Goal: Task Accomplishment & Management: Manage account settings

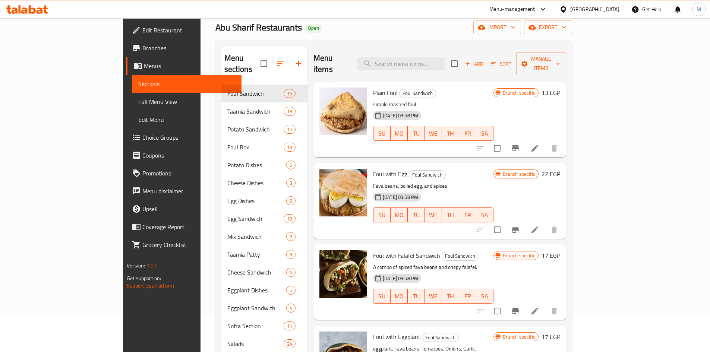
scroll to position [522, 0]
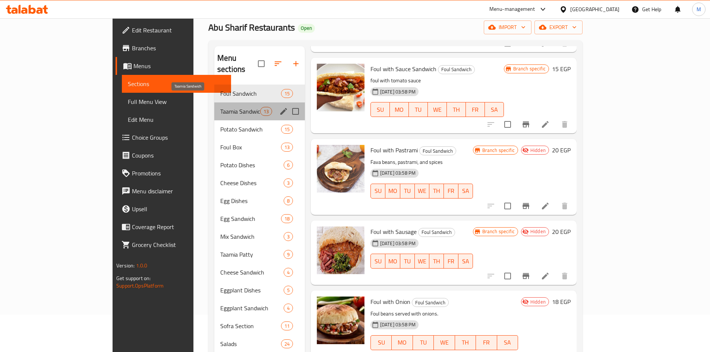
click at [220, 107] on span "Taamia Sandwich" at bounding box center [240, 111] width 40 height 9
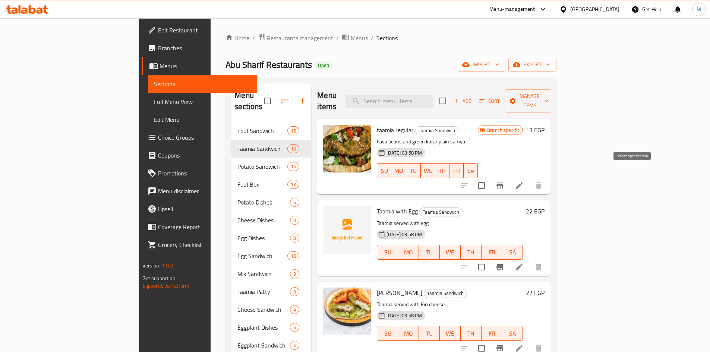
click at [504, 181] on icon "Branch-specific-item" at bounding box center [499, 185] width 9 height 9
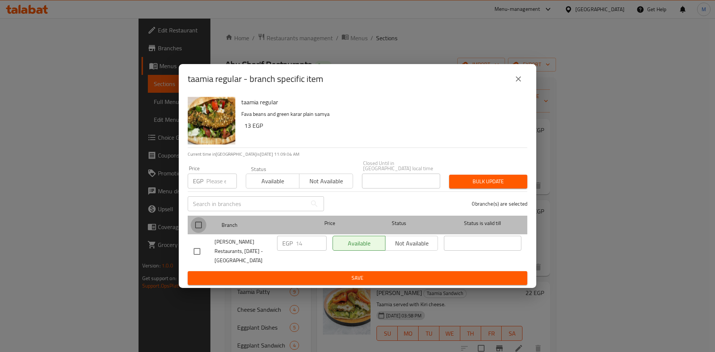
click at [197, 219] on input "checkbox" at bounding box center [199, 225] width 16 height 16
checkbox input "true"
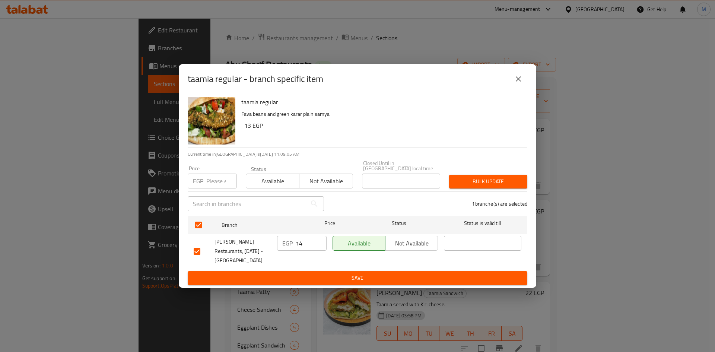
click at [215, 177] on input "number" at bounding box center [221, 181] width 31 height 15
type input "13"
drag, startPoint x: 513, startPoint y: 177, endPoint x: 243, endPoint y: 73, distance: 289.8
click at [513, 177] on span "Bulk update" at bounding box center [488, 181] width 66 height 9
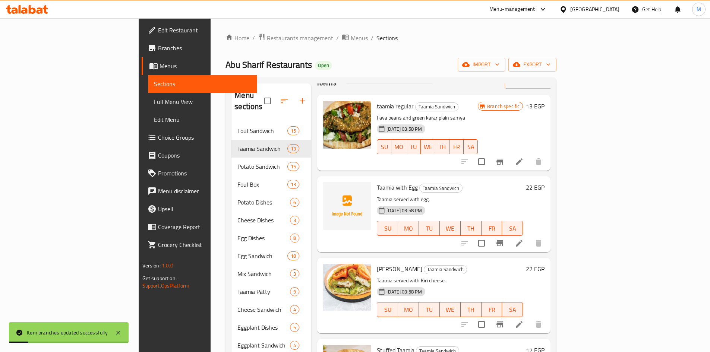
scroll to position [37, 0]
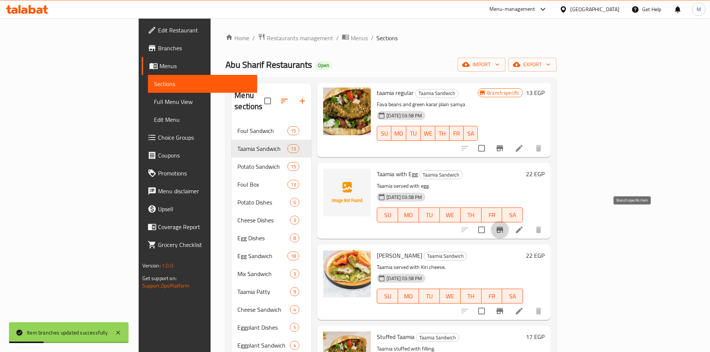
click at [503, 227] on icon "Branch-specific-item" at bounding box center [499, 230] width 7 height 6
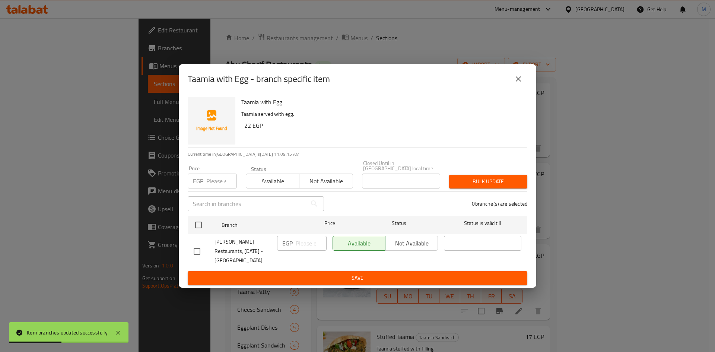
drag, startPoint x: 202, startPoint y: 223, endPoint x: 201, endPoint y: 186, distance: 37.6
click at [202, 222] on input "checkbox" at bounding box center [199, 225] width 16 height 16
checkbox input "true"
click at [204, 177] on div "EGP Price" at bounding box center [212, 181] width 49 height 15
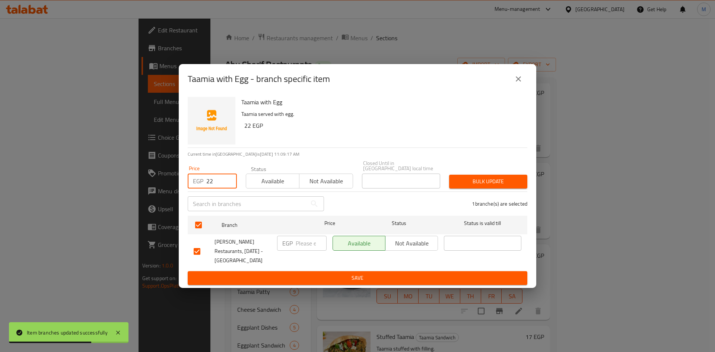
type input "22"
click at [512, 182] on span "Bulk update" at bounding box center [488, 181] width 66 height 9
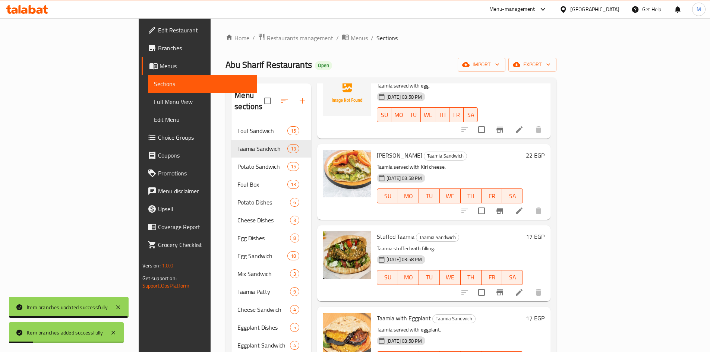
scroll to position [149, 0]
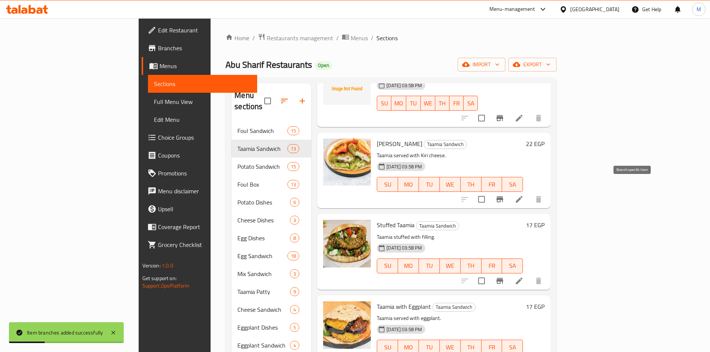
click at [503, 196] on icon "Branch-specific-item" at bounding box center [499, 199] width 7 height 6
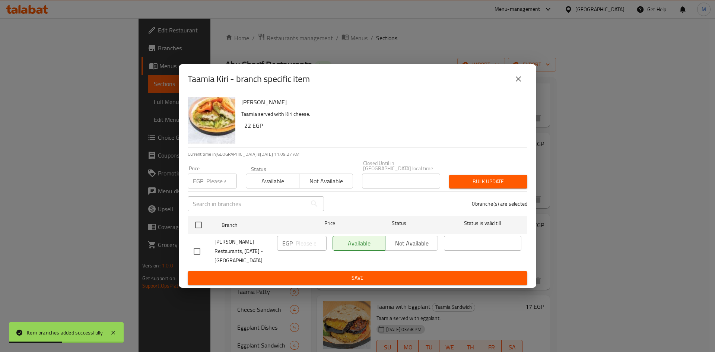
drag, startPoint x: 197, startPoint y: 222, endPoint x: 207, endPoint y: 200, distance: 23.7
click at [197, 221] on input "checkbox" at bounding box center [199, 225] width 16 height 16
checkbox input "true"
drag, startPoint x: 215, startPoint y: 187, endPoint x: 216, endPoint y: 181, distance: 5.7
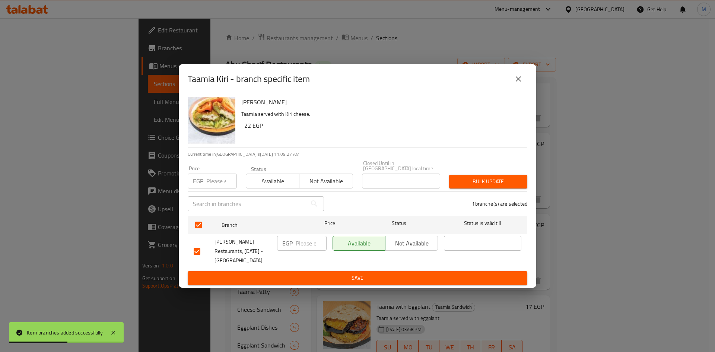
click at [215, 186] on div "Price EGP Price" at bounding box center [212, 177] width 58 height 32
drag, startPoint x: 216, startPoint y: 181, endPoint x: 208, endPoint y: 162, distance: 20.6
click at [216, 181] on input "number" at bounding box center [221, 181] width 31 height 15
type input "22"
drag, startPoint x: 486, startPoint y: 180, endPoint x: 489, endPoint y: 177, distance: 5.3
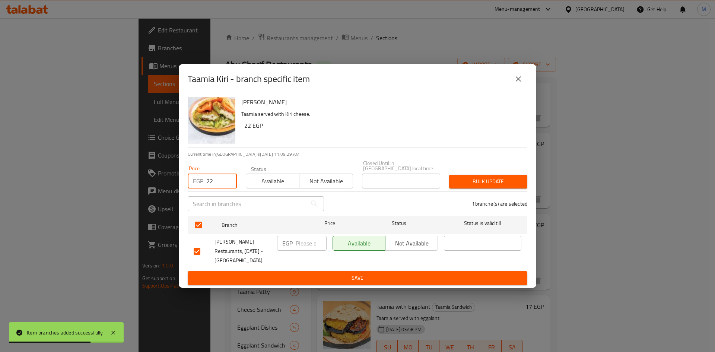
click at [486, 180] on span "Bulk update" at bounding box center [488, 181] width 66 height 9
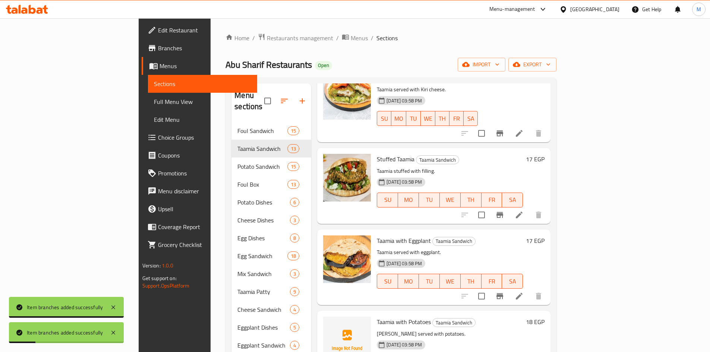
scroll to position [224, 0]
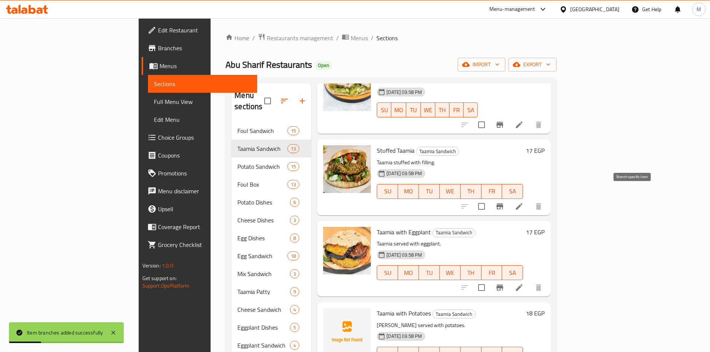
click at [503, 203] on icon "Branch-specific-item" at bounding box center [499, 206] width 7 height 6
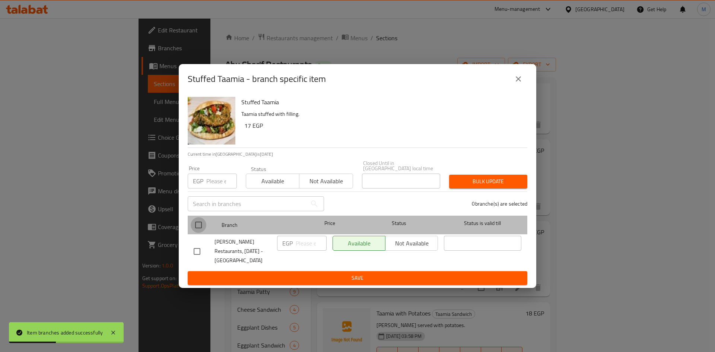
click at [195, 222] on input "checkbox" at bounding box center [199, 225] width 16 height 16
checkbox input "true"
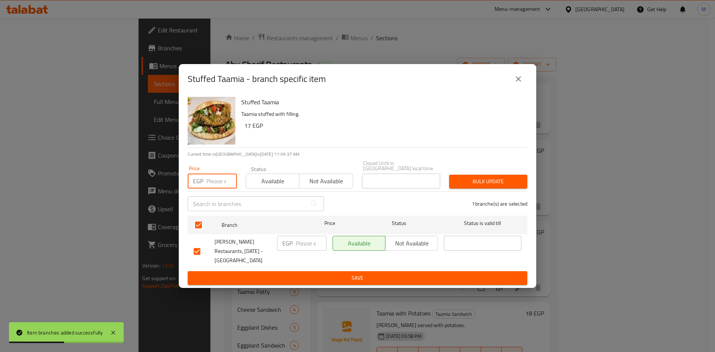
click at [219, 174] on input "number" at bounding box center [221, 181] width 31 height 15
type input "17"
drag, startPoint x: 489, startPoint y: 175, endPoint x: 260, endPoint y: 63, distance: 254.1
click at [488, 177] on span "Bulk update" at bounding box center [488, 181] width 66 height 9
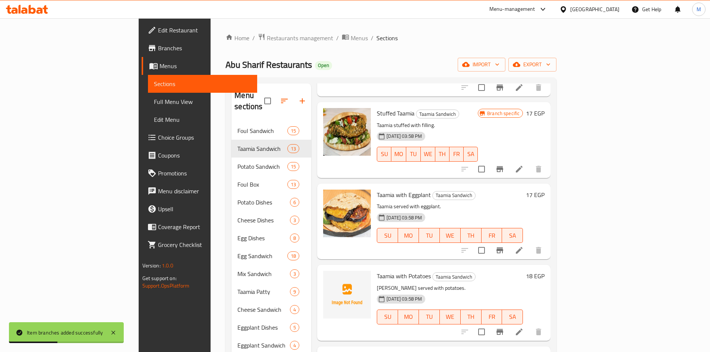
scroll to position [298, 0]
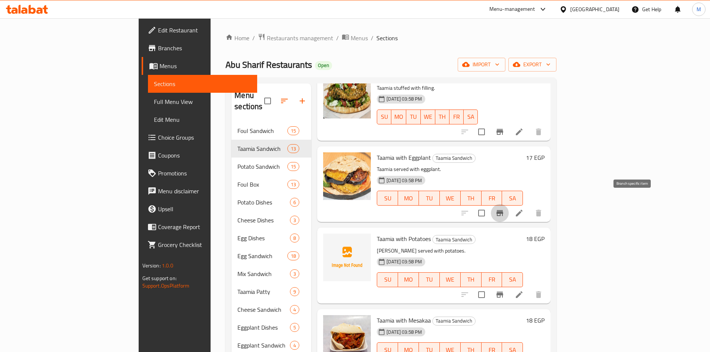
click at [503, 210] on icon "Branch-specific-item" at bounding box center [499, 213] width 7 height 6
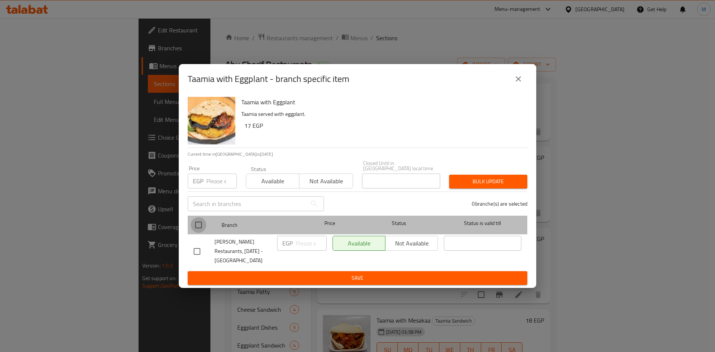
click at [199, 221] on input "checkbox" at bounding box center [199, 225] width 16 height 16
checkbox input "true"
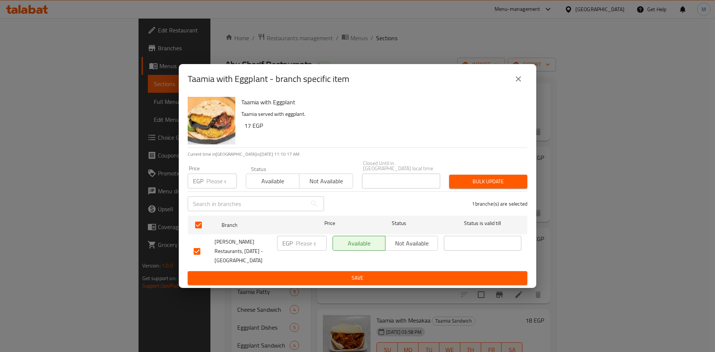
click at [215, 180] on input "number" at bounding box center [221, 181] width 31 height 15
type input "17"
drag, startPoint x: 474, startPoint y: 176, endPoint x: 468, endPoint y: 179, distance: 7.3
click at [474, 177] on span "Bulk update" at bounding box center [488, 181] width 66 height 9
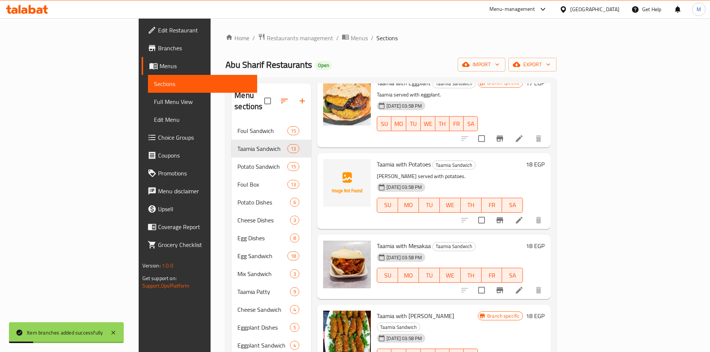
scroll to position [410, 0]
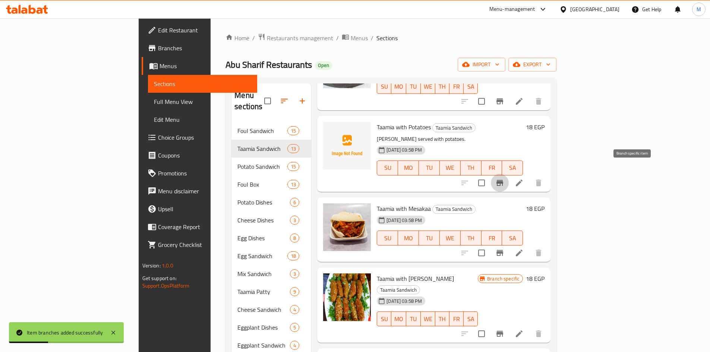
click at [503, 180] on icon "Branch-specific-item" at bounding box center [499, 183] width 7 height 6
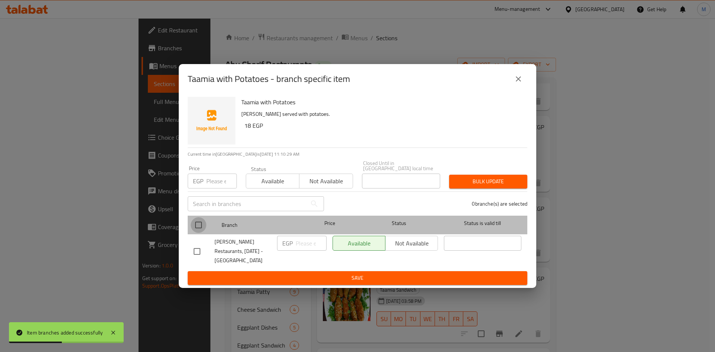
click at [195, 219] on input "checkbox" at bounding box center [199, 225] width 16 height 16
checkbox input "true"
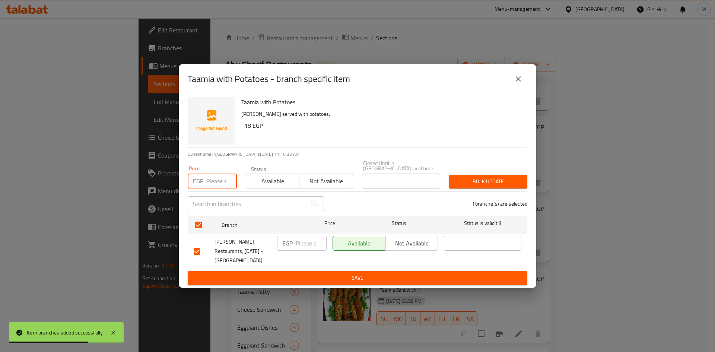
click at [217, 176] on input "number" at bounding box center [221, 181] width 31 height 15
type input "18"
click at [471, 186] on div "Bulk update" at bounding box center [488, 181] width 87 height 23
click at [469, 186] on button "Bulk update" at bounding box center [488, 182] width 78 height 14
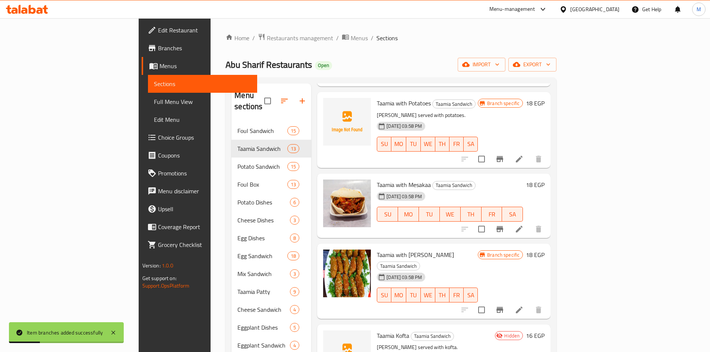
scroll to position [447, 0]
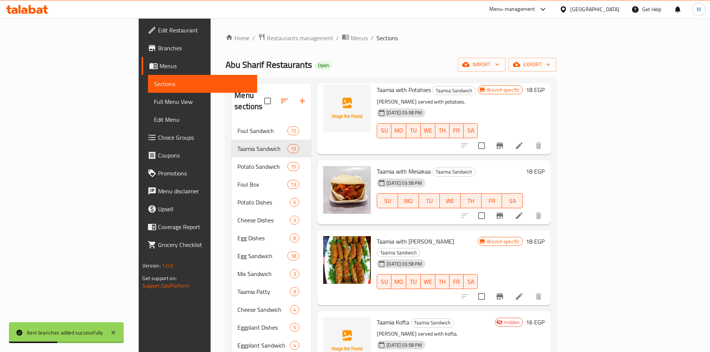
click at [504, 211] on icon "Branch-specific-item" at bounding box center [499, 215] width 9 height 9
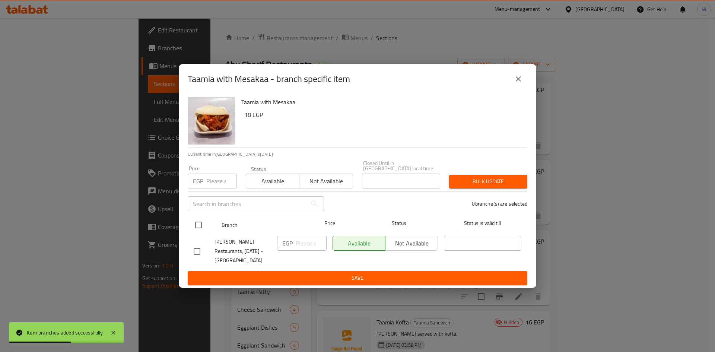
click at [198, 222] on input "checkbox" at bounding box center [199, 225] width 16 height 16
checkbox input "true"
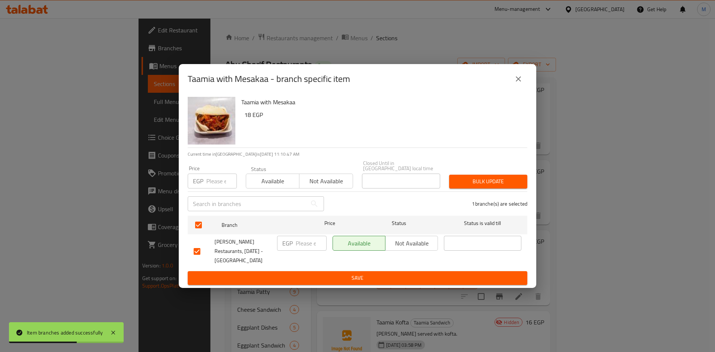
click at [205, 177] on div "EGP Price" at bounding box center [212, 181] width 49 height 15
type input "18"
click at [520, 179] on span "Bulk update" at bounding box center [488, 181] width 66 height 9
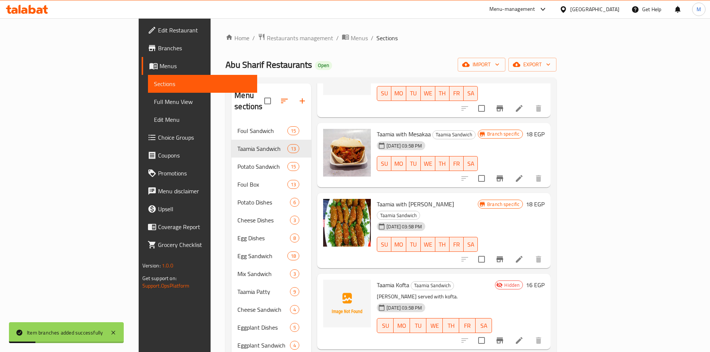
scroll to position [522, 0]
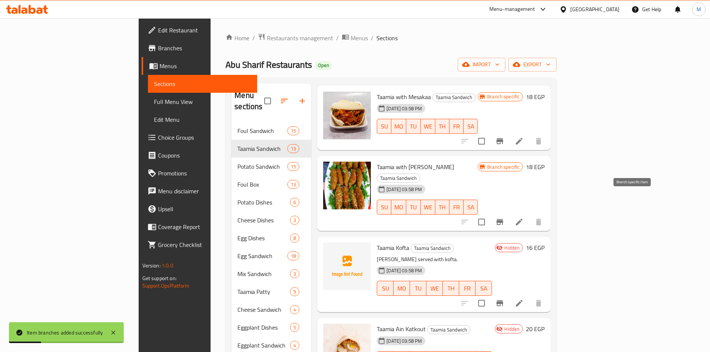
click at [503, 219] on icon "Branch-specific-item" at bounding box center [499, 222] width 7 height 6
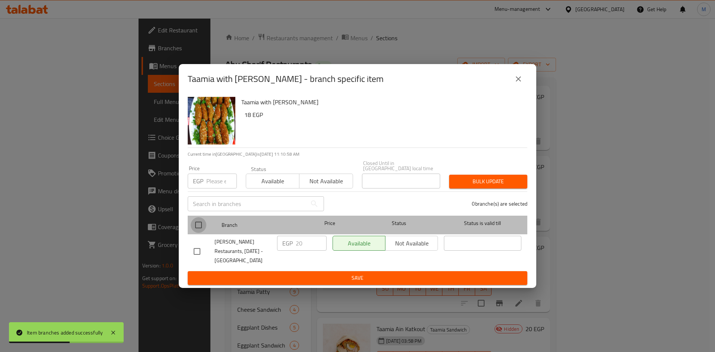
click at [199, 221] on input "checkbox" at bounding box center [199, 225] width 16 height 16
checkbox input "true"
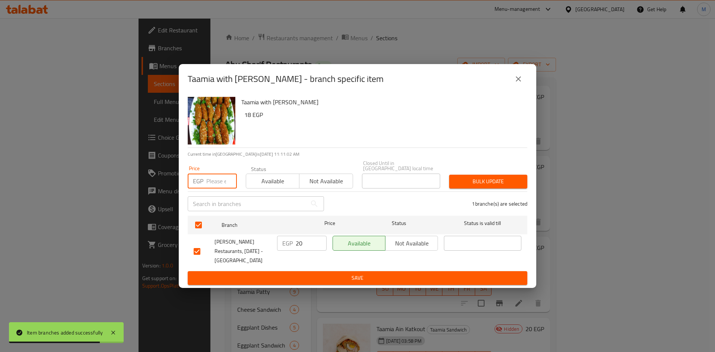
click at [213, 178] on input "number" at bounding box center [221, 181] width 31 height 15
type input "18"
click at [478, 177] on span "Bulk update" at bounding box center [488, 181] width 66 height 9
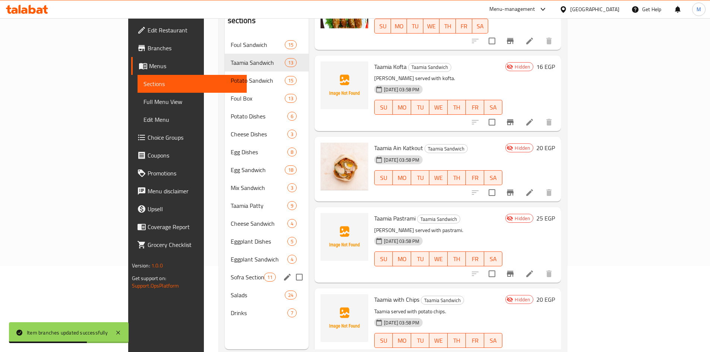
scroll to position [0, 0]
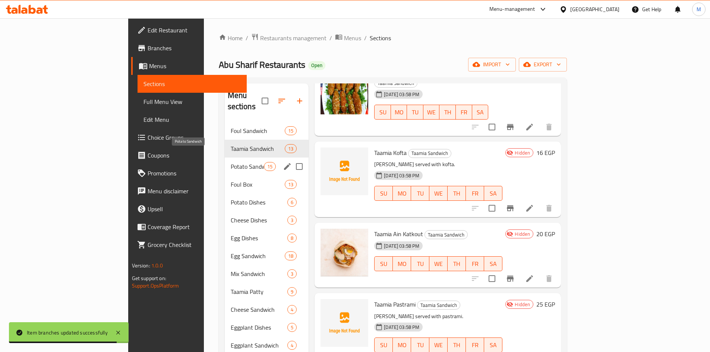
click at [231, 162] on span "Potato Sandwich" at bounding box center [247, 166] width 33 height 9
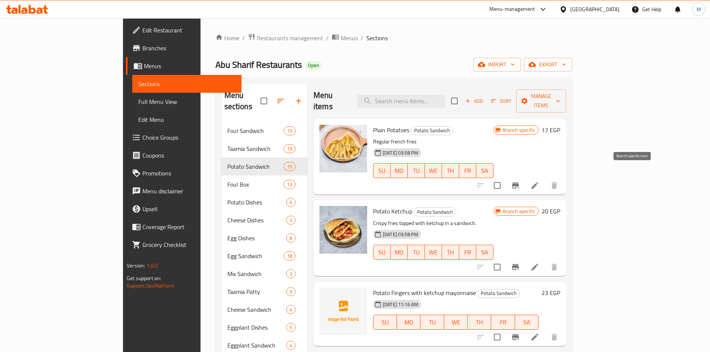
click at [520, 181] on icon "Branch-specific-item" at bounding box center [515, 185] width 9 height 9
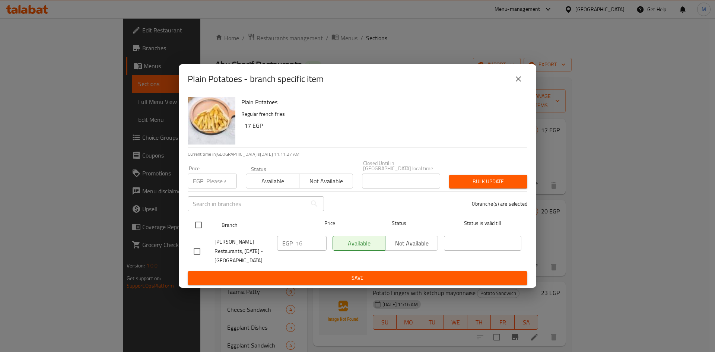
click at [199, 218] on input "checkbox" at bounding box center [199, 225] width 16 height 16
checkbox input "true"
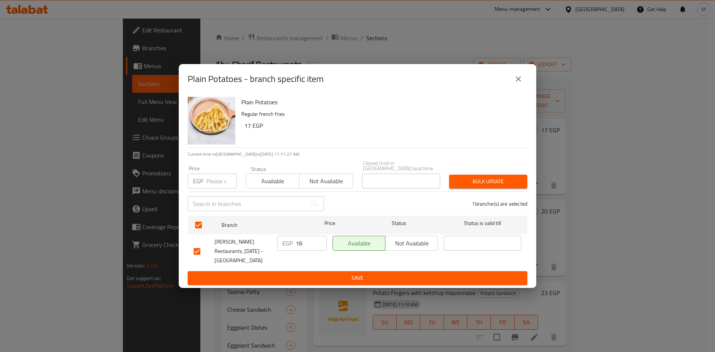
click at [220, 177] on input "number" at bounding box center [221, 181] width 31 height 15
type input "17"
click at [471, 180] on span "Bulk update" at bounding box center [488, 181] width 66 height 9
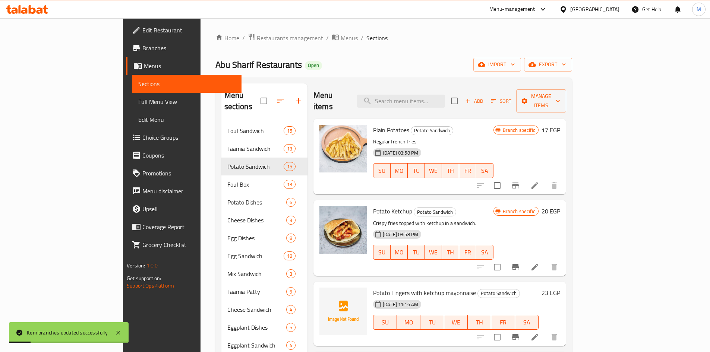
click at [520, 263] on icon "Branch-specific-item" at bounding box center [515, 267] width 9 height 9
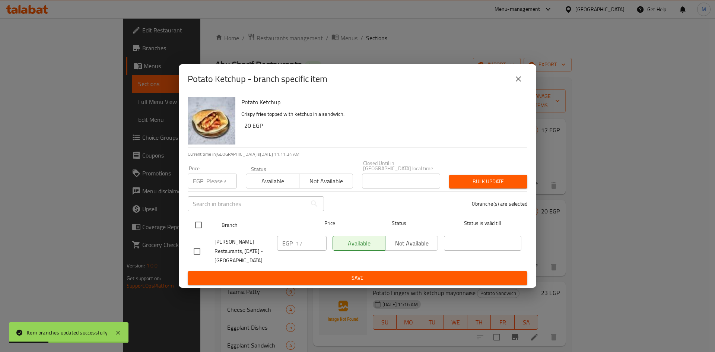
drag, startPoint x: 199, startPoint y: 223, endPoint x: 202, endPoint y: 218, distance: 6.0
click at [200, 223] on input "checkbox" at bounding box center [199, 225] width 16 height 16
checkbox input "true"
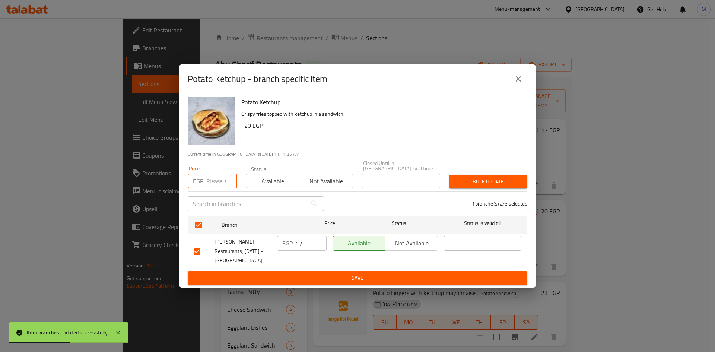
click at [215, 174] on input "number" at bounding box center [221, 181] width 31 height 15
type input "20"
click at [521, 179] on span "Bulk update" at bounding box center [488, 181] width 66 height 9
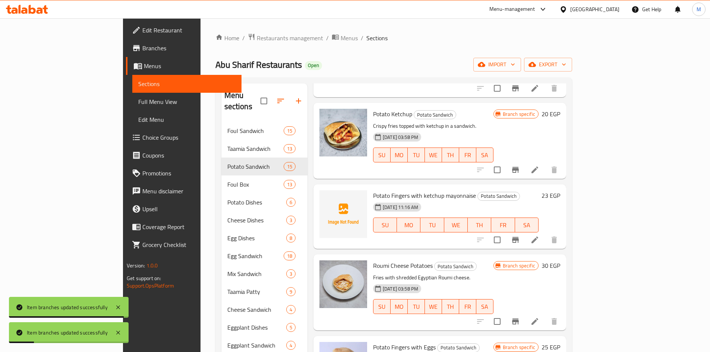
scroll to position [112, 0]
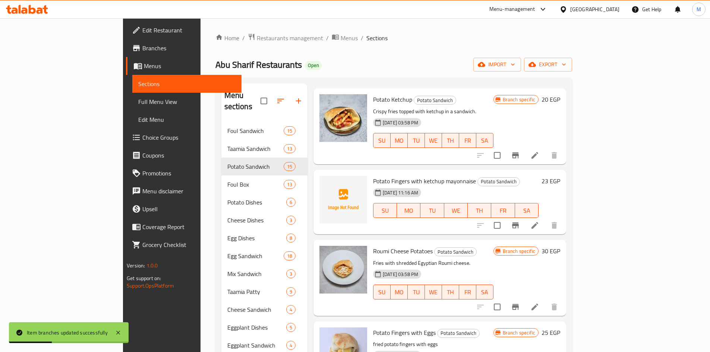
click at [519, 222] on icon "Branch-specific-item" at bounding box center [515, 225] width 7 height 6
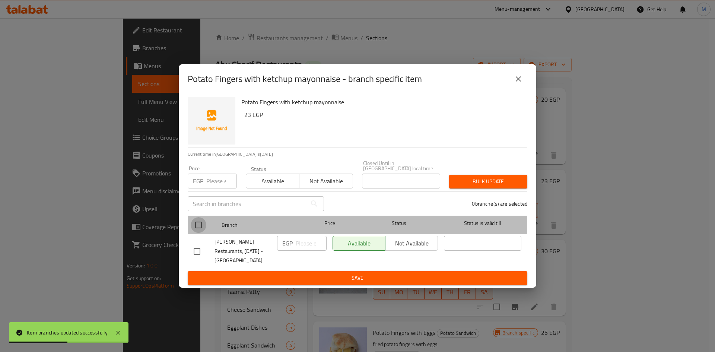
click at [196, 224] on input "checkbox" at bounding box center [199, 225] width 16 height 16
checkbox input "true"
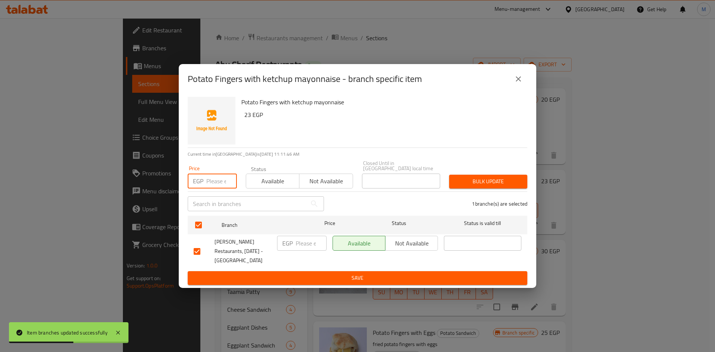
click at [211, 180] on input "number" at bounding box center [221, 181] width 31 height 15
type input "23"
click at [526, 185] on button "Bulk update" at bounding box center [488, 182] width 78 height 14
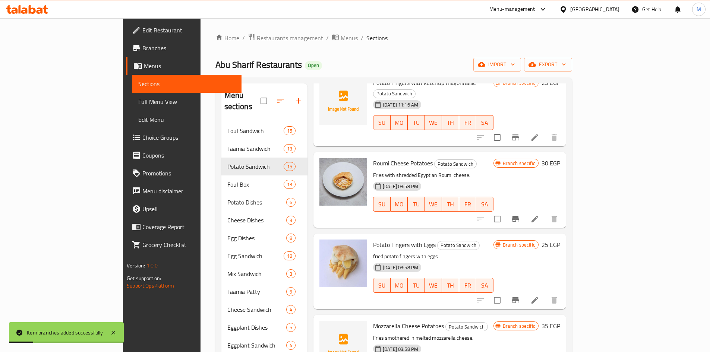
scroll to position [224, 0]
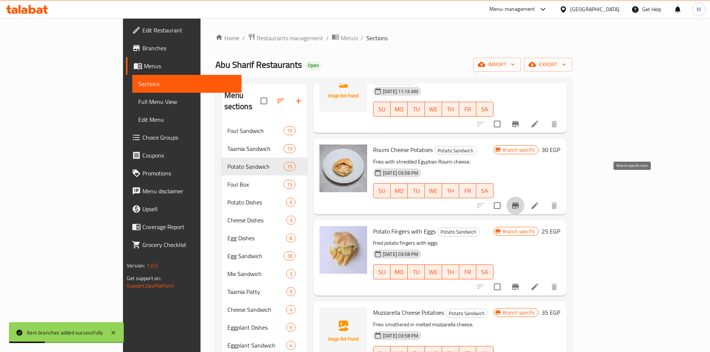
click at [520, 201] on icon "Branch-specific-item" at bounding box center [515, 205] width 9 height 9
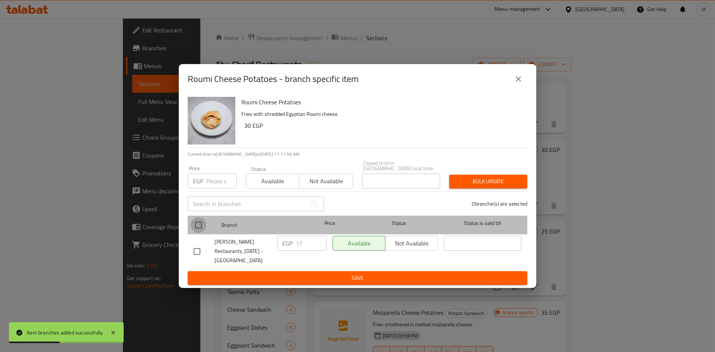
click at [200, 221] on input "checkbox" at bounding box center [199, 225] width 16 height 16
checkbox input "true"
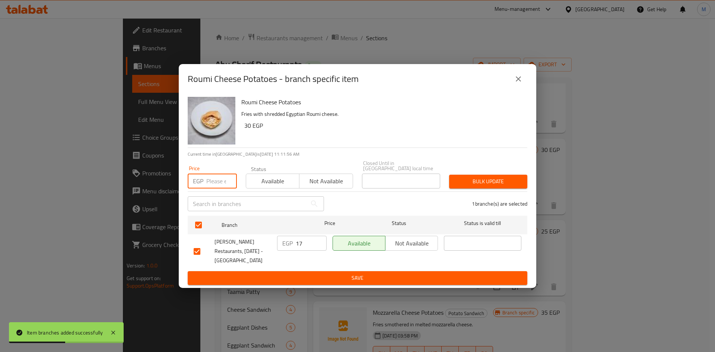
click at [212, 185] on input "number" at bounding box center [221, 181] width 31 height 15
type input "30"
click at [486, 178] on span "Bulk update" at bounding box center [488, 181] width 66 height 9
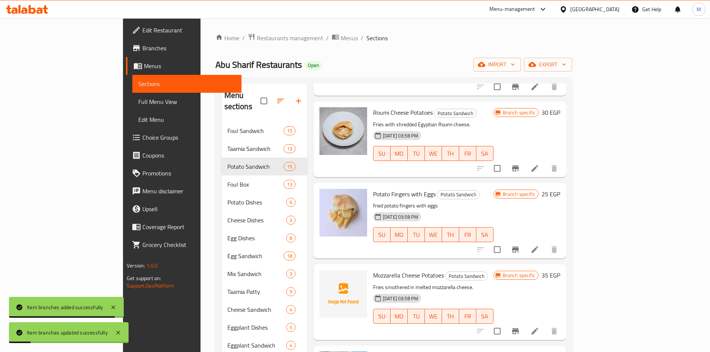
scroll to position [298, 0]
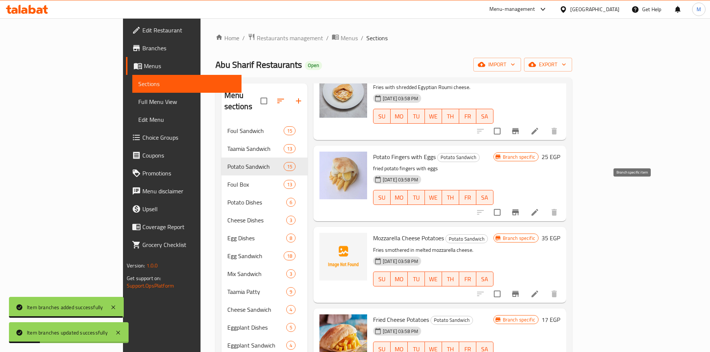
click at [520, 208] on icon "Branch-specific-item" at bounding box center [515, 212] width 9 height 9
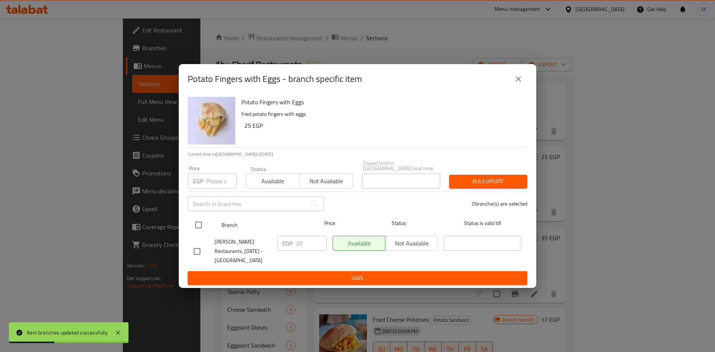
click at [197, 222] on input "checkbox" at bounding box center [199, 225] width 16 height 16
checkbox input "true"
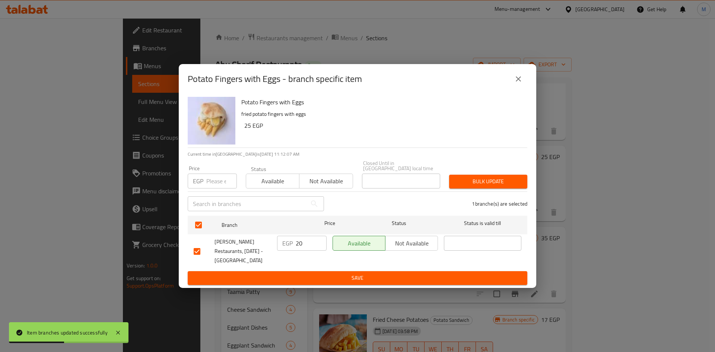
click at [212, 178] on input "number" at bounding box center [221, 181] width 31 height 15
type input "25"
click at [490, 179] on span "Bulk update" at bounding box center [488, 181] width 66 height 9
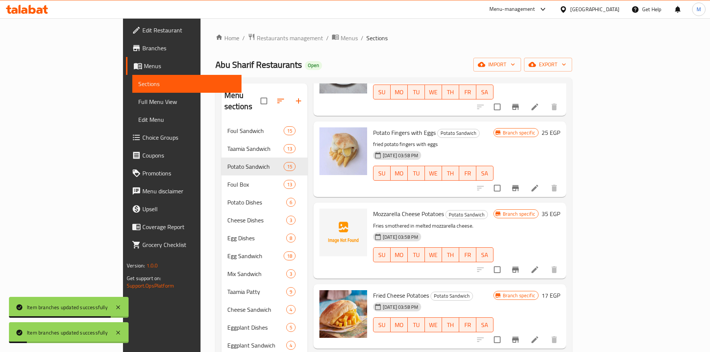
scroll to position [373, 0]
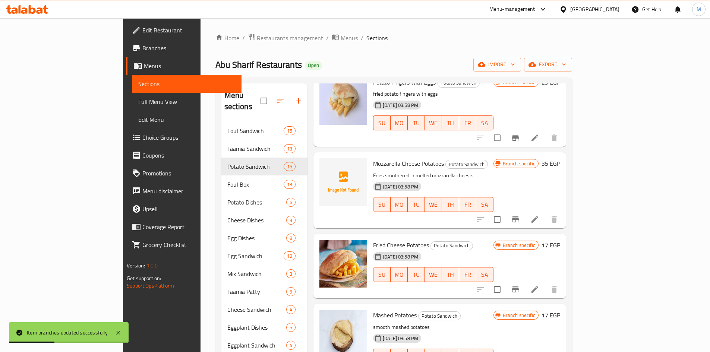
click at [520, 215] on icon "Branch-specific-item" at bounding box center [515, 219] width 9 height 9
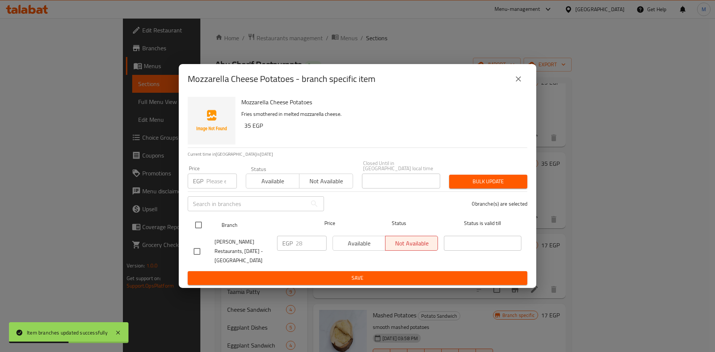
click at [196, 217] on input "checkbox" at bounding box center [199, 225] width 16 height 16
checkbox input "true"
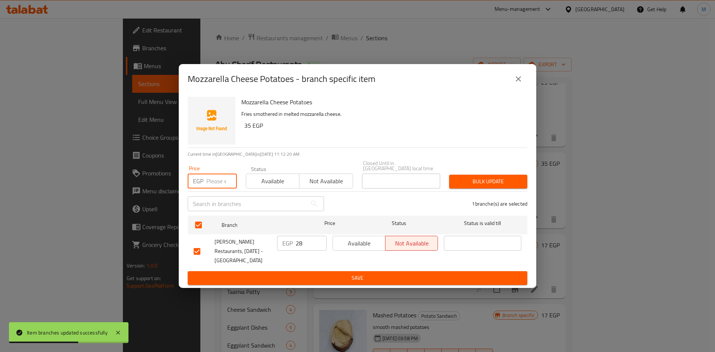
click at [207, 176] on input "number" at bounding box center [221, 181] width 31 height 15
type input "35"
click at [474, 184] on button "Bulk update" at bounding box center [488, 182] width 78 height 14
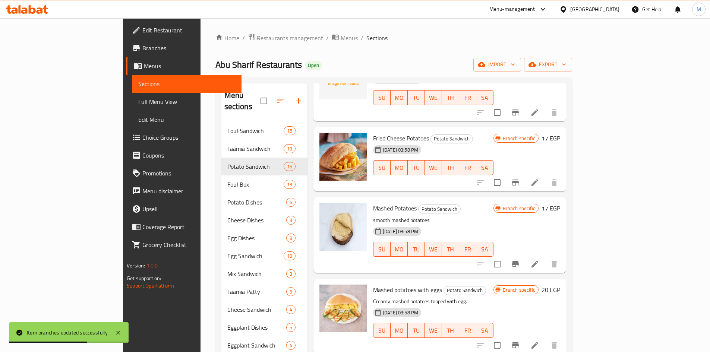
scroll to position [484, 0]
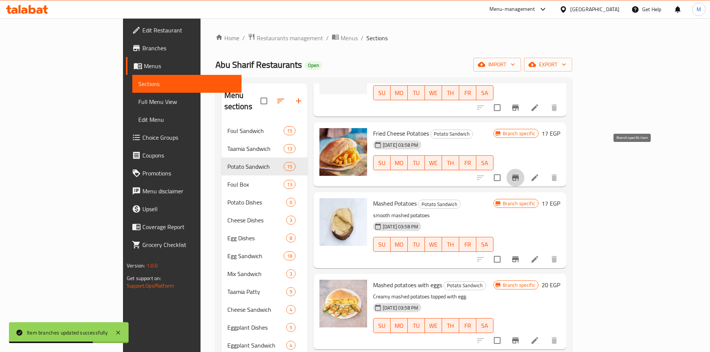
click at [519, 175] on icon "Branch-specific-item" at bounding box center [515, 178] width 7 height 6
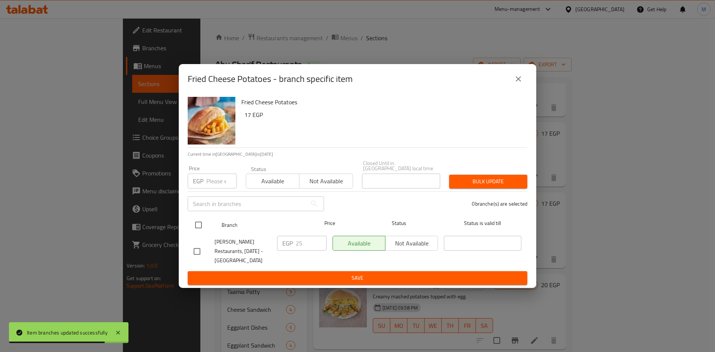
click at [198, 218] on input "checkbox" at bounding box center [199, 225] width 16 height 16
checkbox input "true"
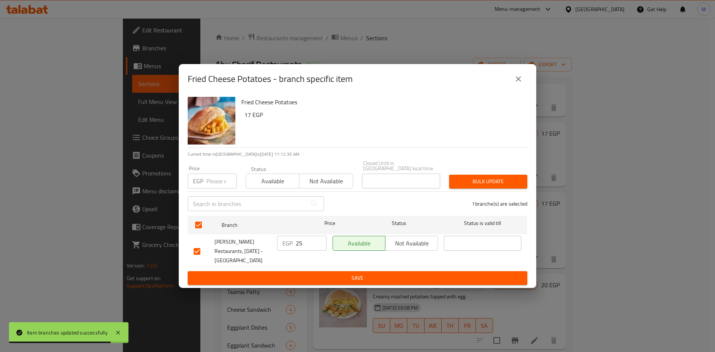
click at [216, 180] on input "number" at bounding box center [221, 181] width 31 height 15
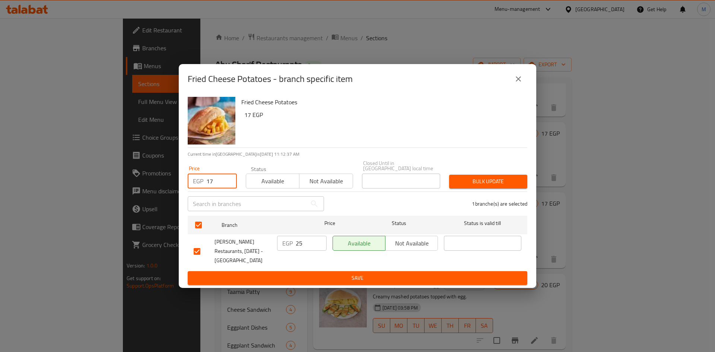
type input "17"
drag, startPoint x: 495, startPoint y: 167, endPoint x: 496, endPoint y: 181, distance: 14.2
click at [495, 168] on div "Price EGP 17 Price Status Available Not available Closed Until in Egypt local t…" at bounding box center [357, 174] width 349 height 37
click at [497, 181] on span "Bulk update" at bounding box center [488, 181] width 66 height 9
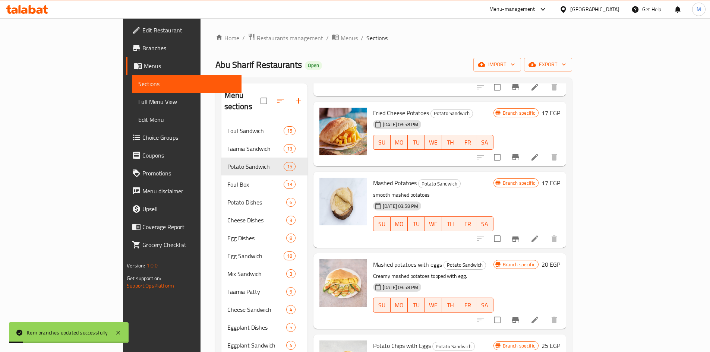
scroll to position [522, 0]
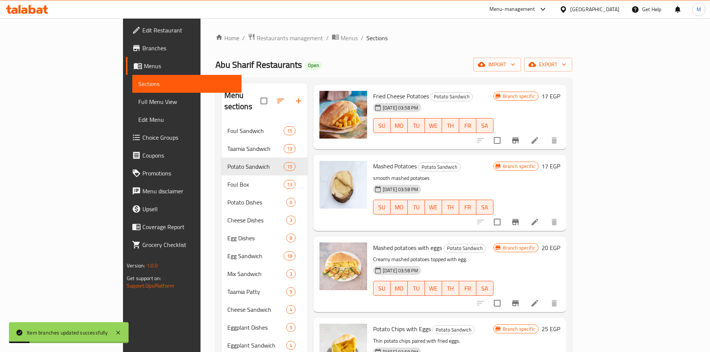
click at [519, 219] on icon "Branch-specific-item" at bounding box center [515, 222] width 7 height 6
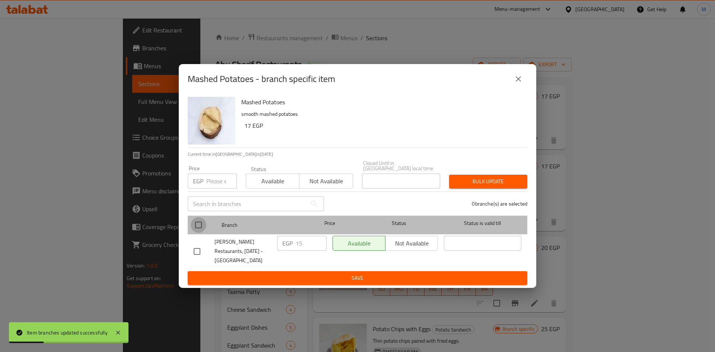
click at [197, 223] on input "checkbox" at bounding box center [199, 225] width 16 height 16
checkbox input "true"
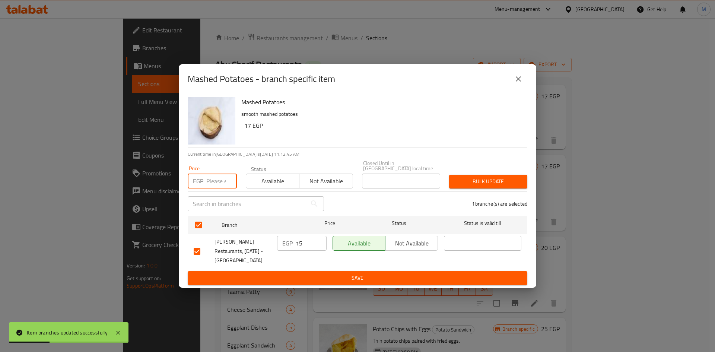
click at [213, 184] on input "number" at bounding box center [221, 181] width 31 height 15
type input "17"
click at [460, 178] on span "Bulk update" at bounding box center [488, 181] width 66 height 9
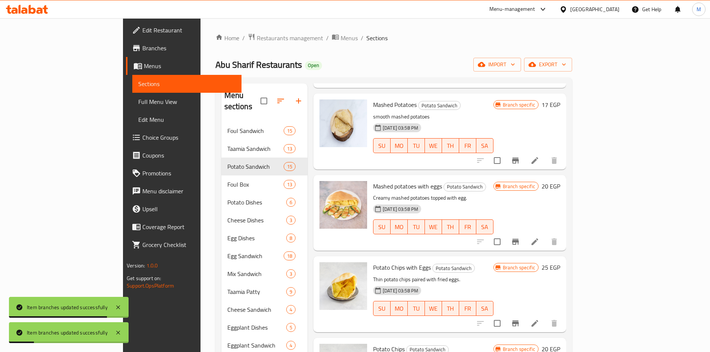
scroll to position [596, 0]
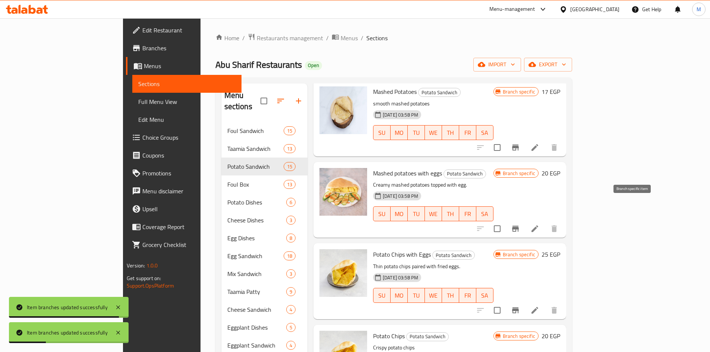
click at [519, 226] on icon "Branch-specific-item" at bounding box center [515, 229] width 7 height 6
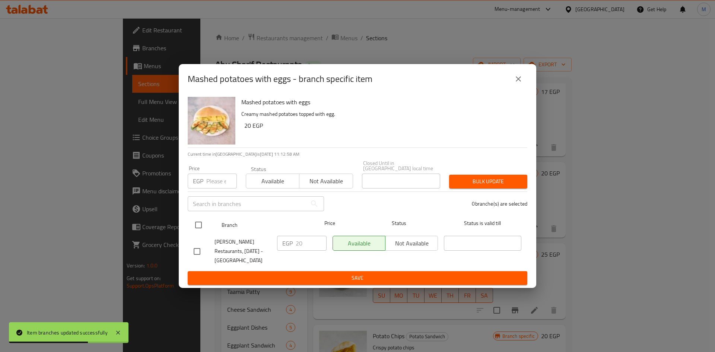
click at [201, 222] on input "checkbox" at bounding box center [199, 225] width 16 height 16
checkbox input "true"
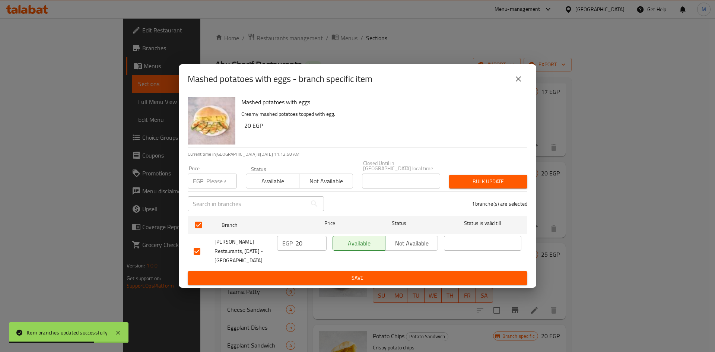
click at [218, 181] on input "number" at bounding box center [221, 181] width 31 height 15
type input "25"
click at [468, 175] on button "Bulk update" at bounding box center [488, 182] width 78 height 14
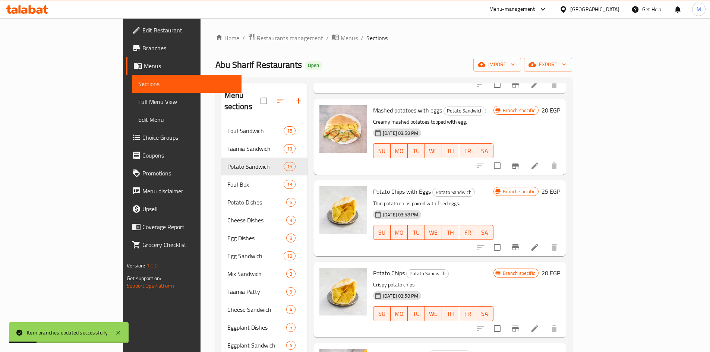
scroll to position [671, 0]
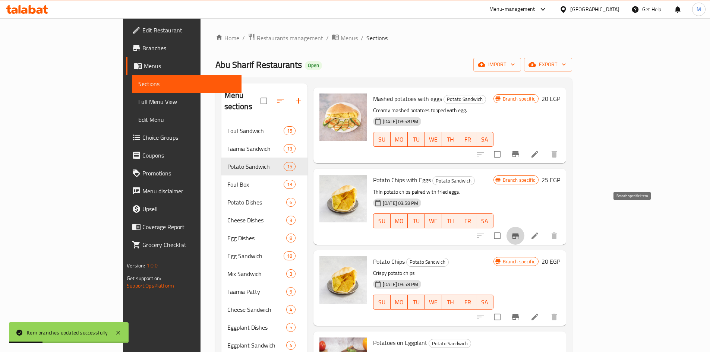
click at [520, 231] on icon "Branch-specific-item" at bounding box center [515, 235] width 9 height 9
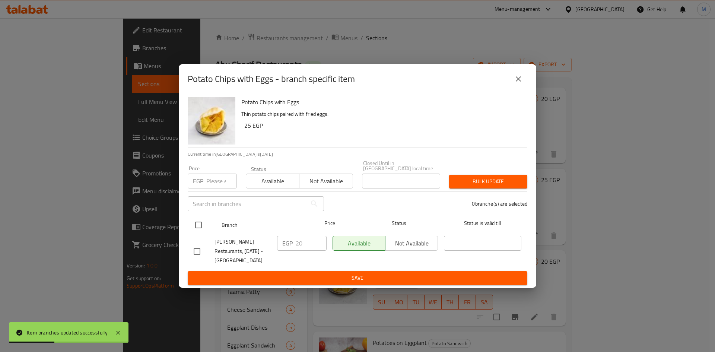
click at [200, 218] on input "checkbox" at bounding box center [199, 225] width 16 height 16
checkbox input "true"
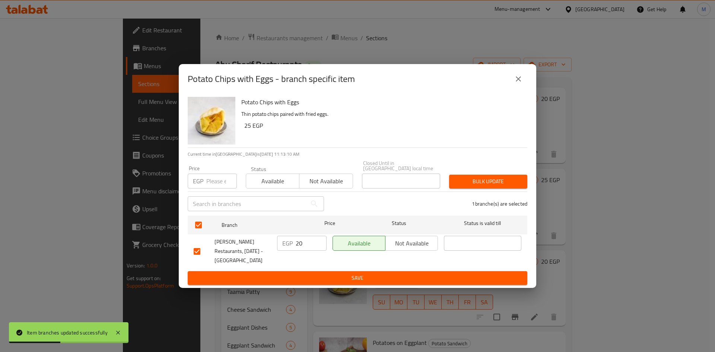
click at [216, 175] on input "number" at bounding box center [221, 181] width 31 height 15
type input "25"
click at [499, 180] on span "Bulk update" at bounding box center [488, 181] width 66 height 9
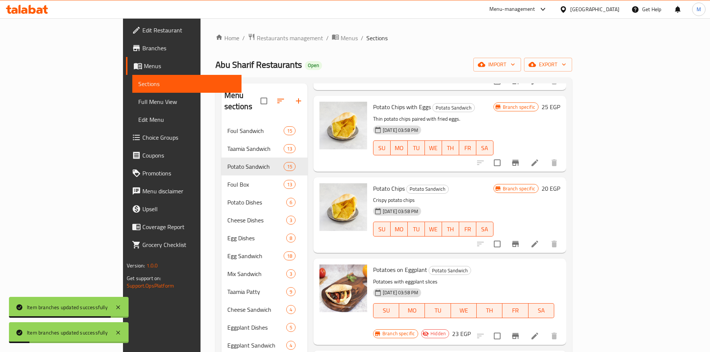
scroll to position [745, 0]
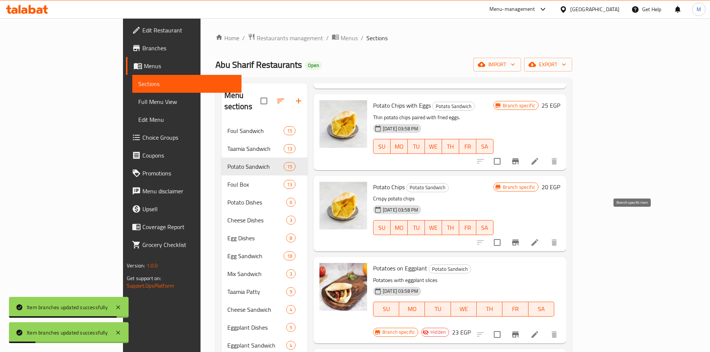
click at [519, 240] on icon "Branch-specific-item" at bounding box center [515, 243] width 7 height 6
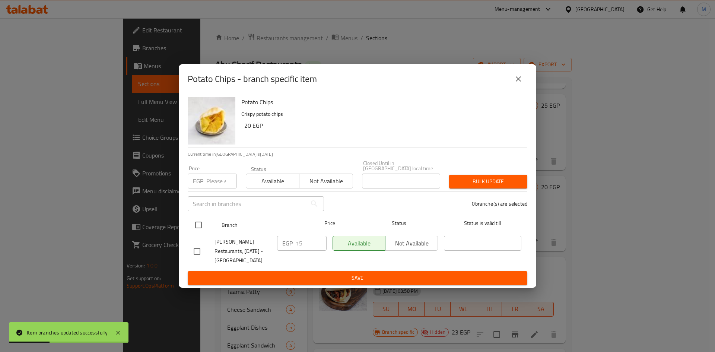
click at [196, 221] on input "checkbox" at bounding box center [199, 225] width 16 height 16
checkbox input "true"
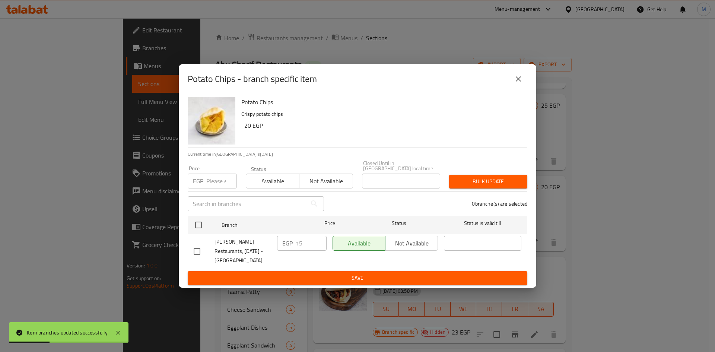
checkbox input "true"
click at [214, 178] on input "number" at bounding box center [221, 181] width 31 height 15
type input "20"
click at [506, 170] on div "Bulk update" at bounding box center [488, 181] width 87 height 23
click at [500, 179] on span "Bulk update" at bounding box center [488, 181] width 66 height 9
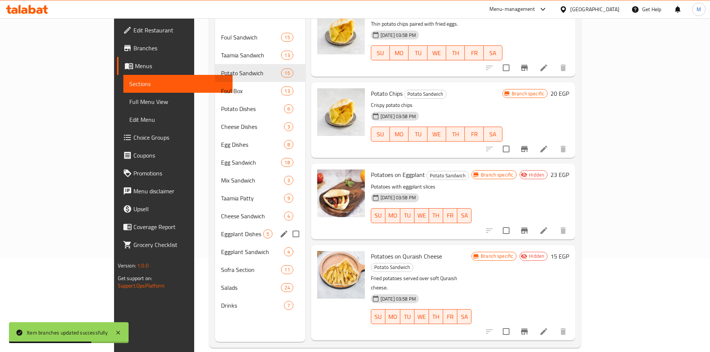
scroll to position [104, 0]
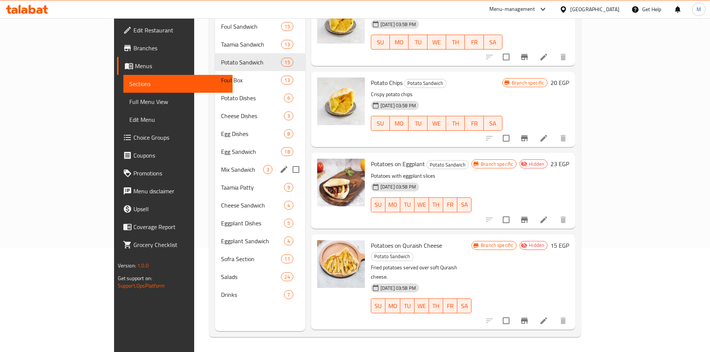
click at [221, 165] on span "Mix Sandwich" at bounding box center [242, 169] width 42 height 9
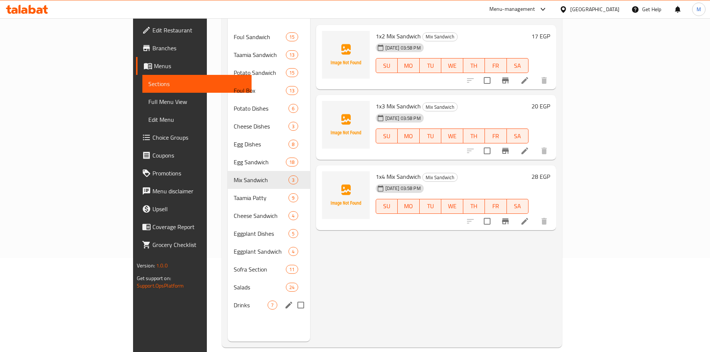
scroll to position [104, 0]
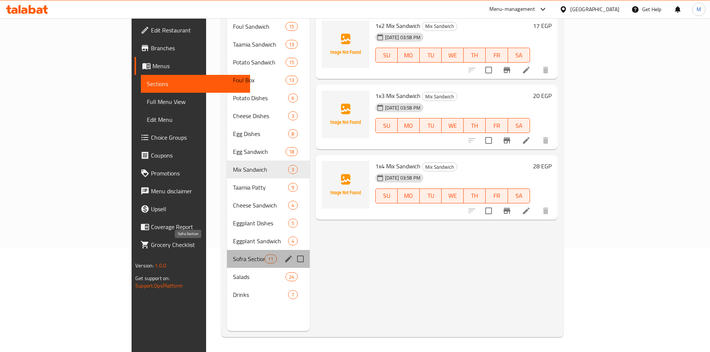
click at [233, 255] on span "Sofra Section" at bounding box center [249, 259] width 32 height 9
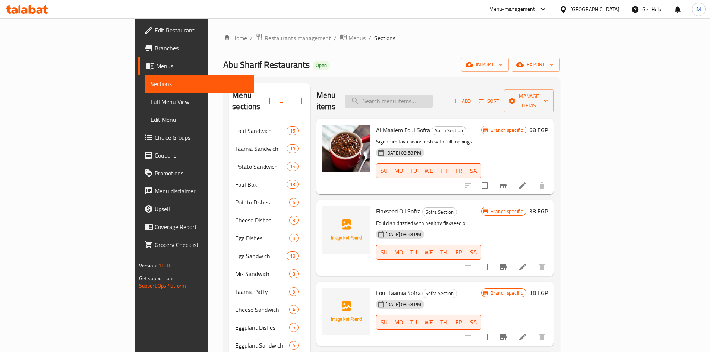
click at [433, 97] on input "search" at bounding box center [389, 101] width 88 height 13
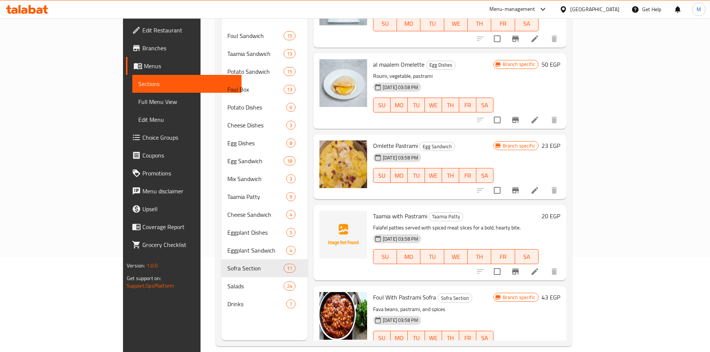
scroll to position [104, 0]
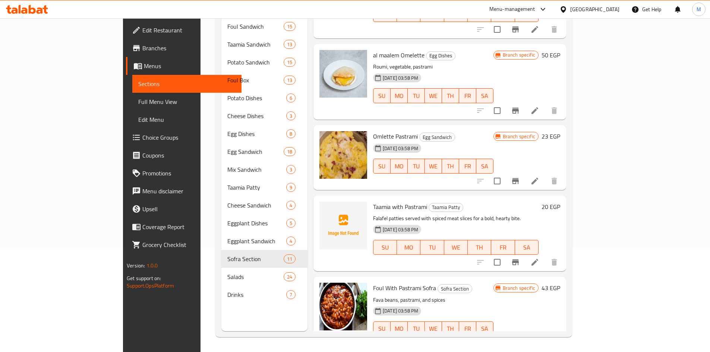
type input "pas"
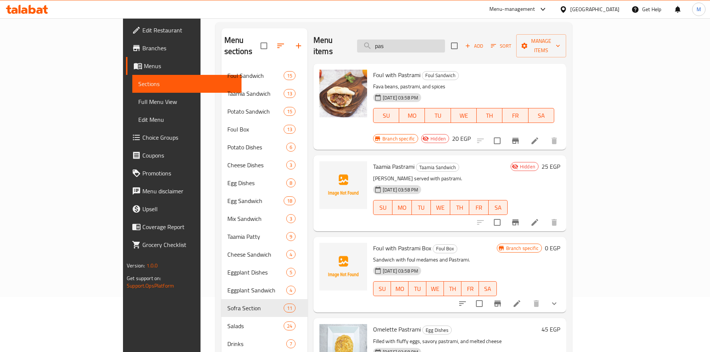
scroll to position [0, 0]
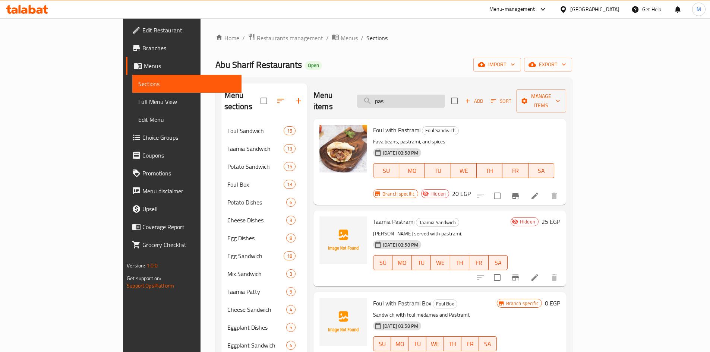
click at [440, 95] on input "pas" at bounding box center [401, 101] width 88 height 13
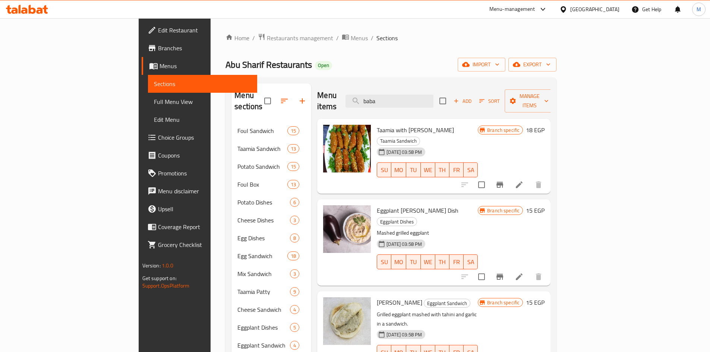
scroll to position [37, 0]
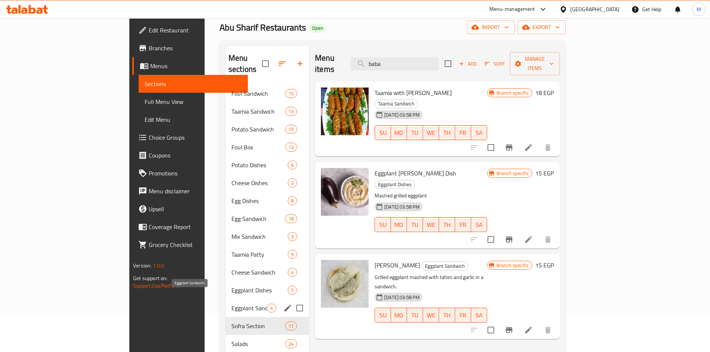
type input "baba"
click at [231, 304] on span "Eggplant Sandwich" at bounding box center [248, 308] width 35 height 9
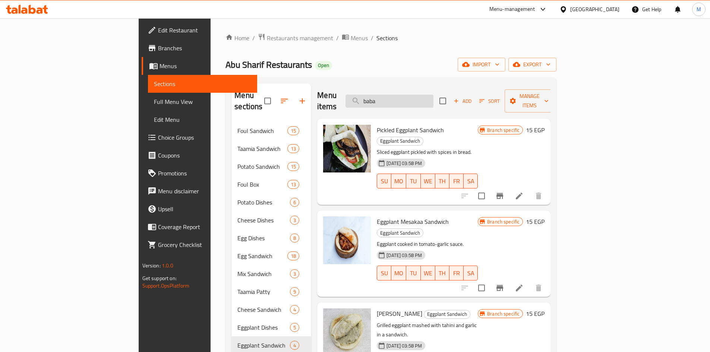
click at [433, 95] on input "baba" at bounding box center [389, 101] width 88 height 13
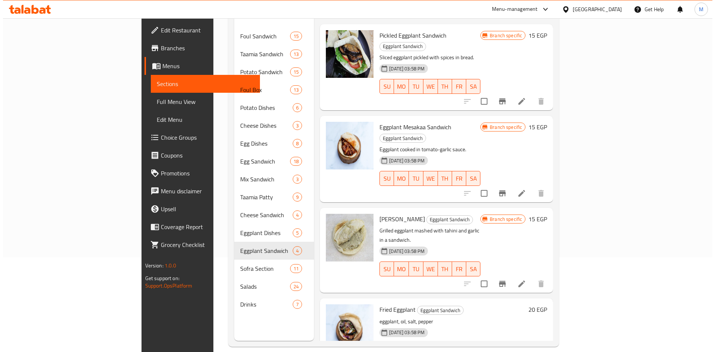
scroll to position [104, 0]
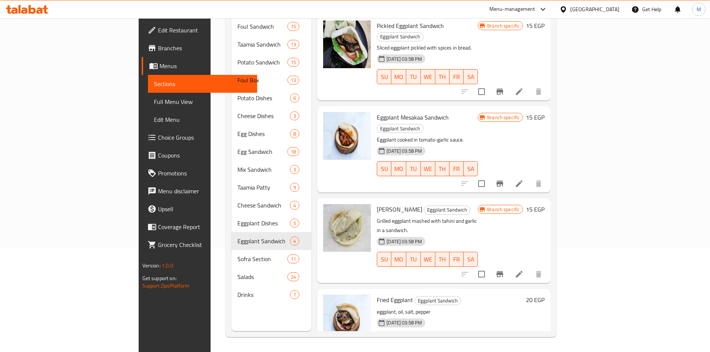
click at [504, 270] on icon "Branch-specific-item" at bounding box center [499, 274] width 9 height 9
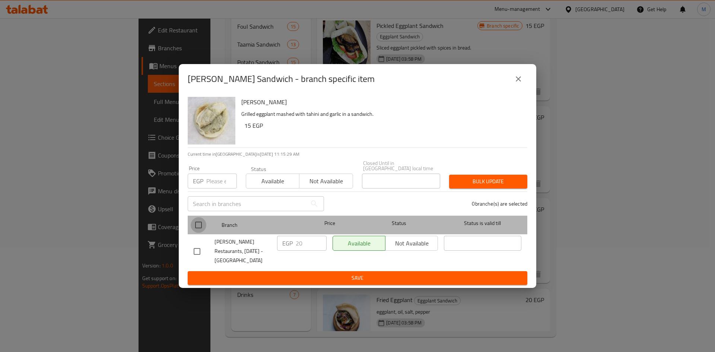
drag, startPoint x: 201, startPoint y: 221, endPoint x: 203, endPoint y: 191, distance: 30.6
click at [201, 222] on input "checkbox" at bounding box center [199, 225] width 16 height 16
checkbox input "true"
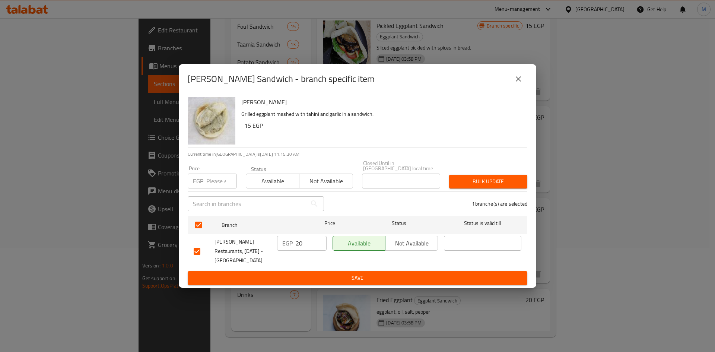
click at [208, 170] on div "Price EGP Price" at bounding box center [212, 177] width 49 height 23
click at [213, 175] on input "number" at bounding box center [221, 181] width 31 height 15
type input "15"
click at [486, 183] on span "Bulk update" at bounding box center [488, 181] width 66 height 9
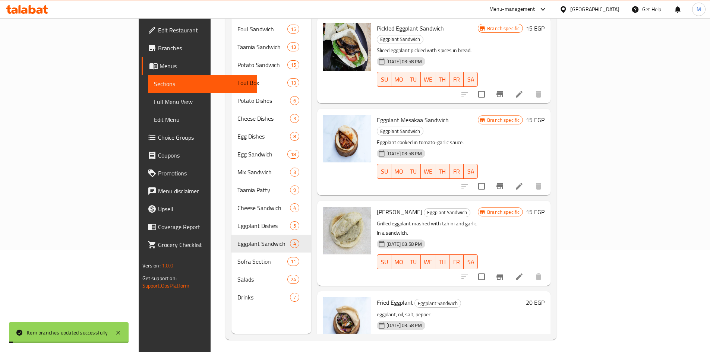
scroll to position [0, 0]
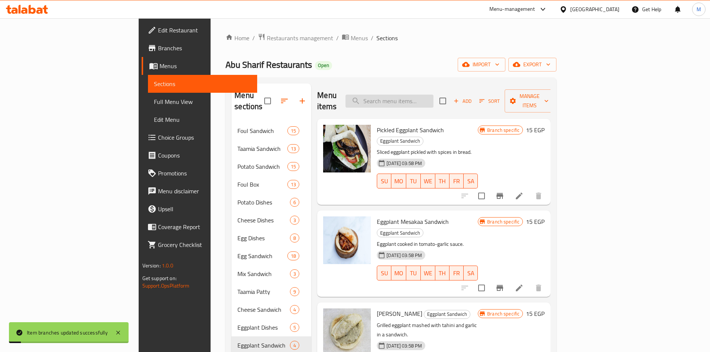
click at [425, 100] on input "search" at bounding box center [389, 101] width 88 height 13
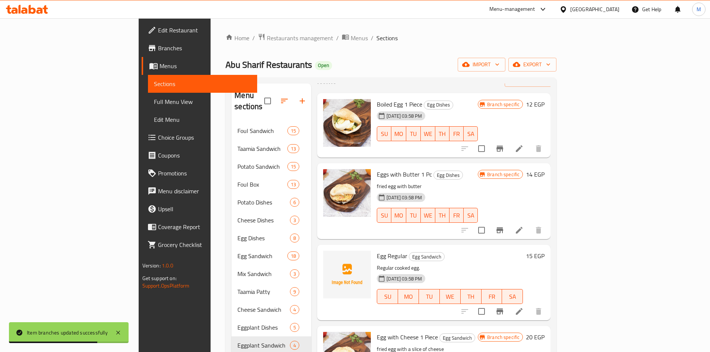
scroll to position [37, 0]
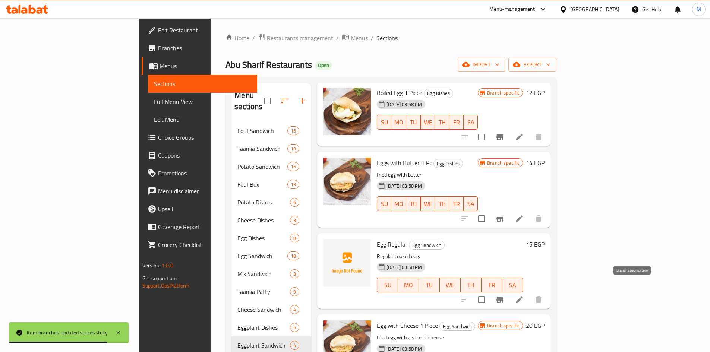
type input "egg"
click at [509, 291] on button "Branch-specific-item" at bounding box center [500, 300] width 18 height 18
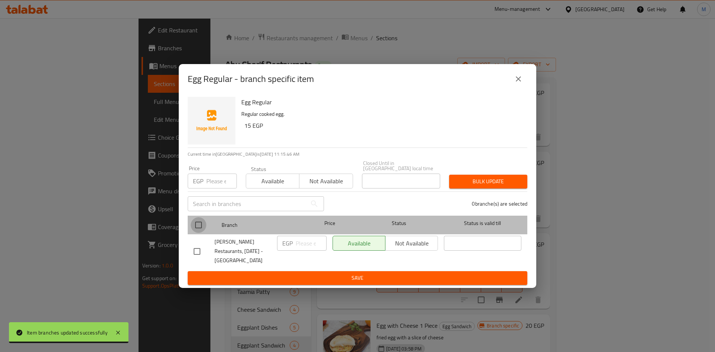
click at [196, 218] on input "checkbox" at bounding box center [199, 225] width 16 height 16
checkbox input "true"
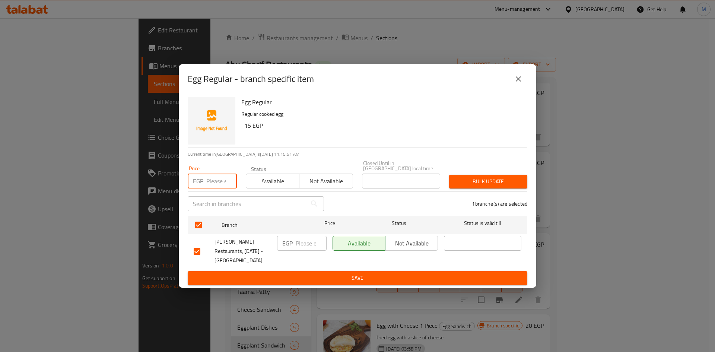
click at [211, 178] on input "number" at bounding box center [221, 181] width 31 height 15
type input "18"
click at [485, 183] on span "Bulk update" at bounding box center [488, 181] width 66 height 9
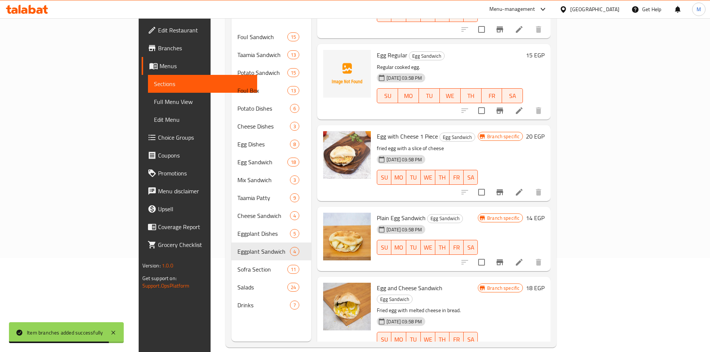
scroll to position [104, 0]
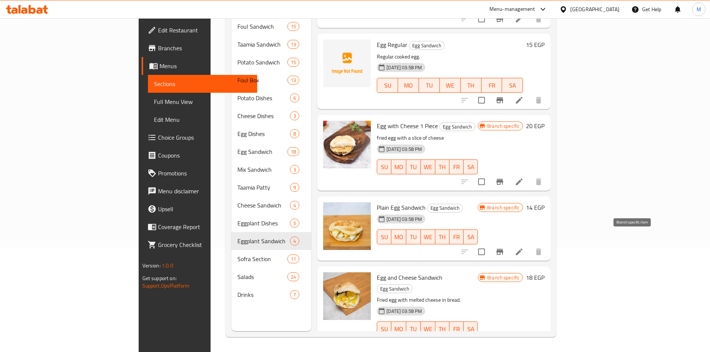
click at [504, 247] on icon "Branch-specific-item" at bounding box center [499, 251] width 9 height 9
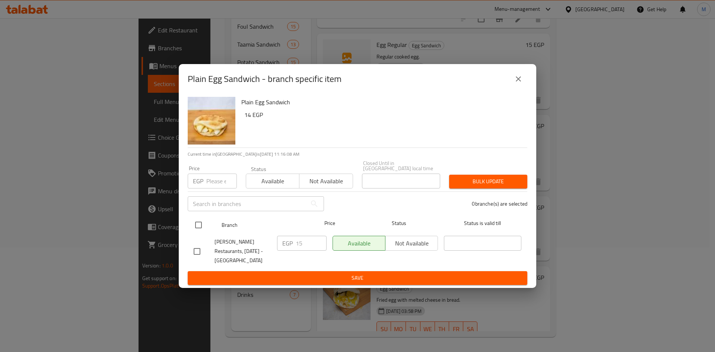
click at [196, 224] on input "checkbox" at bounding box center [199, 225] width 16 height 16
checkbox input "true"
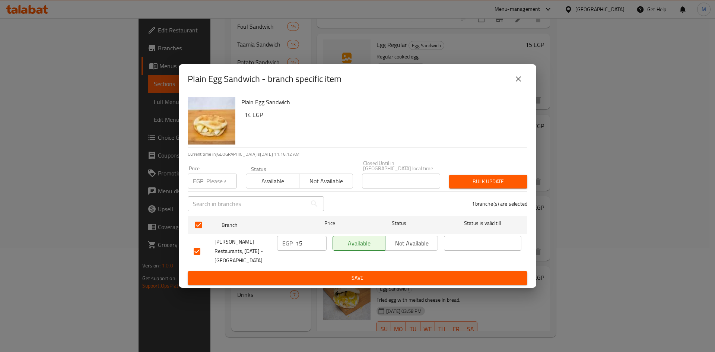
click at [217, 170] on div "Price EGP Price" at bounding box center [212, 177] width 49 height 23
click at [218, 174] on input "number" at bounding box center [221, 181] width 31 height 15
type input "18"
drag, startPoint x: 482, startPoint y: 185, endPoint x: 486, endPoint y: 177, distance: 8.9
click at [483, 185] on button "Bulk update" at bounding box center [488, 182] width 78 height 14
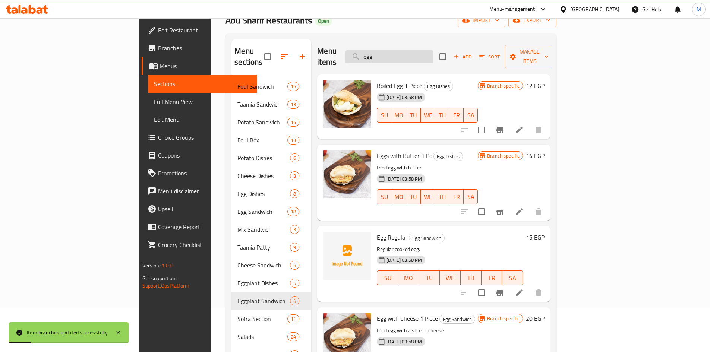
scroll to position [0, 0]
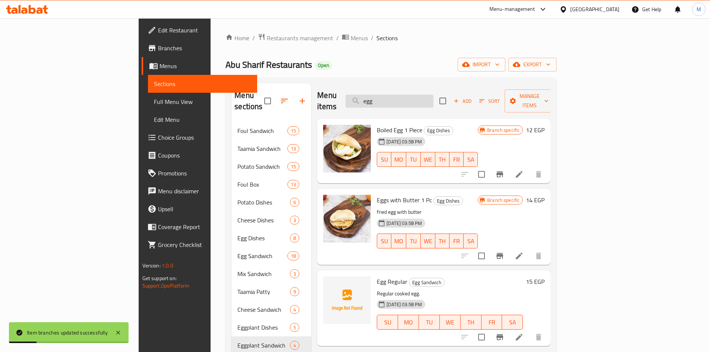
click at [421, 95] on input "egg" at bounding box center [389, 101] width 88 height 13
click at [425, 95] on input "egg" at bounding box center [389, 101] width 88 height 13
click at [430, 96] on input "egg" at bounding box center [389, 101] width 88 height 13
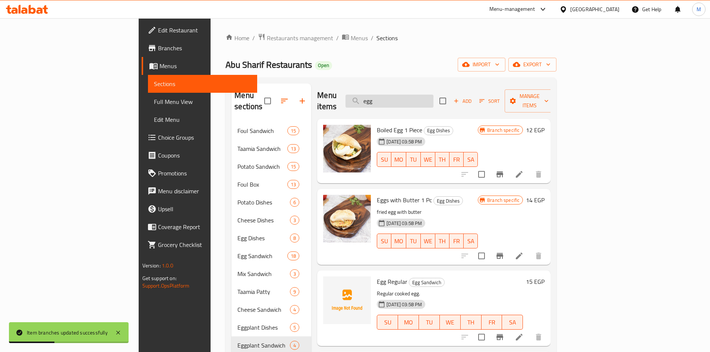
click at [430, 96] on input "egg" at bounding box center [389, 101] width 88 height 13
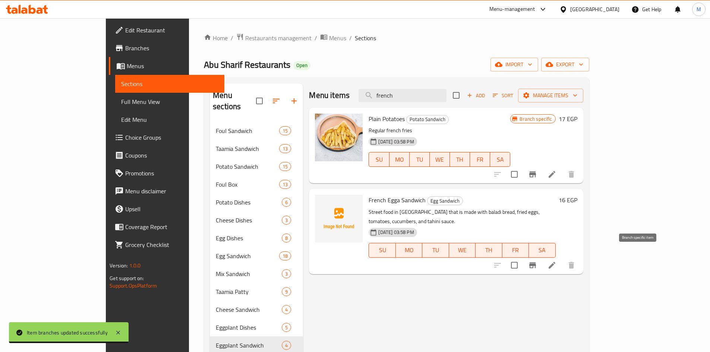
type input "french"
click at [541, 256] on button "Branch-specific-item" at bounding box center [533, 265] width 18 height 18
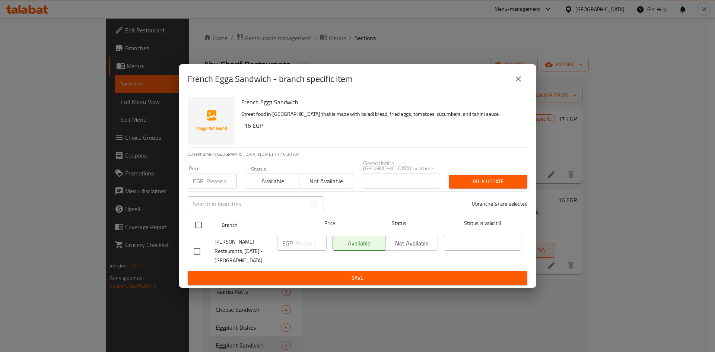
click at [199, 218] on input "checkbox" at bounding box center [199, 225] width 16 height 16
checkbox input "true"
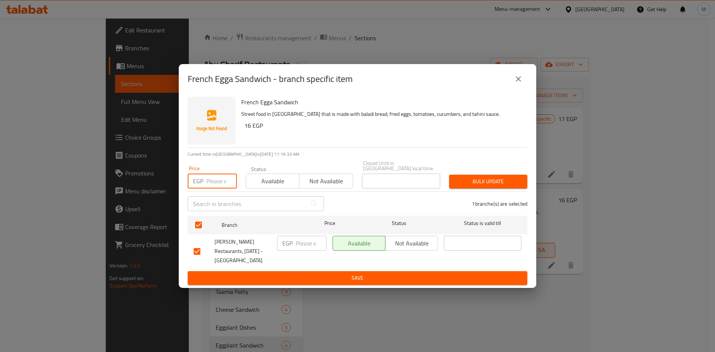
click at [212, 181] on input "number" at bounding box center [221, 181] width 31 height 15
type input "18"
click at [517, 186] on button "Bulk update" at bounding box center [488, 182] width 78 height 14
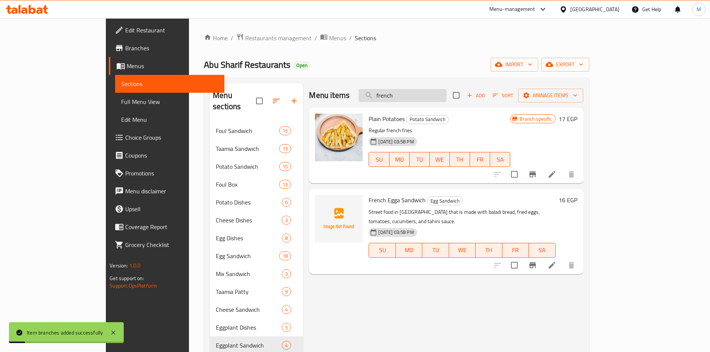
click at [442, 91] on input "french" at bounding box center [402, 95] width 88 height 13
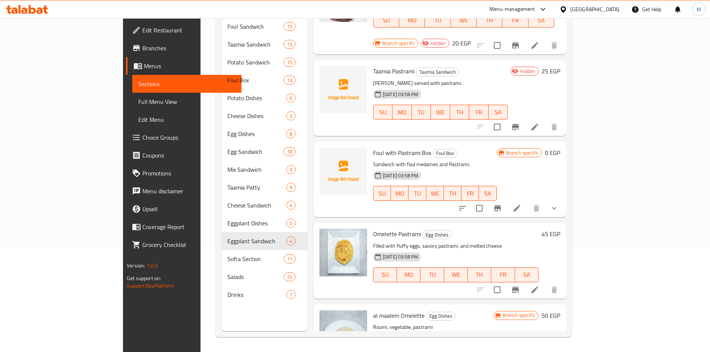
scroll to position [46, 0]
type input "pastrami"
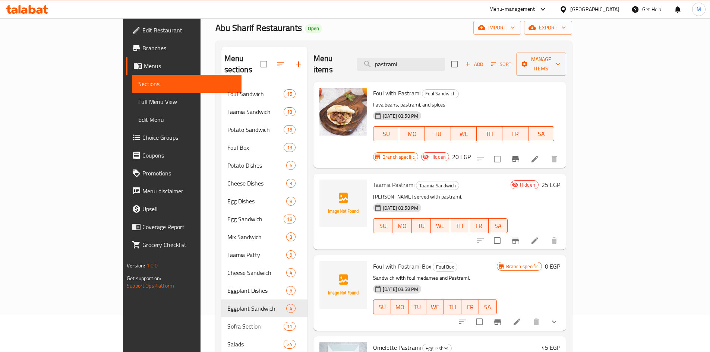
scroll to position [0, 0]
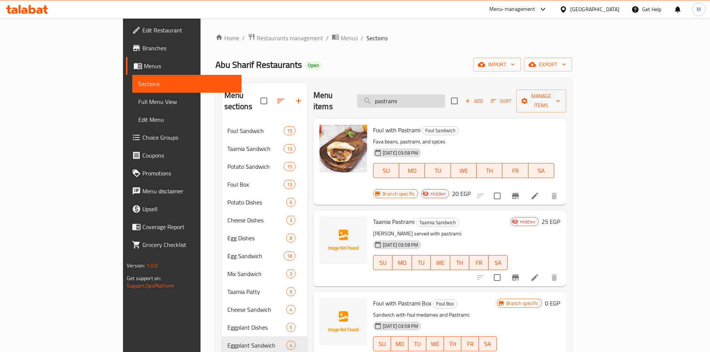
click at [445, 95] on input "pastrami" at bounding box center [401, 101] width 88 height 13
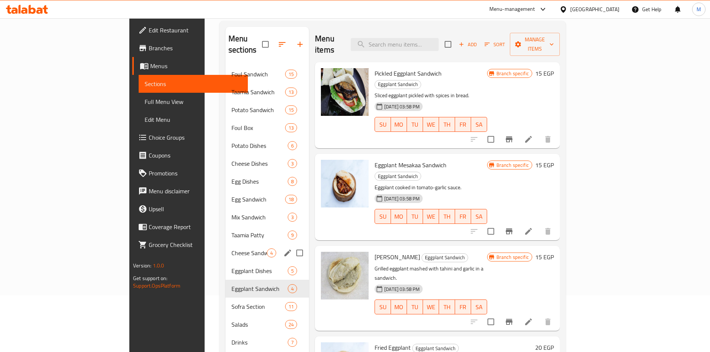
scroll to position [104, 0]
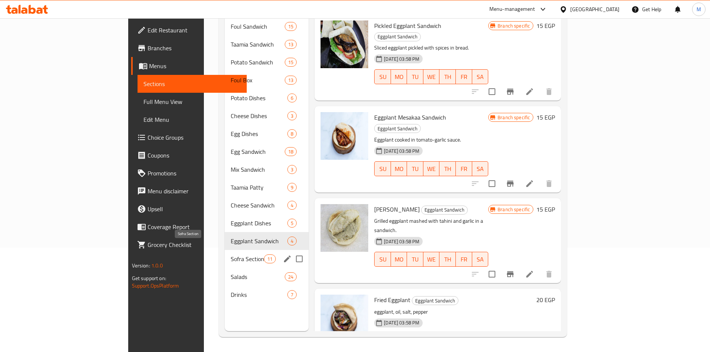
click at [231, 255] on span "Sofra Section" at bounding box center [247, 259] width 33 height 9
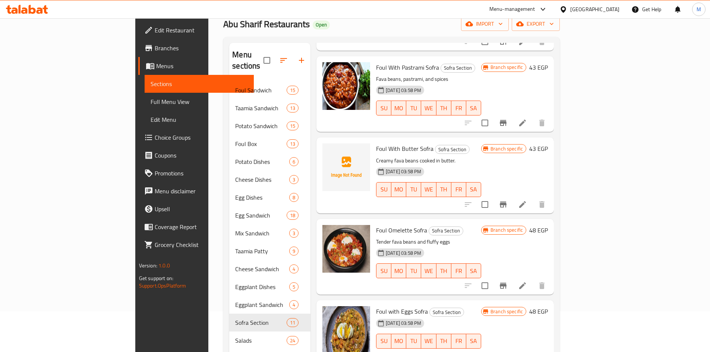
scroll to position [104, 0]
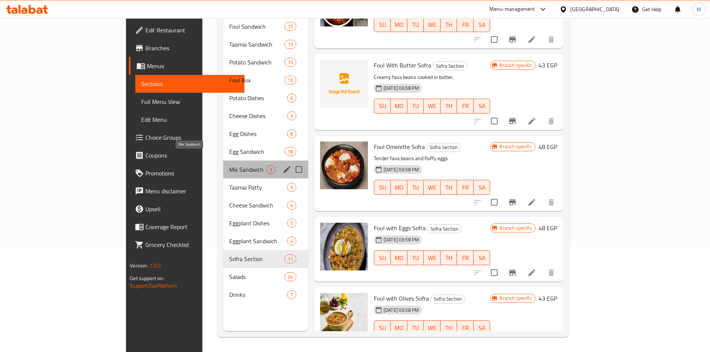
click at [229, 165] on span "Mix Sandwich" at bounding box center [247, 169] width 37 height 9
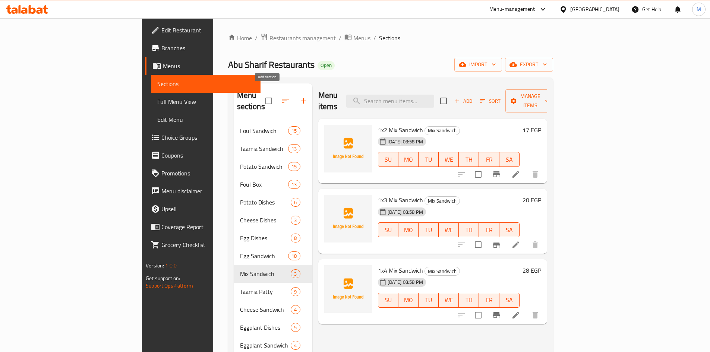
click at [299, 97] on icon "button" at bounding box center [303, 101] width 9 height 9
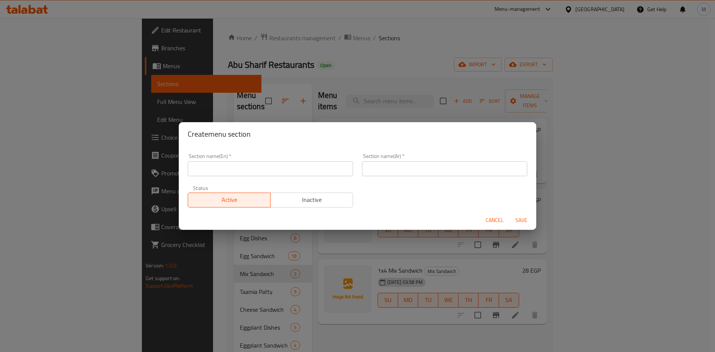
drag, startPoint x: 270, startPoint y: 174, endPoint x: 285, endPoint y: 172, distance: 15.7
click at [270, 174] on input "text" at bounding box center [270, 168] width 165 height 15
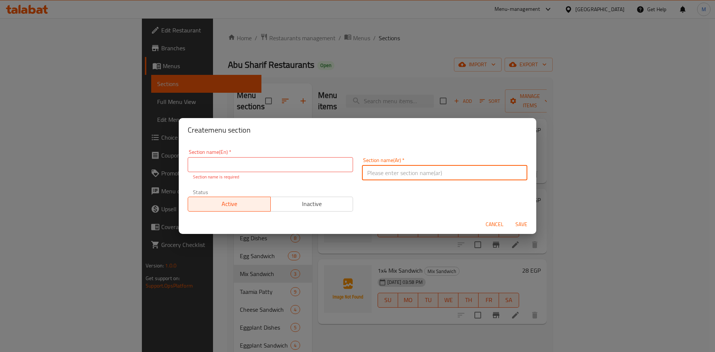
click at [398, 171] on input "text" at bounding box center [444, 172] width 165 height 15
paste input "ساندوتشات متنوعة"
click at [405, 168] on input "ساندوتشات متنوعة" at bounding box center [444, 172] width 165 height 15
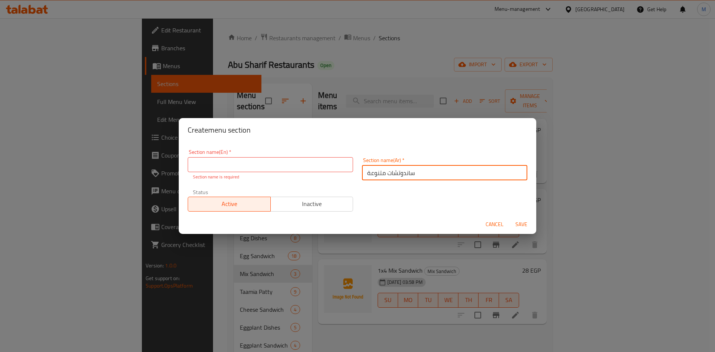
type input "ساندوتشات متنوعة"
click at [283, 162] on input "text" at bounding box center [270, 164] width 165 height 15
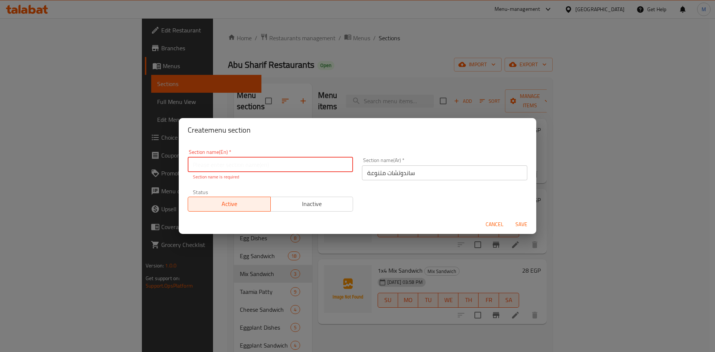
paste input "Assorted Sandwiches"
type input "Assorted Sandwiches"
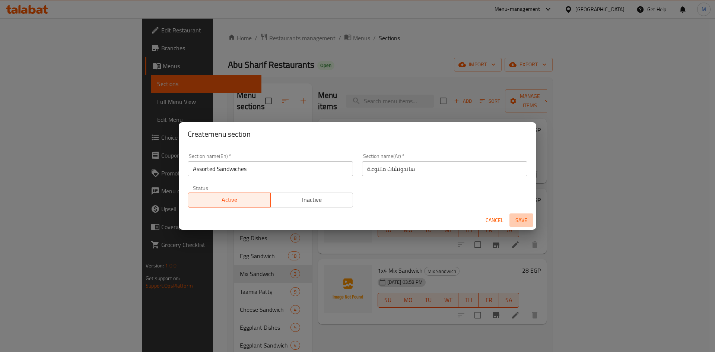
click at [522, 218] on button "Save" at bounding box center [522, 221] width 24 height 14
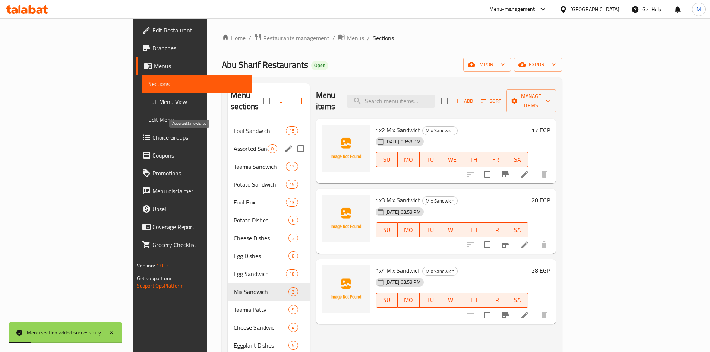
click at [234, 144] on span "Assorted Sandwiches" at bounding box center [251, 148] width 34 height 9
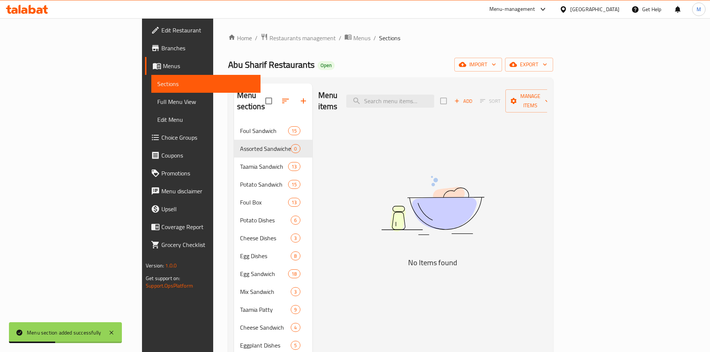
click at [475, 95] on button "Add" at bounding box center [463, 101] width 24 height 12
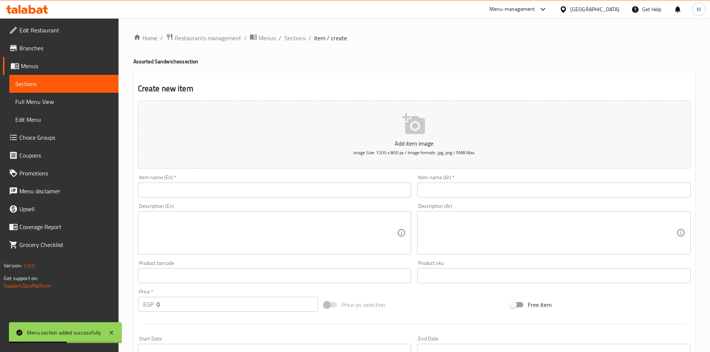
click at [276, 189] on input "text" at bounding box center [275, 190] width 274 height 15
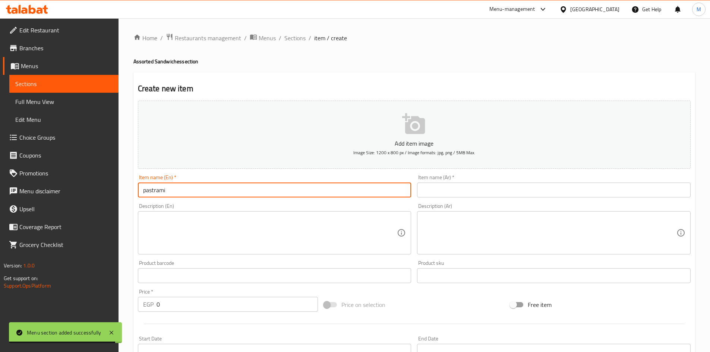
click at [280, 190] on input "pastrami" at bounding box center [275, 190] width 274 height 15
click at [280, 189] on input "pastrami" at bounding box center [275, 190] width 274 height 15
click at [288, 194] on input "Pastrami" at bounding box center [275, 190] width 274 height 15
type input "Pastrami"
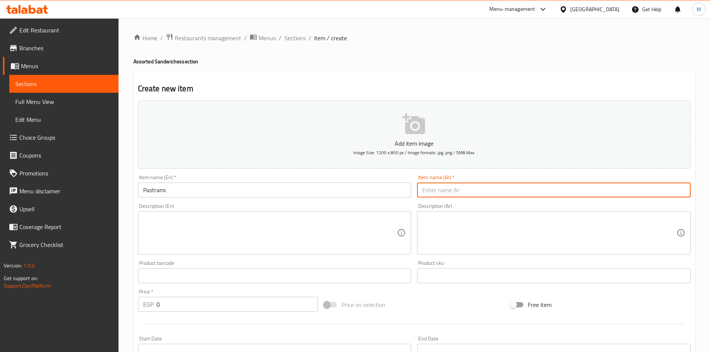
click at [450, 184] on input "text" at bounding box center [554, 190] width 274 height 15
type input "بسطرمة"
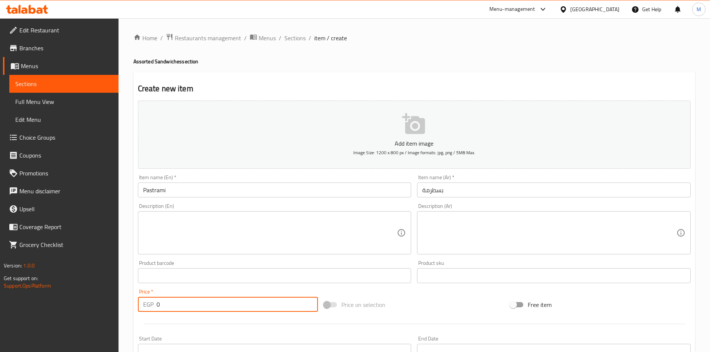
click at [212, 300] on input "0" at bounding box center [238, 304] width 162 height 15
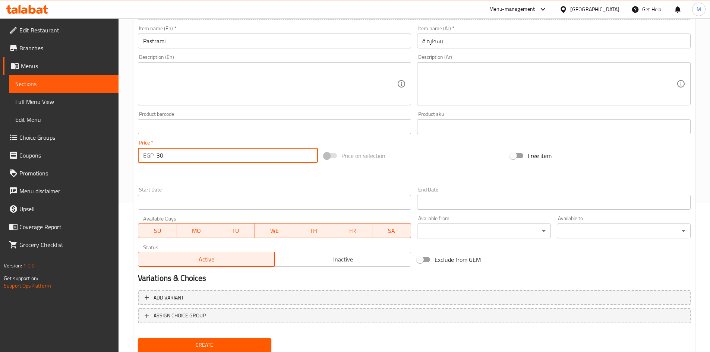
scroll to position [174, 0]
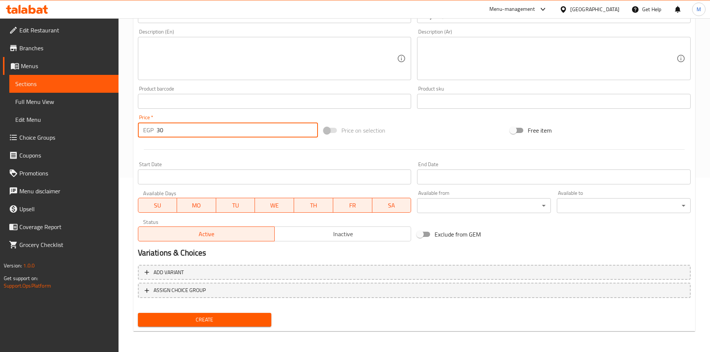
type input "30"
click at [217, 316] on span "Create" at bounding box center [205, 319] width 122 height 9
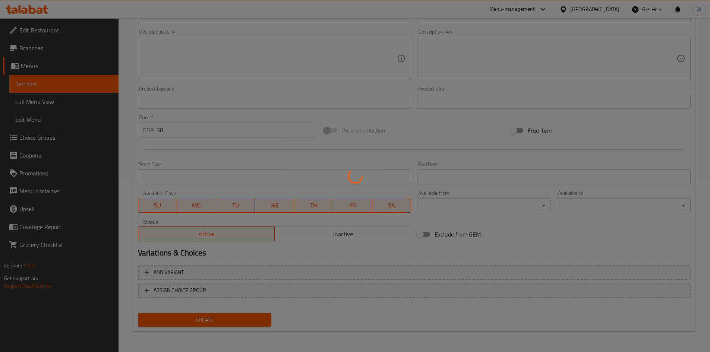
type input "0"
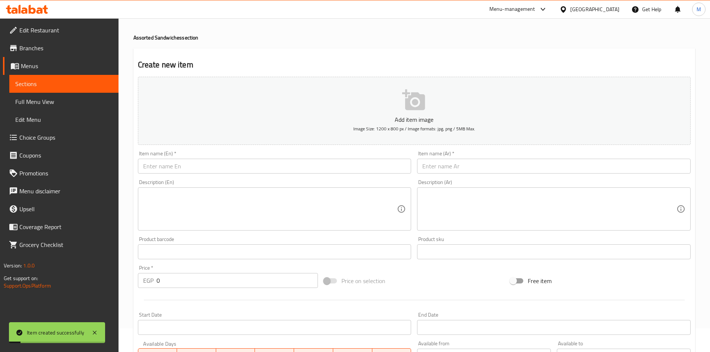
scroll to position [0, 0]
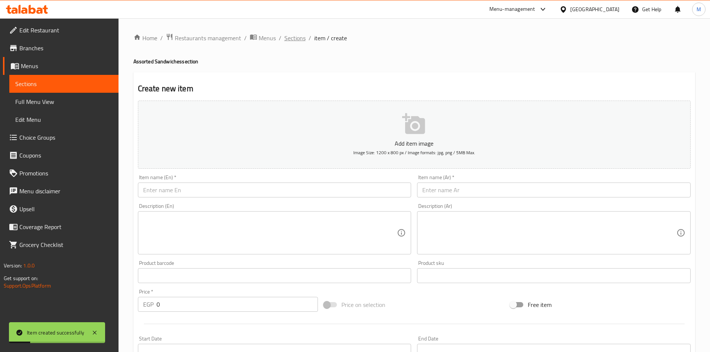
click at [294, 41] on span "Sections" at bounding box center [294, 38] width 21 height 9
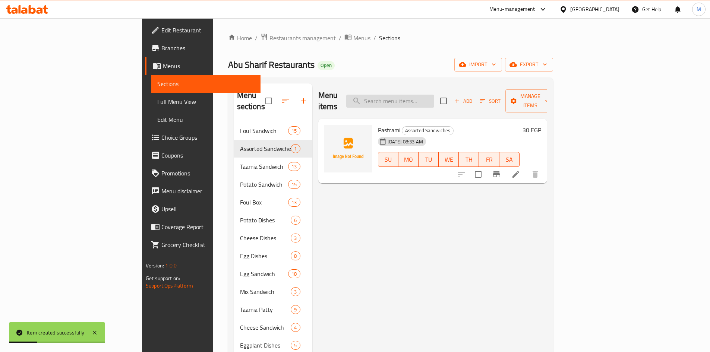
click at [434, 95] on input "search" at bounding box center [390, 101] width 88 height 13
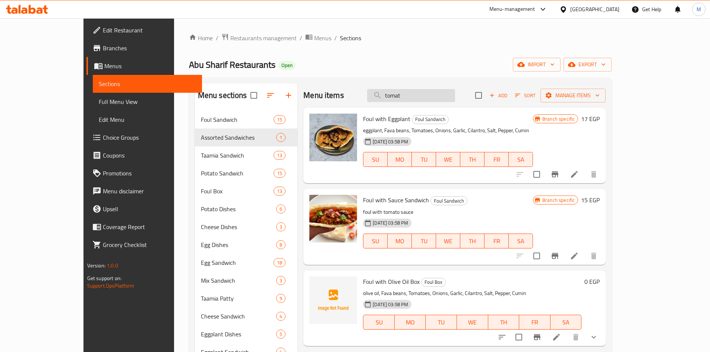
type input "tomato"
click at [455, 95] on input "tomato" at bounding box center [411, 95] width 88 height 13
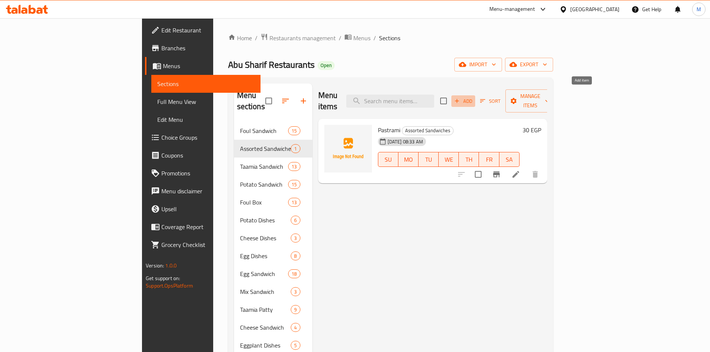
click at [475, 95] on button "Add" at bounding box center [463, 101] width 24 height 12
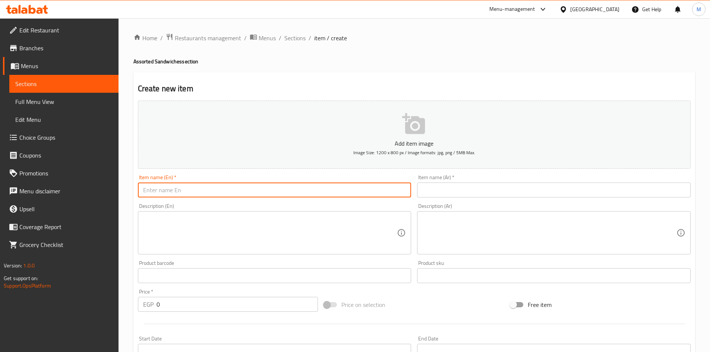
click at [280, 192] on input "text" at bounding box center [275, 190] width 274 height 15
click at [278, 190] on input "chaeese" at bounding box center [275, 190] width 274 height 15
click at [305, 192] on input "cheese with tomato" at bounding box center [275, 190] width 274 height 15
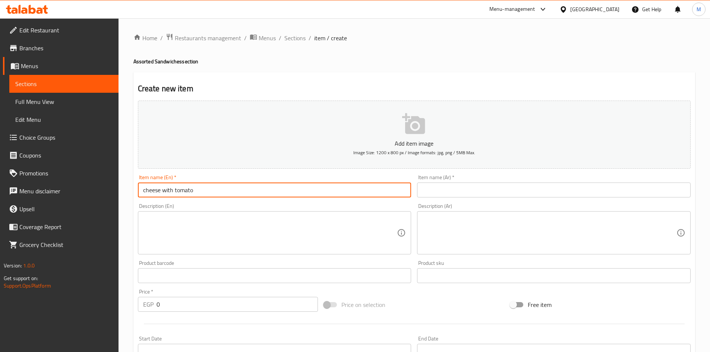
click at [305, 192] on input "cheese with tomato" at bounding box center [275, 190] width 274 height 15
click at [306, 192] on input "cheese with tomato" at bounding box center [275, 190] width 274 height 15
click at [308, 192] on input "Cheese with Tomato" at bounding box center [275, 190] width 274 height 15
type input "Cheese with Tomato"
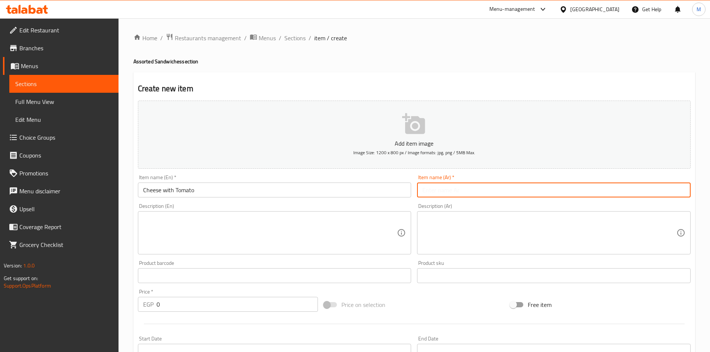
click at [432, 193] on input "text" at bounding box center [554, 190] width 274 height 15
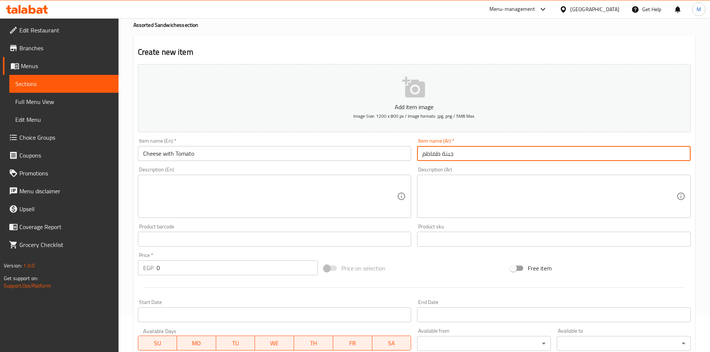
scroll to position [112, 0]
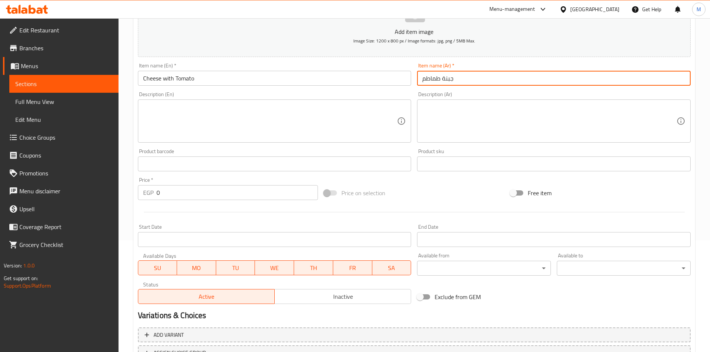
type input "جبنة طماطم"
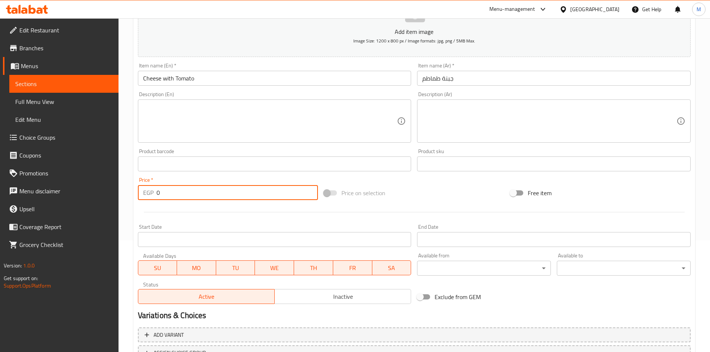
click at [193, 188] on input "0" at bounding box center [238, 192] width 162 height 15
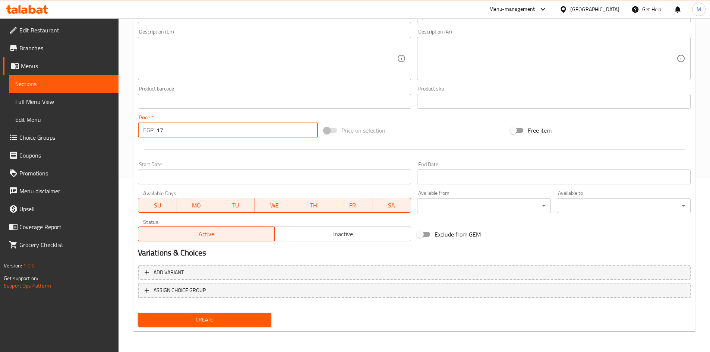
type input "17"
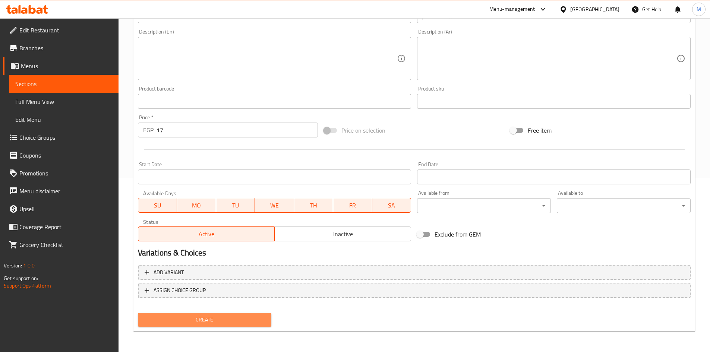
click at [249, 313] on button "Create" at bounding box center [205, 320] width 134 height 14
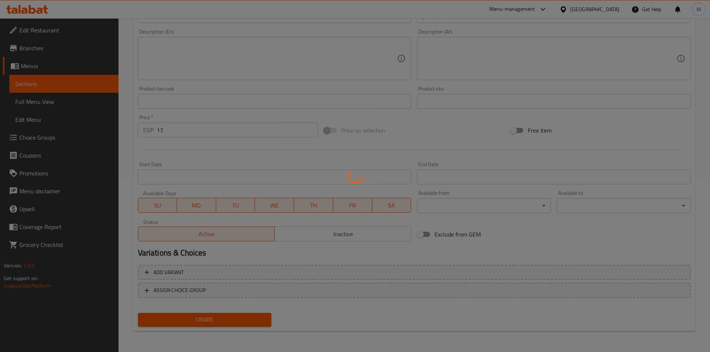
type input "0"
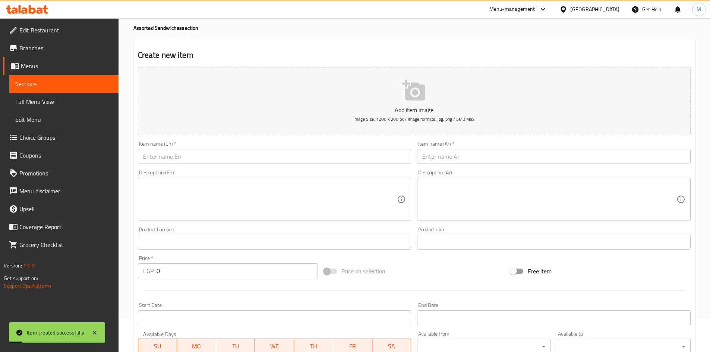
scroll to position [0, 0]
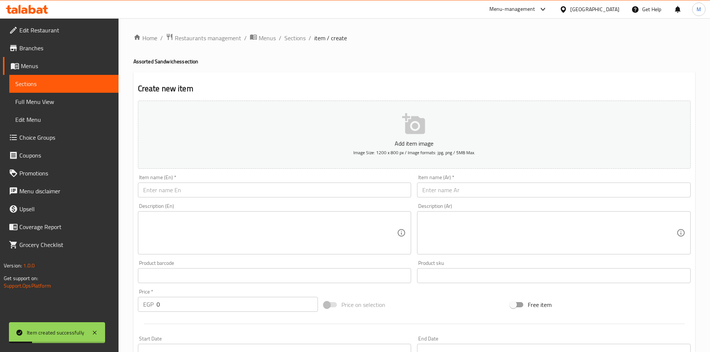
drag, startPoint x: 297, startPoint y: 39, endPoint x: 335, endPoint y: 49, distance: 39.3
click at [297, 39] on span "Sections" at bounding box center [294, 38] width 21 height 9
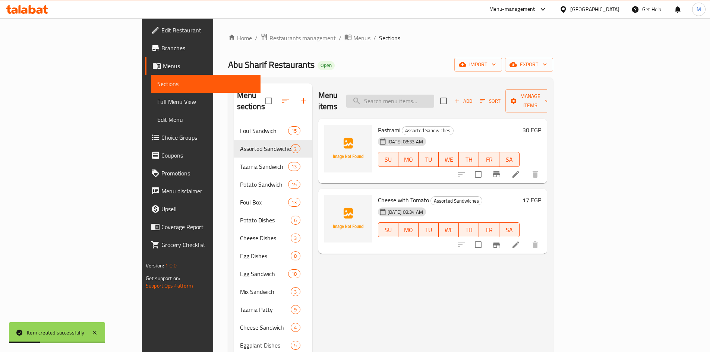
click at [434, 97] on input "search" at bounding box center [390, 101] width 88 height 13
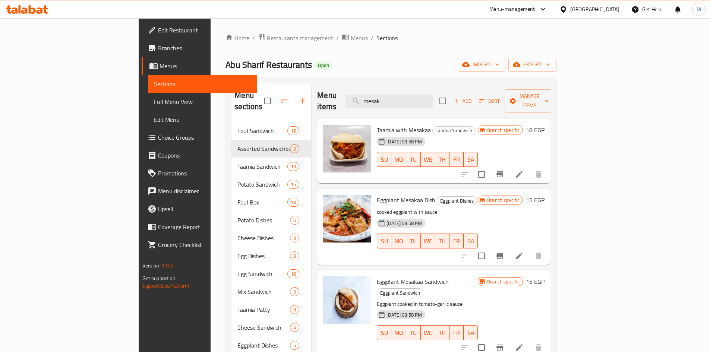
type input "mesak"
click at [390, 124] on span "Taamia with Mesakaa" at bounding box center [404, 129] width 54 height 11
copy h6 "Mesakaa"
click at [433, 95] on input "mesak" at bounding box center [389, 101] width 88 height 13
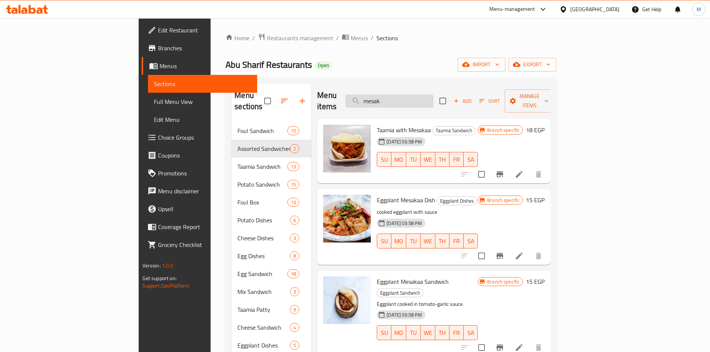
click at [433, 95] on input "mesak" at bounding box center [389, 101] width 88 height 13
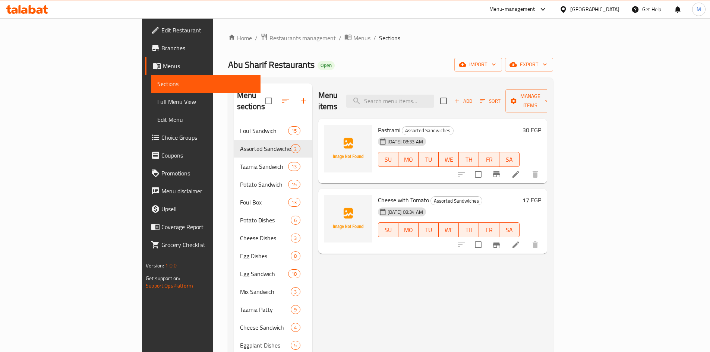
click at [475, 100] on button "Add" at bounding box center [463, 101] width 24 height 12
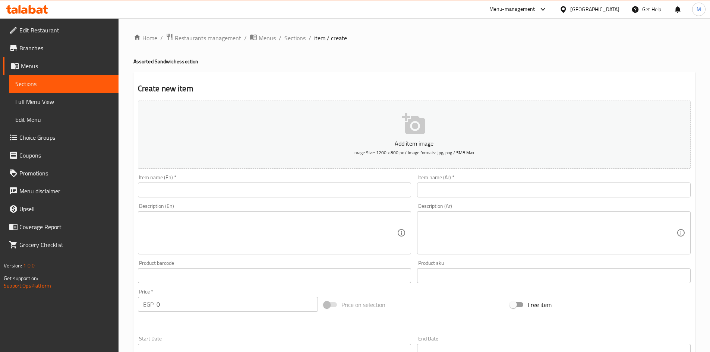
click at [245, 189] on input "text" at bounding box center [275, 190] width 274 height 15
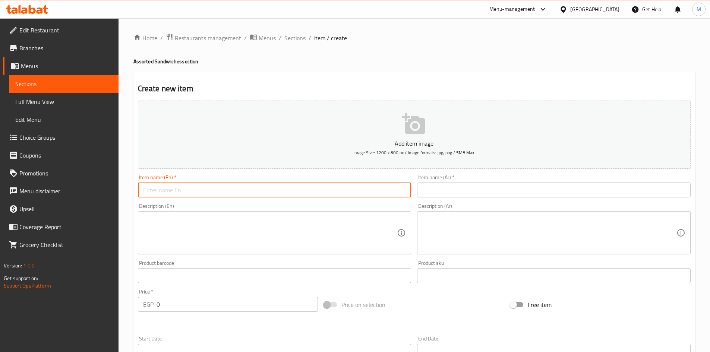
paste input "Mesakaa"
type input "Mesakaa"
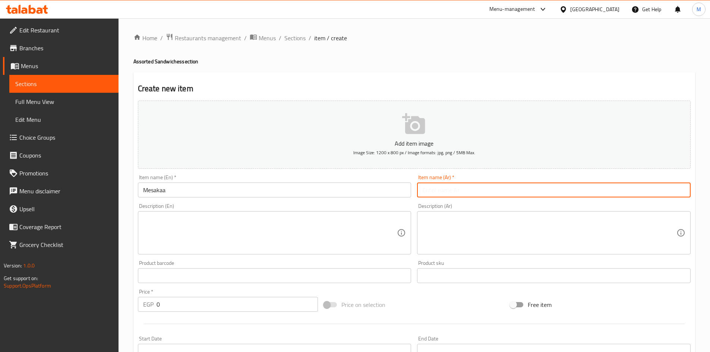
click at [519, 192] on input "text" at bounding box center [554, 190] width 274 height 15
type input "ك"
type input "مسقعة"
click at [192, 297] on div "Price   * EGP 0 Price *" at bounding box center [228, 300] width 180 height 23
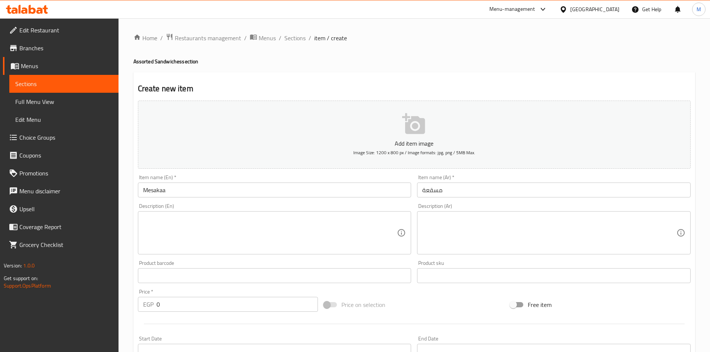
click at [192, 297] on div "Price   * EGP 0 Price *" at bounding box center [228, 300] width 180 height 23
click at [193, 300] on input "0" at bounding box center [238, 304] width 162 height 15
click at [194, 300] on input "0" at bounding box center [238, 304] width 162 height 15
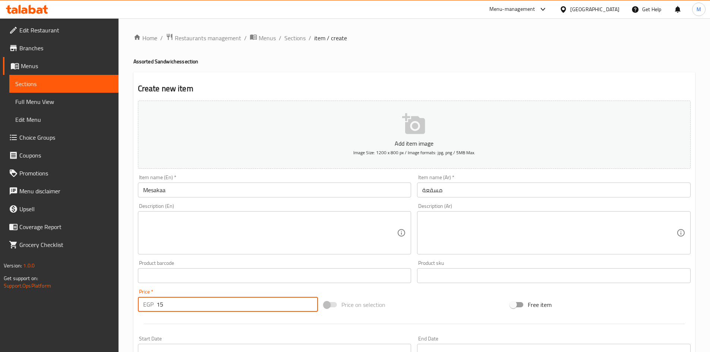
scroll to position [149, 0]
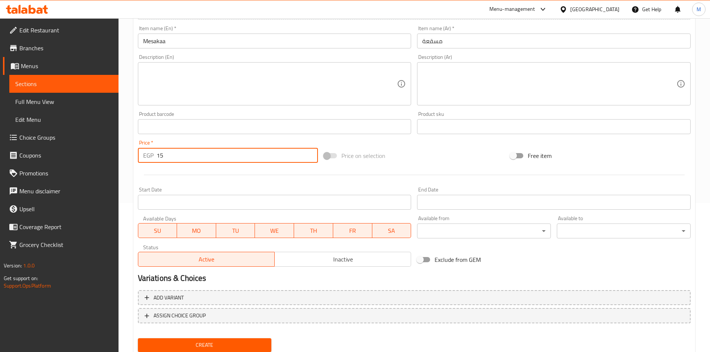
type input "15"
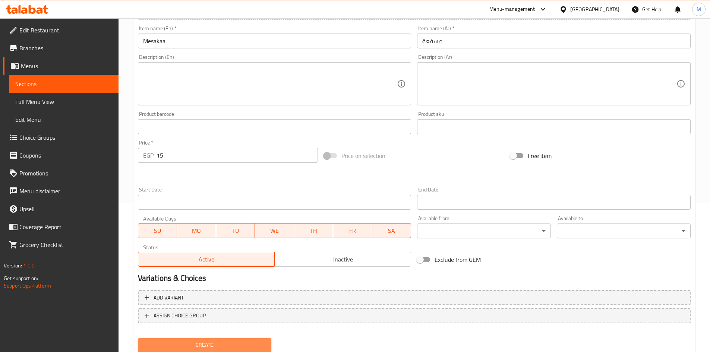
click at [202, 345] on span "Create" at bounding box center [205, 345] width 122 height 9
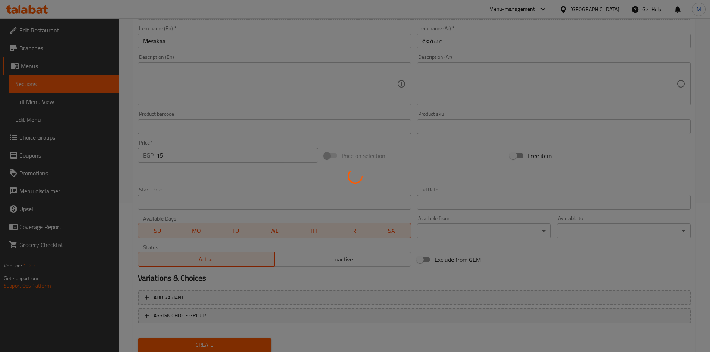
type input "0"
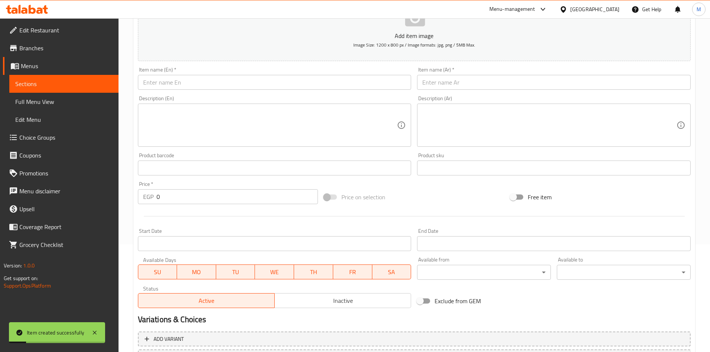
scroll to position [0, 0]
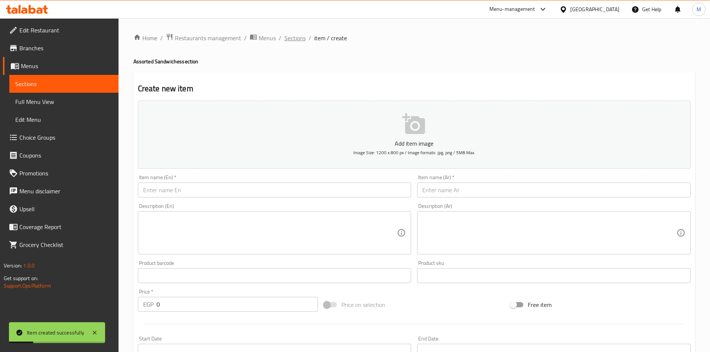
click at [287, 37] on span "Sections" at bounding box center [294, 38] width 21 height 9
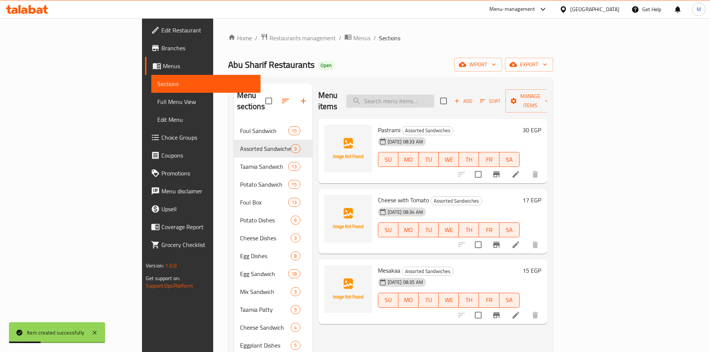
click at [419, 95] on input "search" at bounding box center [390, 101] width 88 height 13
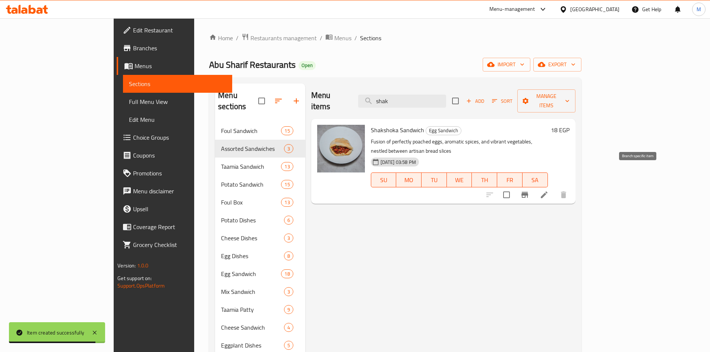
type input "shak"
click at [528, 192] on icon "Branch-specific-item" at bounding box center [524, 195] width 7 height 6
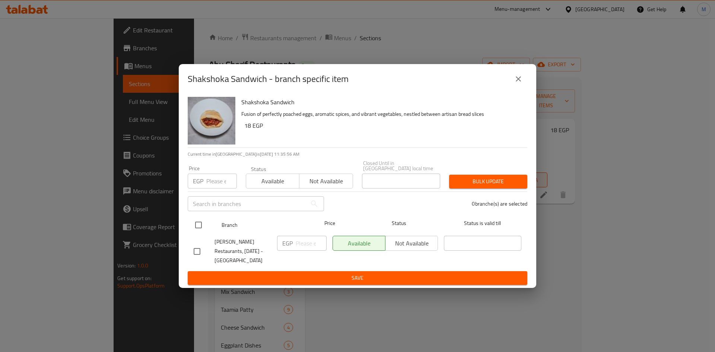
click at [197, 220] on input "checkbox" at bounding box center [199, 225] width 16 height 16
checkbox input "true"
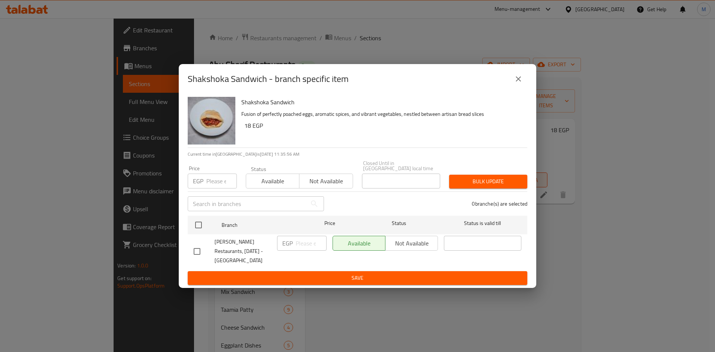
checkbox input "true"
click at [207, 178] on input "number" at bounding box center [221, 181] width 31 height 15
type input "15"
click at [476, 175] on button "Bulk update" at bounding box center [488, 182] width 78 height 14
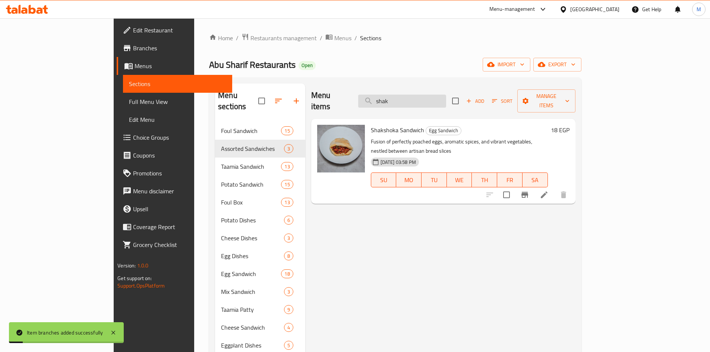
click at [446, 99] on input "shak" at bounding box center [402, 101] width 88 height 13
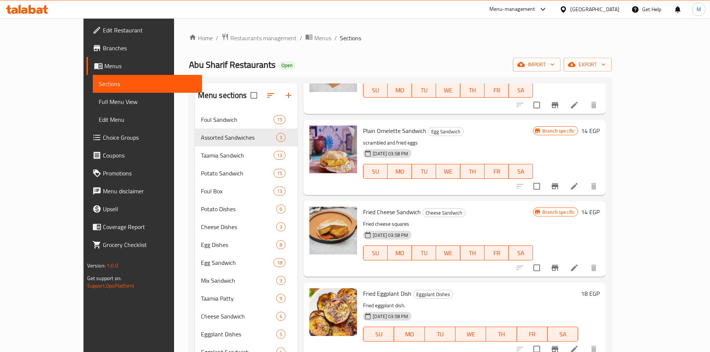
scroll to position [1230, 0]
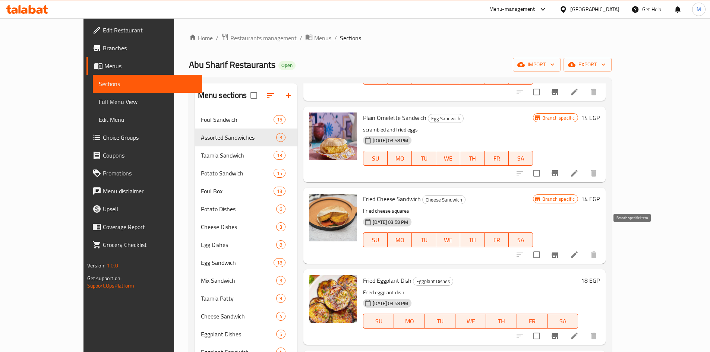
type input "fried"
click at [558, 252] on icon "Branch-specific-item" at bounding box center [554, 255] width 7 height 6
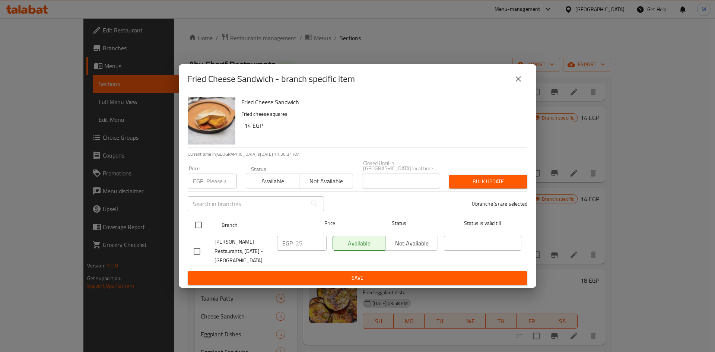
click at [196, 217] on input "checkbox" at bounding box center [199, 225] width 16 height 16
checkbox input "true"
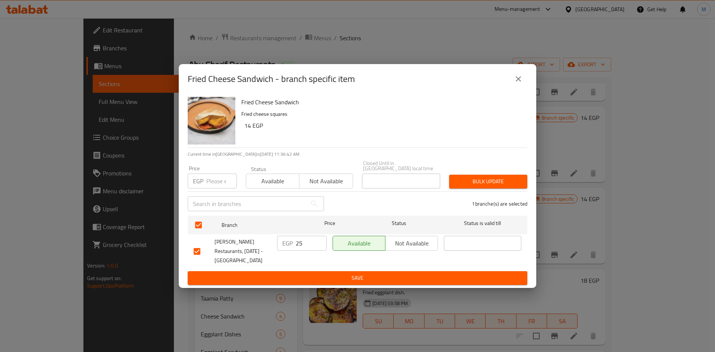
click at [221, 174] on input "number" at bounding box center [221, 181] width 31 height 15
type input "30"
click at [485, 175] on button "Bulk update" at bounding box center [488, 182] width 78 height 14
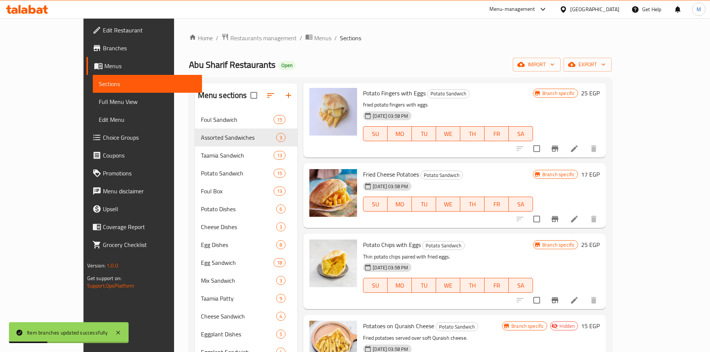
scroll to position [0, 0]
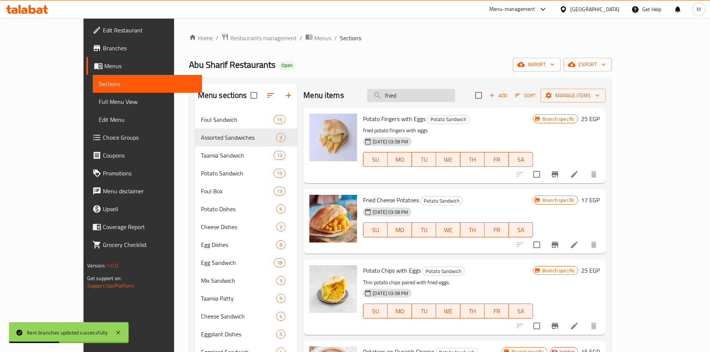
click at [434, 96] on input "fried" at bounding box center [411, 95] width 88 height 13
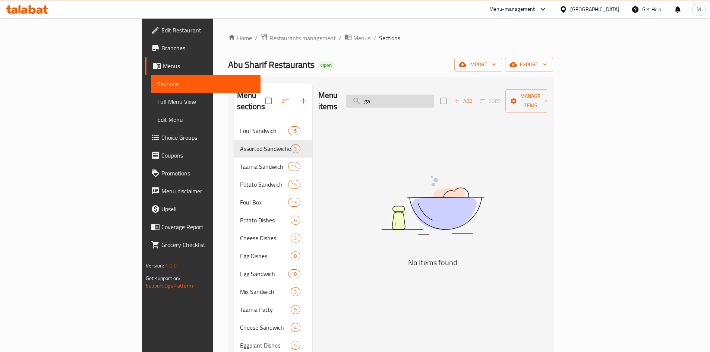
type input "g"
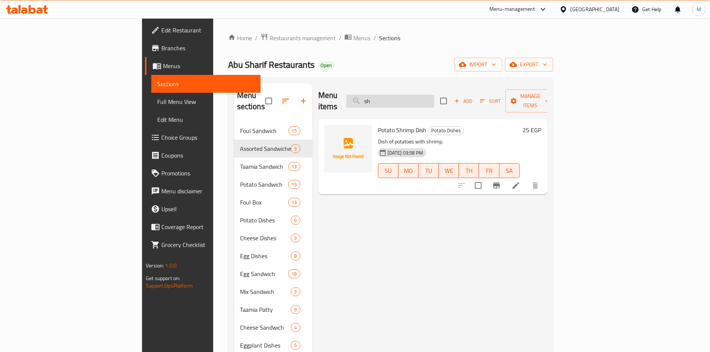
type input "s"
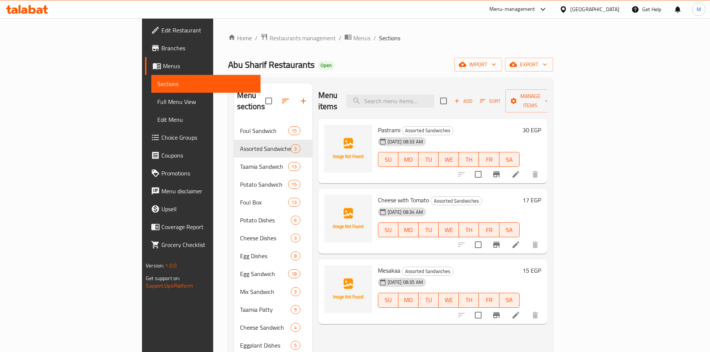
click at [473, 97] on span "Add" at bounding box center [463, 101] width 20 height 9
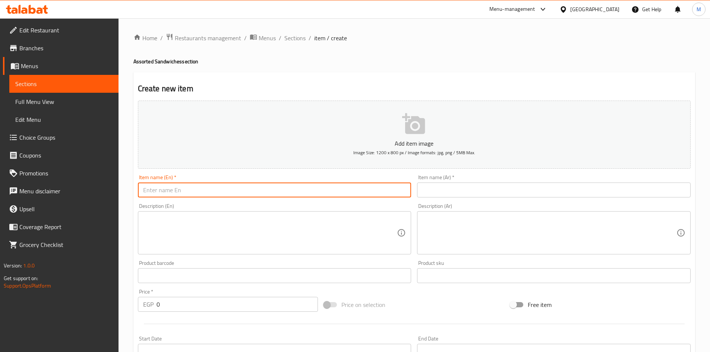
click at [184, 192] on input "text" at bounding box center [275, 190] width 274 height 15
click at [212, 193] on input "gambari" at bounding box center [275, 190] width 274 height 15
type input "Gambari"
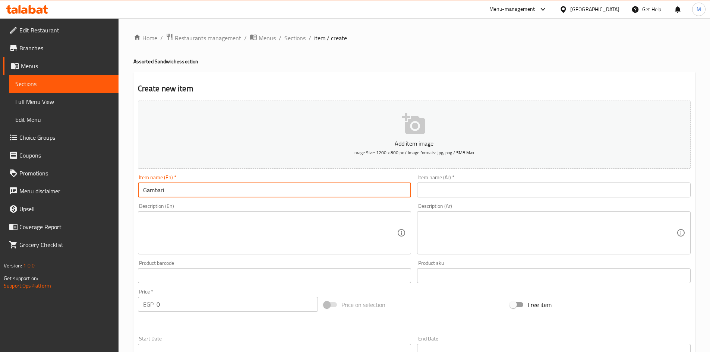
click at [500, 191] on input "text" at bounding box center [554, 190] width 274 height 15
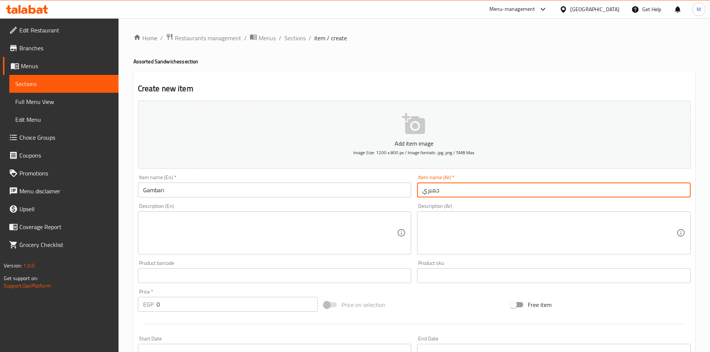
type input "جمبري"
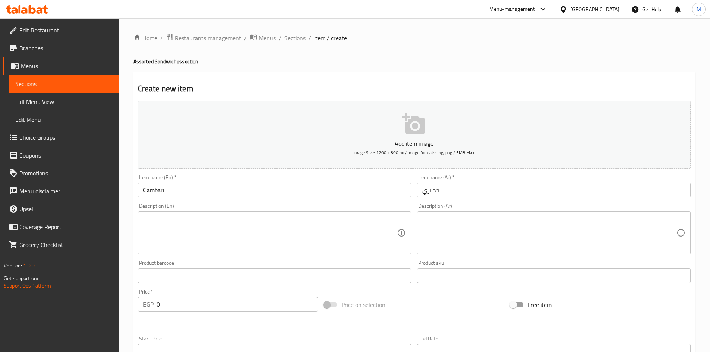
click at [366, 204] on div "Description (En) Description (En)" at bounding box center [275, 228] width 274 height 51
click at [173, 309] on input "0" at bounding box center [238, 304] width 162 height 15
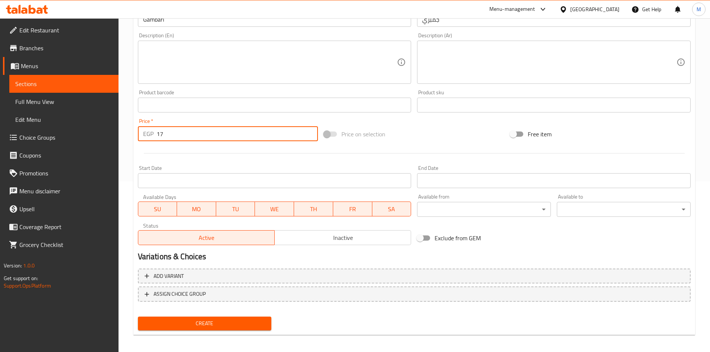
scroll to position [174, 0]
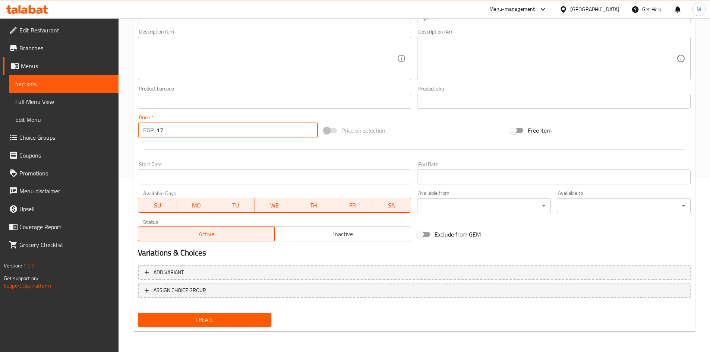
type input "17"
click at [184, 313] on button "Create" at bounding box center [205, 320] width 134 height 14
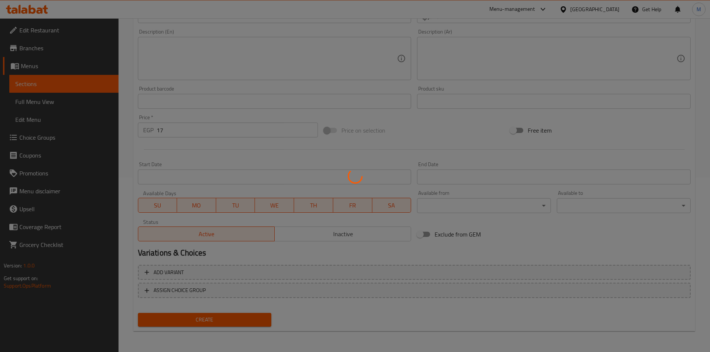
click at [187, 319] on div at bounding box center [355, 176] width 710 height 352
type input "0"
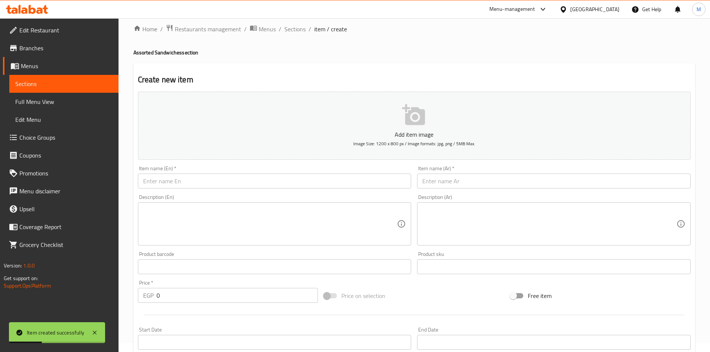
scroll to position [0, 0]
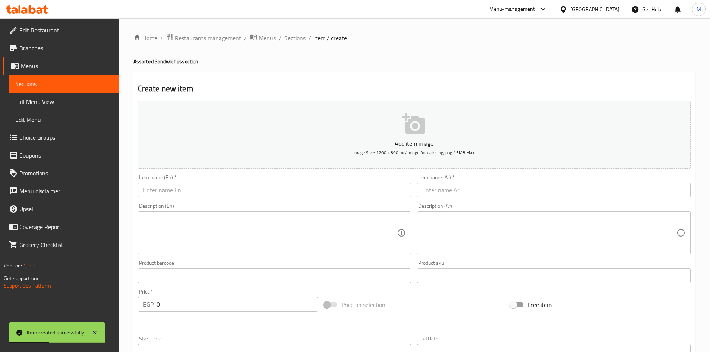
click at [297, 38] on span "Sections" at bounding box center [294, 38] width 21 height 9
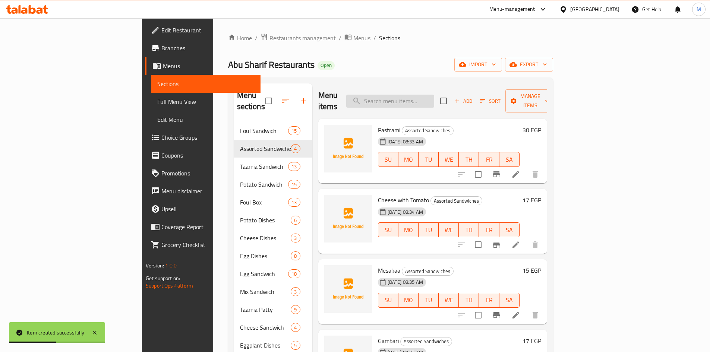
click at [415, 95] on input "search" at bounding box center [390, 101] width 88 height 13
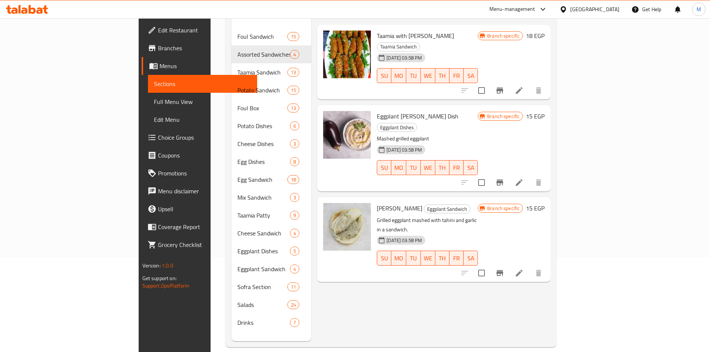
scroll to position [104, 0]
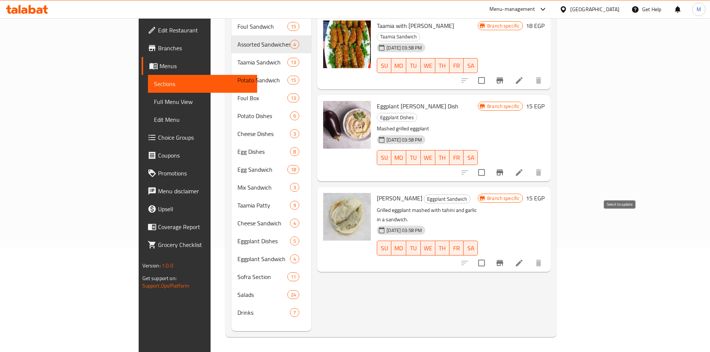
type input "baba"
click at [489, 255] on input "checkbox" at bounding box center [482, 263] width 16 height 16
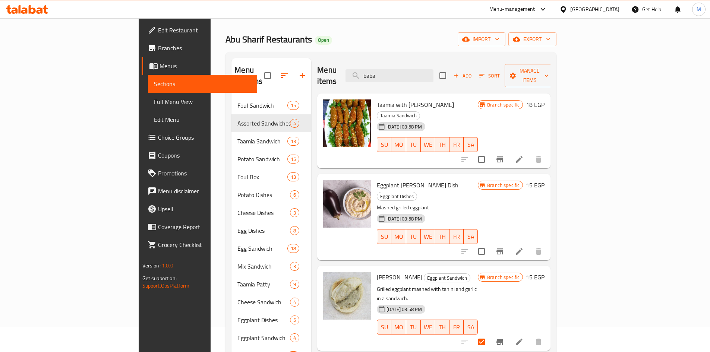
scroll to position [0, 0]
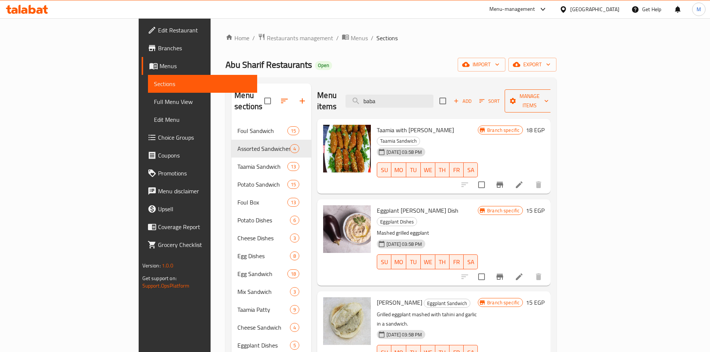
click at [549, 92] on span "Manage items" at bounding box center [529, 101] width 38 height 19
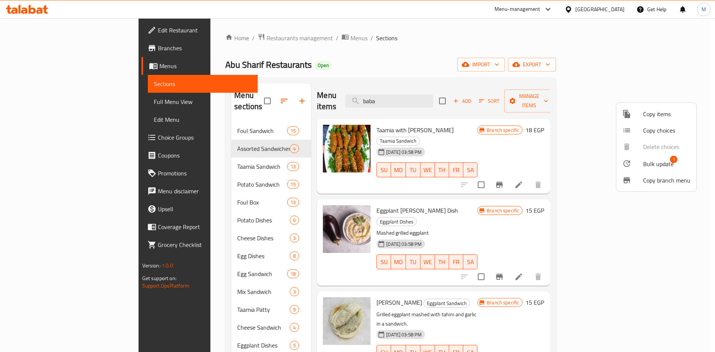
click at [653, 162] on span "Bulk update" at bounding box center [659, 163] width 31 height 9
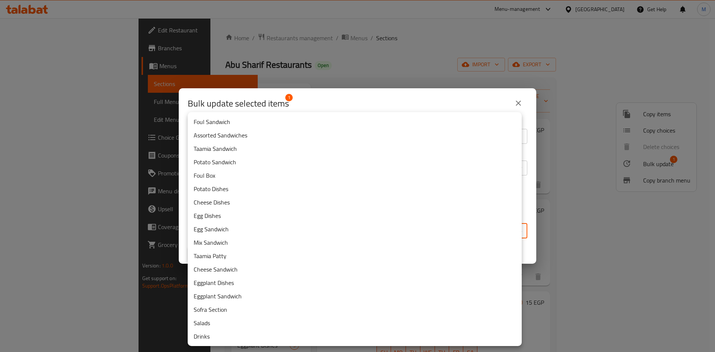
click at [262, 237] on body "​ Menu-management Egypt Get Help M Edit Restaurant Branches Menus Sections Full…" at bounding box center [357, 185] width 715 height 334
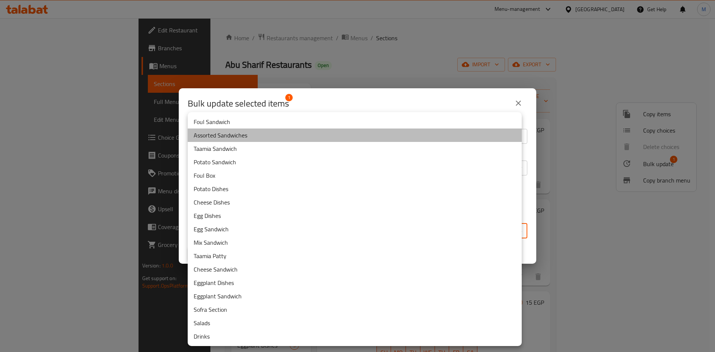
click at [207, 137] on li "Assorted Sandwiches" at bounding box center [355, 135] width 334 height 13
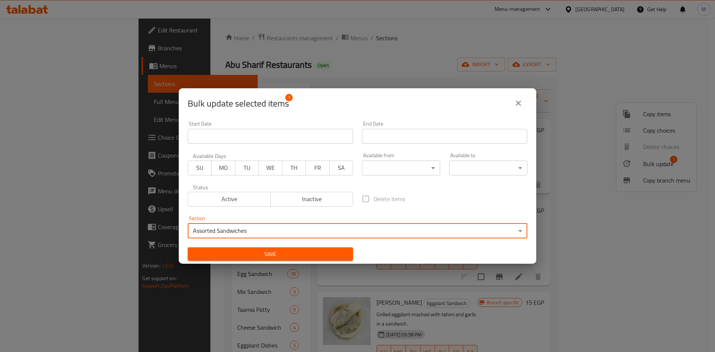
click at [340, 256] on span "Save" at bounding box center [271, 254] width 154 height 9
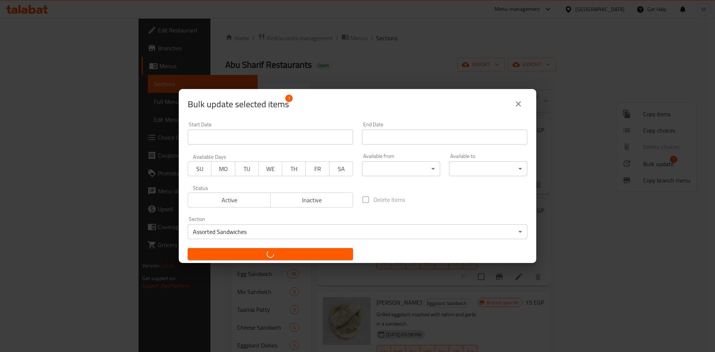
checkbox input "false"
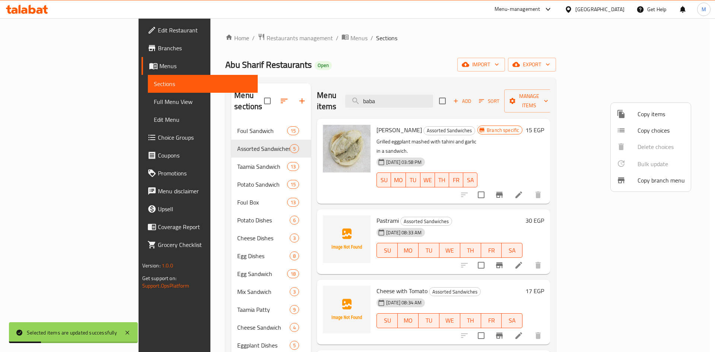
click at [438, 97] on div at bounding box center [357, 176] width 715 height 352
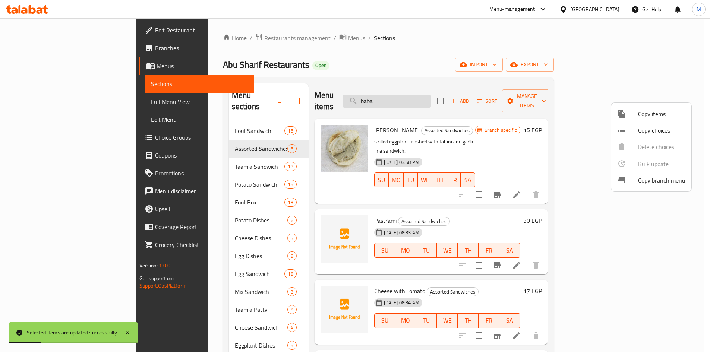
click at [431, 97] on input "baba" at bounding box center [387, 101] width 88 height 13
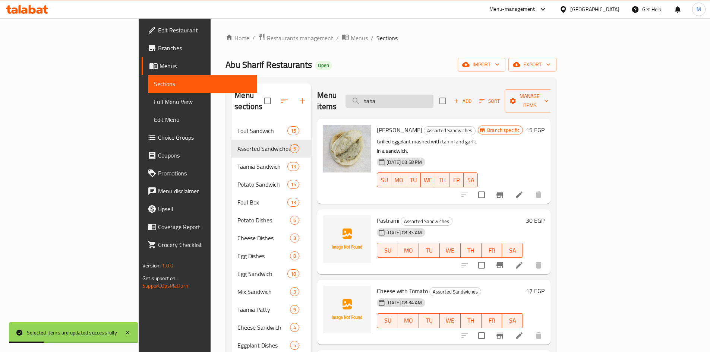
click at [433, 97] on input "baba" at bounding box center [389, 101] width 88 height 13
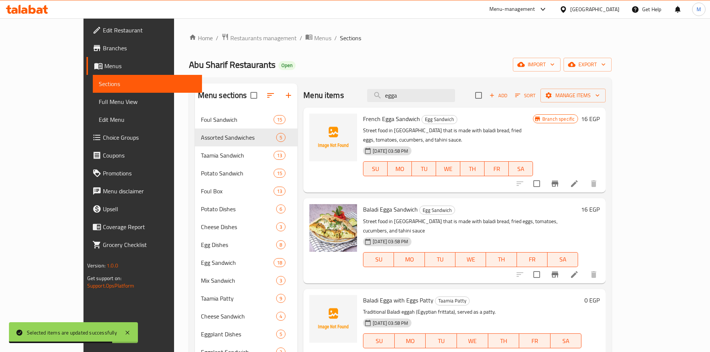
type input "egga"
click at [544, 176] on input "checkbox" at bounding box center [537, 184] width 16 height 16
click at [600, 99] on span "Manage items" at bounding box center [572, 95] width 53 height 9
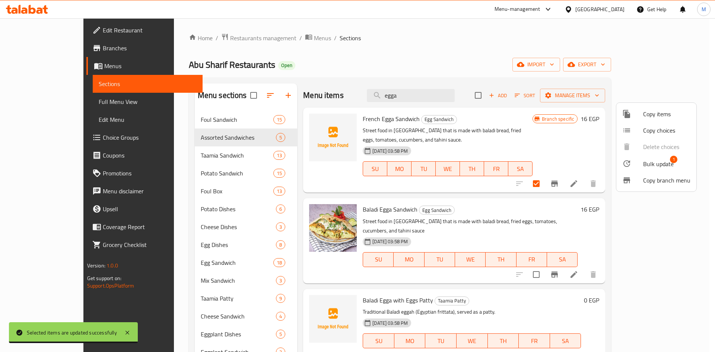
click at [670, 165] on span "Bulk update" at bounding box center [659, 163] width 31 height 9
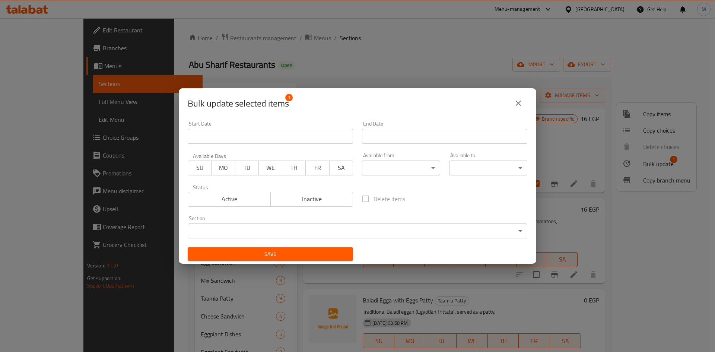
click at [269, 222] on div "Section ​ ​" at bounding box center [358, 227] width 340 height 23
click at [269, 231] on body "​ Menu-management Egypt Get Help M Edit Restaurant Branches Menus Sections Full…" at bounding box center [357, 185] width 715 height 334
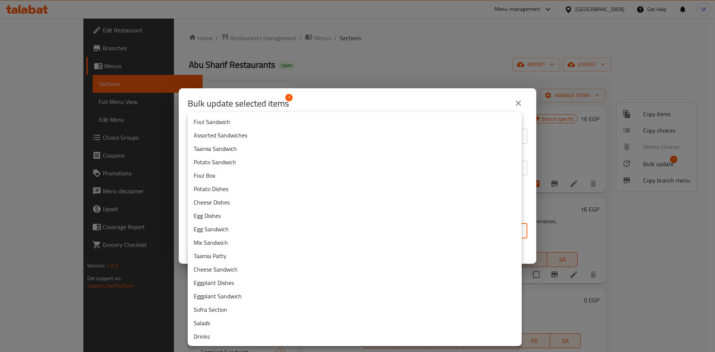
click at [220, 139] on li "Assorted Sandwiches" at bounding box center [355, 135] width 334 height 13
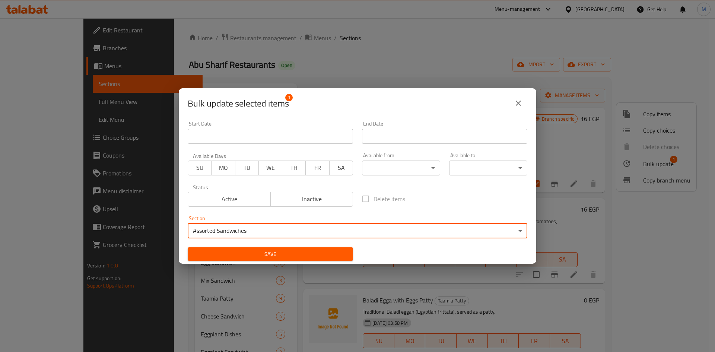
click at [311, 253] on span "Save" at bounding box center [271, 254] width 154 height 9
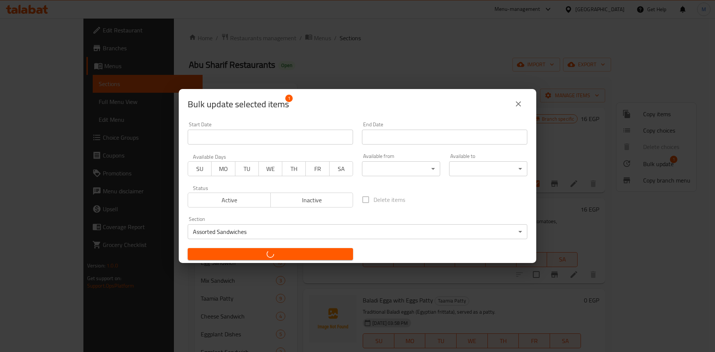
checkbox input "false"
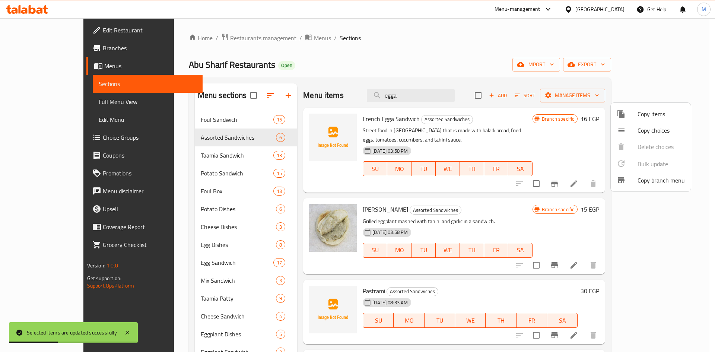
click at [453, 93] on div at bounding box center [357, 176] width 715 height 352
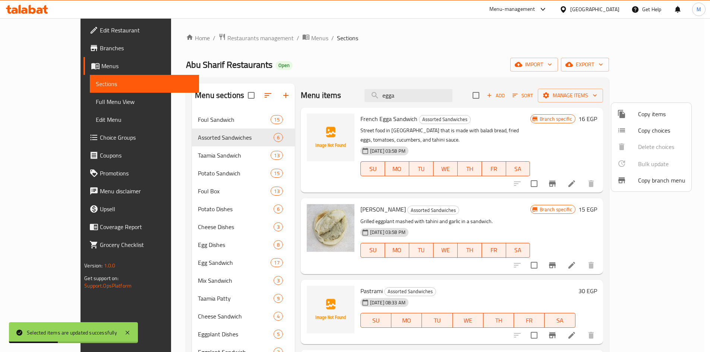
click at [452, 93] on input "egga" at bounding box center [408, 95] width 88 height 13
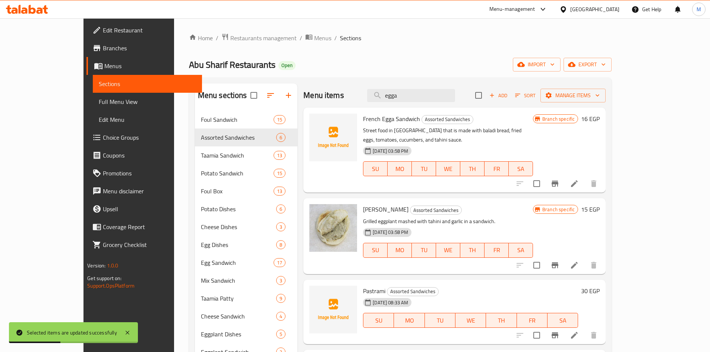
click at [453, 93] on input "egga" at bounding box center [411, 95] width 88 height 13
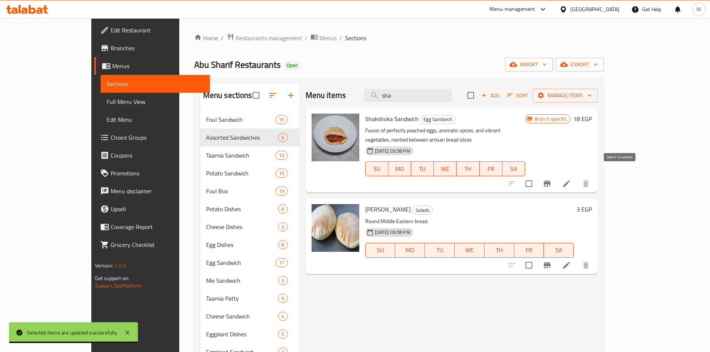
type input "sha"
click at [537, 176] on input "checkbox" at bounding box center [529, 184] width 16 height 16
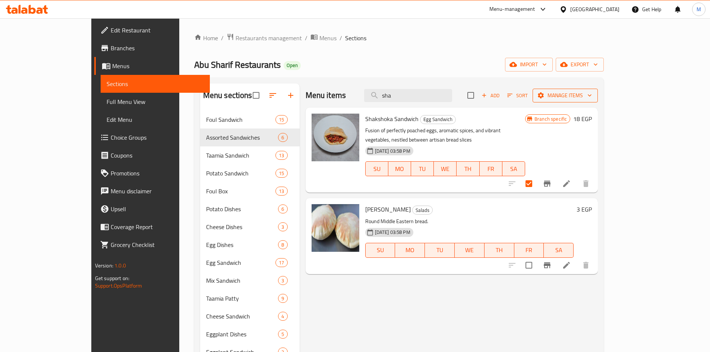
click at [592, 99] on span "Manage items" at bounding box center [564, 95] width 53 height 9
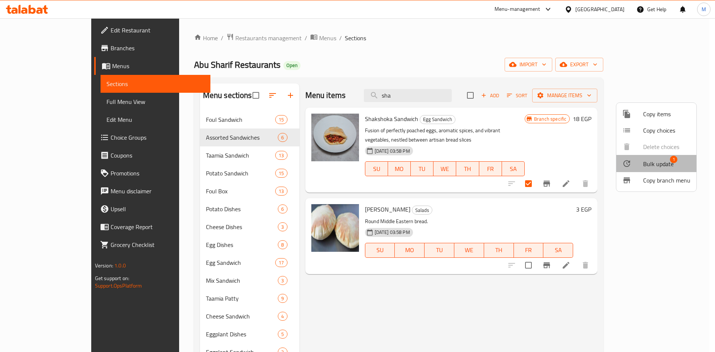
click at [662, 162] on span "Bulk update" at bounding box center [659, 163] width 31 height 9
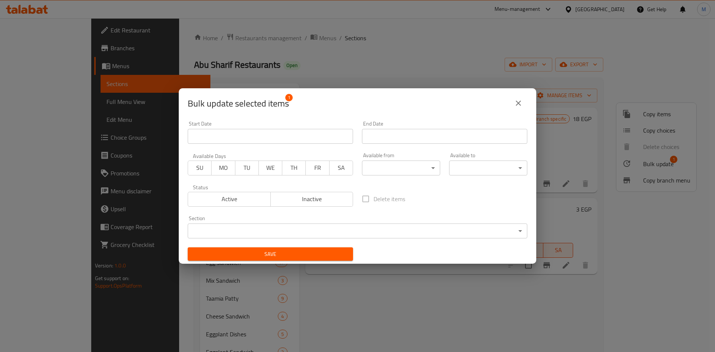
click at [268, 234] on body "​ Menu-management Egypt Get Help M Edit Restaurant Branches Menus Sections Full…" at bounding box center [357, 185] width 715 height 334
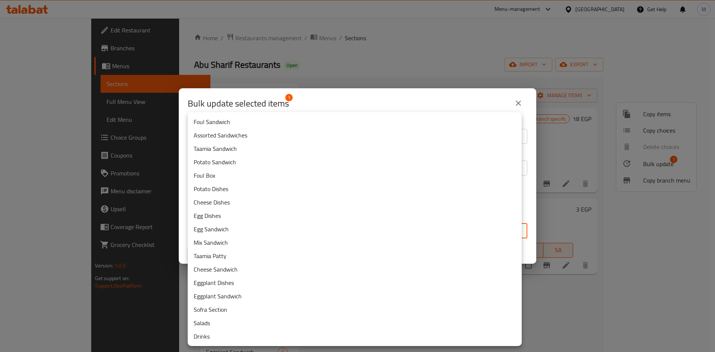
click at [232, 134] on li "Assorted Sandwiches" at bounding box center [355, 135] width 334 height 13
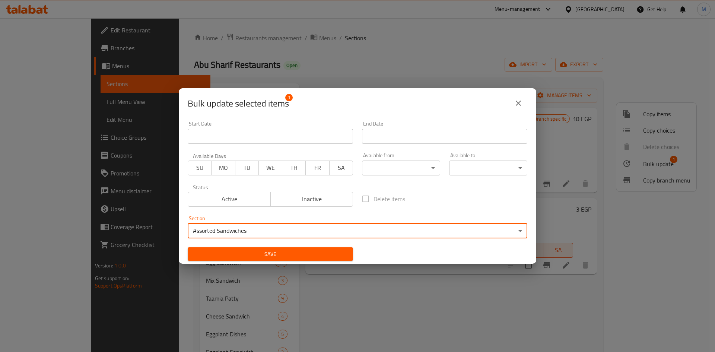
click at [309, 257] on span "Save" at bounding box center [271, 254] width 154 height 9
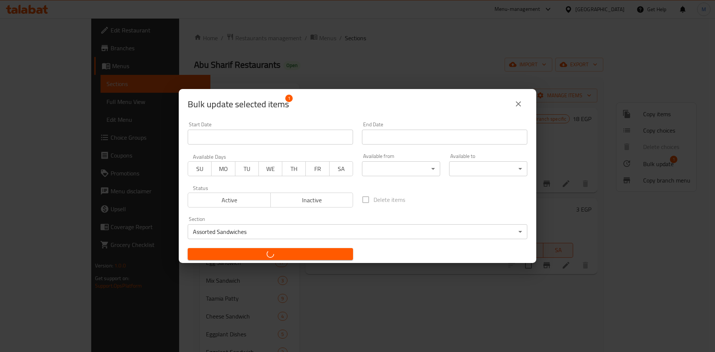
checkbox input "false"
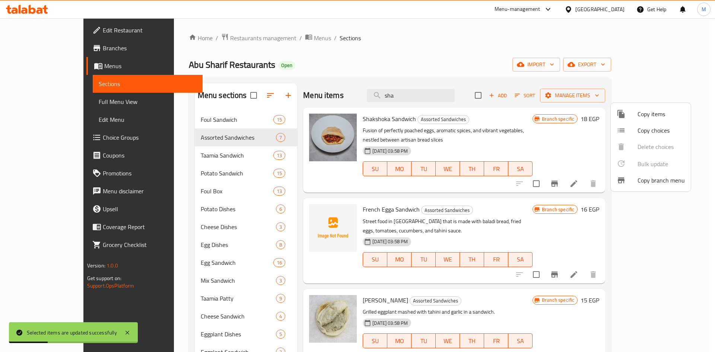
click at [436, 96] on div at bounding box center [357, 176] width 715 height 352
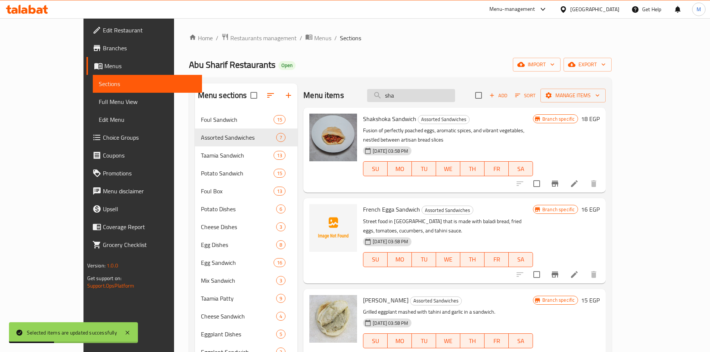
click at [436, 96] on input "sha" at bounding box center [411, 95] width 88 height 13
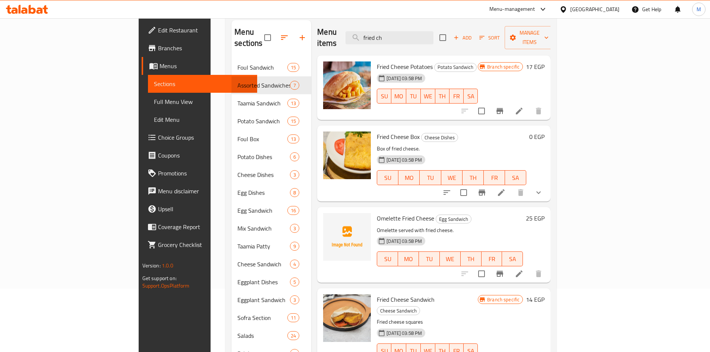
scroll to position [104, 0]
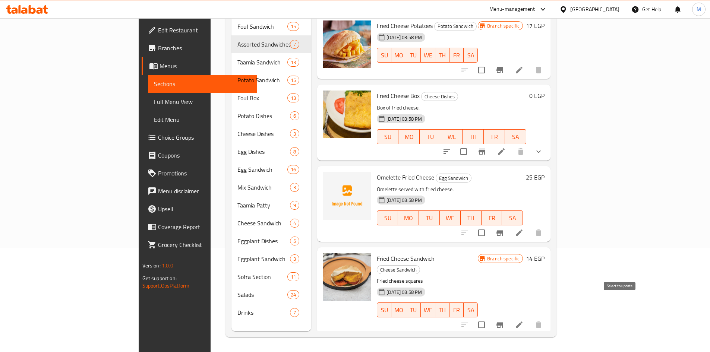
type input "fried ch"
click at [489, 317] on input "checkbox" at bounding box center [482, 325] width 16 height 16
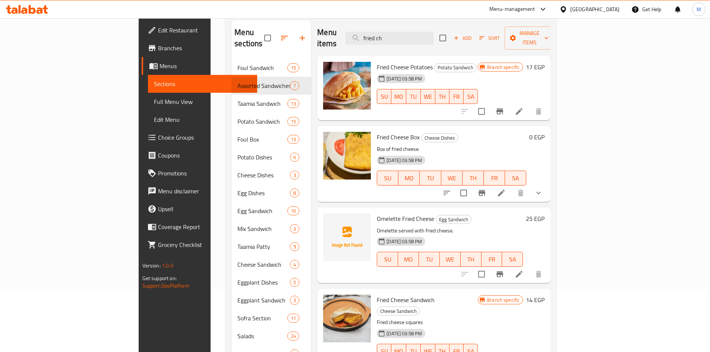
scroll to position [0, 0]
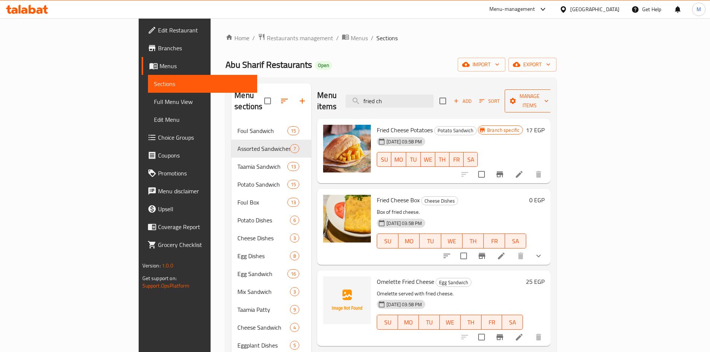
click at [549, 93] on span "Manage items" at bounding box center [529, 101] width 38 height 19
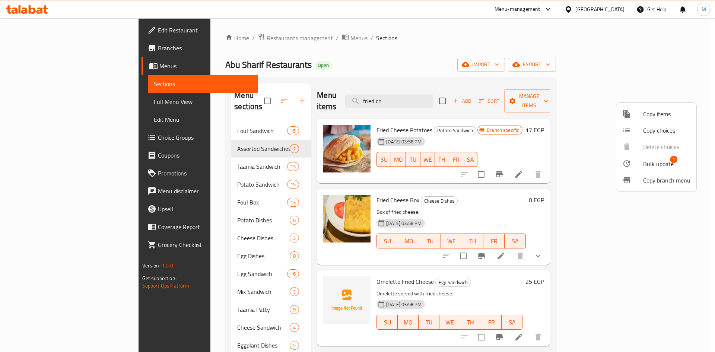
click at [649, 166] on span "Bulk update" at bounding box center [659, 163] width 31 height 9
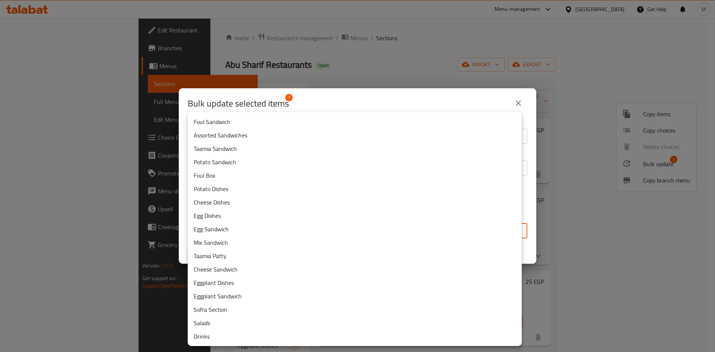
drag, startPoint x: 306, startPoint y: 227, endPoint x: 282, endPoint y: 221, distance: 25.0
click at [306, 227] on body "​ Menu-management Egypt Get Help M Edit Restaurant Branches Menus Sections Full…" at bounding box center [357, 185] width 715 height 334
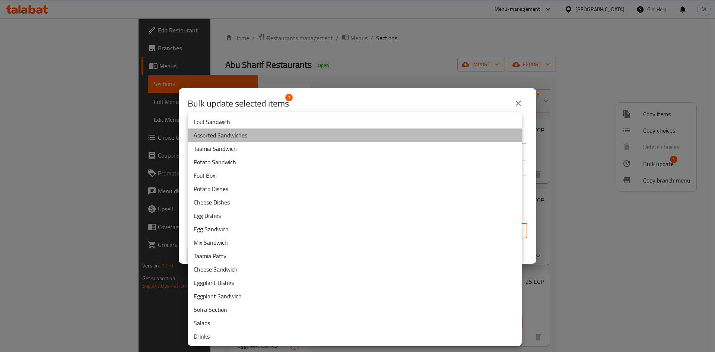
click at [239, 132] on li "Assorted Sandwiches" at bounding box center [355, 135] width 334 height 13
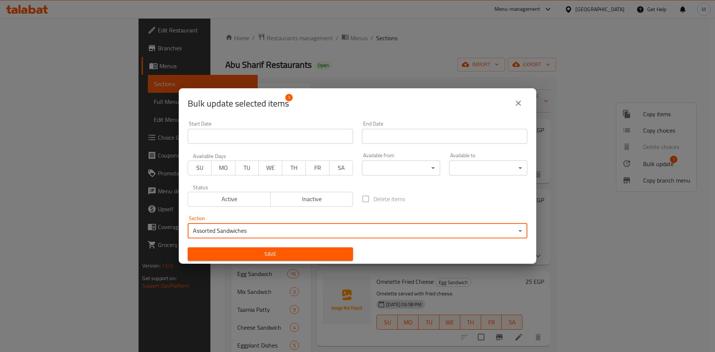
drag, startPoint x: 262, startPoint y: 254, endPoint x: 252, endPoint y: 238, distance: 19.0
click at [262, 254] on span "Save" at bounding box center [271, 254] width 154 height 9
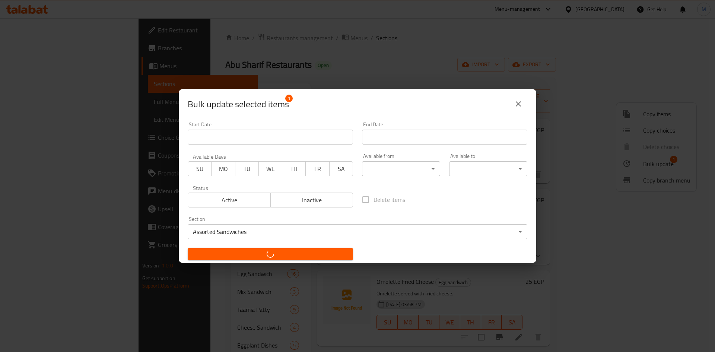
checkbox input "false"
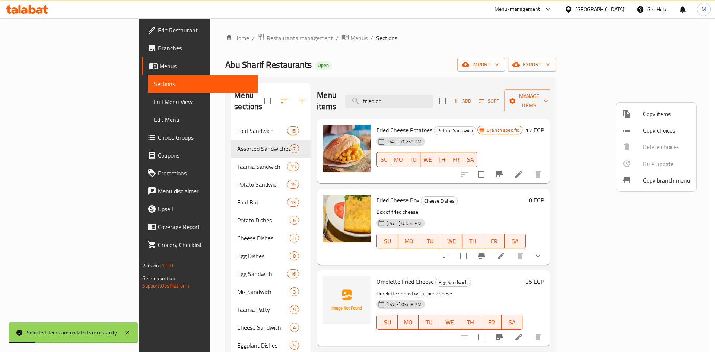
click at [453, 98] on div at bounding box center [357, 176] width 715 height 352
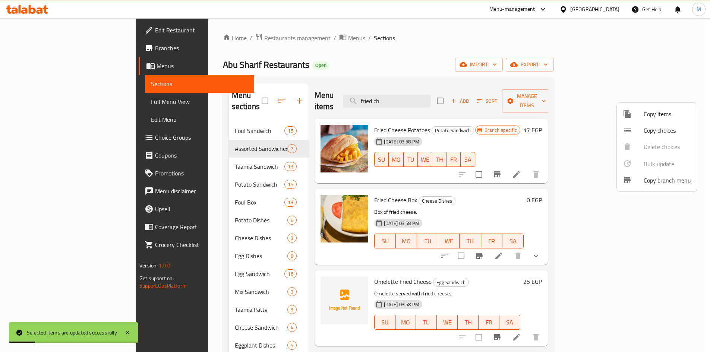
click at [431, 98] on input "fried ch" at bounding box center [387, 101] width 88 height 13
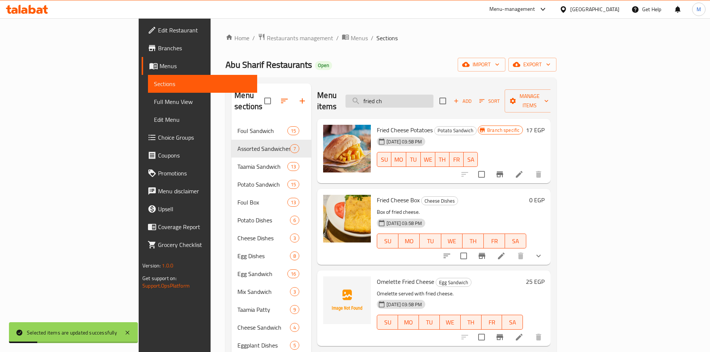
click at [433, 98] on input "fried ch" at bounding box center [389, 101] width 88 height 13
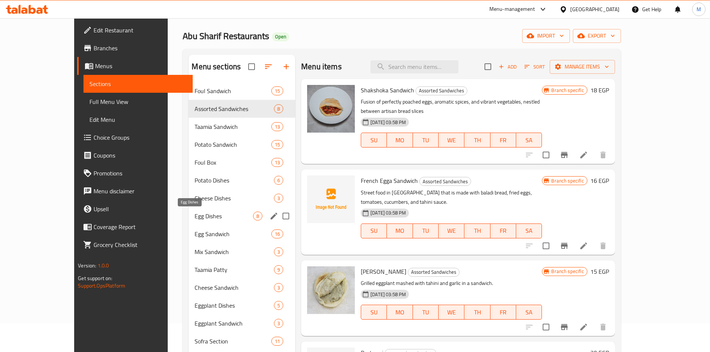
scroll to position [37, 0]
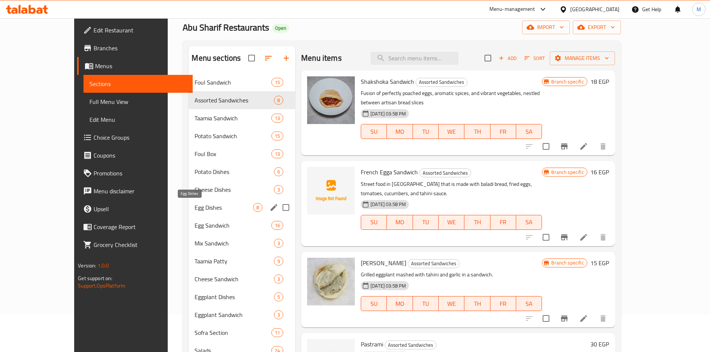
click at [195, 206] on span "Egg Dishes" at bounding box center [224, 207] width 59 height 9
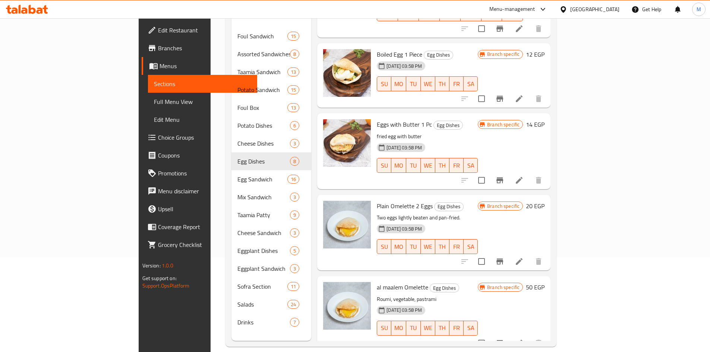
scroll to position [104, 0]
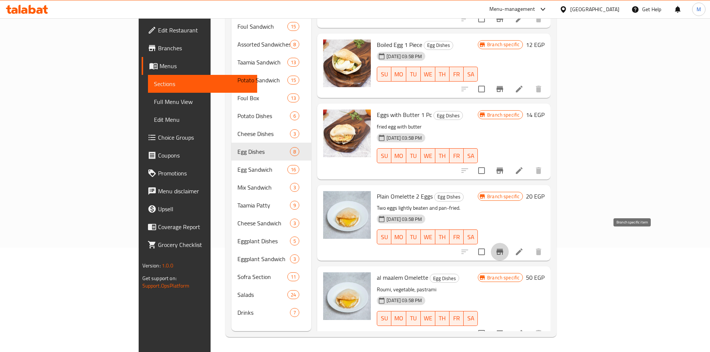
click at [503, 249] on icon "Branch-specific-item" at bounding box center [499, 252] width 7 height 6
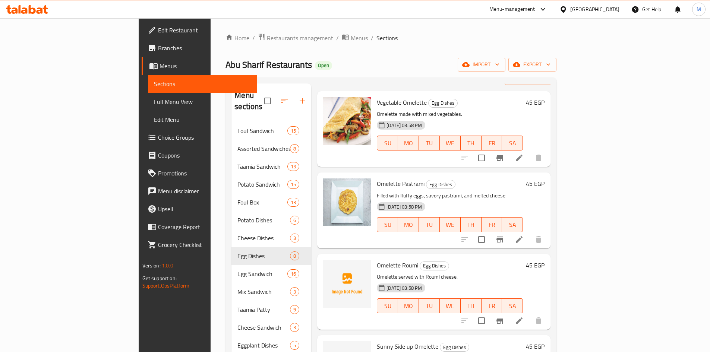
scroll to position [0, 0]
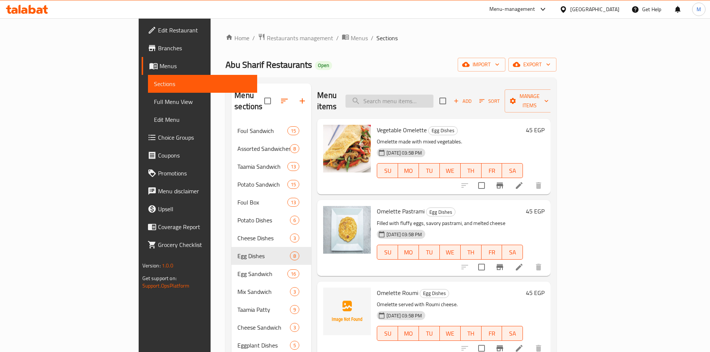
click at [427, 101] on input "search" at bounding box center [389, 101] width 88 height 13
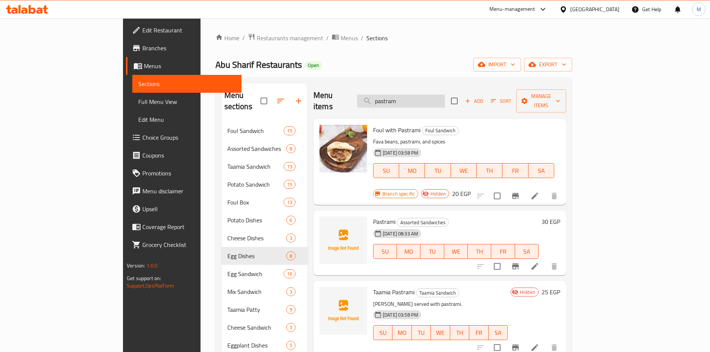
type input "pastrami"
click at [440, 99] on input "pastrami" at bounding box center [401, 101] width 88 height 13
click at [439, 99] on input "pastrami" at bounding box center [401, 101] width 88 height 13
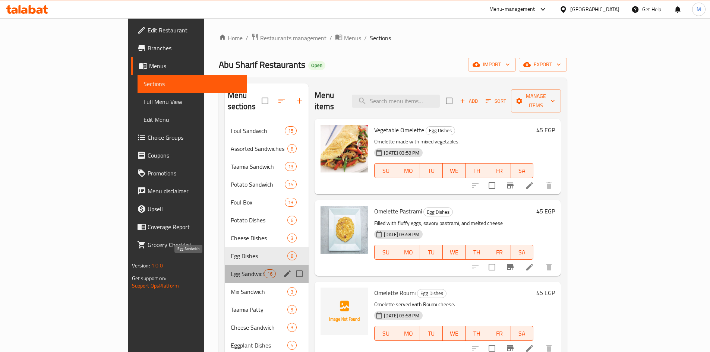
click at [231, 269] on span "Egg Sandwich" at bounding box center [247, 273] width 33 height 9
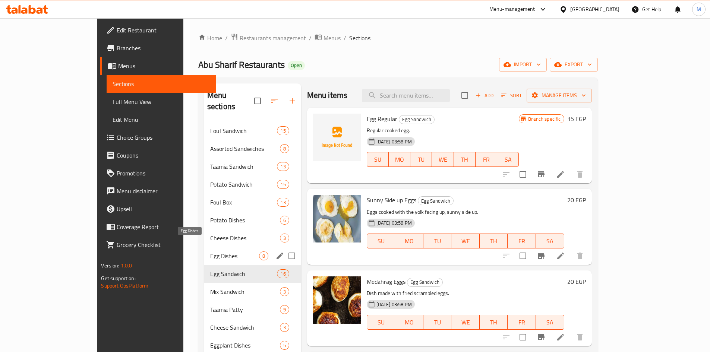
click at [210, 252] on span "Egg Dishes" at bounding box center [234, 256] width 49 height 9
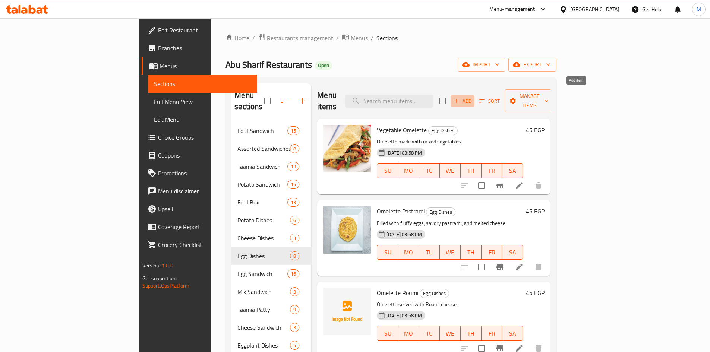
click at [472, 98] on span "Add" at bounding box center [462, 101] width 20 height 9
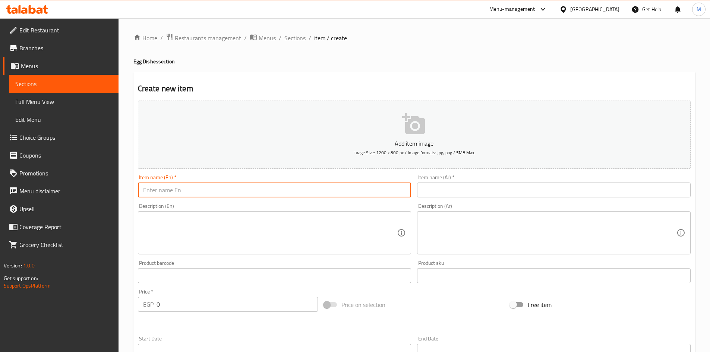
click at [258, 187] on input "text" at bounding box center [275, 190] width 274 height 15
click at [262, 183] on input "2 eggs with pastrami dish" at bounding box center [275, 190] width 274 height 15
click at [261, 185] on input "2 Eggs with Pastrami Dish" at bounding box center [275, 190] width 274 height 15
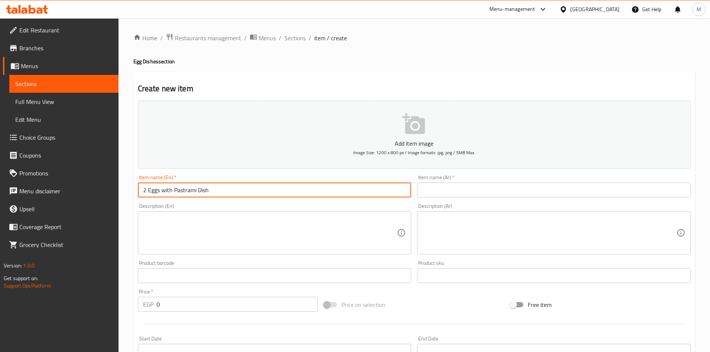
type input "2 Eggs with Pastrami Dish"
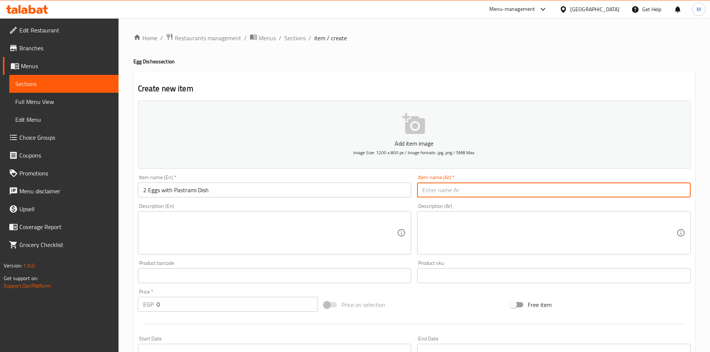
click at [467, 193] on input "text" at bounding box center [554, 190] width 274 height 15
type input "طبق بيض بالبسطرمة 2 بيضة"
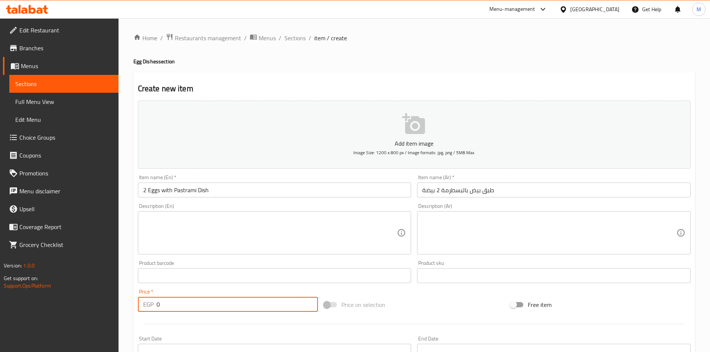
click at [219, 300] on input "0" at bounding box center [238, 304] width 162 height 15
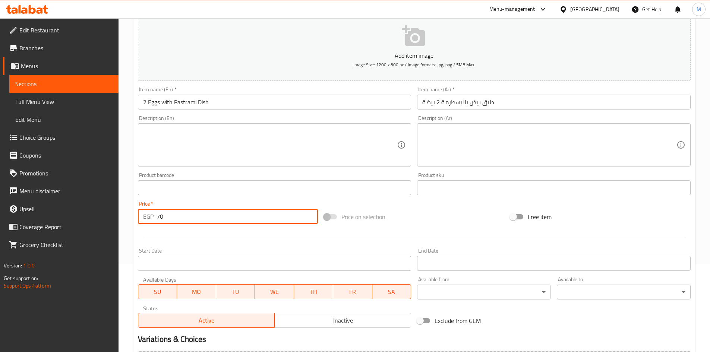
scroll to position [149, 0]
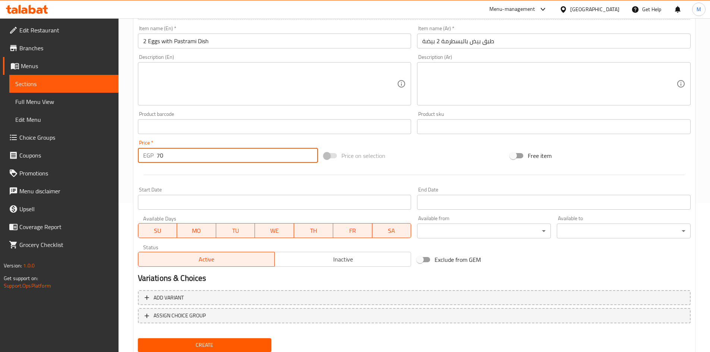
type input "70"
click at [216, 342] on span "Create" at bounding box center [205, 345] width 122 height 9
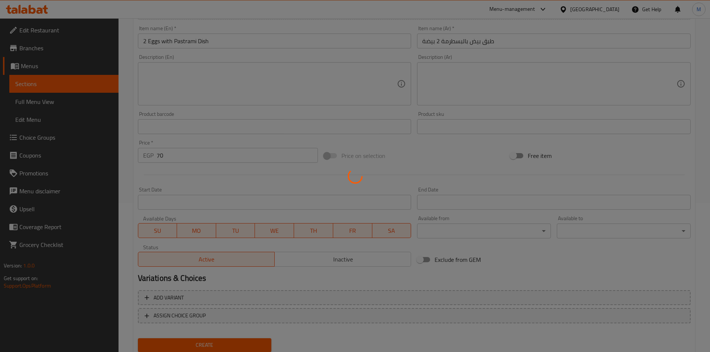
type input "0"
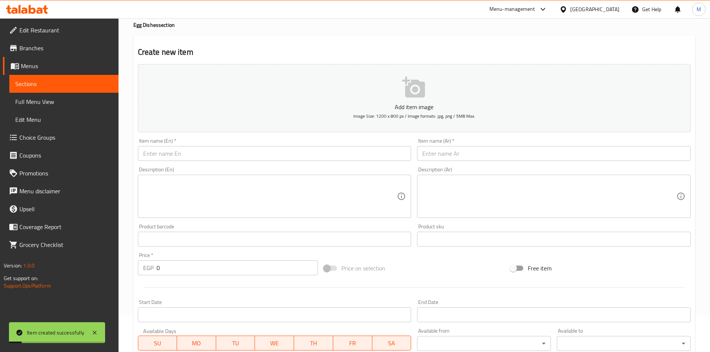
scroll to position [0, 0]
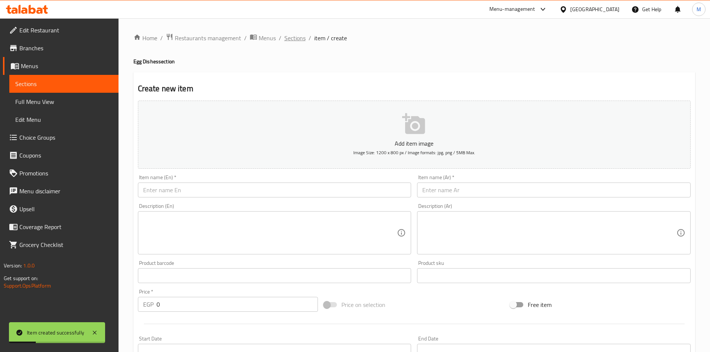
click at [288, 42] on span "Sections" at bounding box center [294, 38] width 21 height 9
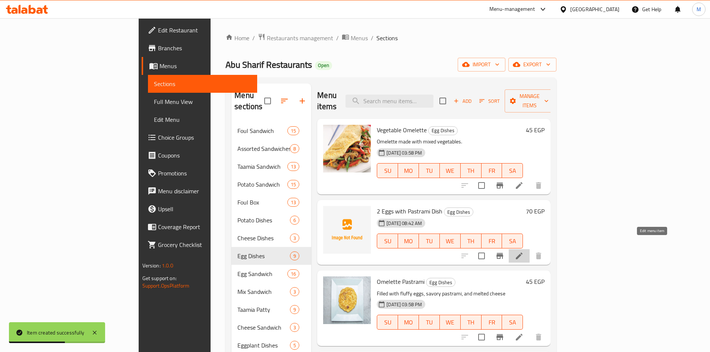
click at [524, 252] on icon at bounding box center [519, 256] width 9 height 9
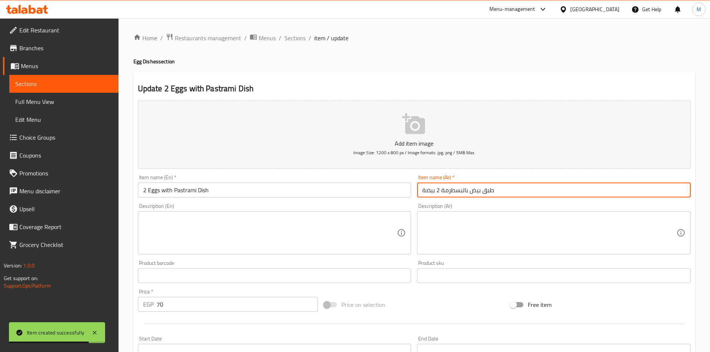
click at [501, 186] on input "طبق بيض بالبسطرمة 2 بيضة" at bounding box center [554, 190] width 274 height 15
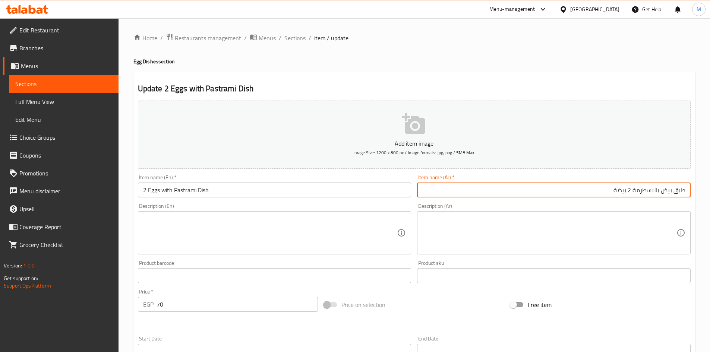
drag, startPoint x: 630, startPoint y: 190, endPoint x: 615, endPoint y: 193, distance: 15.6
click at [615, 193] on input "طبق بيض بالبسطرمة 2 بيضة" at bounding box center [554, 190] width 274 height 15
click at [674, 189] on input "طبق بيض بالبسطرمة" at bounding box center [554, 190] width 274 height 15
paste input "2 بيضة"
click at [652, 190] on input "طبق 2 بيض بيض بالبسطرمة" at bounding box center [554, 190] width 274 height 15
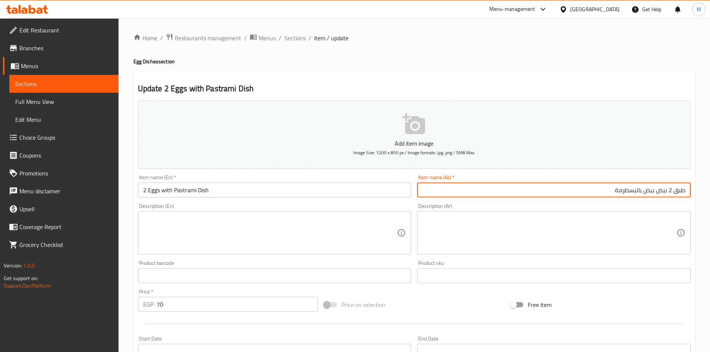
click at [652, 190] on input "طبق 2 بيض بيض بالبسطرمة" at bounding box center [554, 190] width 274 height 15
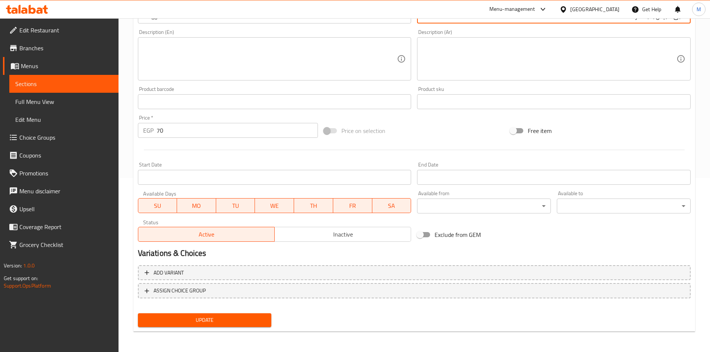
scroll to position [174, 0]
type input "طبق 2 بيض بالبسطرمة"
click at [255, 326] on button "Update" at bounding box center [205, 320] width 134 height 14
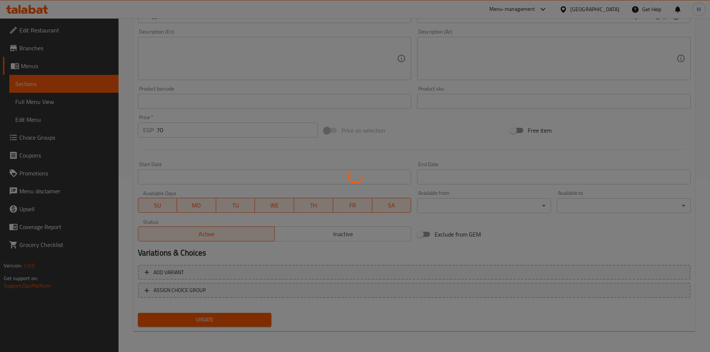
click at [253, 323] on div at bounding box center [355, 176] width 710 height 352
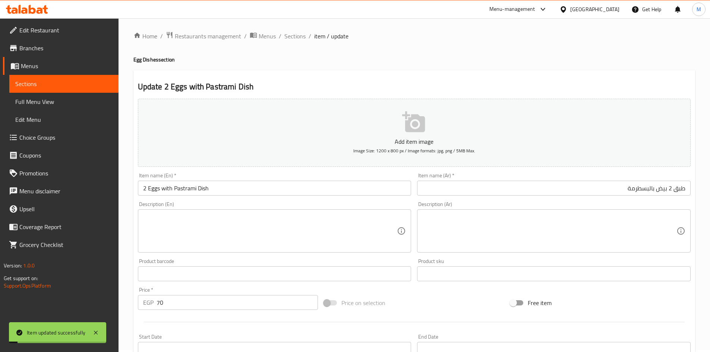
scroll to position [0, 0]
click at [298, 35] on span "Sections" at bounding box center [294, 38] width 21 height 9
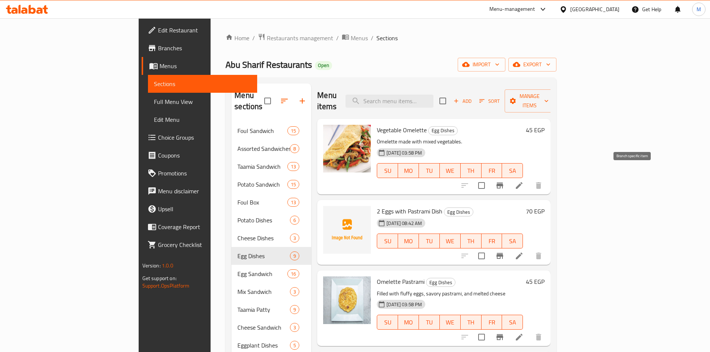
click at [504, 181] on icon "Branch-specific-item" at bounding box center [499, 185] width 9 height 9
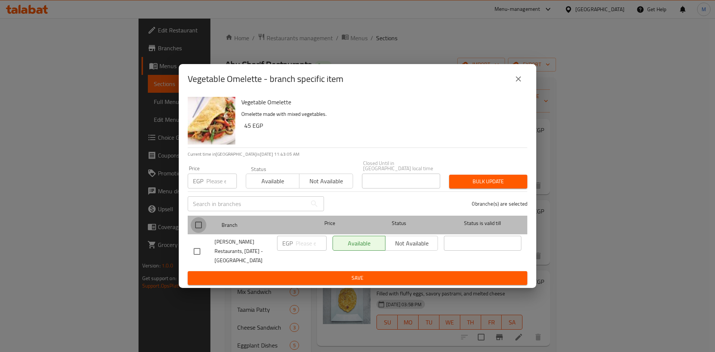
click at [199, 221] on input "checkbox" at bounding box center [199, 225] width 16 height 16
checkbox input "true"
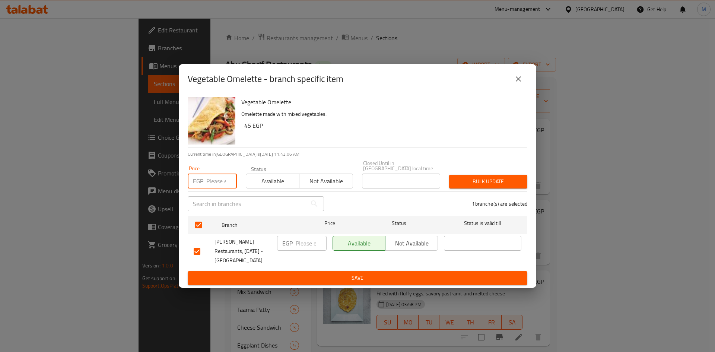
click at [213, 178] on input "number" at bounding box center [221, 181] width 31 height 15
type input "35"
click at [464, 177] on span "Bulk update" at bounding box center [488, 181] width 66 height 9
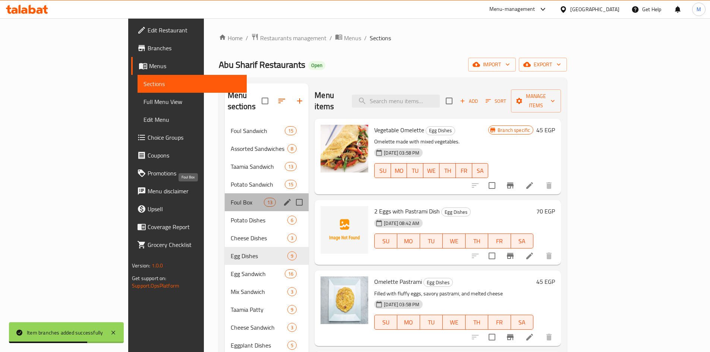
click at [231, 198] on span "Foul Box" at bounding box center [247, 202] width 33 height 9
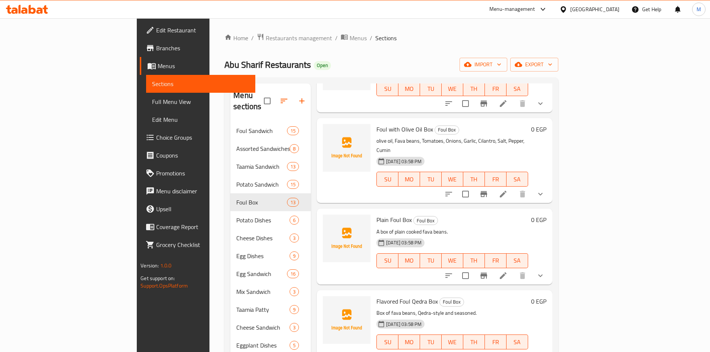
scroll to position [186, 0]
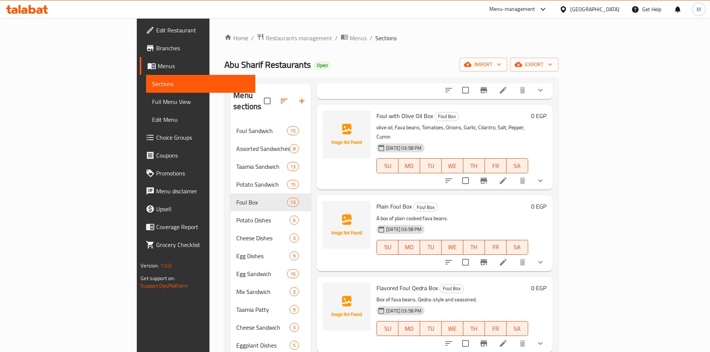
click at [549, 253] on button "show more" at bounding box center [540, 262] width 18 height 18
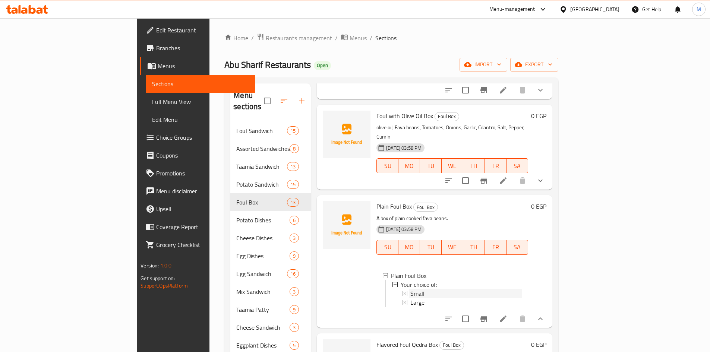
click at [410, 289] on div "Small" at bounding box center [466, 293] width 112 height 9
click at [410, 298] on div "Large" at bounding box center [466, 302] width 112 height 9
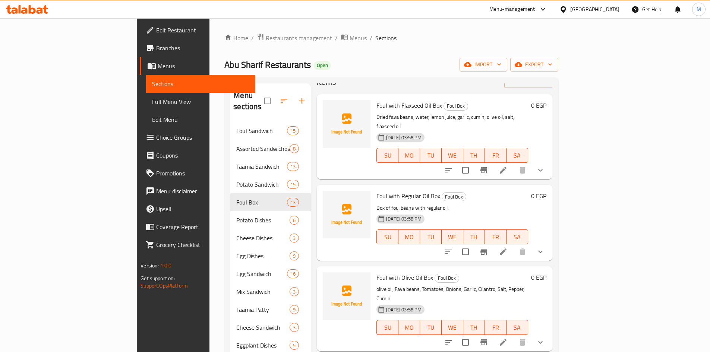
scroll to position [0, 0]
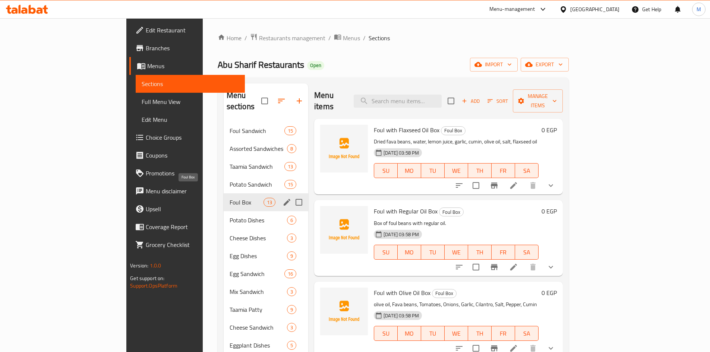
click at [230, 198] on span "Foul Box" at bounding box center [247, 202] width 34 height 9
click at [291, 195] on input "Menu sections" at bounding box center [299, 203] width 16 height 16
checkbox input "false"
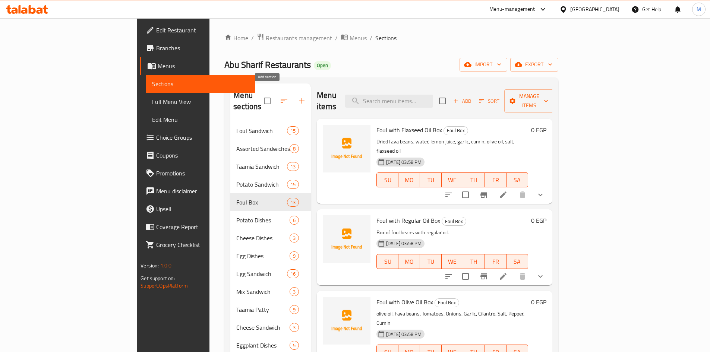
click at [297, 97] on icon "button" at bounding box center [301, 101] width 9 height 9
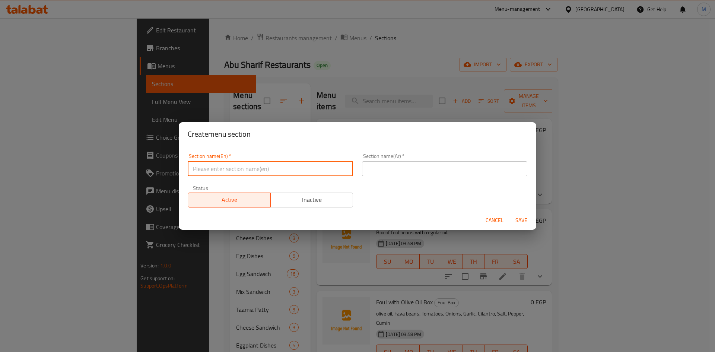
click at [239, 163] on input "text" at bounding box center [270, 168] width 165 height 15
type input "Boxes"
click at [441, 171] on input "text" at bounding box center [444, 168] width 165 height 15
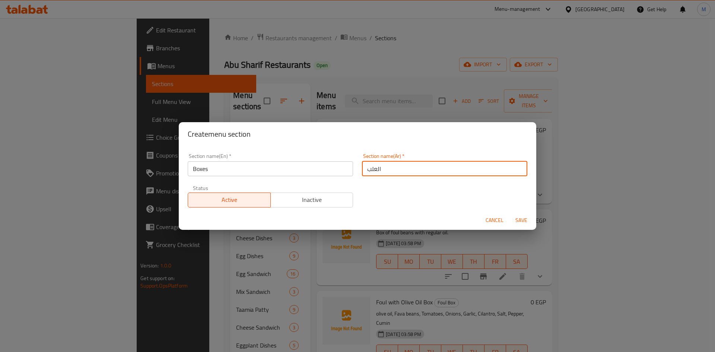
type input "العلب"
click at [519, 216] on span "Save" at bounding box center [522, 220] width 18 height 9
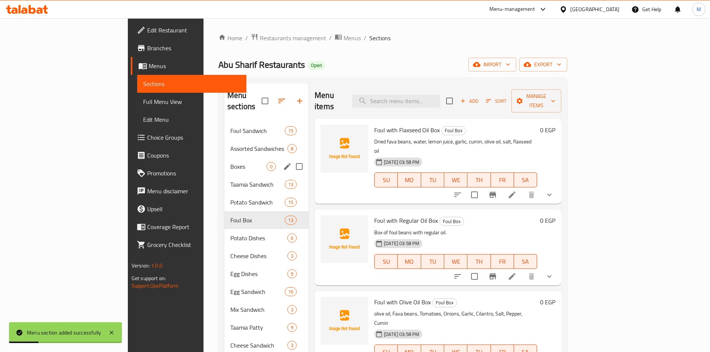
click at [230, 162] on span "Boxes" at bounding box center [248, 166] width 36 height 9
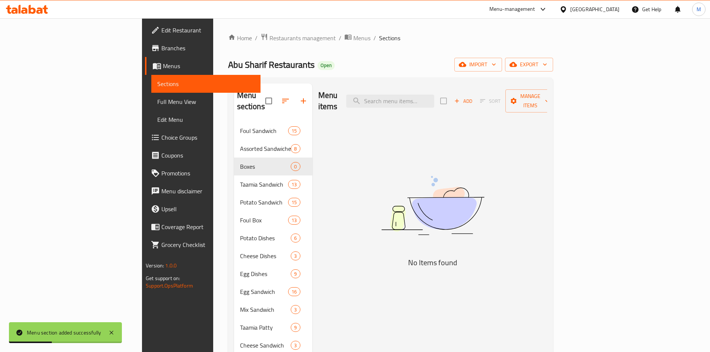
click at [555, 89] on div "Add Sort Manage items" at bounding box center [497, 100] width 115 height 23
click at [473, 97] on span "Add" at bounding box center [463, 101] width 20 height 9
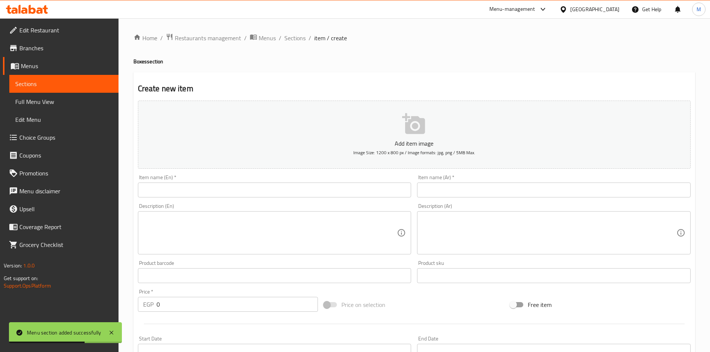
click at [251, 186] on input "text" at bounding box center [275, 190] width 274 height 15
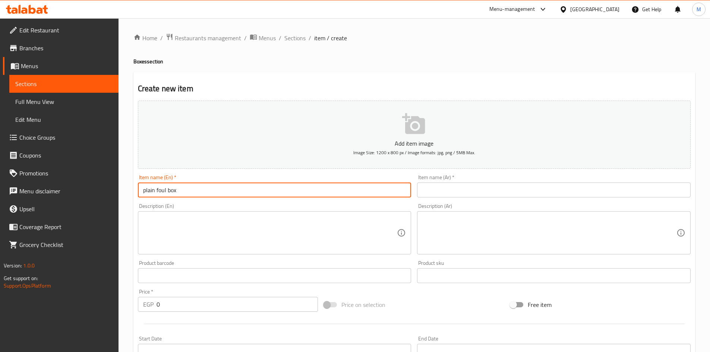
click at [251, 186] on input "plain foul box" at bounding box center [275, 190] width 274 height 15
type input "Plain Foul Box"
click at [541, 189] on input "text" at bounding box center [554, 190] width 274 height 15
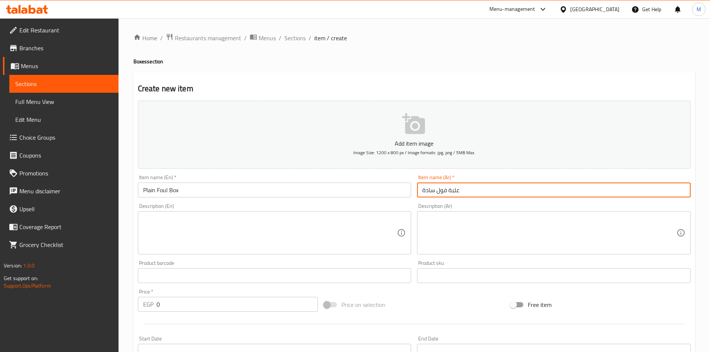
type input "علبة فول سادة"
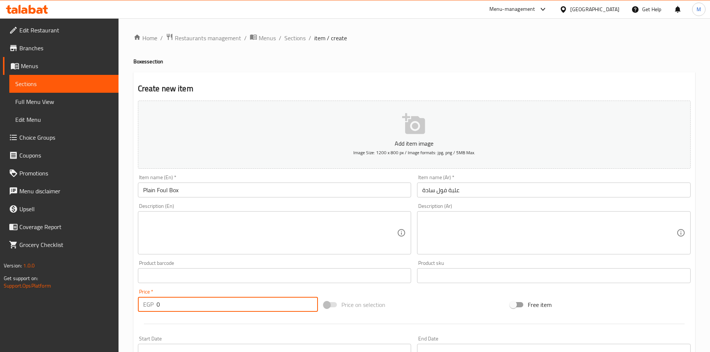
click at [213, 308] on input "0" at bounding box center [238, 304] width 162 height 15
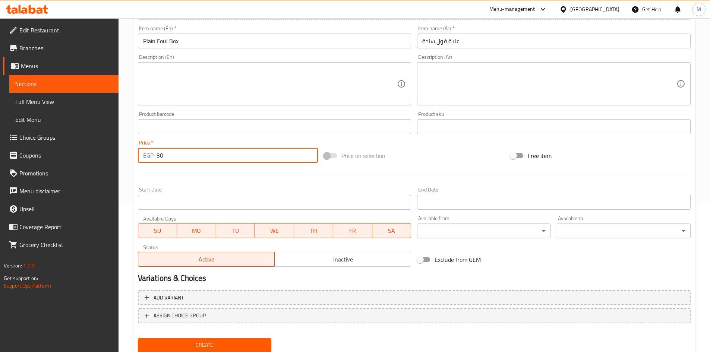
type input "30"
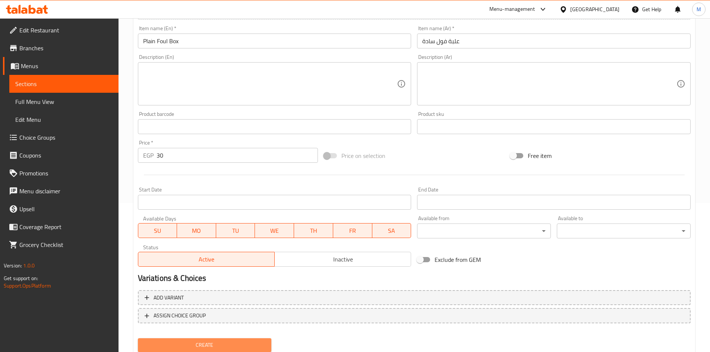
click at [224, 342] on span "Create" at bounding box center [205, 345] width 122 height 9
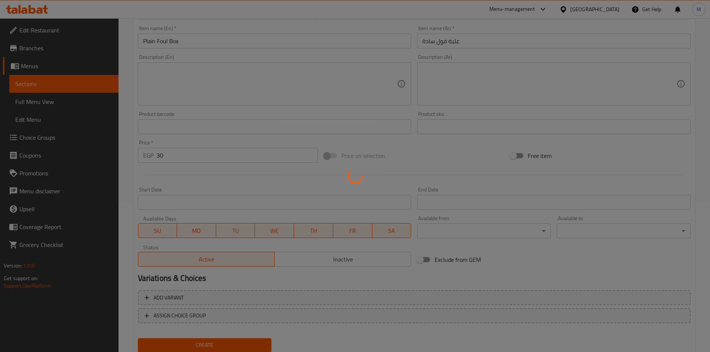
type input "0"
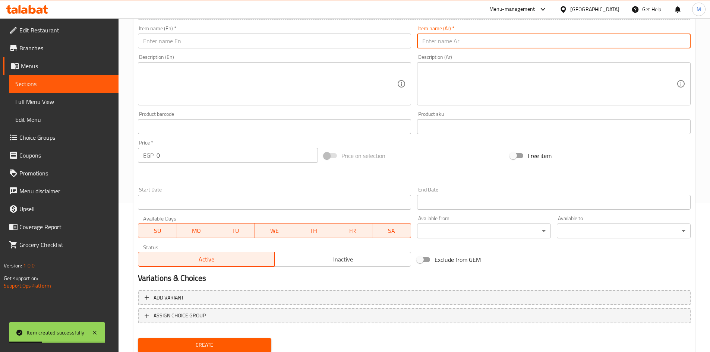
click at [495, 41] on input "text" at bounding box center [554, 41] width 274 height 15
paste input "علبه فول زيت حار أو حلو ."
type input "علبه فول زيت حار أو حلو"
click at [312, 43] on input "text" at bounding box center [275, 41] width 274 height 15
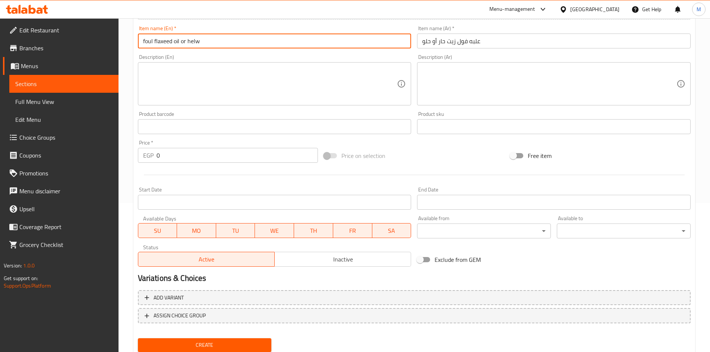
click at [269, 39] on input "foul flaxeed oil or helw" at bounding box center [275, 41] width 274 height 15
click at [269, 39] on input "Foul Flaxeed Oil or Helw" at bounding box center [275, 41] width 274 height 15
type input "Foul Flaxeed Oil or Helw"
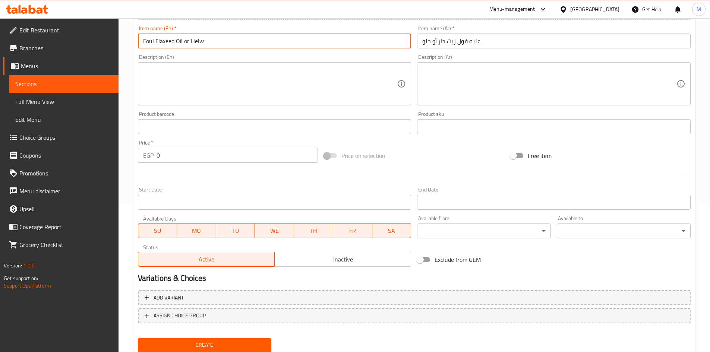
click at [427, 42] on input "علبه فول زيت حار أو حلو" at bounding box center [554, 41] width 274 height 15
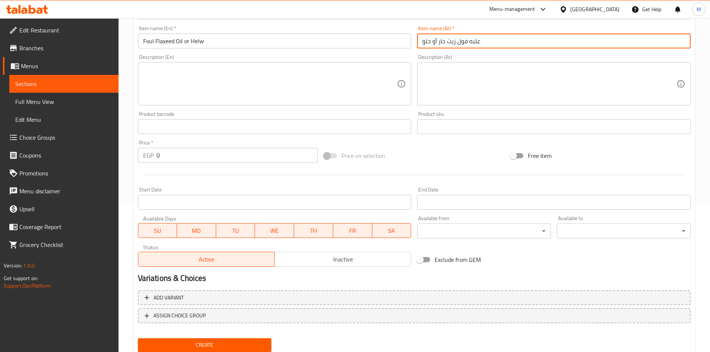
drag, startPoint x: 427, startPoint y: 42, endPoint x: 436, endPoint y: 41, distance: 9.0
click at [436, 41] on input "علبه فول زيت حار أو حلو" at bounding box center [554, 41] width 274 height 15
click at [439, 40] on input "علبه فول زيت حار أو حلو" at bounding box center [554, 41] width 274 height 15
click at [628, 44] on input "علبه فول زيت حار أو حلو" at bounding box center [554, 41] width 274 height 15
drag, startPoint x: 628, startPoint y: 44, endPoint x: 648, endPoint y: 37, distance: 21.5
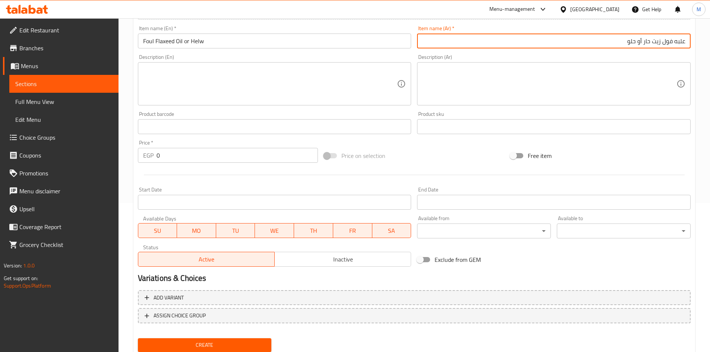
click at [648, 37] on input "علبه فول زيت حار أو حلو" at bounding box center [554, 41] width 274 height 15
click at [633, 41] on input "علبه فول زيت حار أو حلو" at bounding box center [554, 41] width 274 height 15
drag, startPoint x: 633, startPoint y: 41, endPoint x: 658, endPoint y: 37, distance: 24.9
click at [658, 37] on input "علبه فول زيت حار أو حلو" at bounding box center [554, 41] width 274 height 15
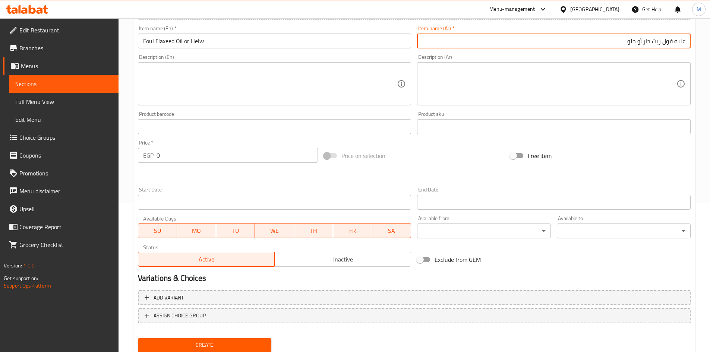
click at [627, 44] on input "علبه فول زيت حار أو حلو" at bounding box center [554, 41] width 274 height 15
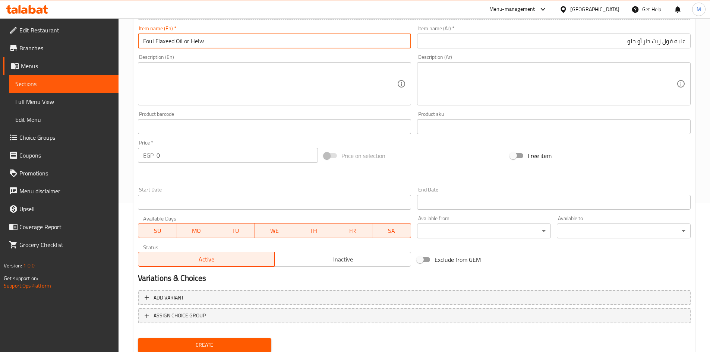
click at [257, 42] on input "Foul Flaxeed Oil or Helw" at bounding box center [275, 41] width 274 height 15
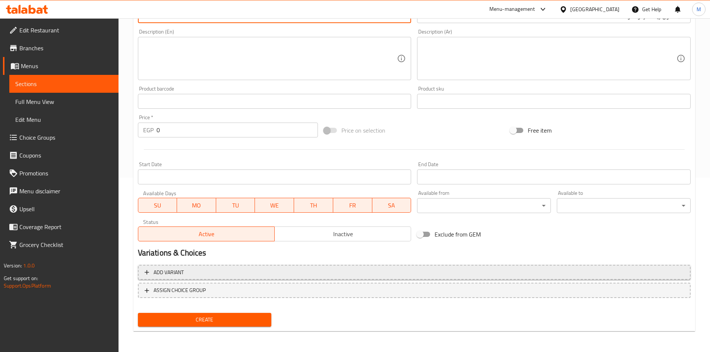
click at [426, 271] on span "Add variant" at bounding box center [414, 272] width 539 height 9
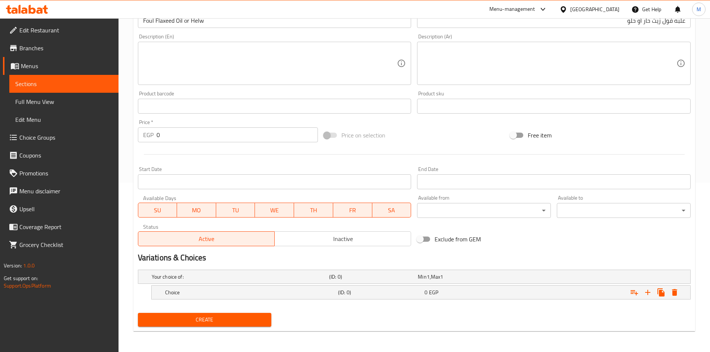
scroll to position [170, 0]
click at [647, 291] on icon "Expand" at bounding box center [647, 292] width 9 height 9
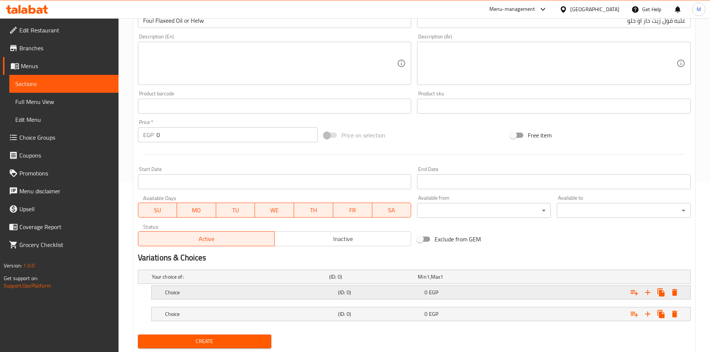
click at [204, 293] on h5 "Choice" at bounding box center [250, 292] width 170 height 7
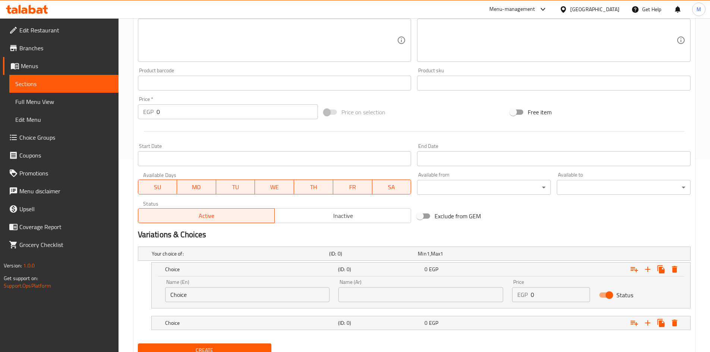
scroll to position [223, 0]
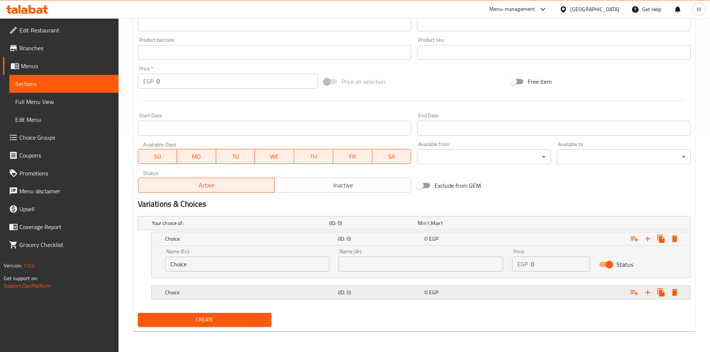
click at [212, 289] on h5 "Choice" at bounding box center [250, 292] width 170 height 7
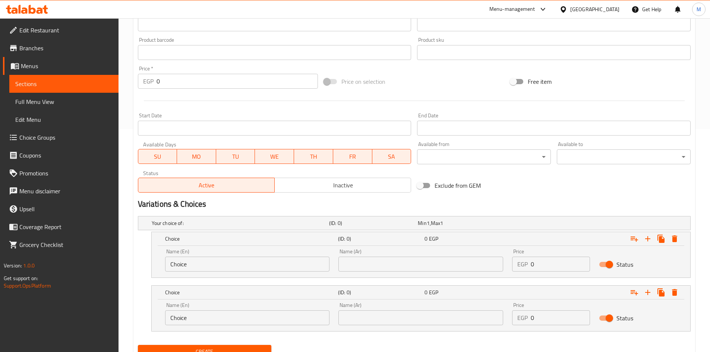
click at [209, 268] on input "Choice" at bounding box center [247, 264] width 165 height 15
click at [209, 268] on input "flaxeed oil" at bounding box center [247, 264] width 165 height 15
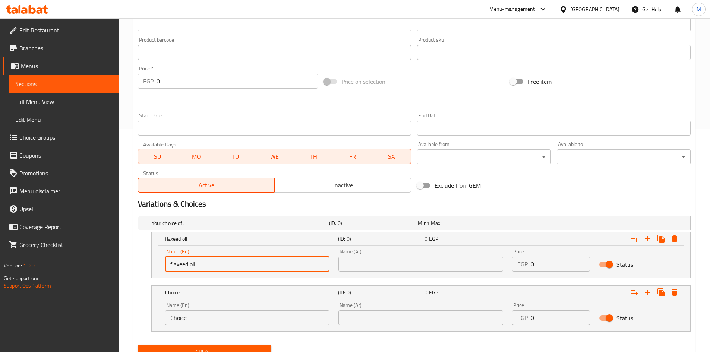
click at [209, 268] on input "flaxeed oil" at bounding box center [247, 264] width 165 height 15
type input "Flaxeed Oil"
click at [391, 267] on input "text" at bounding box center [420, 264] width 165 height 15
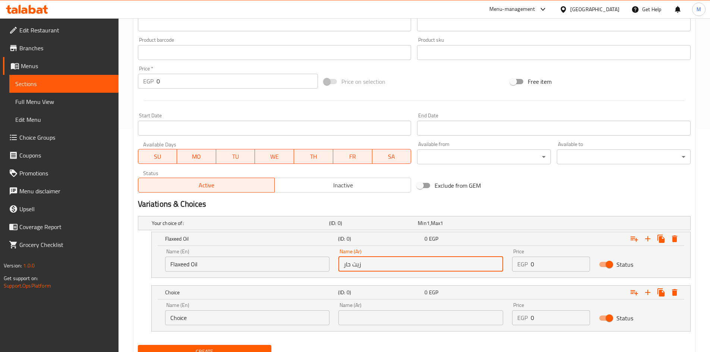
type input "زيت حار"
click at [551, 270] on input "0" at bounding box center [560, 264] width 59 height 15
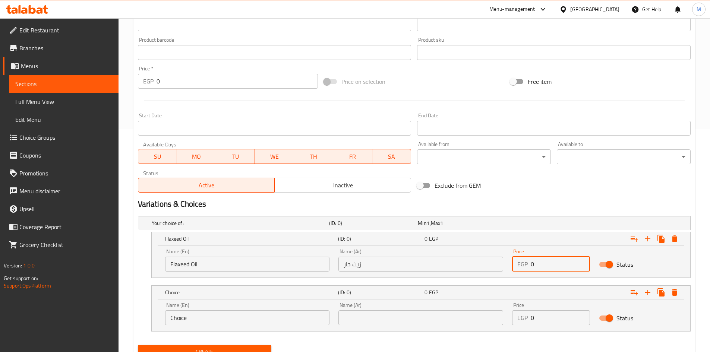
click at [551, 270] on input "0" at bounding box center [560, 264] width 59 height 15
type input "40"
click at [244, 326] on div "Name (En) Choice Name (En)" at bounding box center [248, 314] width 174 height 32
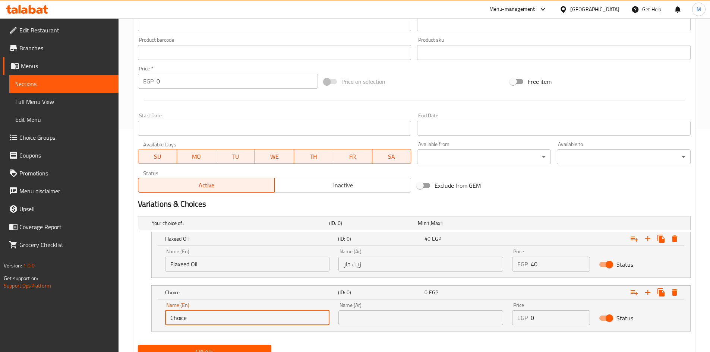
click at [241, 319] on input "Choice" at bounding box center [247, 317] width 165 height 15
click at [241, 319] on input "اثمص" at bounding box center [247, 317] width 165 height 15
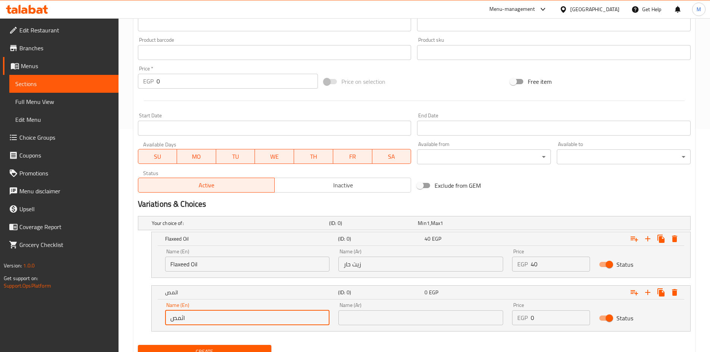
click at [241, 319] on input "اثمص" at bounding box center [247, 317] width 165 height 15
click at [241, 319] on input "helw" at bounding box center [247, 317] width 165 height 15
type input "Helw"
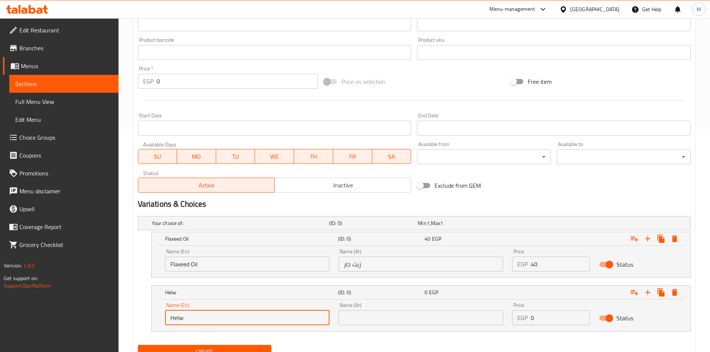
click at [416, 315] on input "text" at bounding box center [420, 317] width 165 height 15
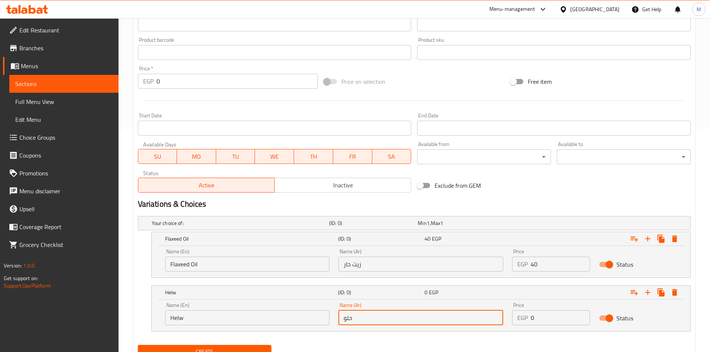
type input "حلو"
click at [557, 311] on input "0" at bounding box center [560, 317] width 59 height 15
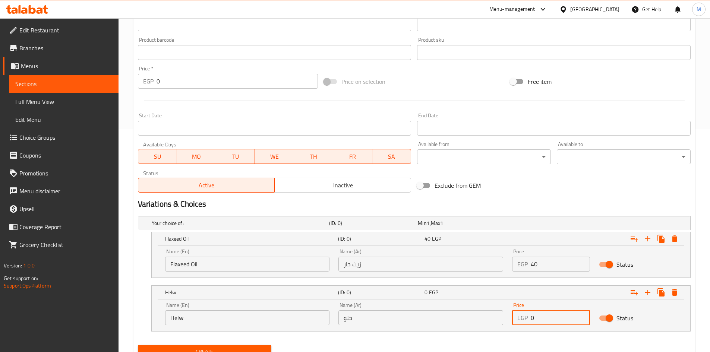
click at [557, 311] on input "0" at bounding box center [560, 317] width 59 height 15
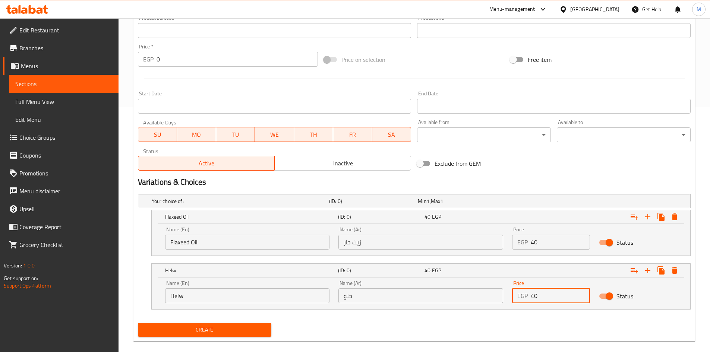
scroll to position [255, 0]
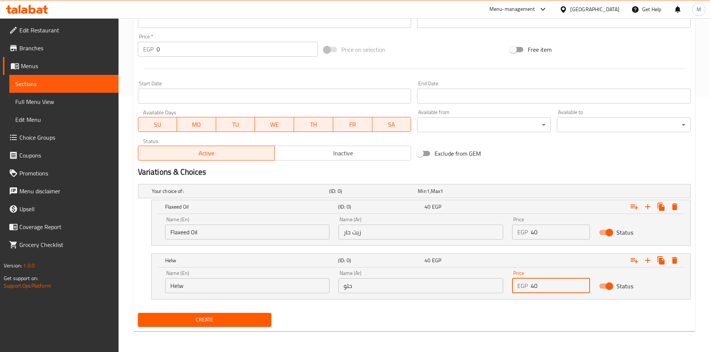
type input "40"
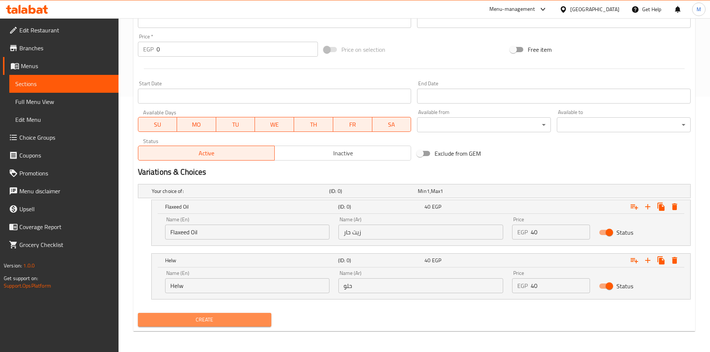
click at [188, 315] on span "Create" at bounding box center [205, 319] width 122 height 9
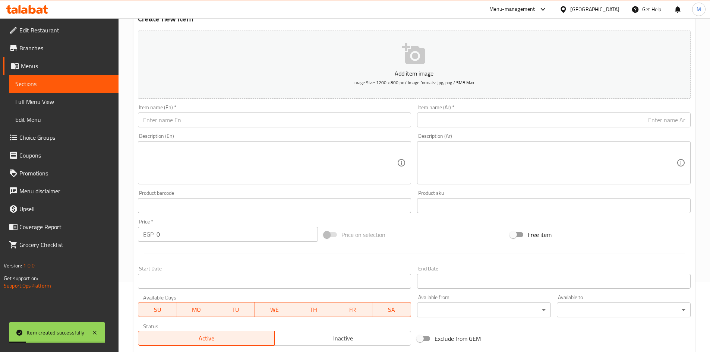
scroll to position [0, 0]
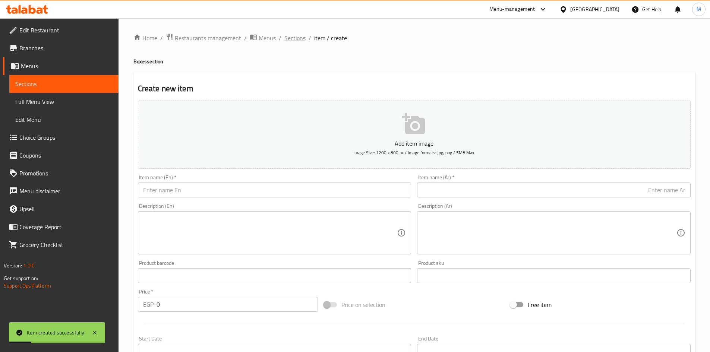
click at [290, 42] on span "Sections" at bounding box center [294, 38] width 21 height 9
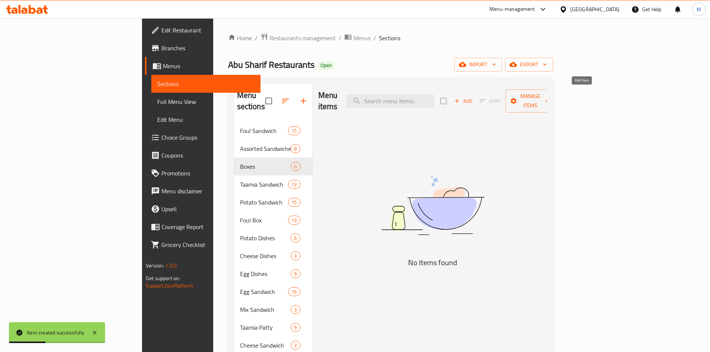
click at [473, 97] on span "Add" at bounding box center [463, 101] width 20 height 9
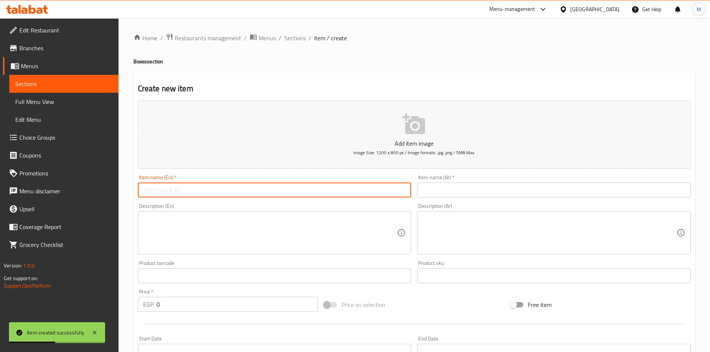
click at [265, 194] on input "text" at bounding box center [275, 190] width 274 height 15
type input "ل"
click at [265, 194] on input "ghee baladi box" at bounding box center [275, 190] width 274 height 15
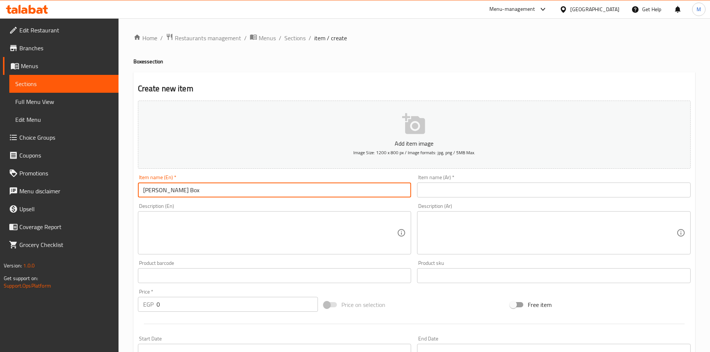
type input "[PERSON_NAME] Box"
click at [457, 195] on input "text" at bounding box center [554, 190] width 274 height 15
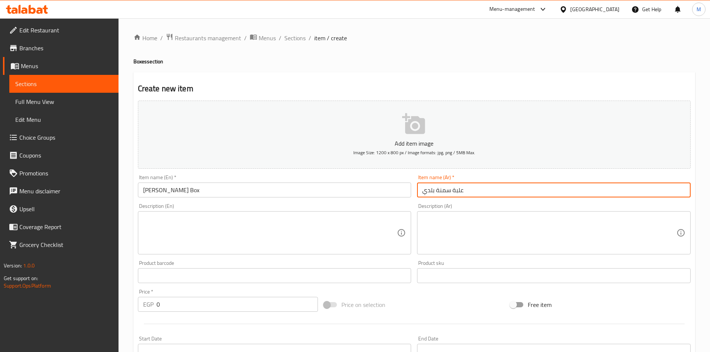
type input "علبة سمنة بلدي"
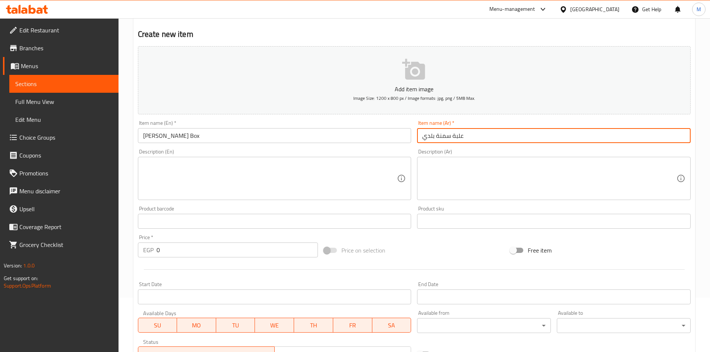
scroll to position [112, 0]
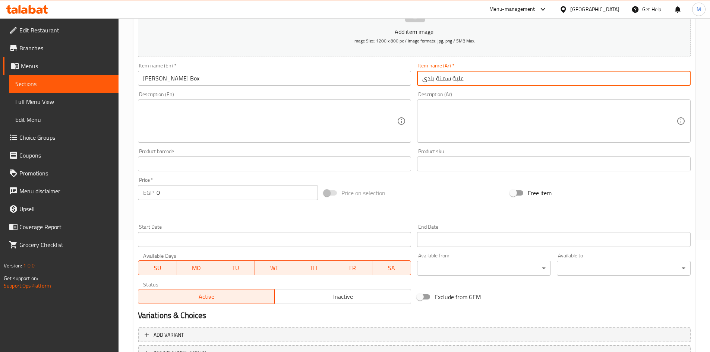
click at [188, 191] on input "0" at bounding box center [238, 192] width 162 height 15
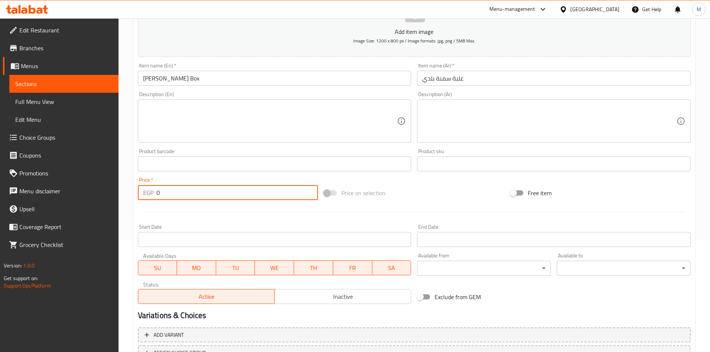
click at [188, 191] on input "0" at bounding box center [238, 192] width 162 height 15
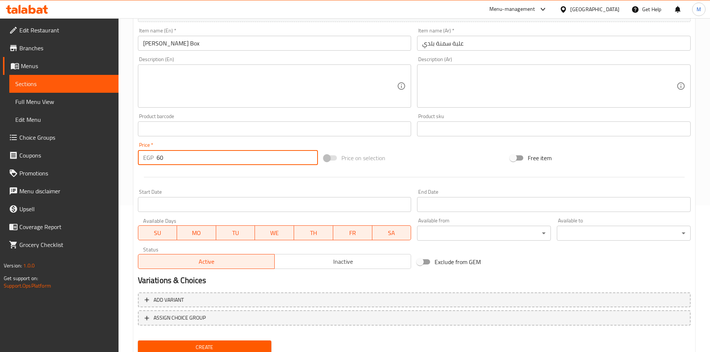
scroll to position [174, 0]
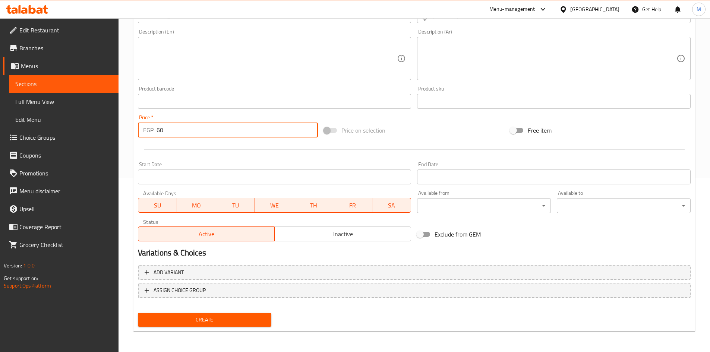
type input "60"
click at [218, 316] on span "Create" at bounding box center [205, 319] width 122 height 9
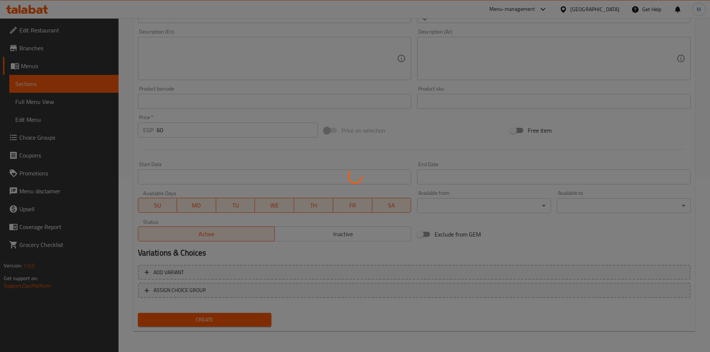
type input "0"
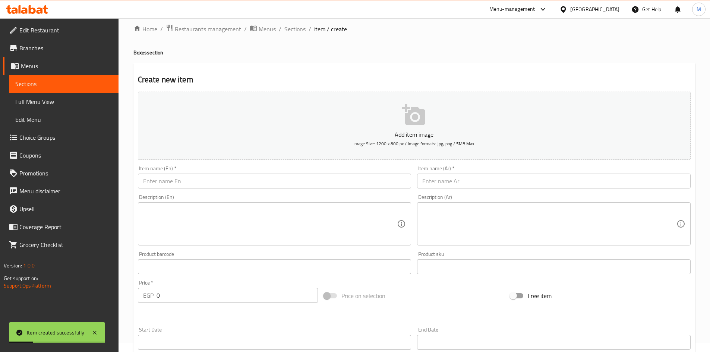
scroll to position [0, 0]
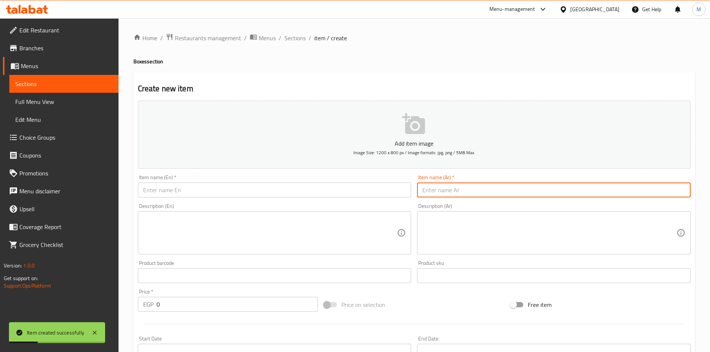
click at [495, 197] on input "text" at bounding box center [554, 190] width 274 height 15
paste input "زيت حلو"
type input "زيت حلو"
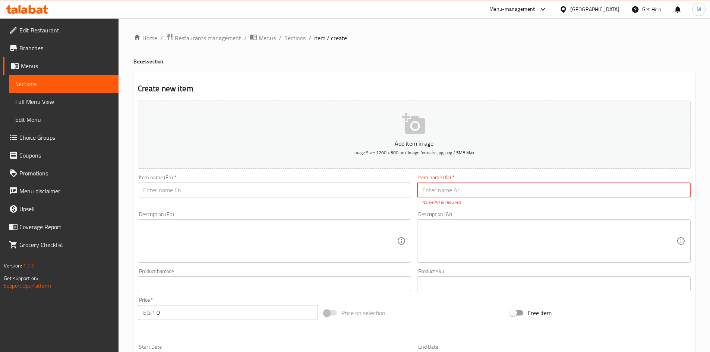
click at [491, 191] on input "text" at bounding box center [554, 190] width 274 height 15
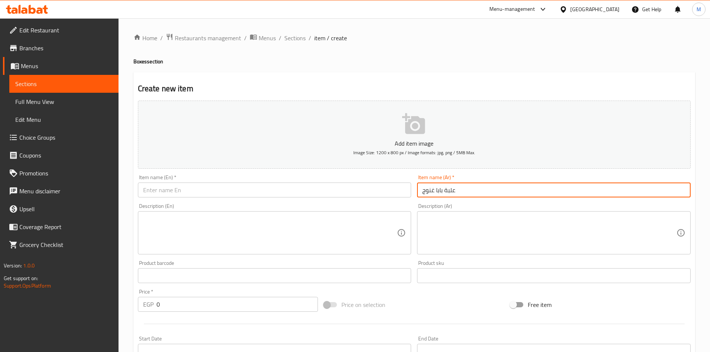
type input "علبة بابا غنوج"
click at [373, 192] on input "text" at bounding box center [275, 190] width 274 height 15
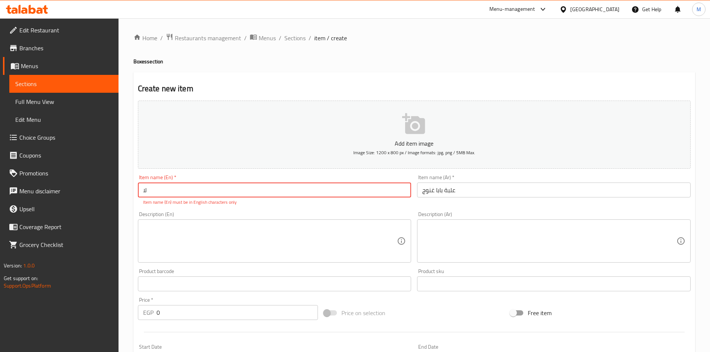
type input "ل"
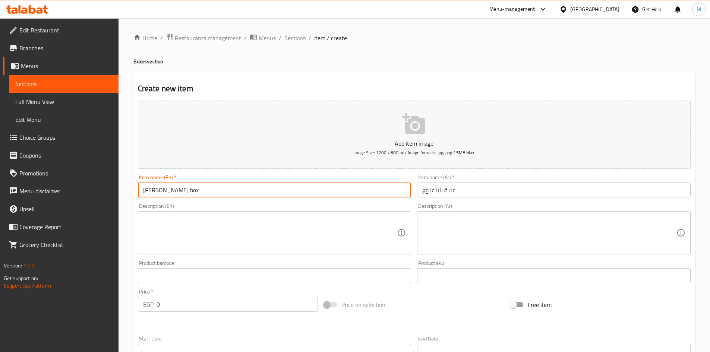
click at [212, 192] on input "Baba Ghanouge box" at bounding box center [275, 190] width 274 height 15
click at [212, 192] on input "[PERSON_NAME] Box" at bounding box center [275, 190] width 274 height 15
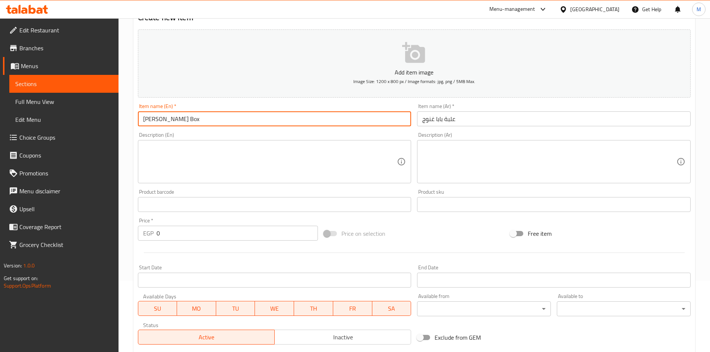
scroll to position [75, 0]
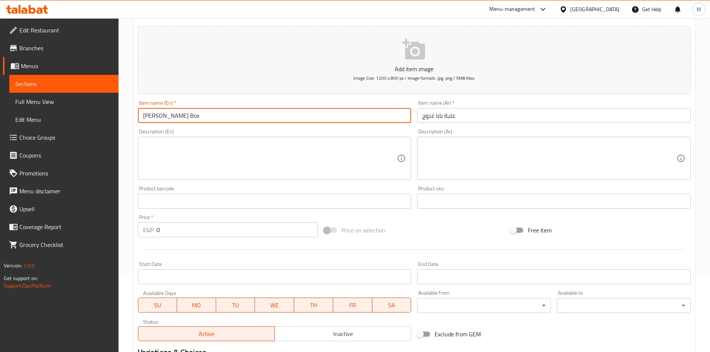
type input "[PERSON_NAME] Box"
click at [196, 233] on input "0" at bounding box center [238, 229] width 162 height 15
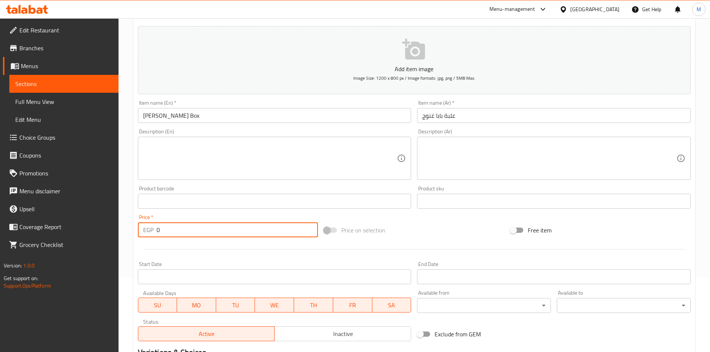
click at [196, 232] on input "0" at bounding box center [238, 229] width 162 height 15
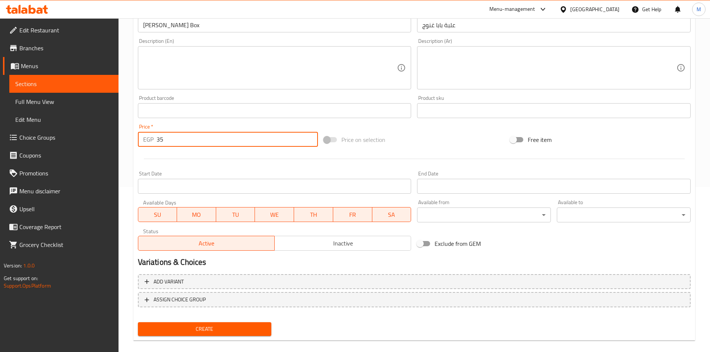
scroll to position [174, 0]
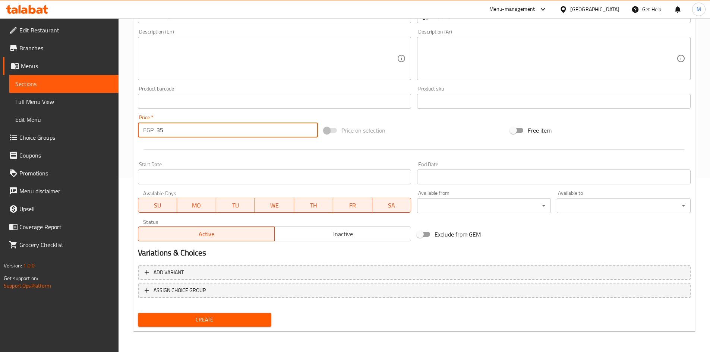
type input "35"
click at [225, 312] on div "Create" at bounding box center [205, 320] width 140 height 20
click at [230, 312] on div "Create" at bounding box center [205, 320] width 140 height 20
drag, startPoint x: 232, startPoint y: 321, endPoint x: 230, endPoint y: 291, distance: 29.5
click at [231, 320] on span "Create" at bounding box center [205, 319] width 122 height 9
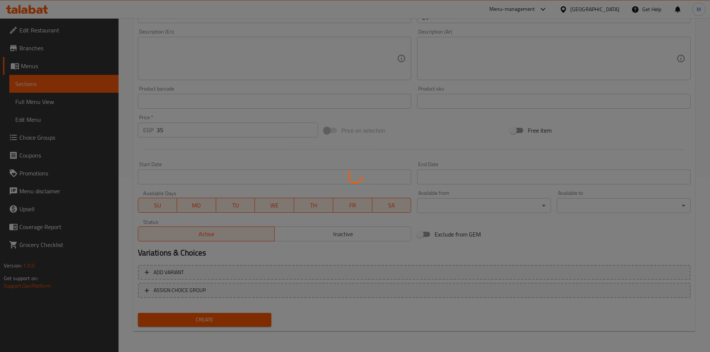
type input "0"
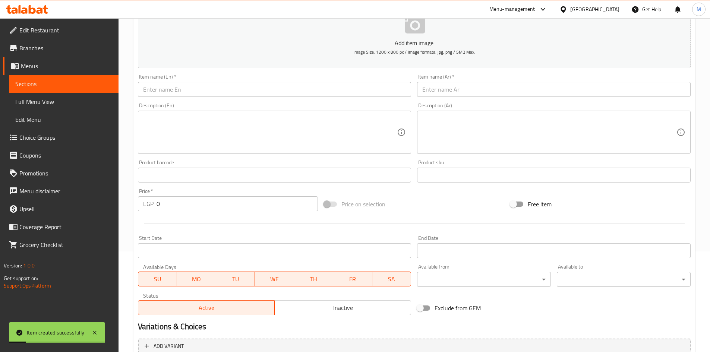
scroll to position [100, 0]
click at [318, 89] on input "text" at bounding box center [275, 90] width 274 height 15
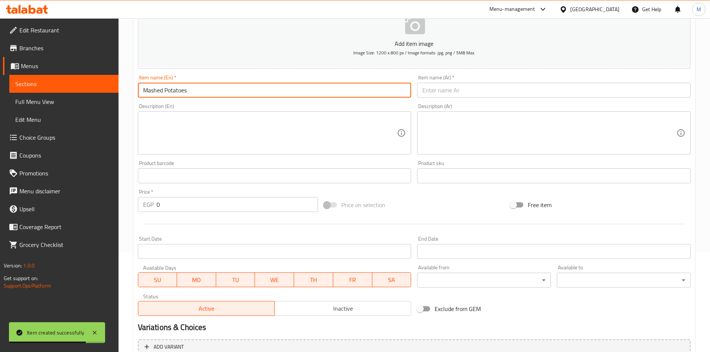
click at [208, 92] on input "Mashed Potatoes" at bounding box center [275, 90] width 274 height 15
click at [207, 87] on input "Mashed Potatoes box" at bounding box center [275, 90] width 274 height 15
click at [208, 88] on input "Mashed Potatoes box" at bounding box center [275, 90] width 274 height 15
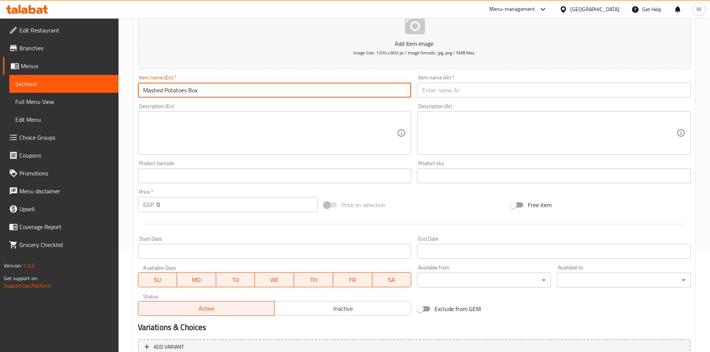
type input "Mashed Potatoes Box"
click at [466, 85] on input "text" at bounding box center [554, 90] width 274 height 15
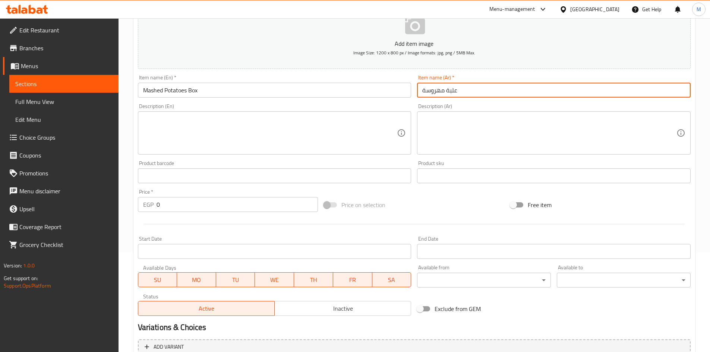
type input "علبة مهروسة"
click at [214, 199] on input "0" at bounding box center [238, 204] width 162 height 15
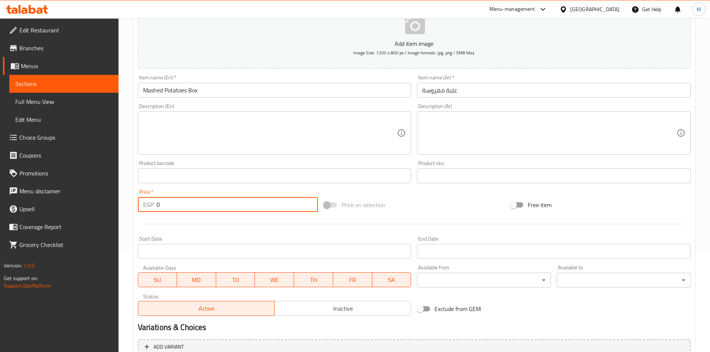
click at [214, 199] on input "0" at bounding box center [238, 204] width 162 height 15
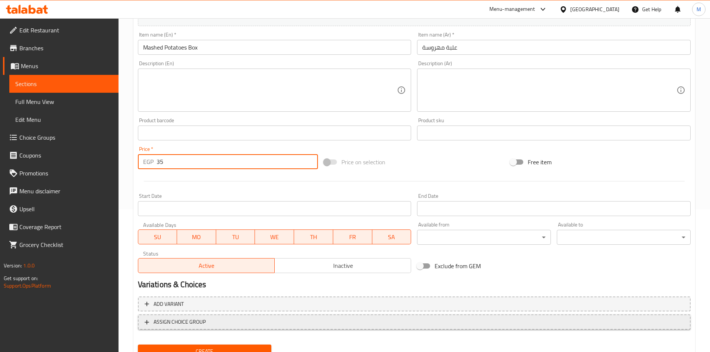
scroll to position [174, 0]
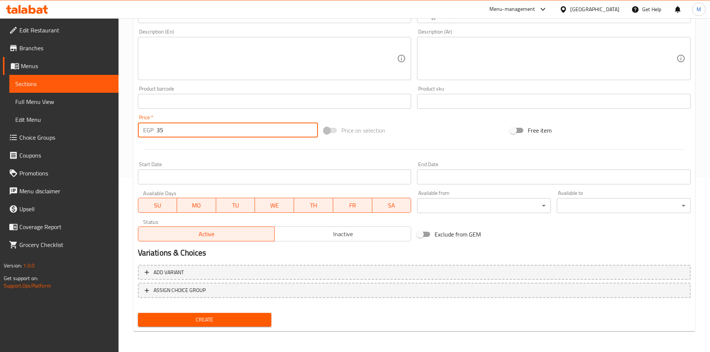
type input "35"
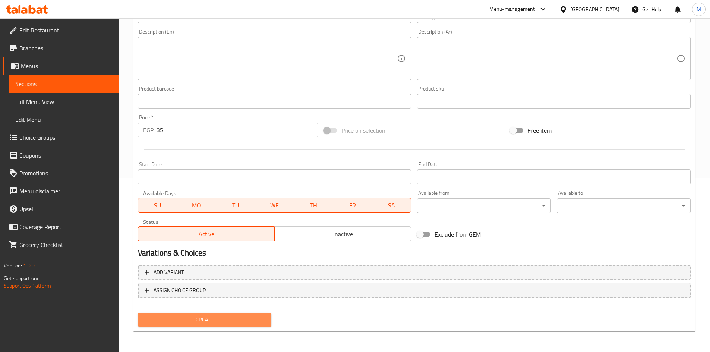
click at [211, 314] on button "Create" at bounding box center [205, 320] width 134 height 14
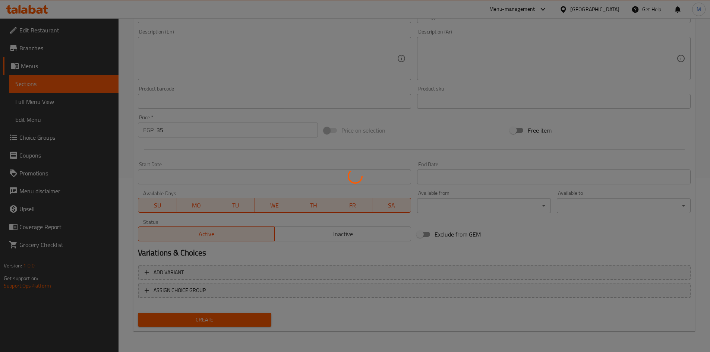
type input "0"
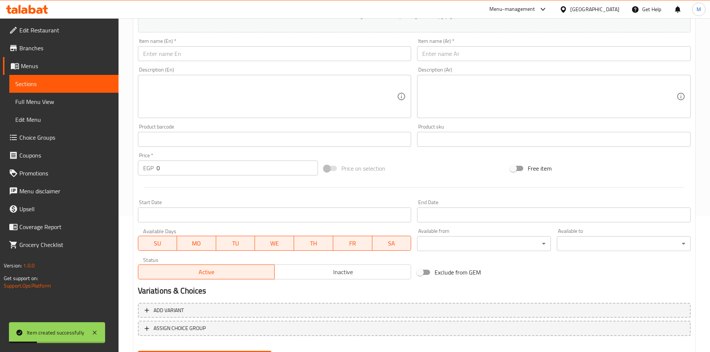
scroll to position [100, 0]
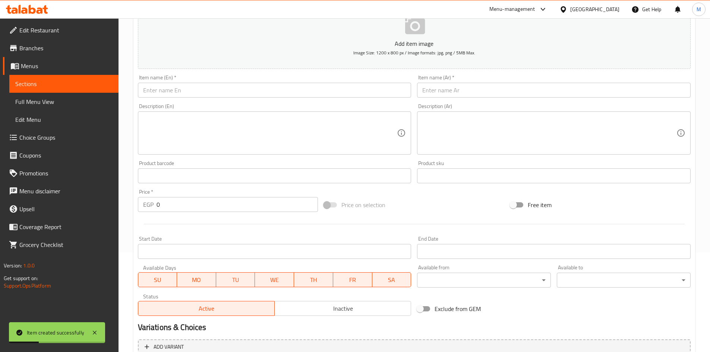
click at [462, 80] on div "Item name (Ar)   * Item name (Ar) *" at bounding box center [554, 86] width 274 height 23
click at [475, 92] on input "text" at bounding box center [554, 90] width 274 height 15
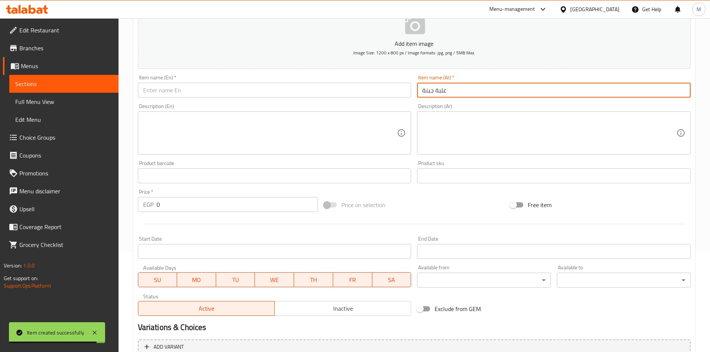
type input "علبة جبنة"
click at [384, 94] on input "text" at bounding box center [275, 90] width 274 height 15
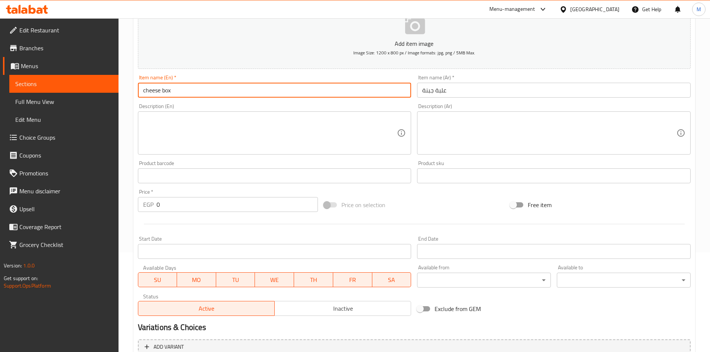
click at [385, 94] on input "cheese box" at bounding box center [275, 90] width 274 height 15
type input "Cheese Box"
click at [184, 209] on input "0" at bounding box center [238, 204] width 162 height 15
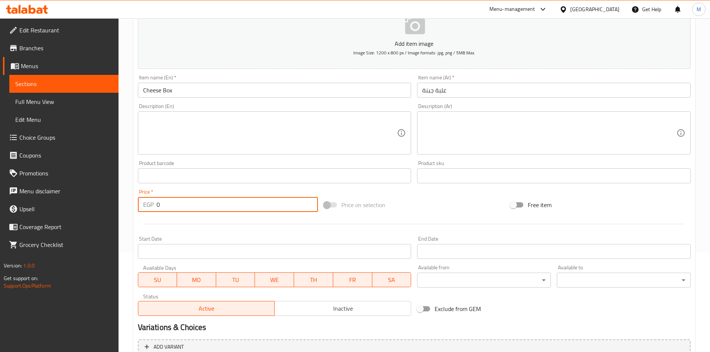
click at [184, 209] on input "0" at bounding box center [238, 204] width 162 height 15
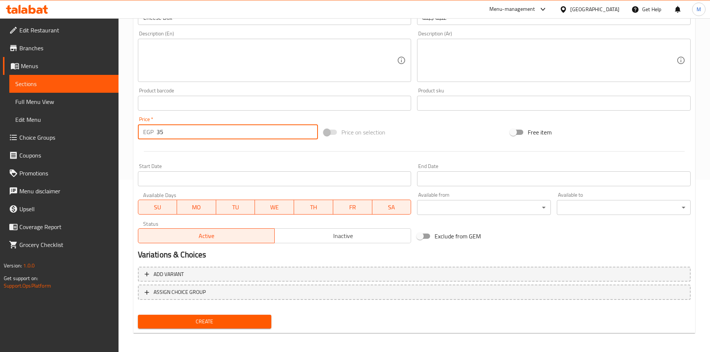
scroll to position [174, 0]
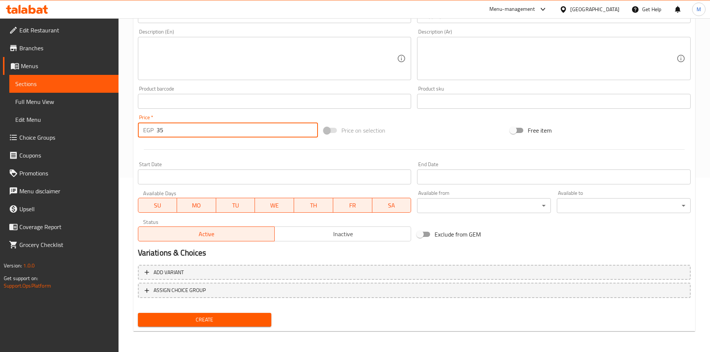
type input "35"
click at [218, 323] on span "Create" at bounding box center [205, 319] width 122 height 9
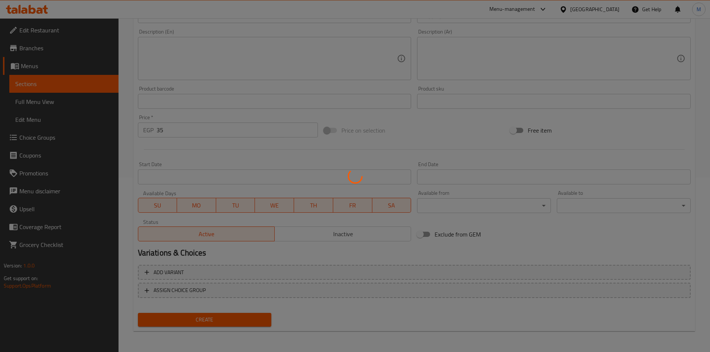
type input "0"
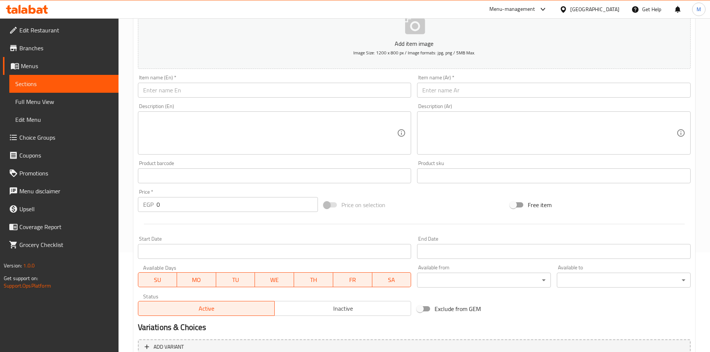
scroll to position [25, 0]
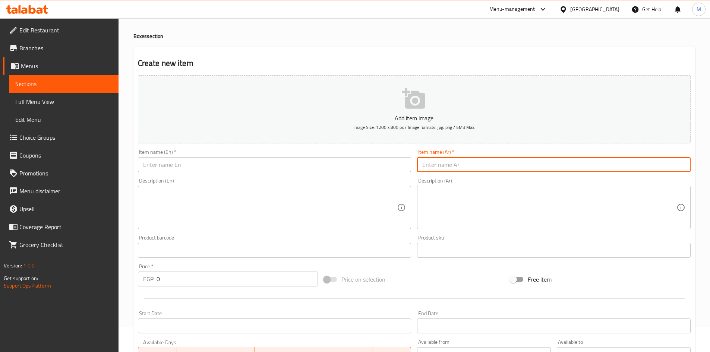
click at [506, 167] on input "text" at bounding box center [554, 164] width 274 height 15
click at [453, 168] on input "علبة فول صلصة" at bounding box center [554, 164] width 274 height 15
type input "علبة فول صلصة"
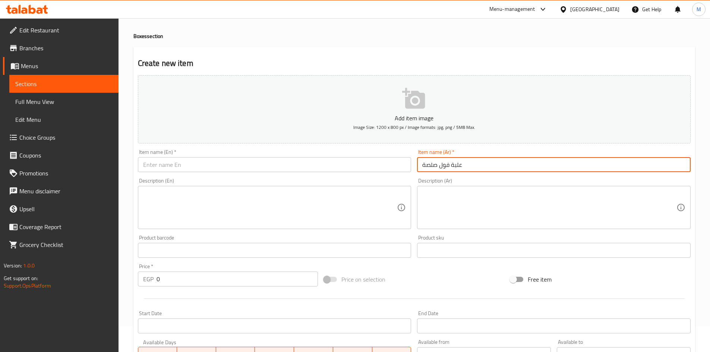
click at [288, 162] on input "text" at bounding box center [275, 164] width 274 height 15
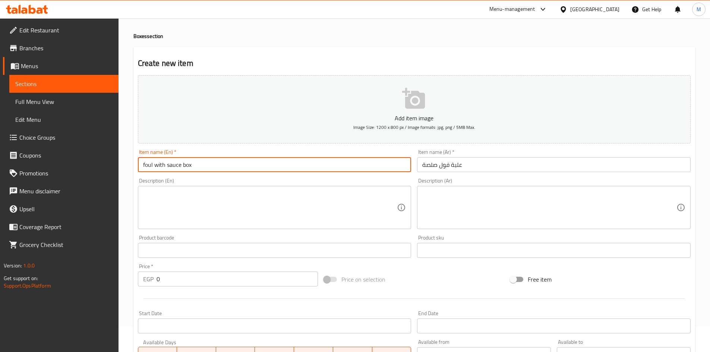
click at [293, 164] on input "foul with sauce box" at bounding box center [275, 164] width 274 height 15
type input "Foul with Sauce Box"
click at [221, 275] on input "0" at bounding box center [238, 279] width 162 height 15
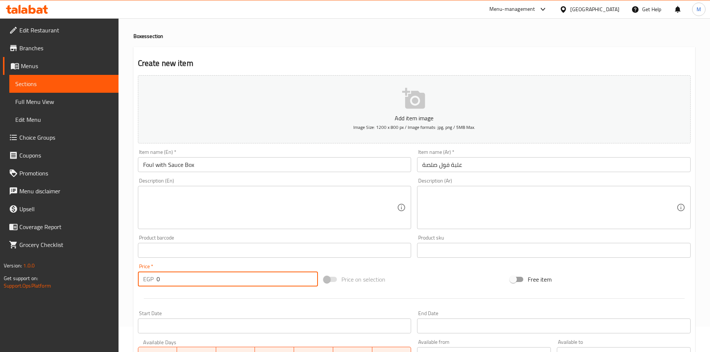
click at [222, 275] on input "0" at bounding box center [238, 279] width 162 height 15
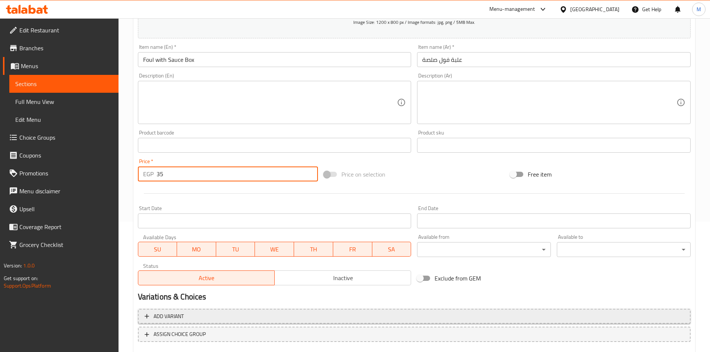
scroll to position [174, 0]
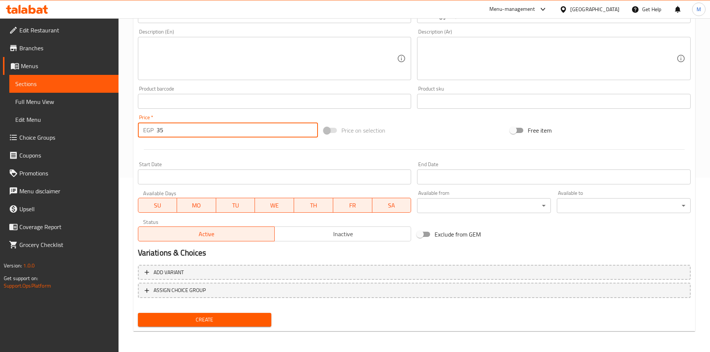
type input "35"
click at [247, 319] on span "Create" at bounding box center [205, 319] width 122 height 9
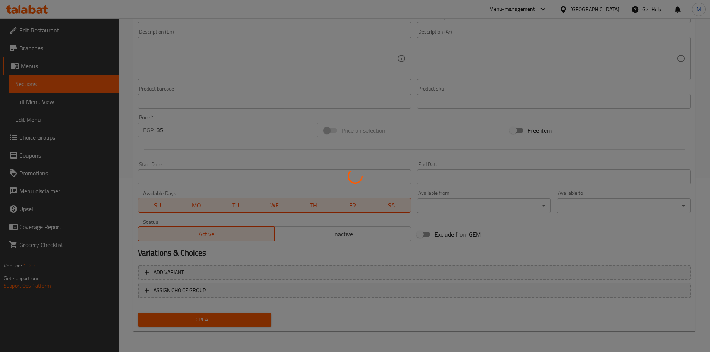
type input "0"
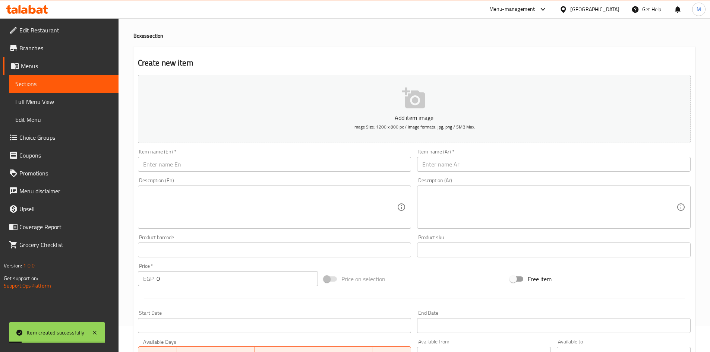
scroll to position [25, 0]
click at [198, 160] on input "text" at bounding box center [275, 164] width 274 height 15
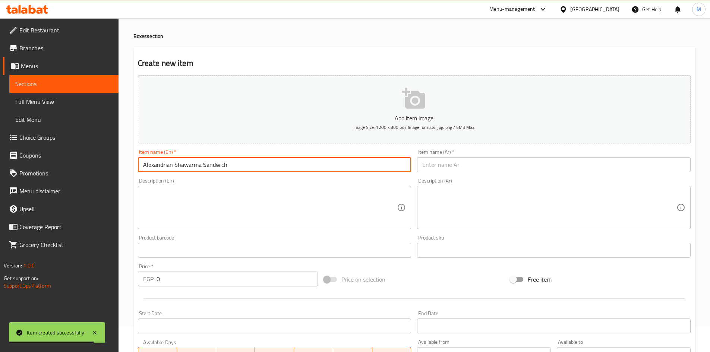
click at [183, 167] on input "Alexandrian Shawarma Sandwich" at bounding box center [275, 164] width 274 height 15
drag, startPoint x: 183, startPoint y: 167, endPoint x: 210, endPoint y: 164, distance: 26.6
click at [210, 164] on input "Alexandrian Shawarma Sandwich" at bounding box center [275, 164] width 274 height 15
click at [208, 162] on input "Alexandrian foul box" at bounding box center [275, 164] width 274 height 15
click at [209, 162] on input "Alexandrian foul box" at bounding box center [275, 164] width 274 height 15
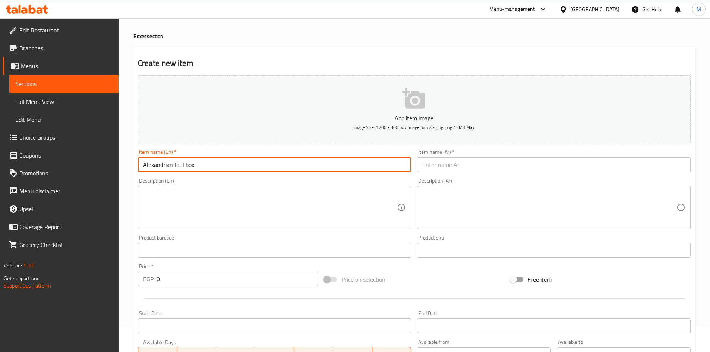
click at [209, 162] on input "Alexandrian foul box" at bounding box center [275, 164] width 274 height 15
type input "Alexandrian Foul Box"
click at [458, 166] on input "text" at bounding box center [554, 164] width 274 height 15
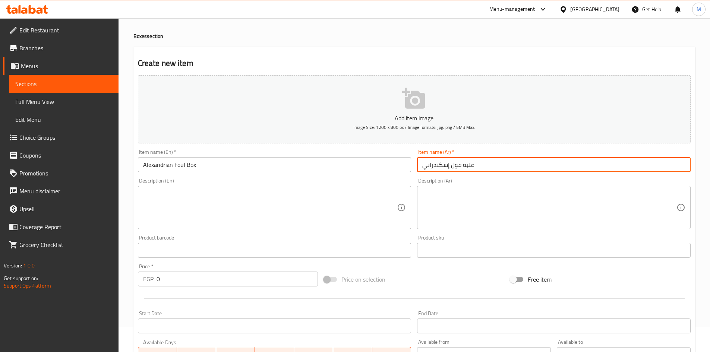
type input "علبة فول إسكندراني"
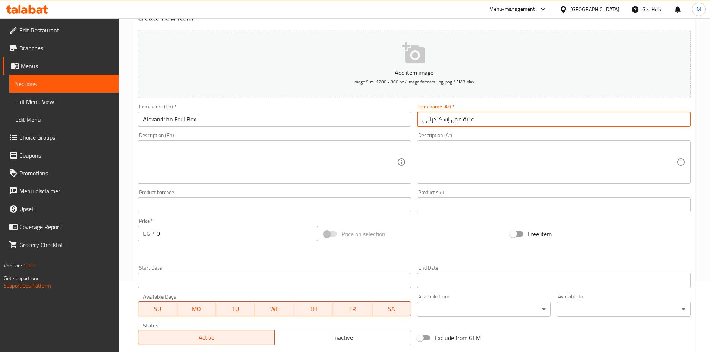
scroll to position [174, 0]
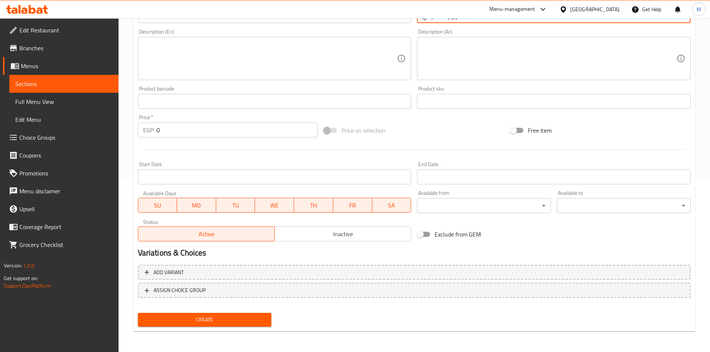
click at [194, 132] on input "0" at bounding box center [238, 130] width 162 height 15
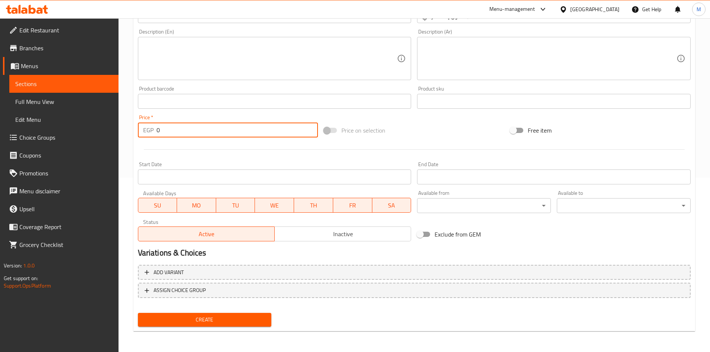
click at [194, 132] on input "0" at bounding box center [238, 130] width 162 height 15
type input "35"
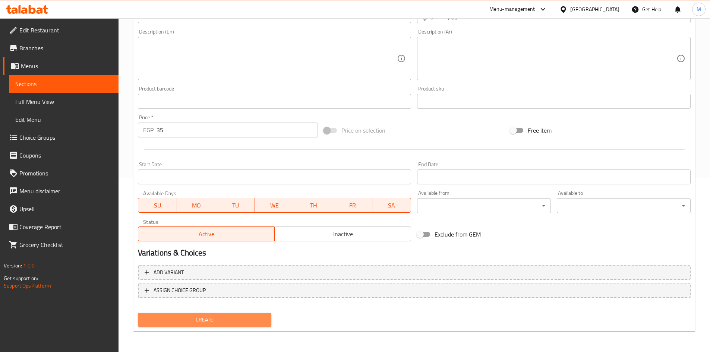
click at [231, 317] on span "Create" at bounding box center [205, 319] width 122 height 9
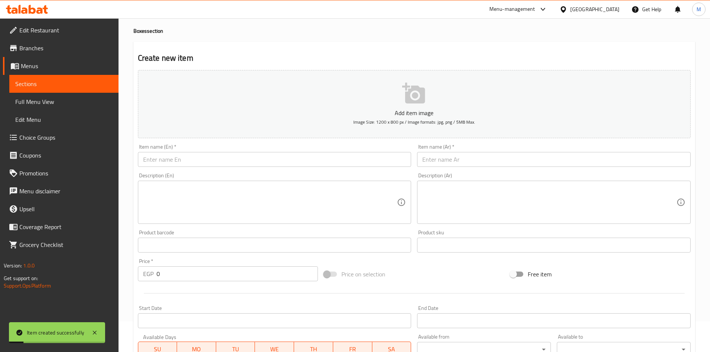
scroll to position [0, 0]
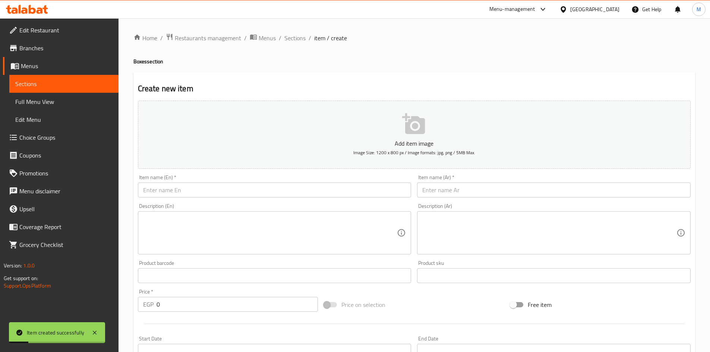
click at [211, 192] on input "text" at bounding box center [275, 190] width 274 height 15
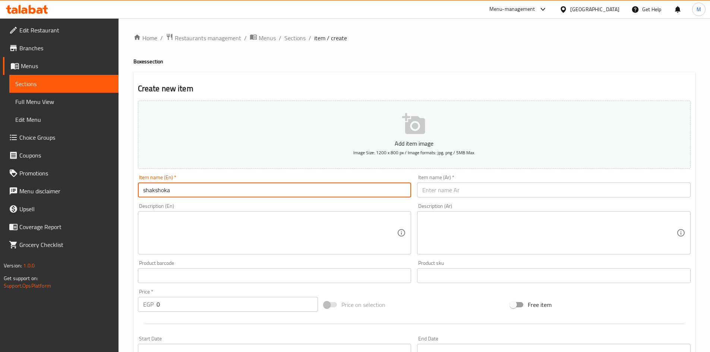
click at [175, 189] on input "shakshoka" at bounding box center [275, 190] width 274 height 15
click at [181, 189] on input "Shakshoka" at bounding box center [275, 190] width 274 height 15
click at [473, 191] on input "text" at bounding box center [554, 190] width 274 height 15
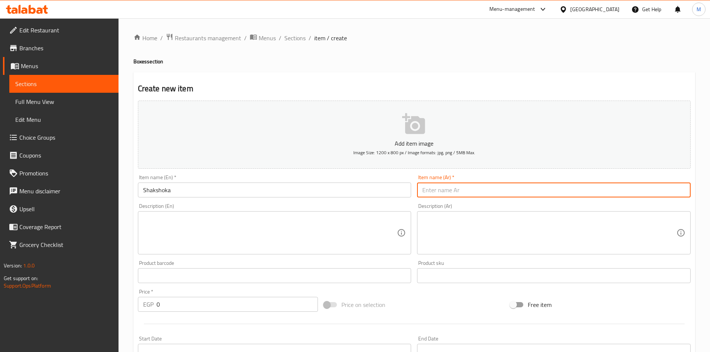
click at [239, 190] on input "Shakshoka" at bounding box center [275, 190] width 274 height 15
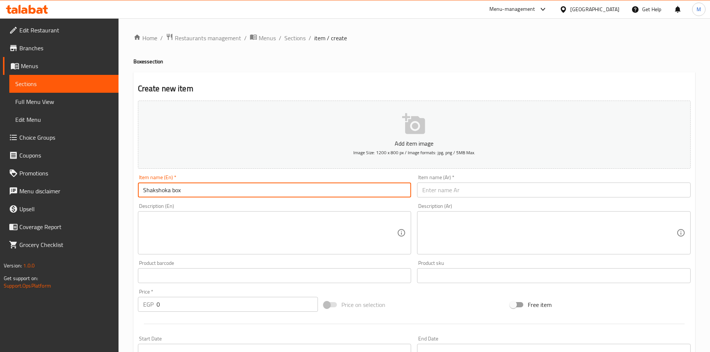
click at [239, 190] on input "Shakshoka box" at bounding box center [275, 190] width 274 height 15
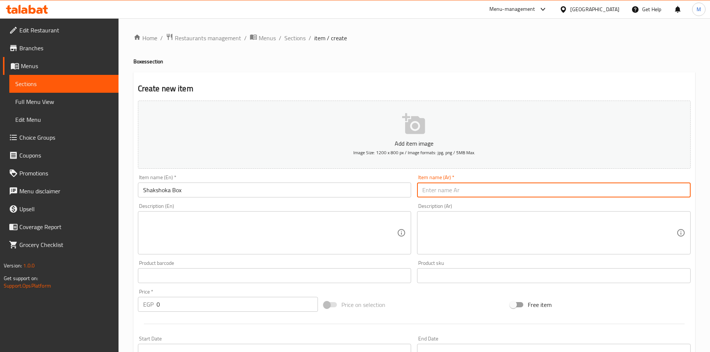
click at [487, 190] on input "text" at bounding box center [554, 190] width 274 height 15
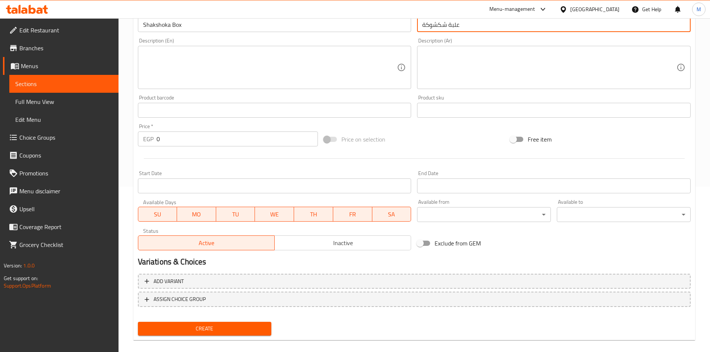
scroll to position [174, 0]
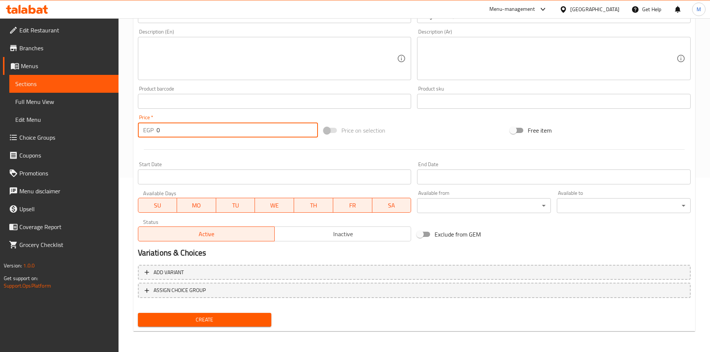
click at [190, 134] on input "0" at bounding box center [238, 130] width 162 height 15
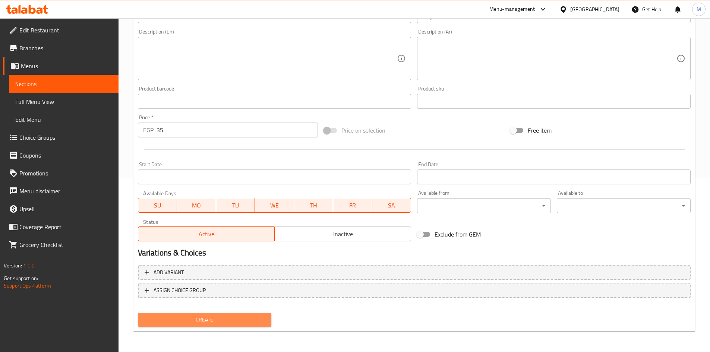
click at [202, 323] on span "Create" at bounding box center [205, 319] width 122 height 9
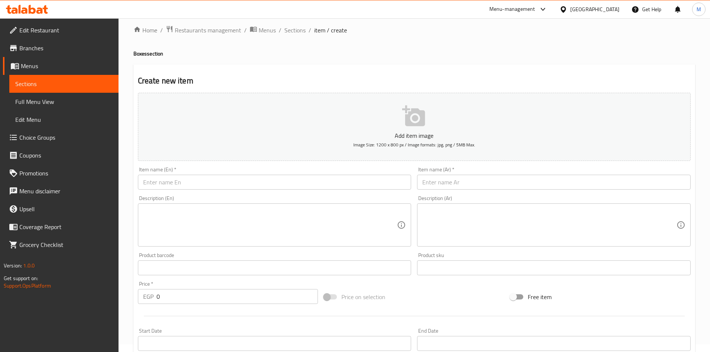
scroll to position [0, 0]
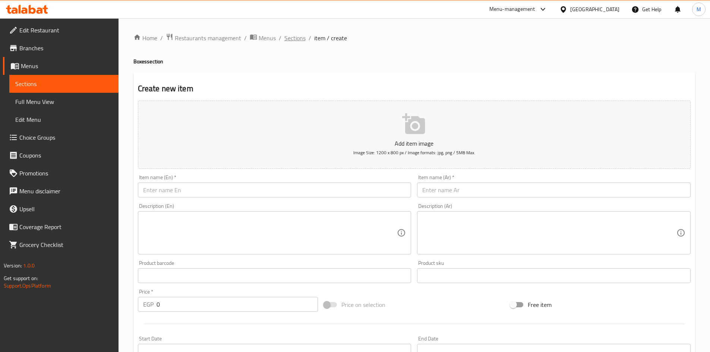
click at [302, 34] on span "Sections" at bounding box center [294, 38] width 21 height 9
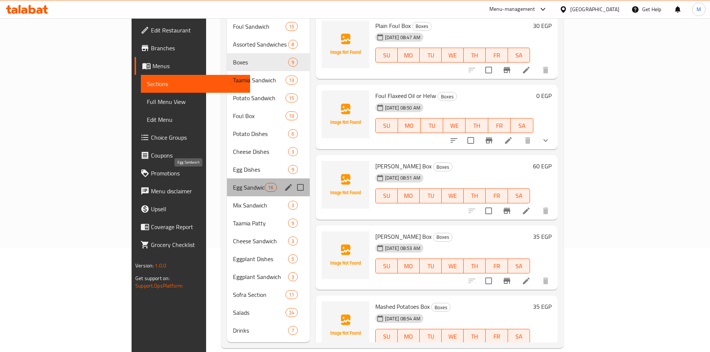
click at [233, 183] on span "Egg Sandwich" at bounding box center [249, 187] width 32 height 9
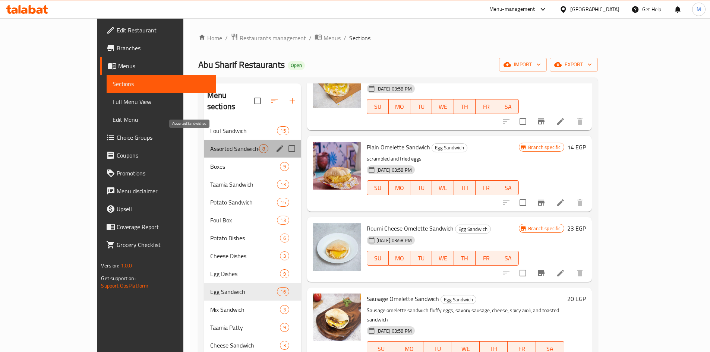
click at [210, 144] on span "Assorted Sandwiches" at bounding box center [234, 148] width 49 height 9
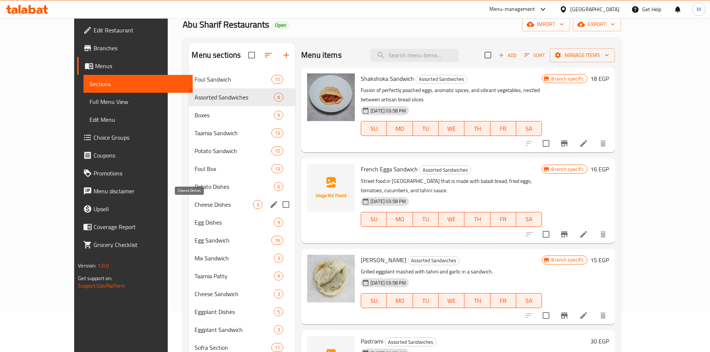
scroll to position [104, 0]
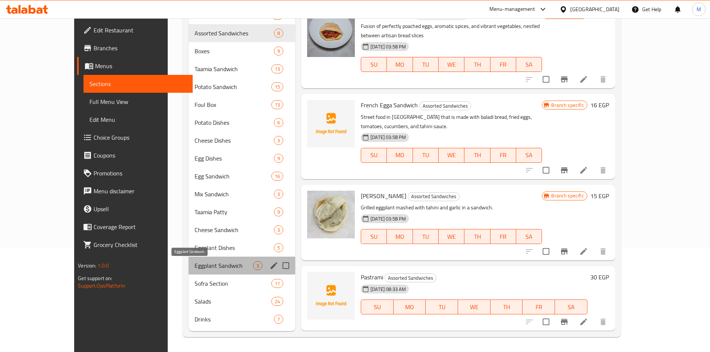
click at [195, 266] on span "Eggplant Sandwich" at bounding box center [224, 265] width 59 height 9
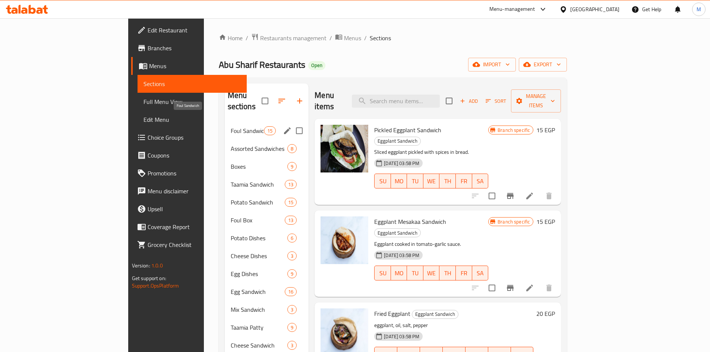
click at [231, 126] on span "Foul Sandwich" at bounding box center [247, 130] width 33 height 9
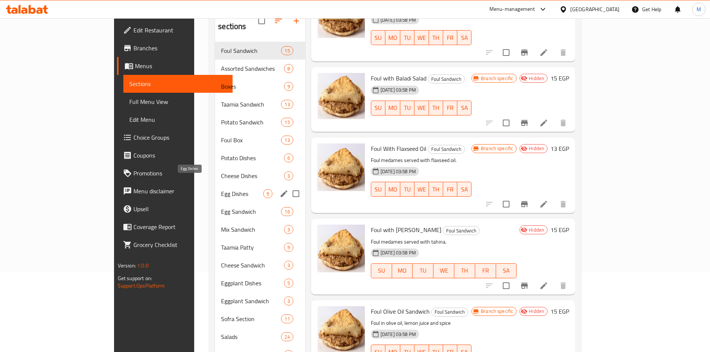
scroll to position [67, 0]
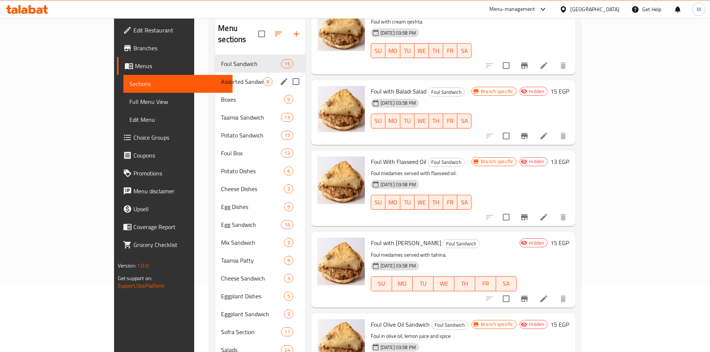
click at [221, 77] on span "Assorted Sandwiches" at bounding box center [242, 81] width 42 height 9
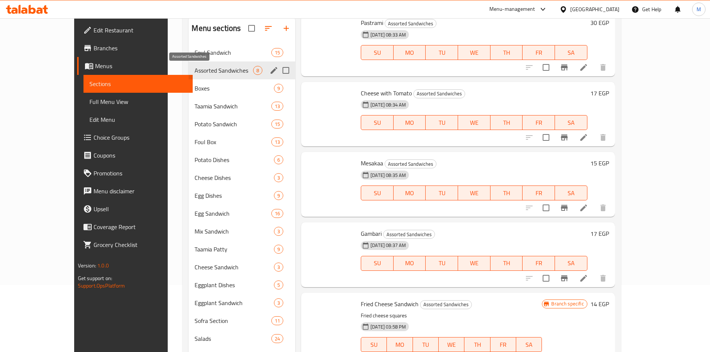
scroll to position [273, 0]
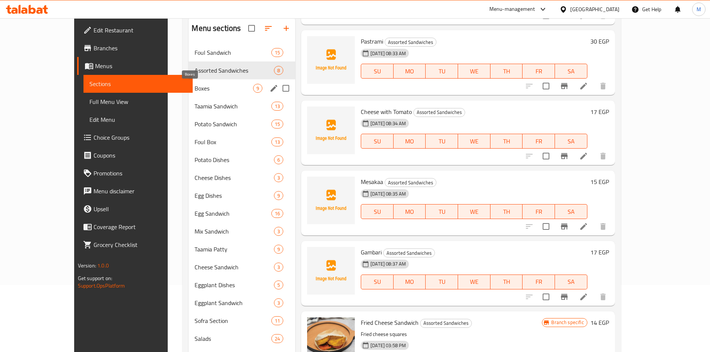
click at [195, 86] on span "Boxes" at bounding box center [224, 88] width 59 height 9
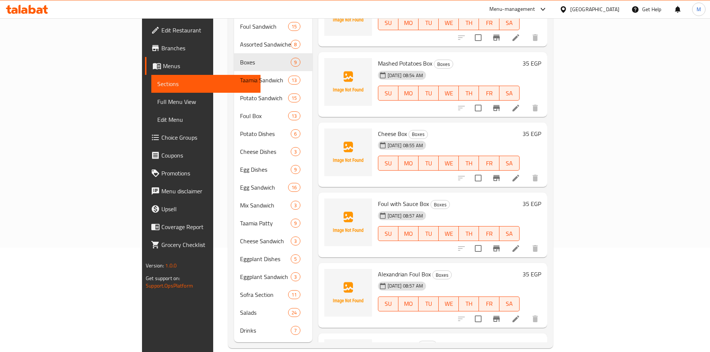
scroll to position [299, 0]
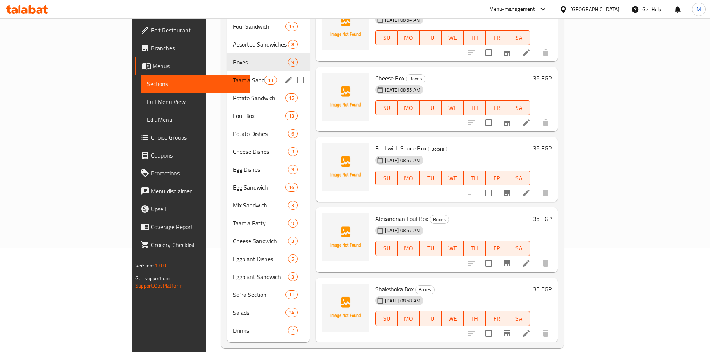
click at [233, 76] on span "Taamia Sandwich" at bounding box center [249, 80] width 32 height 9
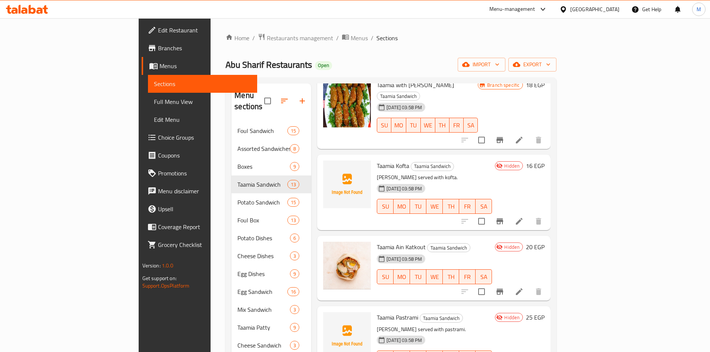
scroll to position [617, 0]
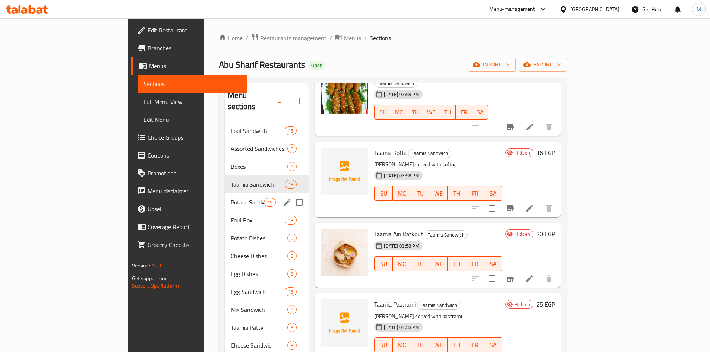
click at [231, 198] on span "Potato Sandwich" at bounding box center [247, 202] width 33 height 9
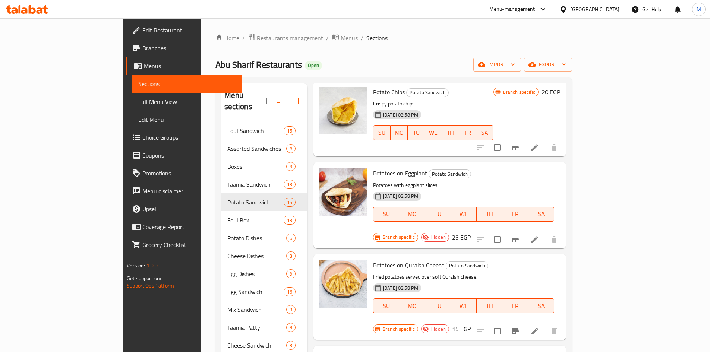
scroll to position [865, 0]
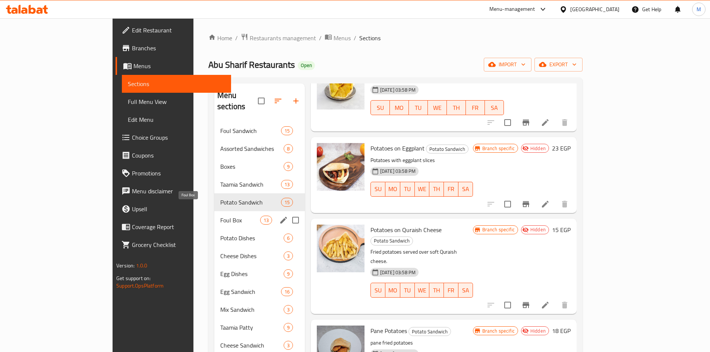
click at [220, 216] on span "Foul Box" at bounding box center [240, 220] width 40 height 9
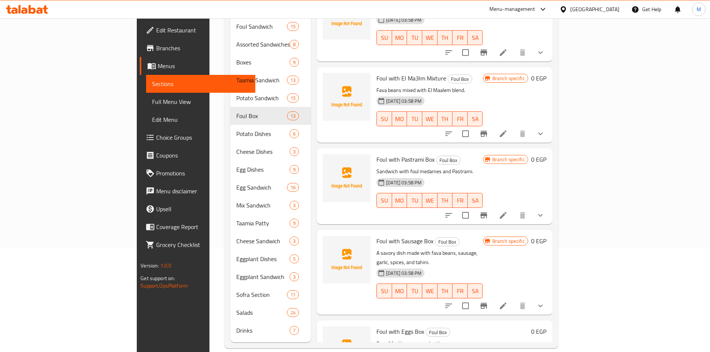
scroll to position [725, 0]
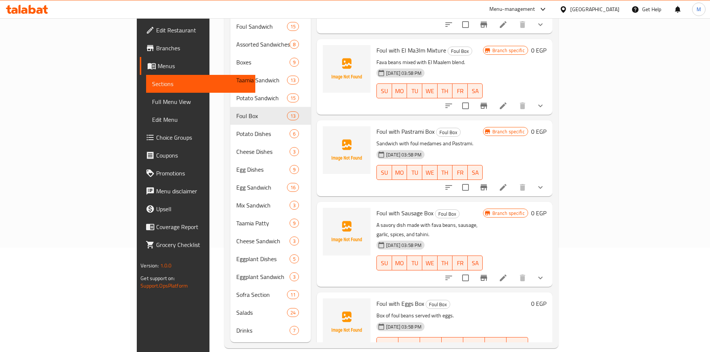
scroll to position [787, 0]
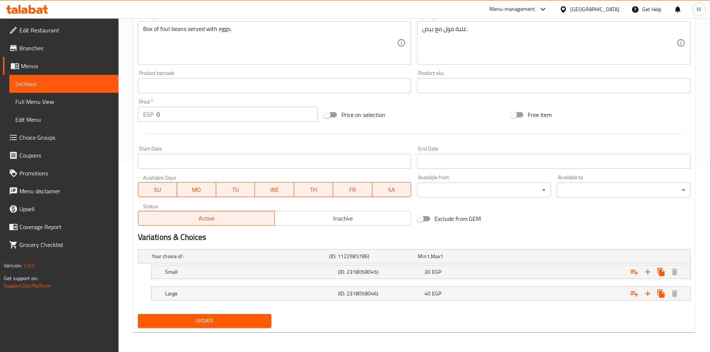
scroll to position [191, 0]
click at [324, 214] on span "Inactive" at bounding box center [343, 217] width 130 height 11
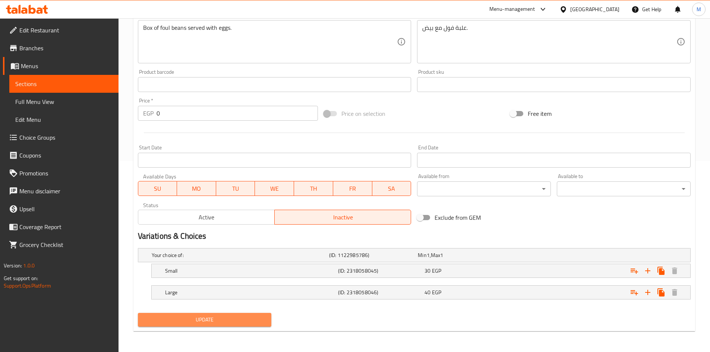
click at [244, 316] on span "Update" at bounding box center [205, 319] width 122 height 9
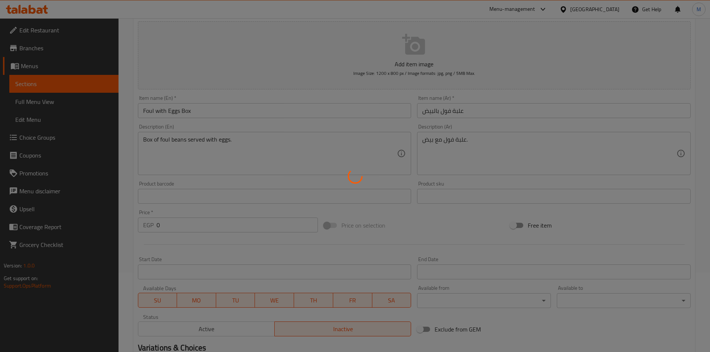
scroll to position [0, 0]
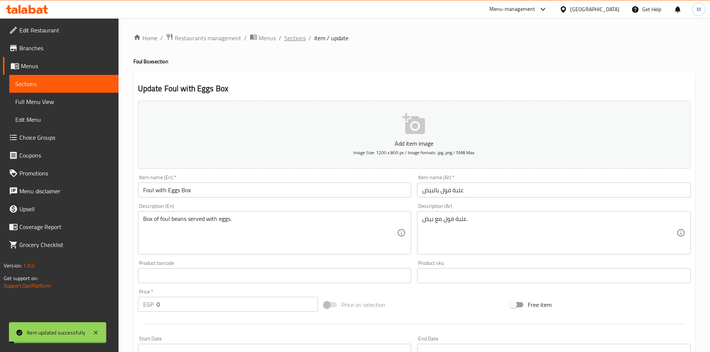
click at [291, 37] on span "Sections" at bounding box center [294, 38] width 21 height 9
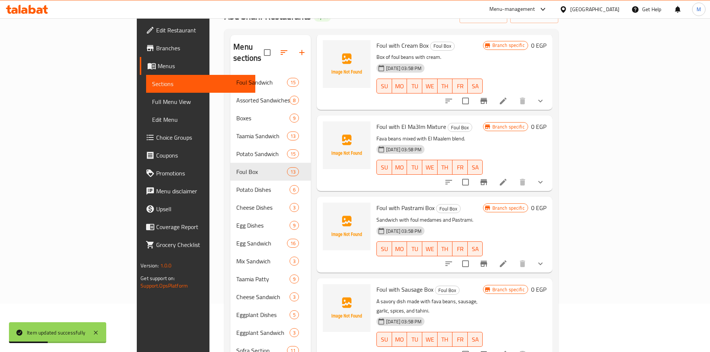
scroll to position [104, 0]
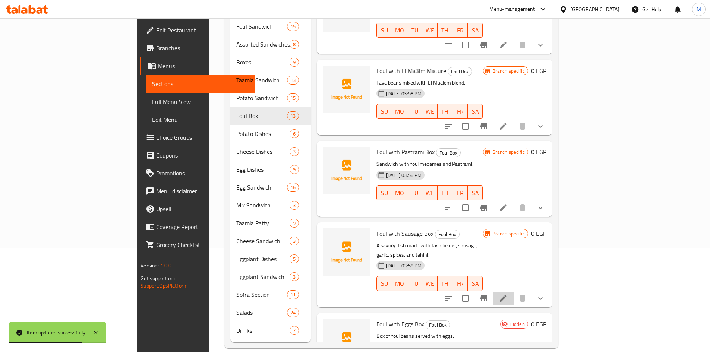
click at [513, 292] on li at bounding box center [503, 298] width 21 height 13
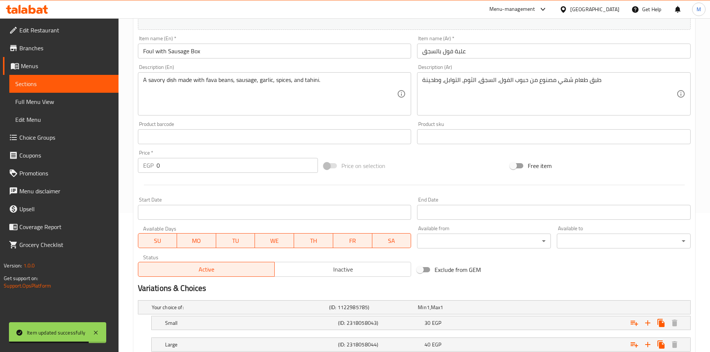
scroll to position [186, 0]
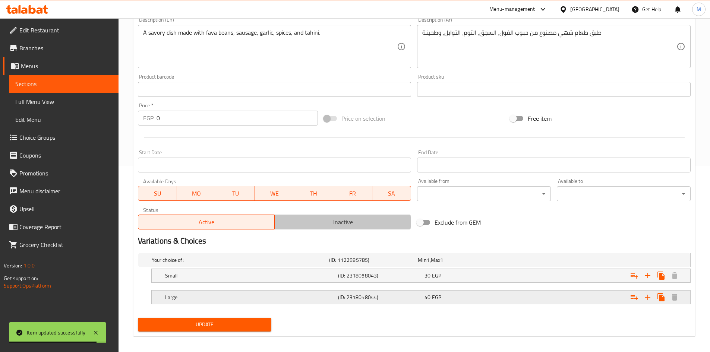
drag, startPoint x: 338, startPoint y: 222, endPoint x: 242, endPoint y: 297, distance: 121.9
click at [338, 224] on span "Inactive" at bounding box center [343, 222] width 130 height 11
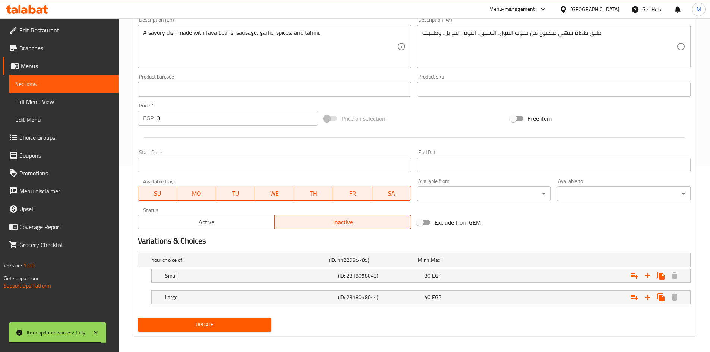
click at [235, 317] on div "Update" at bounding box center [205, 325] width 140 height 20
click at [234, 320] on span "Update" at bounding box center [205, 324] width 122 height 9
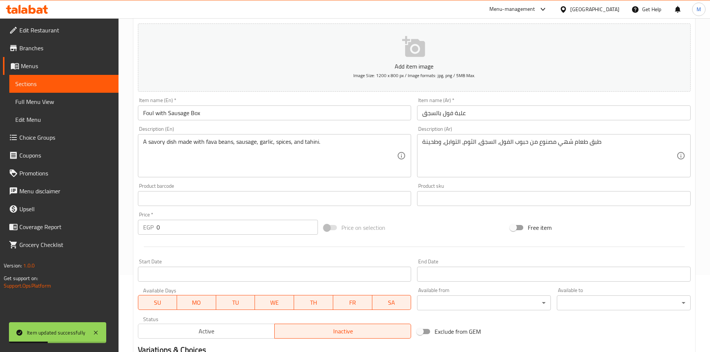
scroll to position [0, 0]
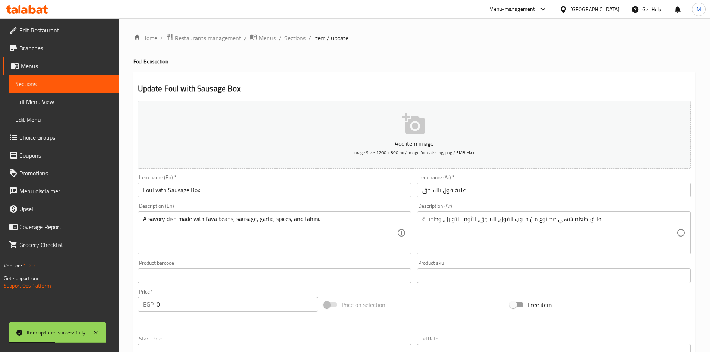
click at [288, 35] on span "Sections" at bounding box center [294, 38] width 21 height 9
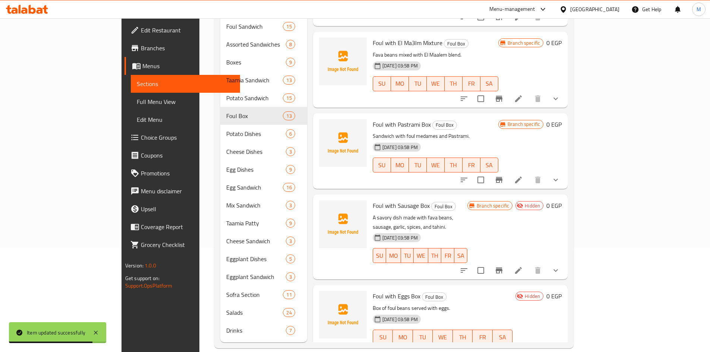
scroll to position [30, 0]
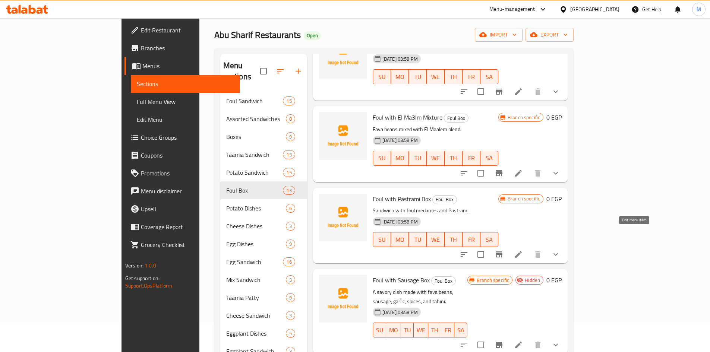
click at [523, 250] on icon at bounding box center [518, 254] width 9 height 9
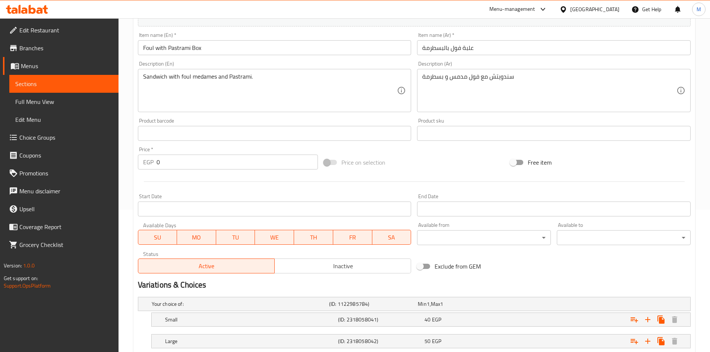
scroll to position [191, 0]
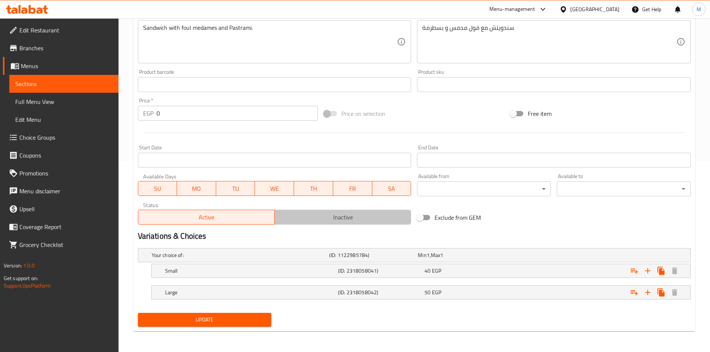
drag, startPoint x: 331, startPoint y: 218, endPoint x: 278, endPoint y: 279, distance: 80.3
click at [330, 218] on span "Inactive" at bounding box center [343, 217] width 130 height 11
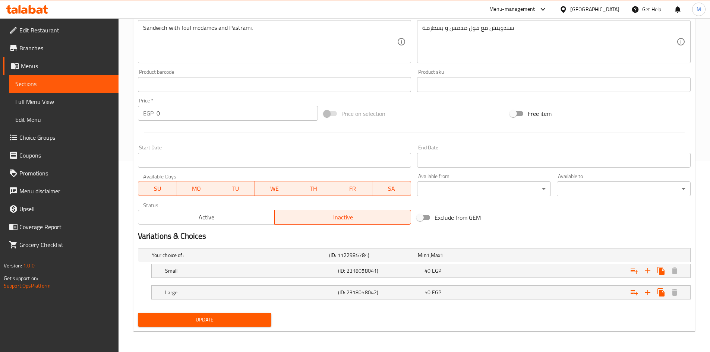
click at [260, 315] on span "Update" at bounding box center [205, 319] width 122 height 9
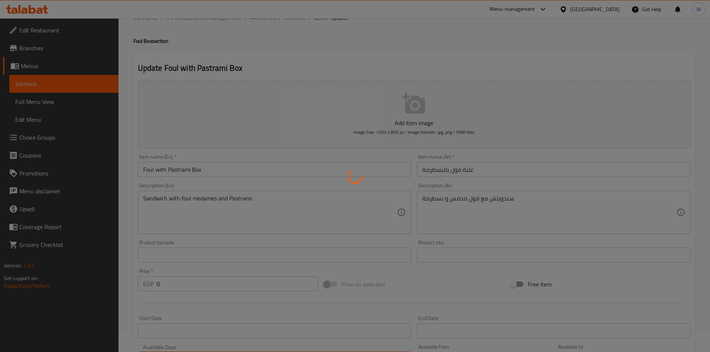
scroll to position [0, 0]
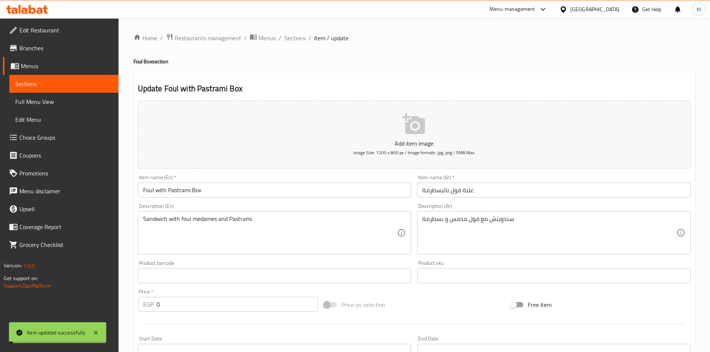
click at [294, 38] on span "Sections" at bounding box center [294, 38] width 21 height 9
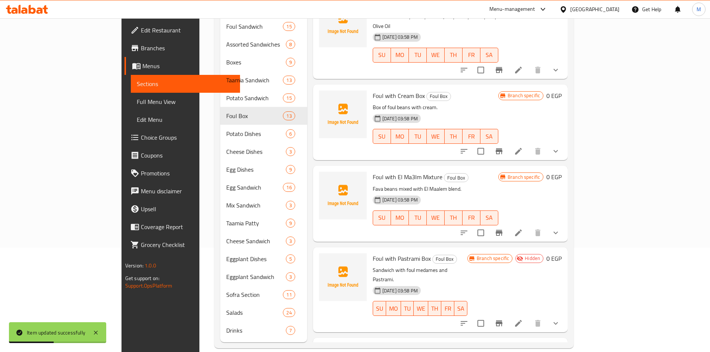
scroll to position [576, 0]
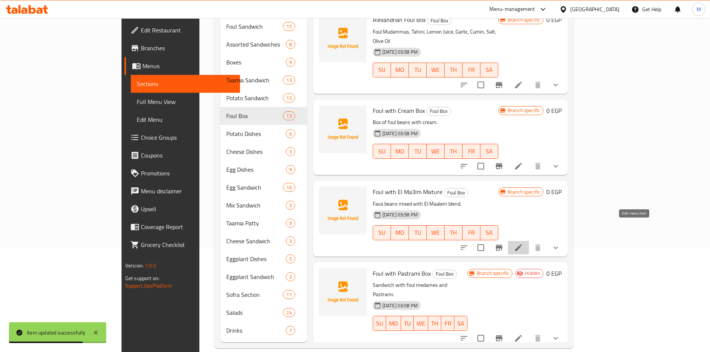
click at [523, 243] on icon at bounding box center [518, 247] width 9 height 9
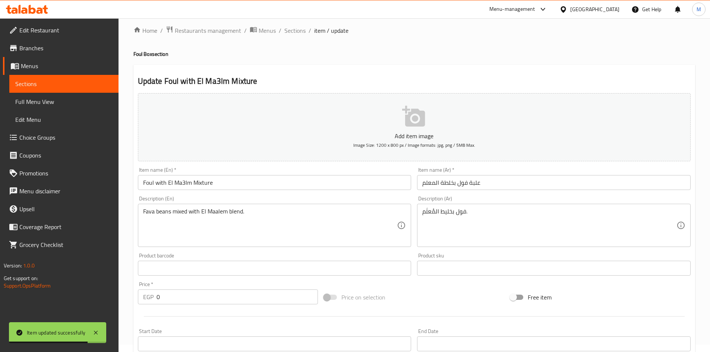
scroll to position [186, 0]
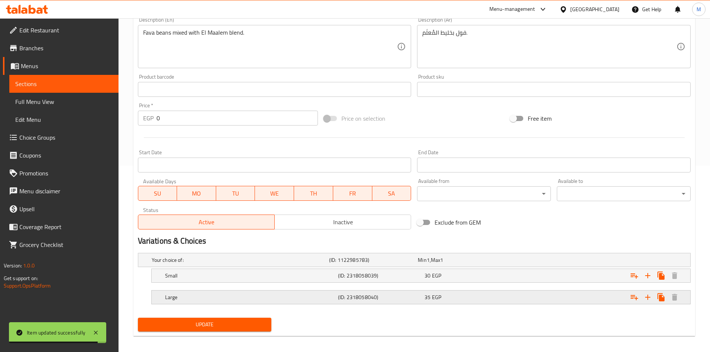
drag, startPoint x: 335, startPoint y: 223, endPoint x: 293, endPoint y: 289, distance: 77.9
click at [335, 224] on span "Inactive" at bounding box center [343, 222] width 130 height 11
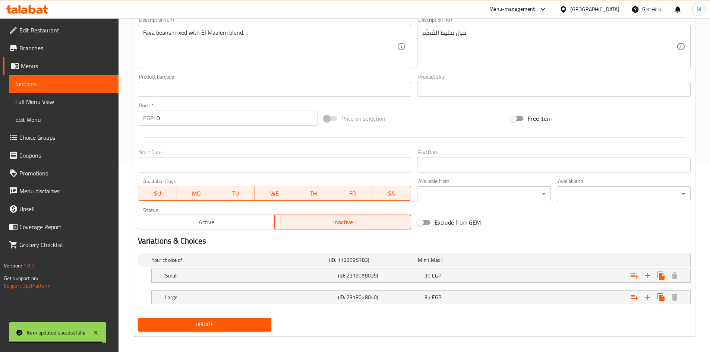
click at [263, 326] on span "Update" at bounding box center [205, 324] width 122 height 9
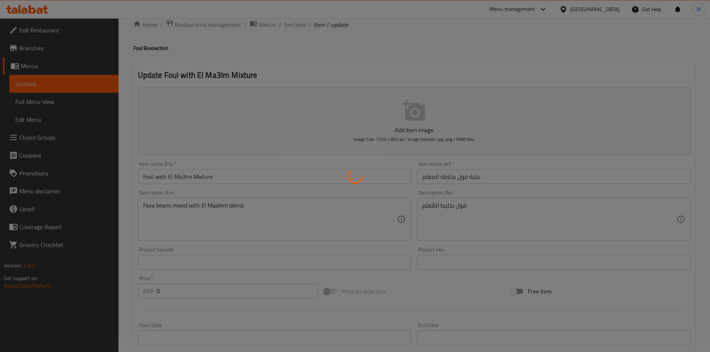
scroll to position [0, 0]
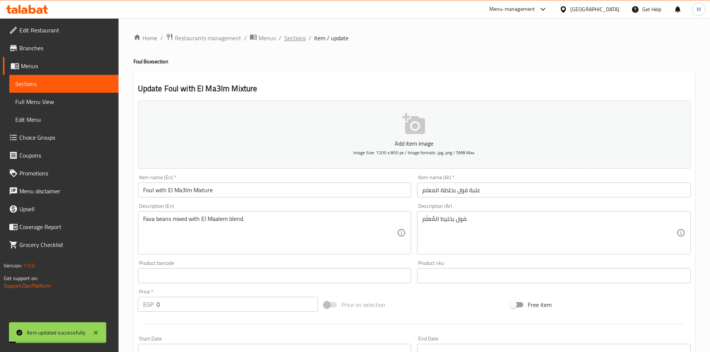
click at [292, 37] on span "Sections" at bounding box center [294, 38] width 21 height 9
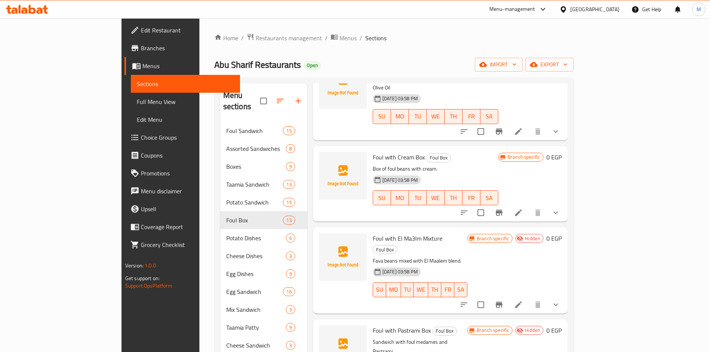
scroll to position [596, 0]
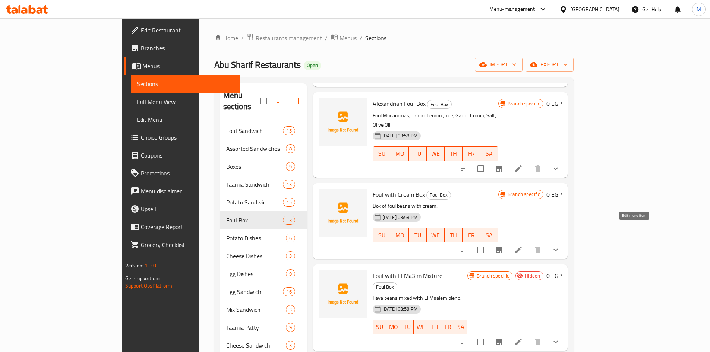
click at [522, 247] on icon at bounding box center [518, 250] width 7 height 7
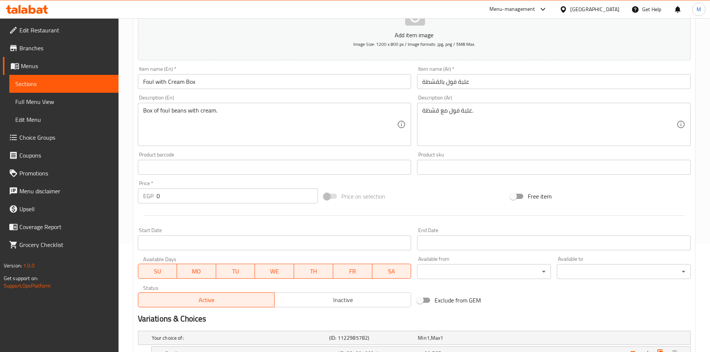
scroll to position [186, 0]
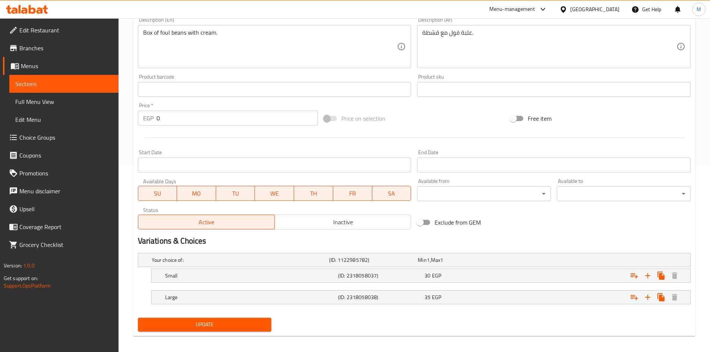
click at [312, 218] on span "Inactive" at bounding box center [343, 222] width 130 height 11
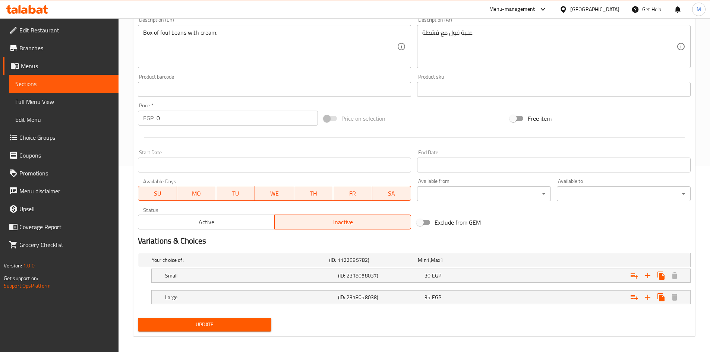
click at [257, 326] on span "Update" at bounding box center [205, 324] width 122 height 9
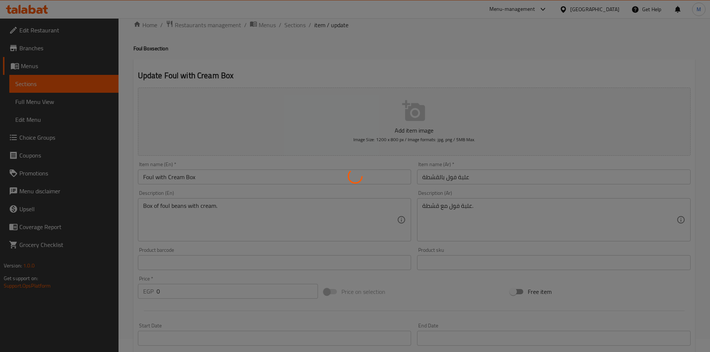
scroll to position [0, 0]
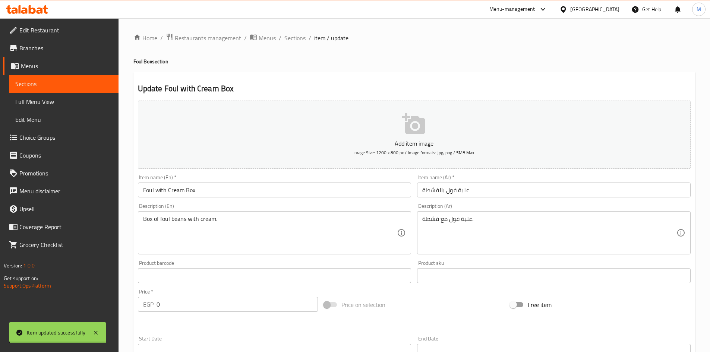
click at [296, 37] on span "Sections" at bounding box center [294, 38] width 21 height 9
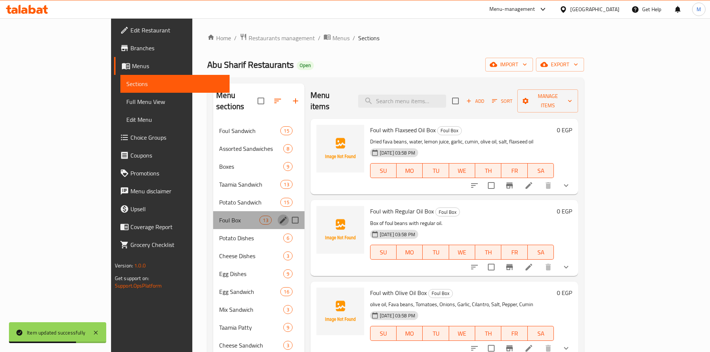
click at [279, 216] on icon "edit" at bounding box center [283, 220] width 9 height 9
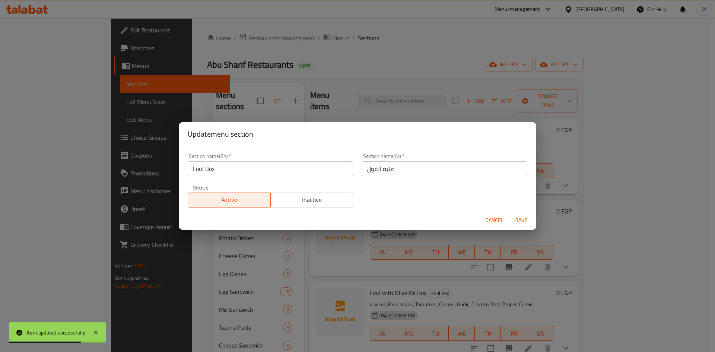
click at [300, 196] on span "Inactive" at bounding box center [312, 200] width 77 height 11
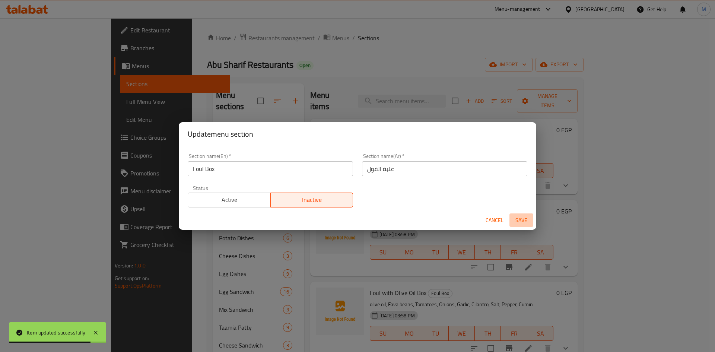
click at [531, 220] on button "Save" at bounding box center [522, 221] width 24 height 14
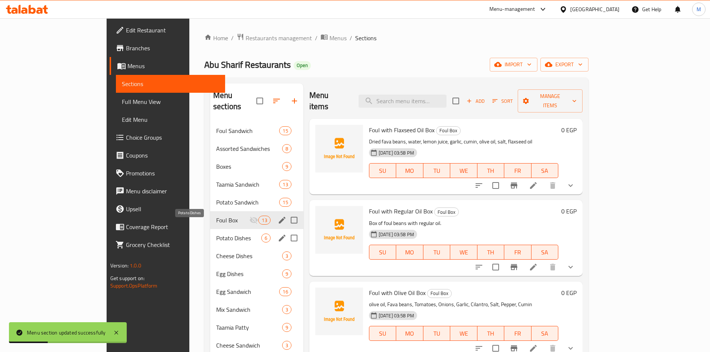
click at [216, 234] on span "Potato Dishes" at bounding box center [238, 238] width 45 height 9
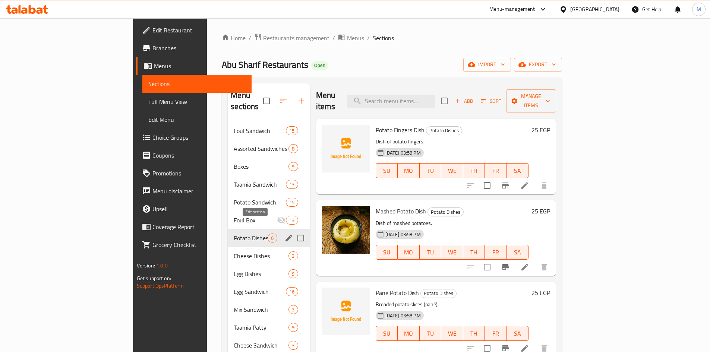
click at [285, 235] on icon "edit" at bounding box center [288, 238] width 7 height 7
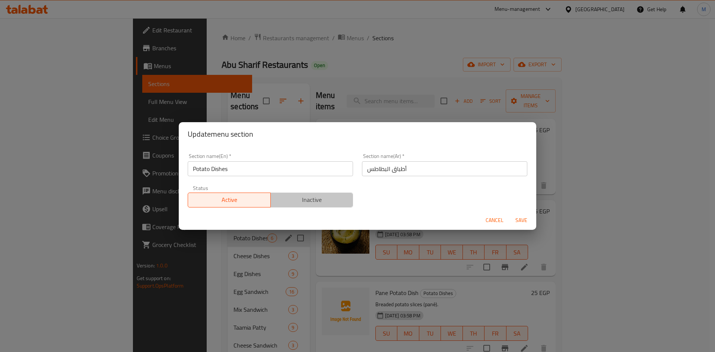
drag, startPoint x: 316, startPoint y: 202, endPoint x: 324, endPoint y: 204, distance: 8.4
click at [316, 202] on span "Inactive" at bounding box center [312, 200] width 77 height 11
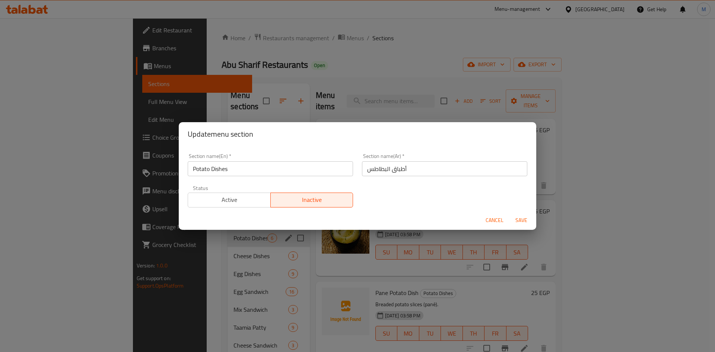
click at [526, 218] on span "Save" at bounding box center [522, 220] width 18 height 9
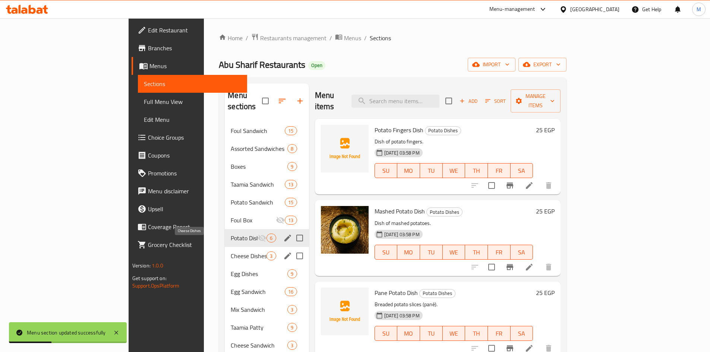
click at [231, 252] on span "Cheese Dishes" at bounding box center [249, 256] width 36 height 9
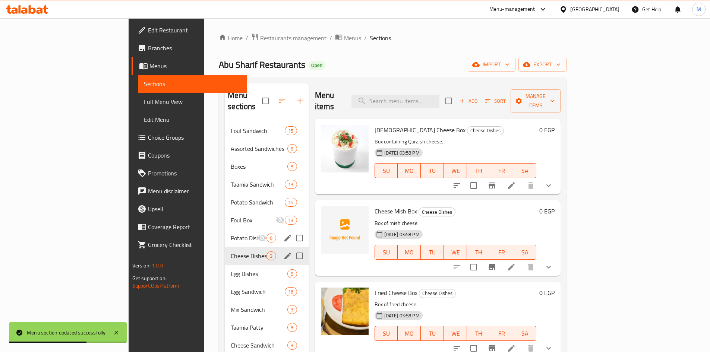
click at [283, 252] on icon "edit" at bounding box center [287, 256] width 9 height 9
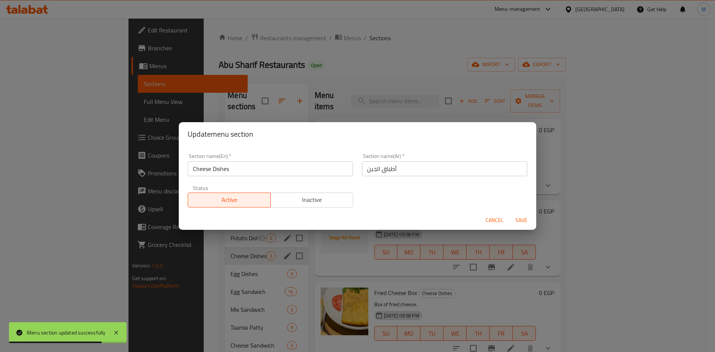
click at [329, 199] on span "Inactive" at bounding box center [312, 200] width 77 height 11
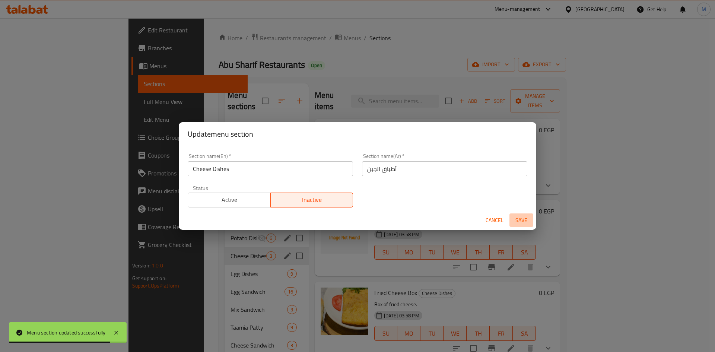
click at [530, 220] on span "Save" at bounding box center [522, 220] width 18 height 9
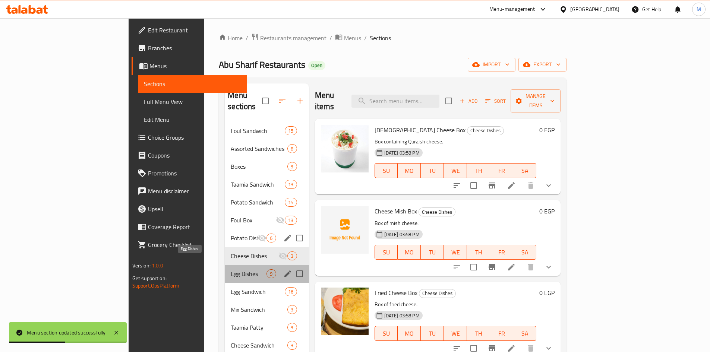
click at [231, 269] on span "Egg Dishes" at bounding box center [249, 273] width 36 height 9
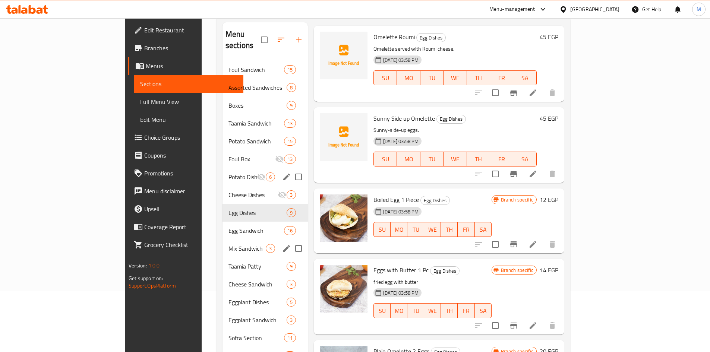
scroll to position [75, 0]
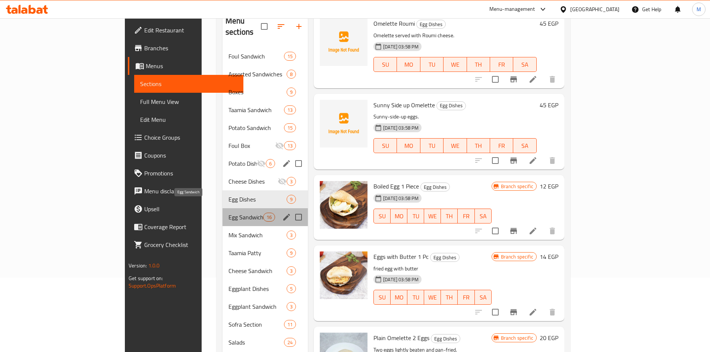
click at [228, 213] on span "Egg Sandwich" at bounding box center [245, 217] width 35 height 9
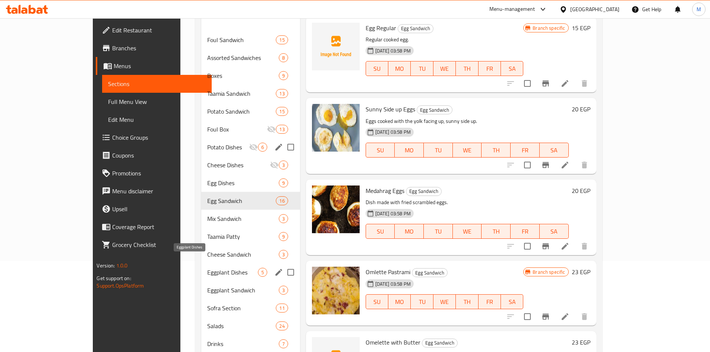
scroll to position [104, 0]
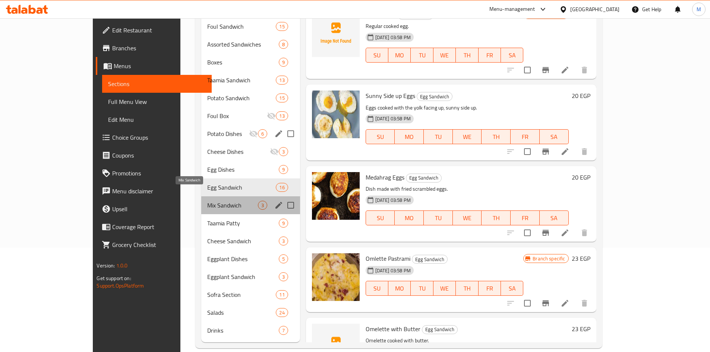
click at [207, 201] on span "Mix Sandwich" at bounding box center [232, 205] width 51 height 9
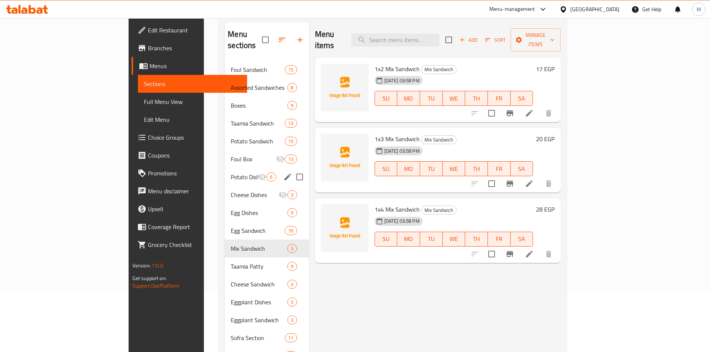
scroll to position [104, 0]
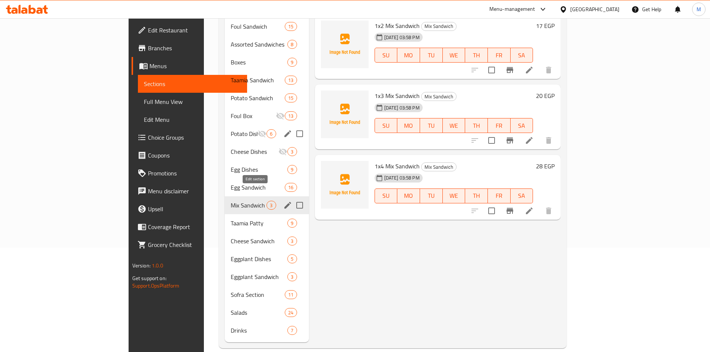
click at [283, 201] on icon "edit" at bounding box center [287, 205] width 9 height 9
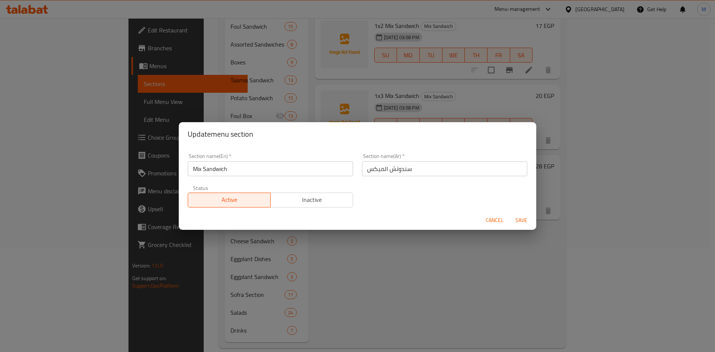
click at [314, 198] on span "Inactive" at bounding box center [312, 200] width 77 height 11
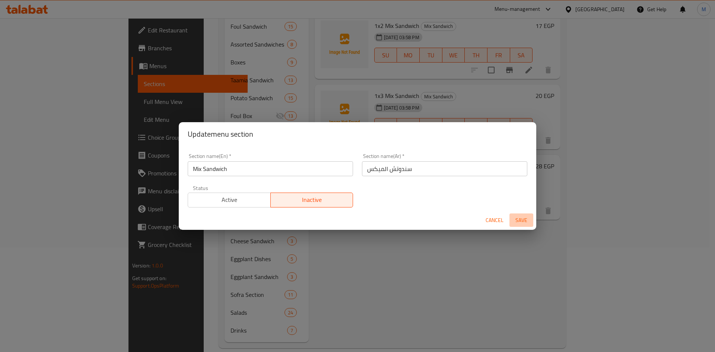
click at [524, 218] on span "Save" at bounding box center [522, 220] width 18 height 9
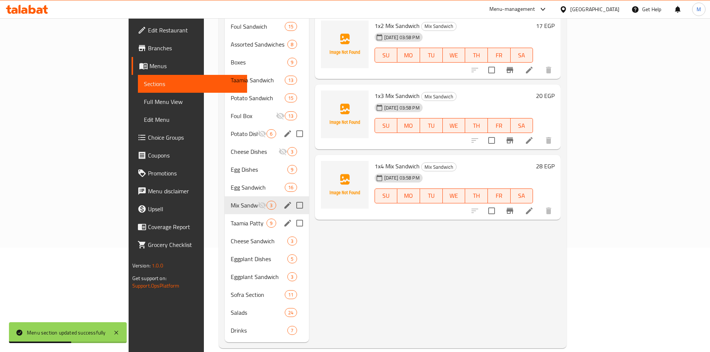
click at [225, 218] on div "Taamia Patty 9" at bounding box center [267, 223] width 84 height 18
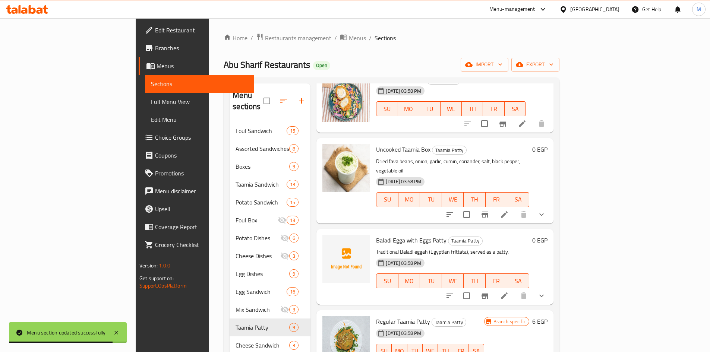
scroll to position [335, 0]
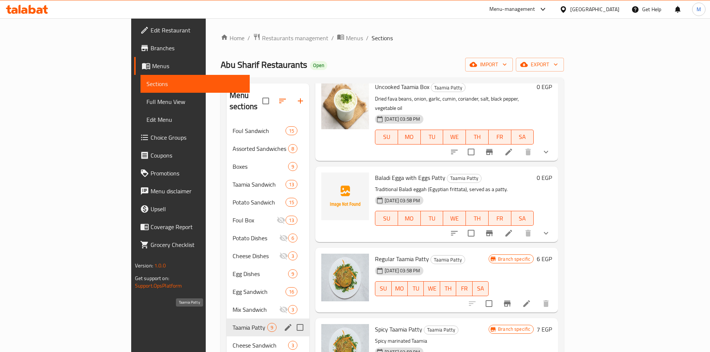
click at [233, 323] on span "Taamia Patty" at bounding box center [250, 327] width 35 height 9
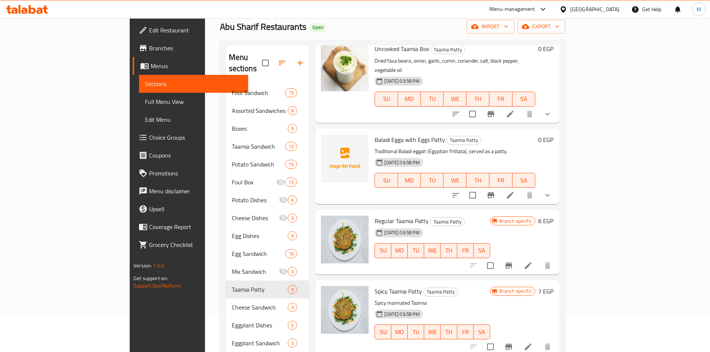
scroll to position [75, 0]
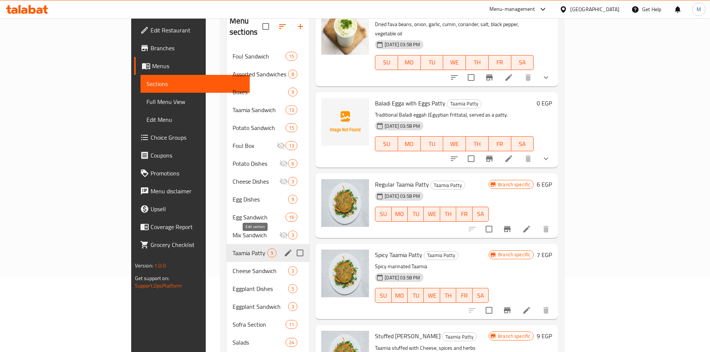
click at [284, 249] on icon "edit" at bounding box center [288, 253] width 9 height 9
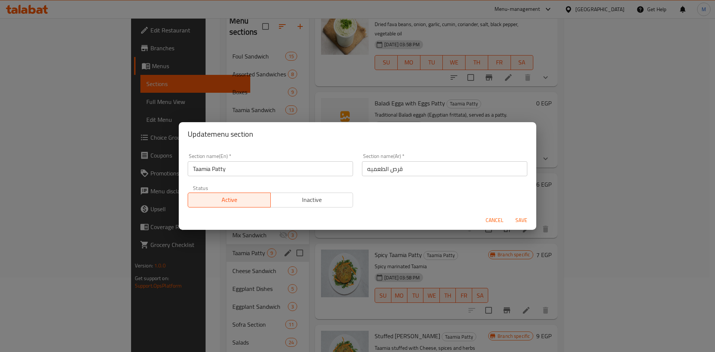
drag, startPoint x: 328, startPoint y: 202, endPoint x: 351, endPoint y: 206, distance: 23.2
click at [328, 201] on span "Inactive" at bounding box center [312, 200] width 77 height 11
click at [522, 221] on span "Save" at bounding box center [522, 220] width 18 height 9
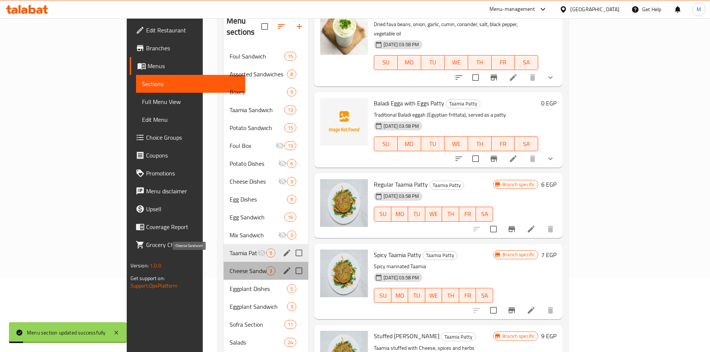
click at [230, 266] on span "Cheese Sandwich" at bounding box center [248, 270] width 37 height 9
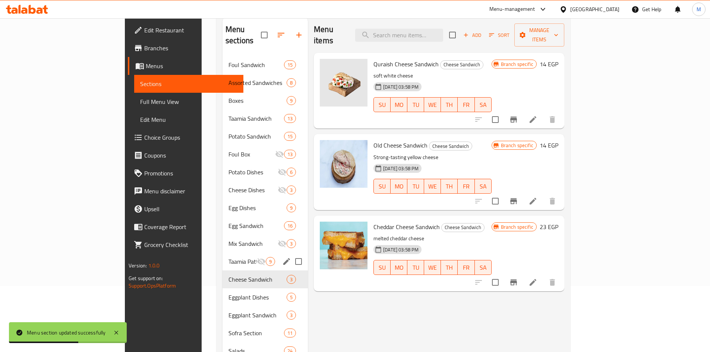
scroll to position [75, 0]
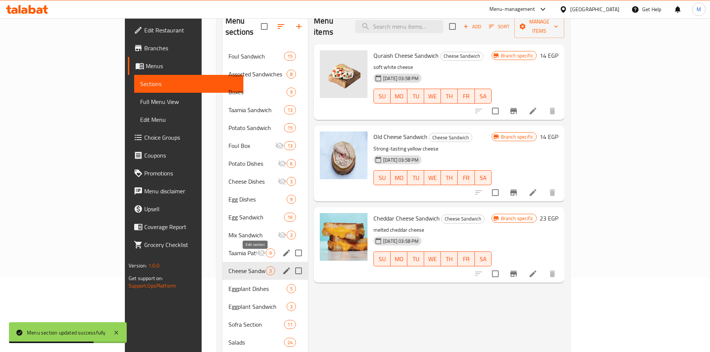
click at [282, 266] on icon "edit" at bounding box center [286, 270] width 9 height 9
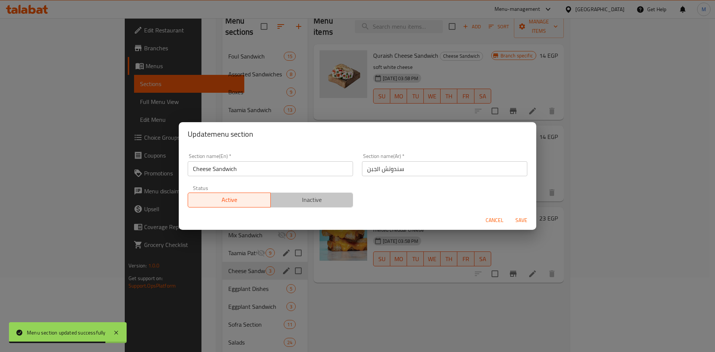
click at [313, 203] on span "Inactive" at bounding box center [312, 200] width 77 height 11
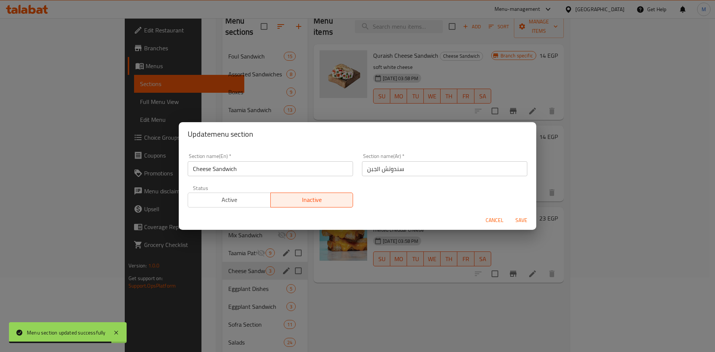
drag, startPoint x: 525, startPoint y: 221, endPoint x: 480, endPoint y: 216, distance: 44.9
click at [524, 221] on span "Save" at bounding box center [522, 220] width 18 height 9
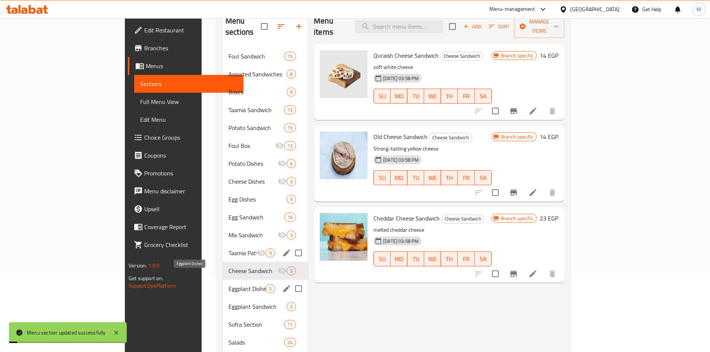
click at [228, 284] on span "Eggplant Dishes" at bounding box center [246, 288] width 37 height 9
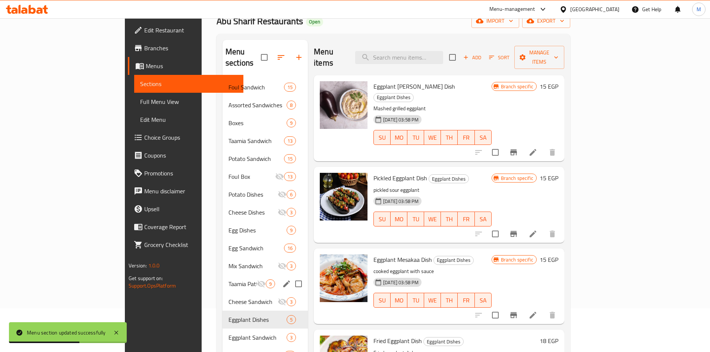
scroll to position [75, 0]
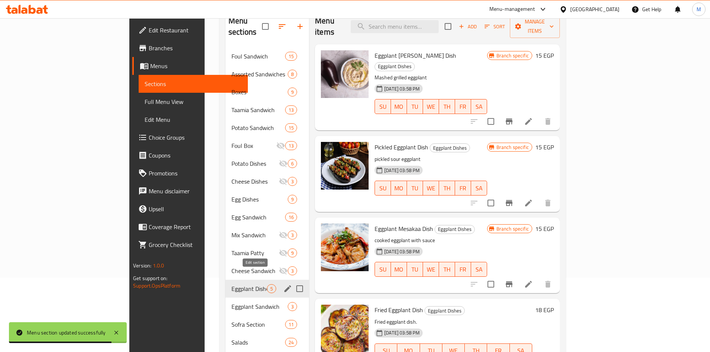
click at [283, 284] on icon "edit" at bounding box center [287, 288] width 9 height 9
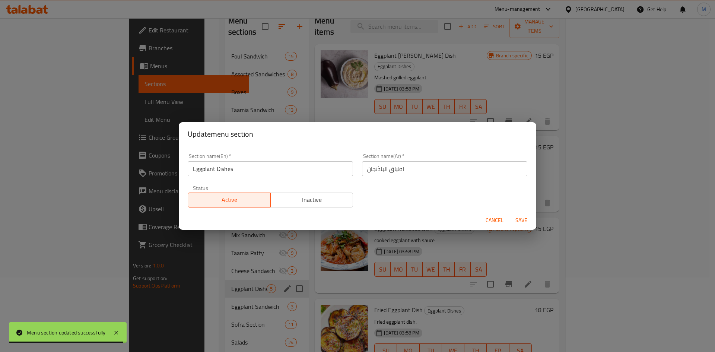
click at [322, 202] on span "Inactive" at bounding box center [312, 200] width 77 height 11
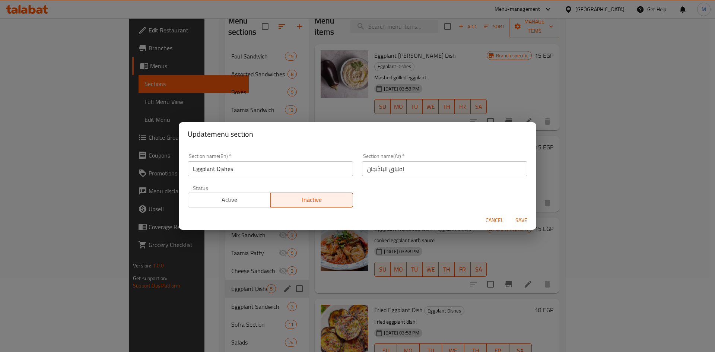
drag, startPoint x: 522, startPoint y: 217, endPoint x: 376, endPoint y: 248, distance: 148.6
click at [521, 217] on span "Save" at bounding box center [522, 220] width 18 height 9
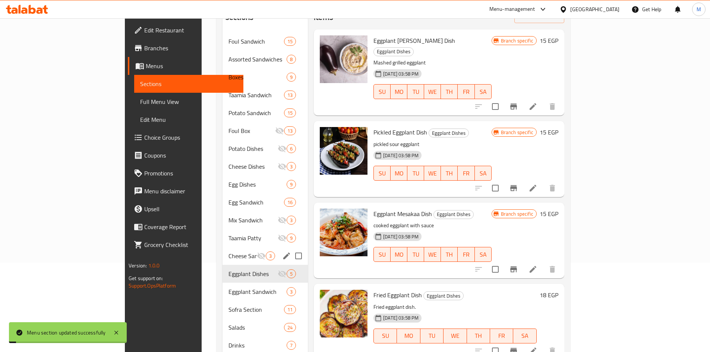
scroll to position [104, 0]
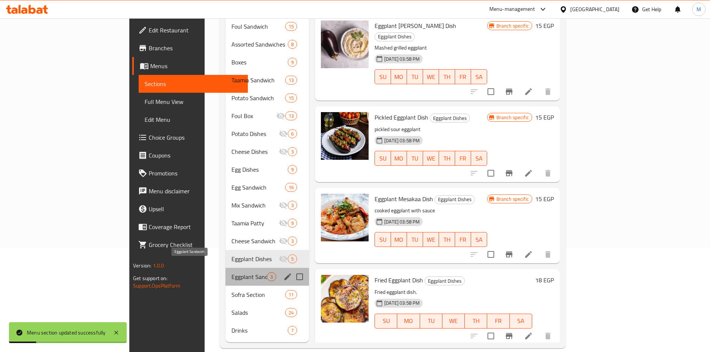
click at [231, 272] on span "Eggplant Sandwich" at bounding box center [248, 276] width 35 height 9
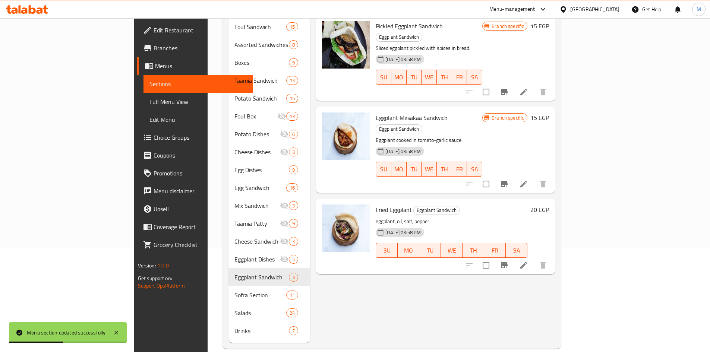
scroll to position [104, 0]
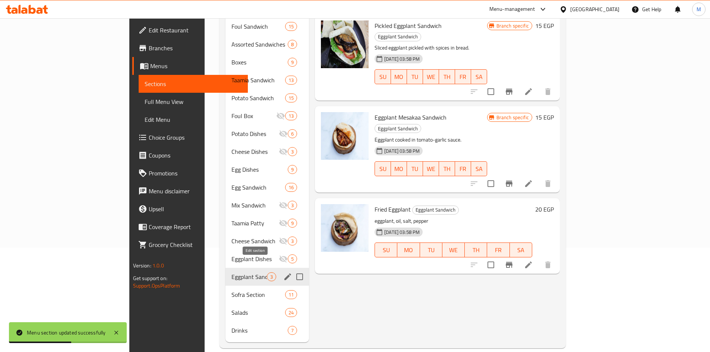
click at [283, 272] on icon "edit" at bounding box center [287, 276] width 9 height 9
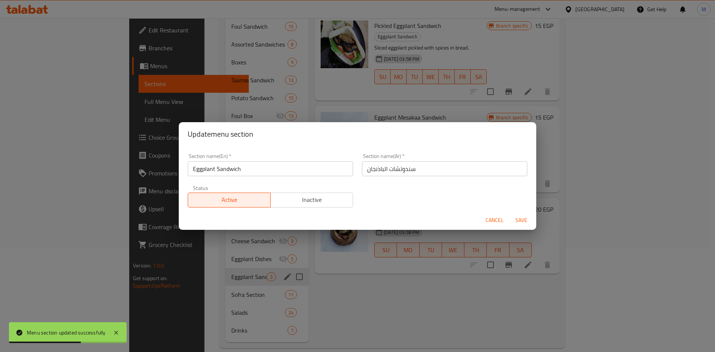
click at [326, 209] on div "Status Active Inactive" at bounding box center [270, 196] width 174 height 31
click at [325, 203] on span "Inactive" at bounding box center [312, 200] width 77 height 11
click at [518, 222] on span "Save" at bounding box center [522, 220] width 18 height 9
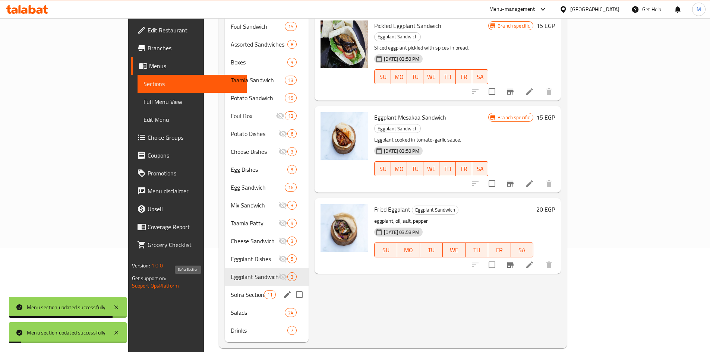
click at [231, 290] on span "Sofra Section" at bounding box center [247, 294] width 33 height 9
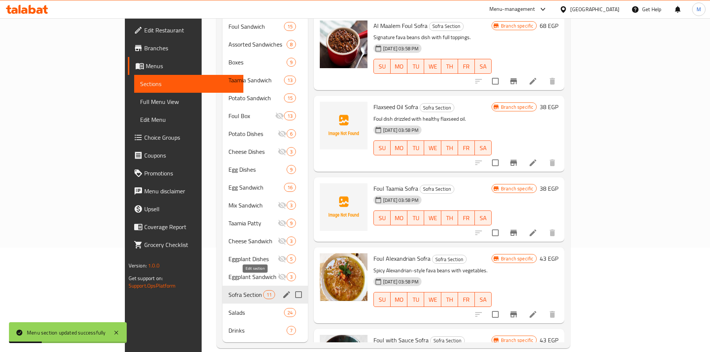
click at [283, 291] on icon "edit" at bounding box center [286, 294] width 7 height 7
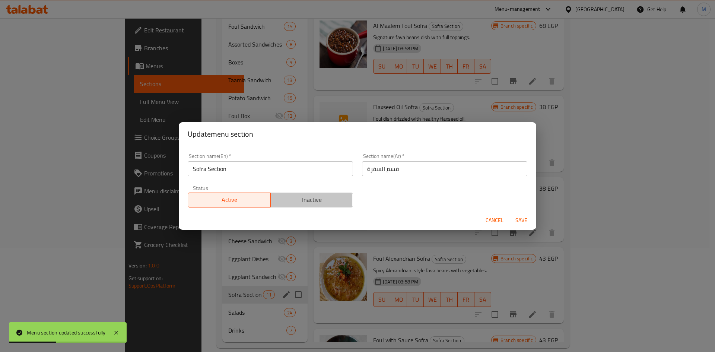
drag, startPoint x: 291, startPoint y: 201, endPoint x: 477, endPoint y: 218, distance: 186.3
click at [291, 201] on span "Inactive" at bounding box center [312, 200] width 77 height 11
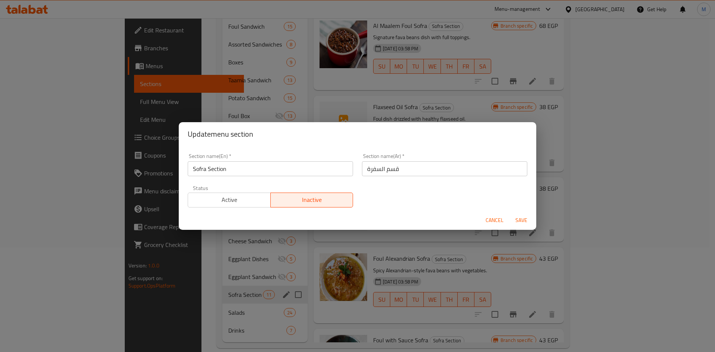
click at [515, 220] on span "Save" at bounding box center [522, 220] width 18 height 9
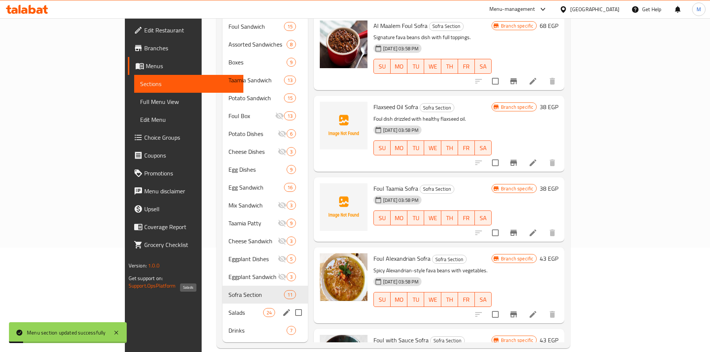
click at [228, 308] on span "Salads" at bounding box center [245, 312] width 35 height 9
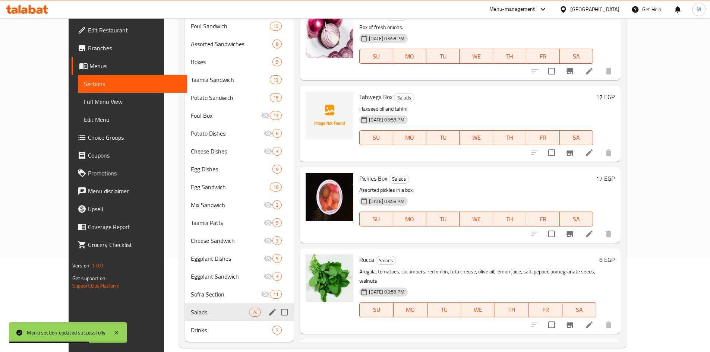
scroll to position [104, 0]
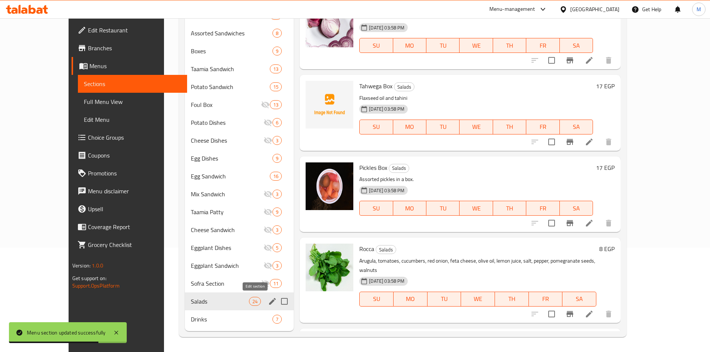
click at [269, 300] on icon "edit" at bounding box center [272, 301] width 7 height 7
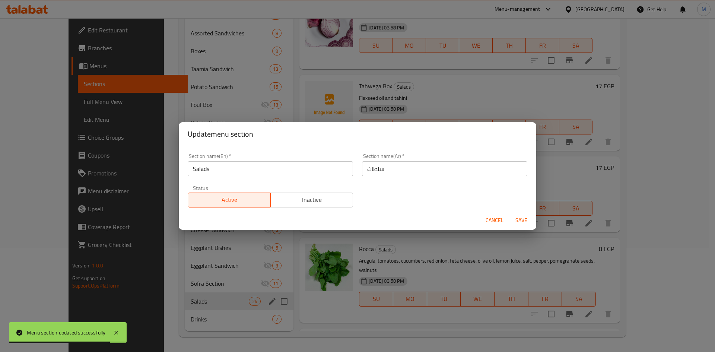
drag, startPoint x: 309, startPoint y: 195, endPoint x: 415, endPoint y: 223, distance: 109.7
click at [309, 196] on span "Inactive" at bounding box center [312, 200] width 77 height 11
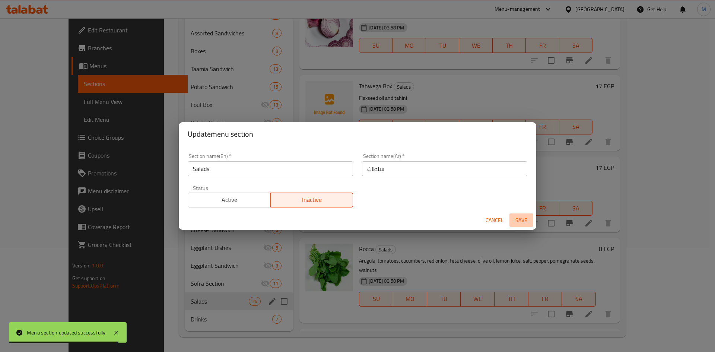
click at [519, 219] on span "Save" at bounding box center [522, 220] width 18 height 9
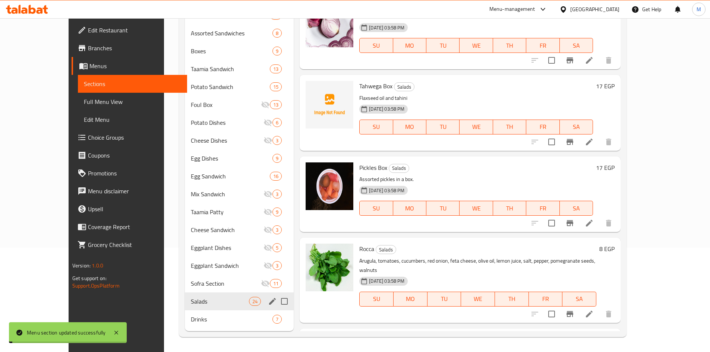
click at [191, 321] on span "Drinks" at bounding box center [232, 319] width 82 height 9
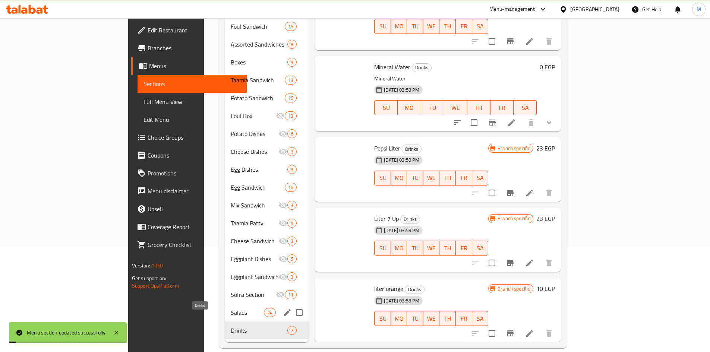
scroll to position [170, 0]
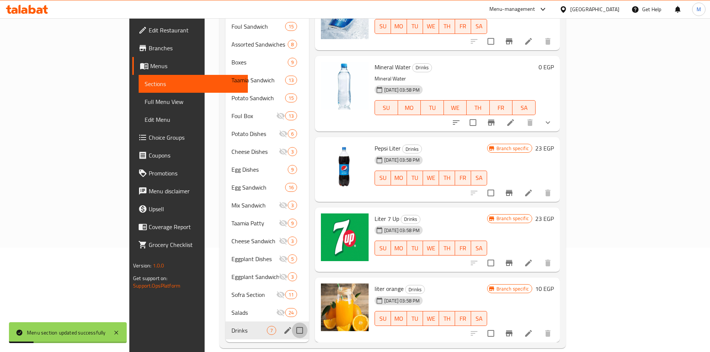
click at [292, 323] on input "Menu sections" at bounding box center [300, 331] width 16 height 16
click at [283, 326] on icon "edit" at bounding box center [287, 330] width 9 height 9
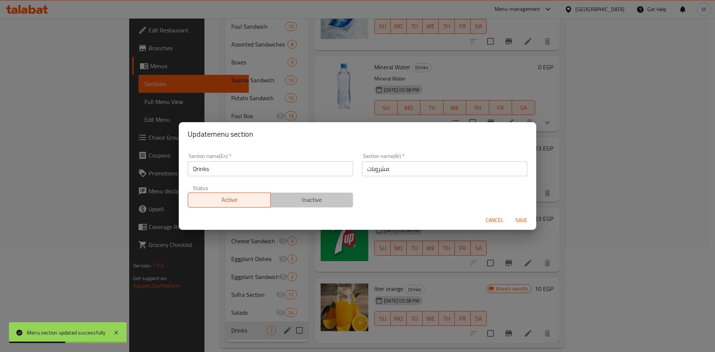
click at [345, 198] on span "Inactive" at bounding box center [312, 200] width 77 height 11
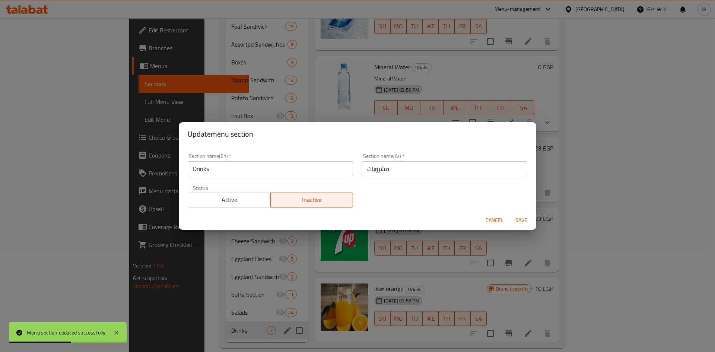
click at [526, 222] on span "Save" at bounding box center [522, 220] width 18 height 9
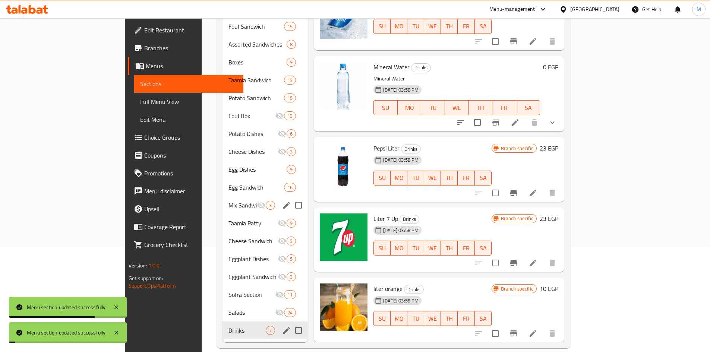
scroll to position [0, 0]
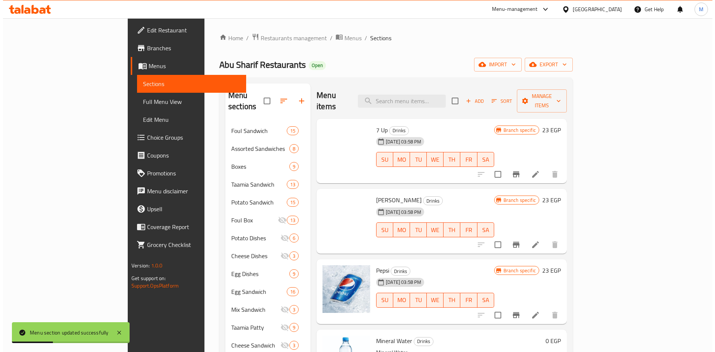
scroll to position [170, 0]
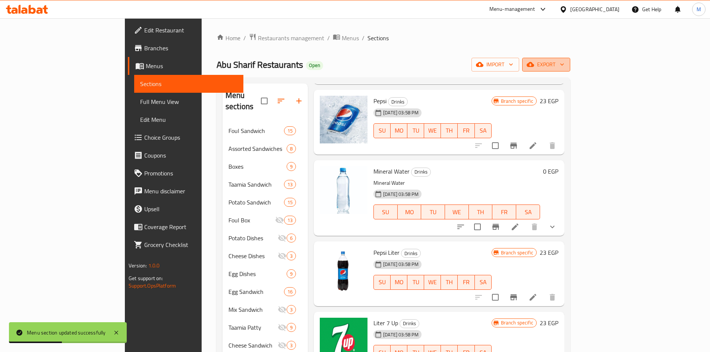
click at [564, 64] on span "export" at bounding box center [546, 64] width 36 height 9
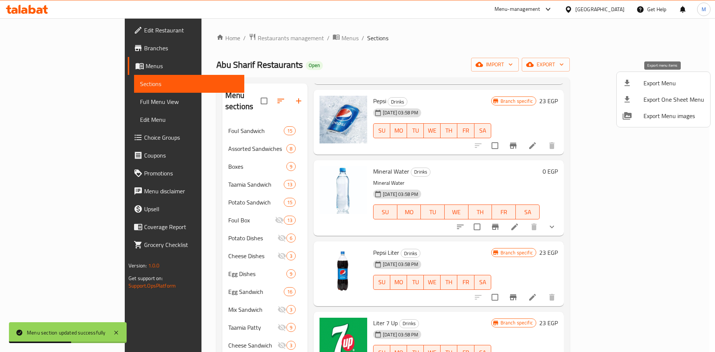
click at [657, 87] on span "Export Menu" at bounding box center [674, 83] width 61 height 9
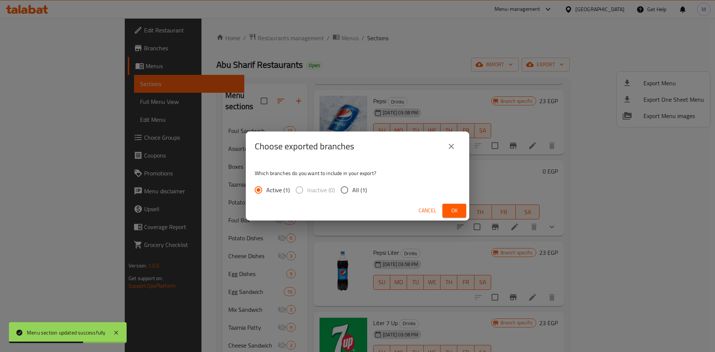
click at [341, 191] on input "All (1)" at bounding box center [345, 190] width 16 height 16
radio input "true"
click at [447, 205] on button "Ok" at bounding box center [455, 211] width 24 height 14
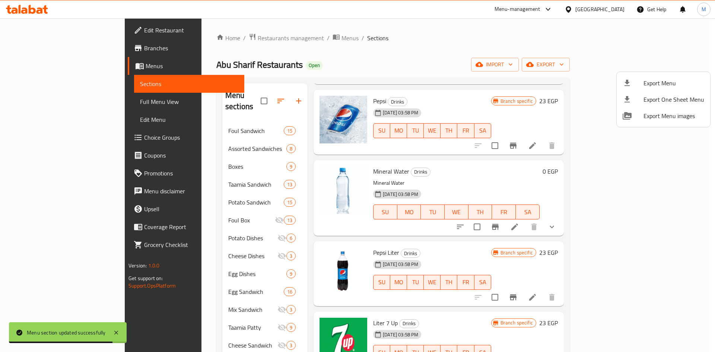
click at [24, 100] on div at bounding box center [357, 176] width 715 height 352
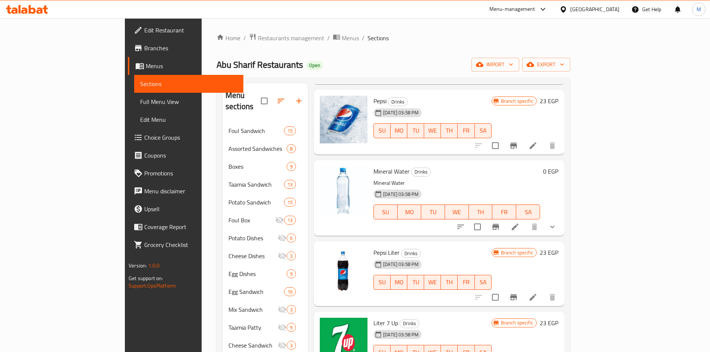
click at [134, 110] on link "Full Menu View" at bounding box center [188, 102] width 109 height 18
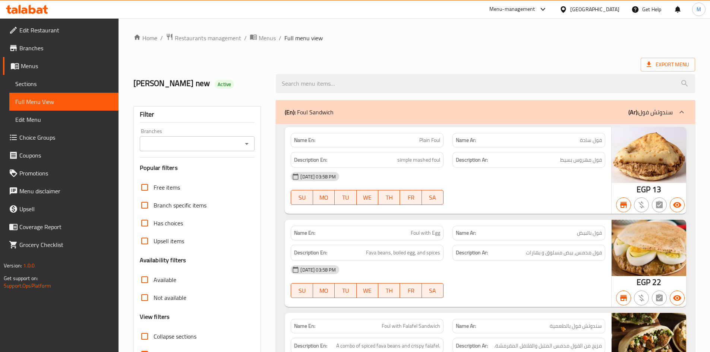
click at [221, 145] on input "Branches" at bounding box center [191, 144] width 98 height 10
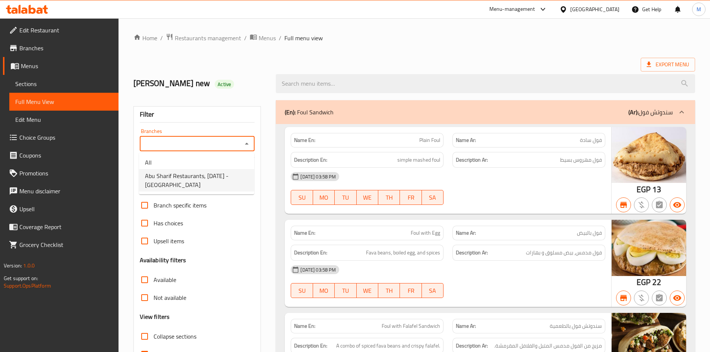
click at [224, 176] on span "Abu Sharif Restaurants, [DATE] - [GEOGRAPHIC_DATA]" at bounding box center [196, 180] width 103 height 18
type input "Abu Sharif Restaurants, [DATE] - [GEOGRAPHIC_DATA]"
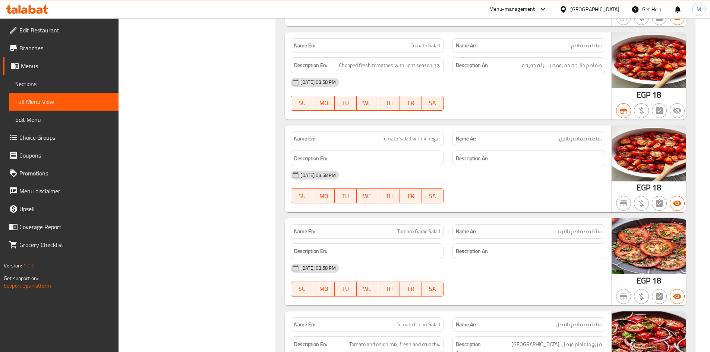
scroll to position [16108, 0]
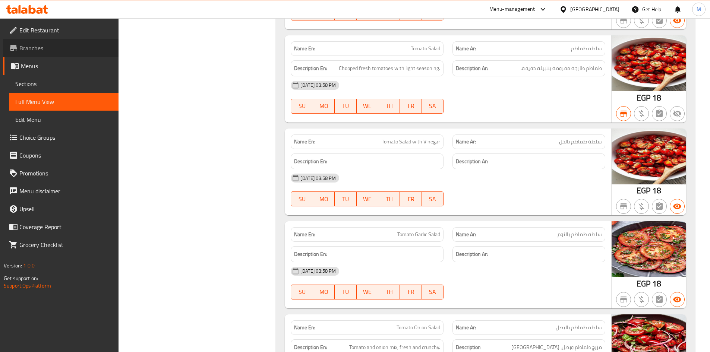
click at [39, 48] on span "Branches" at bounding box center [65, 48] width 93 height 9
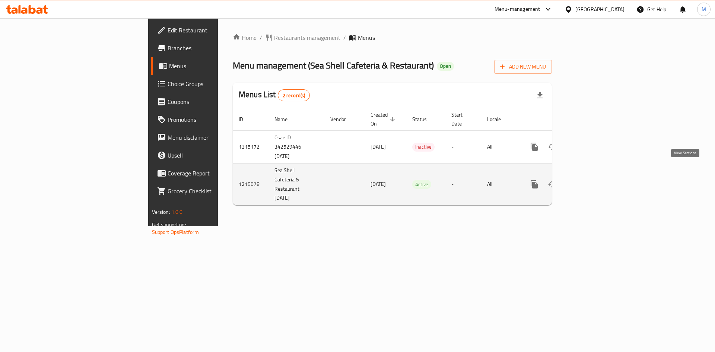
click at [593, 180] on icon "enhanced table" at bounding box center [588, 184] width 9 height 9
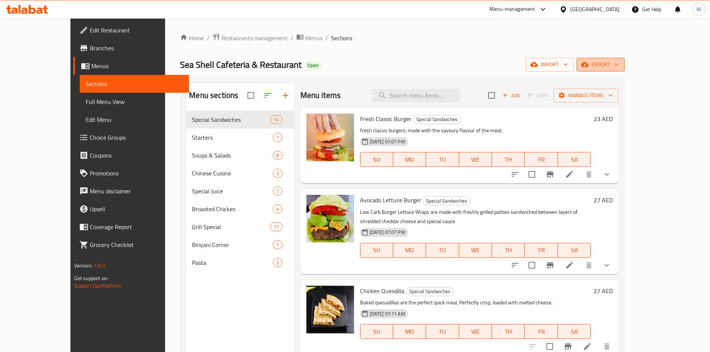
click at [619, 67] on span "export" at bounding box center [600, 64] width 36 height 9
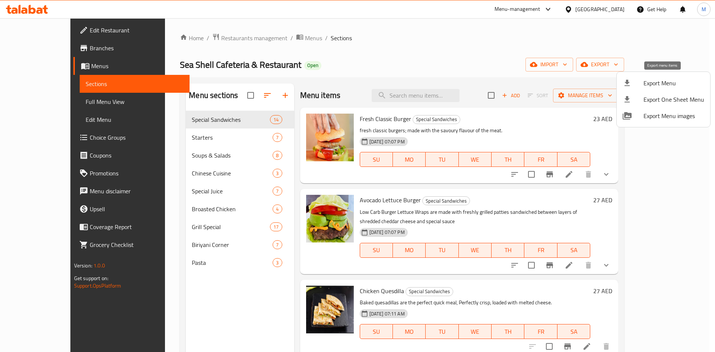
click at [663, 82] on span "Export Menu" at bounding box center [674, 83] width 61 height 9
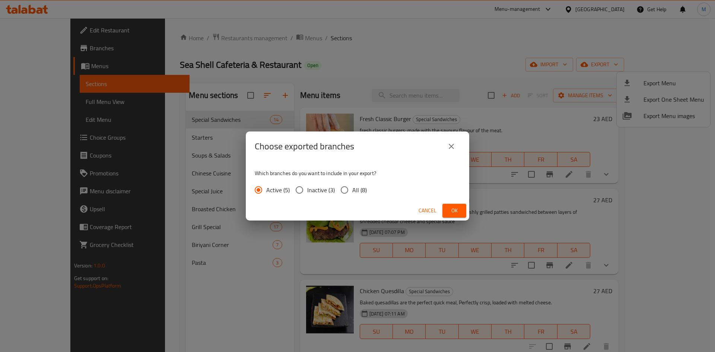
click at [344, 187] on input "All (8)" at bounding box center [345, 190] width 16 height 16
radio input "true"
click at [452, 211] on span "Ok" at bounding box center [455, 210] width 12 height 9
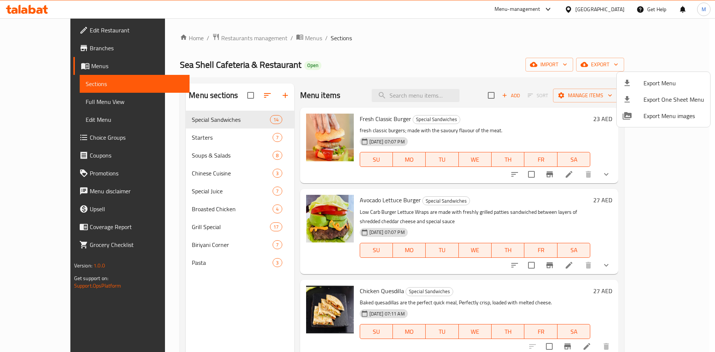
click at [377, 74] on div at bounding box center [357, 176] width 715 height 352
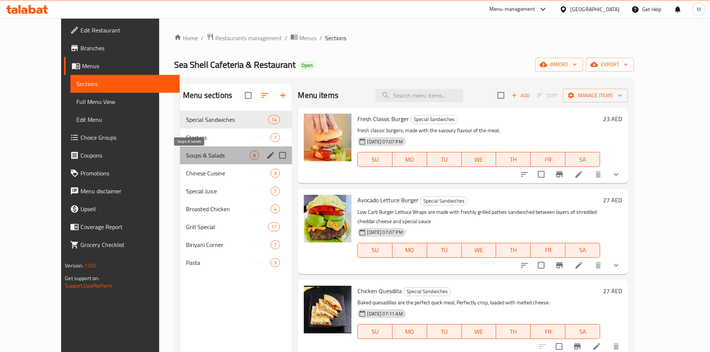
click at [186, 152] on span "Soups & Salads" at bounding box center [218, 155] width 64 height 9
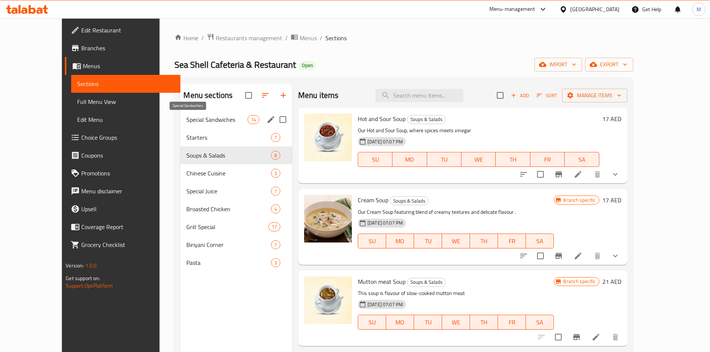
click at [186, 121] on span "Special Sandwiches" at bounding box center [216, 119] width 61 height 9
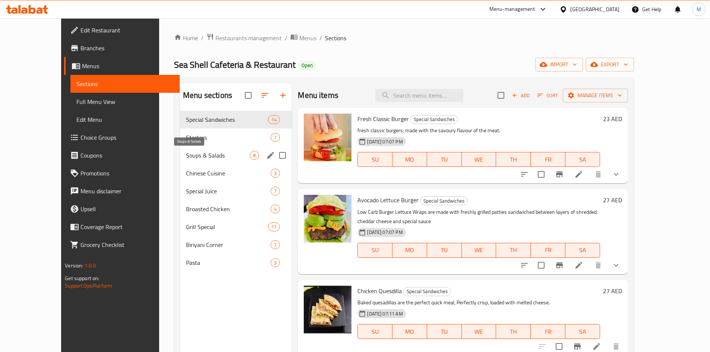
click at [186, 153] on span "Soups & Salads" at bounding box center [218, 155] width 64 height 9
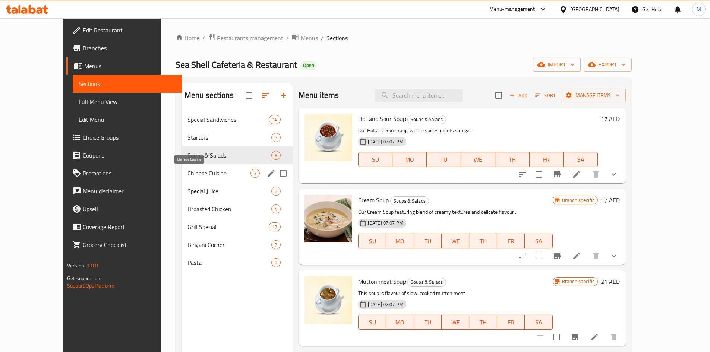
click at [188, 176] on span "Chinese Cuisine" at bounding box center [218, 173] width 63 height 9
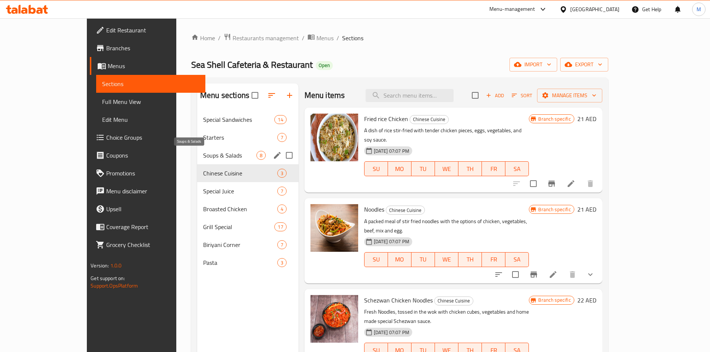
click at [203, 154] on span "Soups & Salads" at bounding box center [229, 155] width 53 height 9
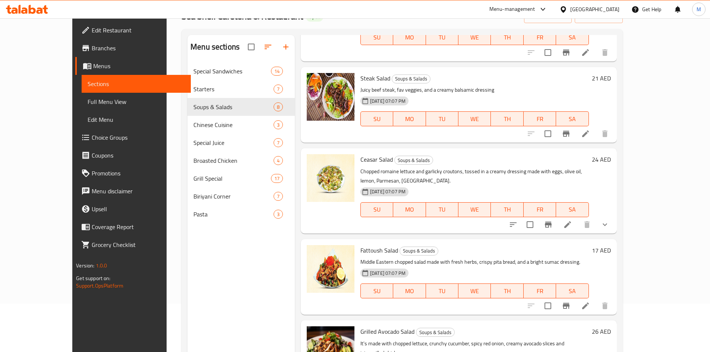
scroll to position [104, 0]
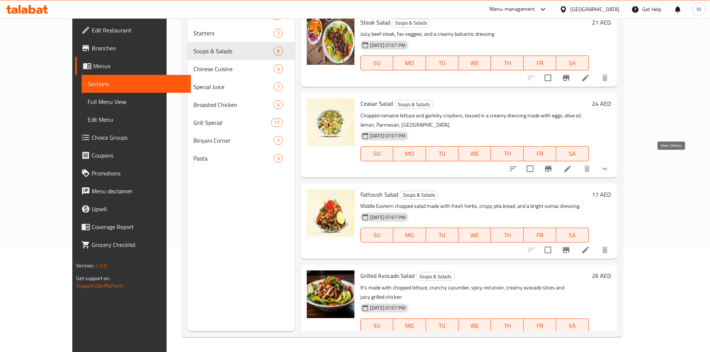
click at [609, 164] on icon "show more" at bounding box center [604, 168] width 9 height 9
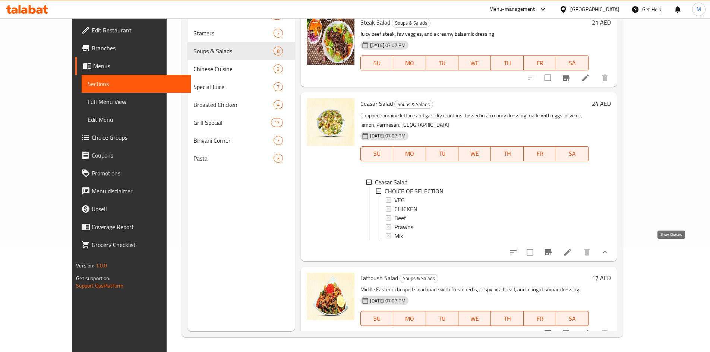
click at [609, 248] on icon "show more" at bounding box center [604, 252] width 9 height 9
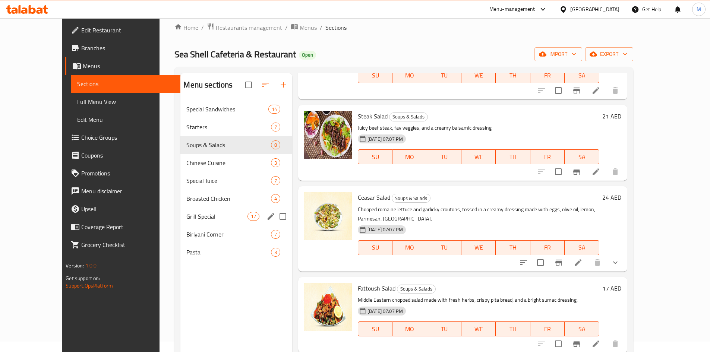
scroll to position [0, 0]
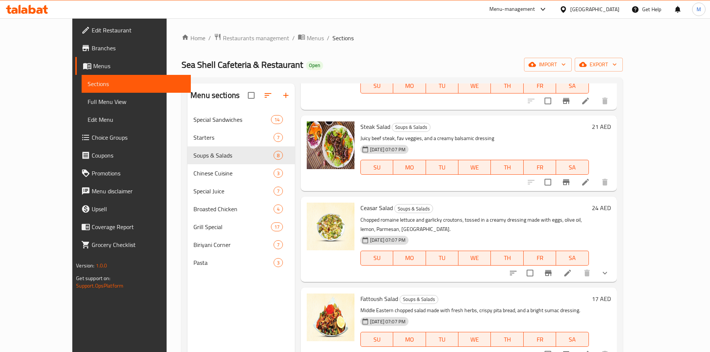
click at [92, 48] on span "Branches" at bounding box center [138, 48] width 93 height 9
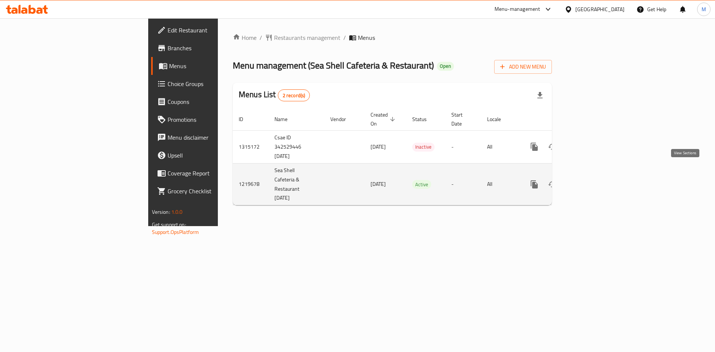
click at [592, 181] on icon "enhanced table" at bounding box center [588, 184] width 7 height 7
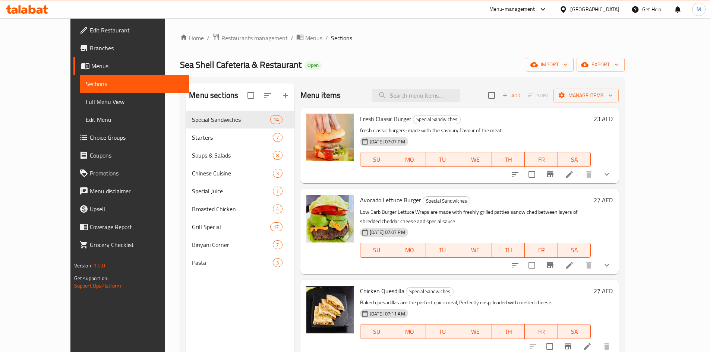
scroll to position [37, 0]
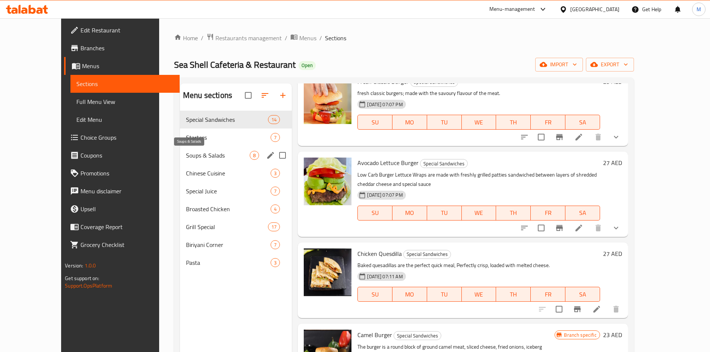
click at [186, 158] on span "Soups & Salads" at bounding box center [218, 155] width 64 height 9
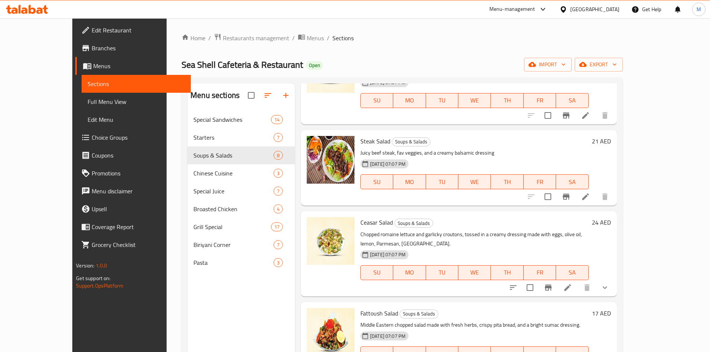
scroll to position [327, 0]
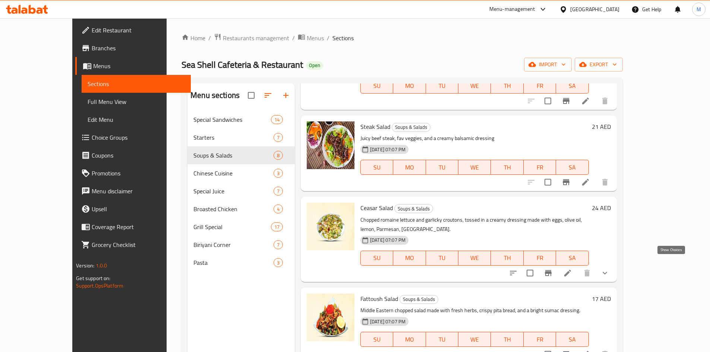
click at [609, 269] on icon "show more" at bounding box center [604, 273] width 9 height 9
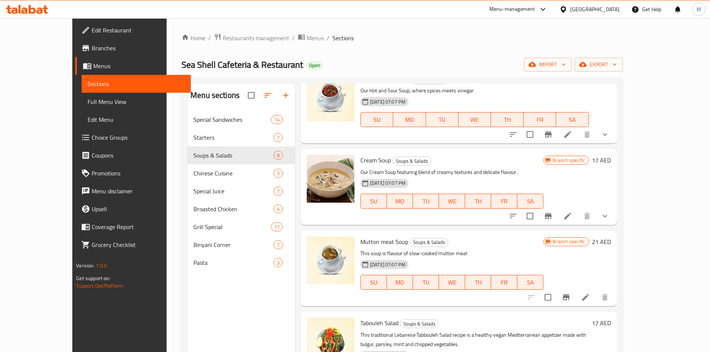
scroll to position [29, 0]
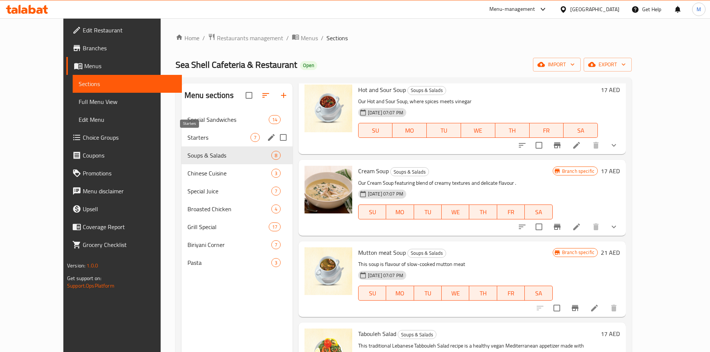
click at [200, 138] on span "Starters" at bounding box center [218, 137] width 63 height 9
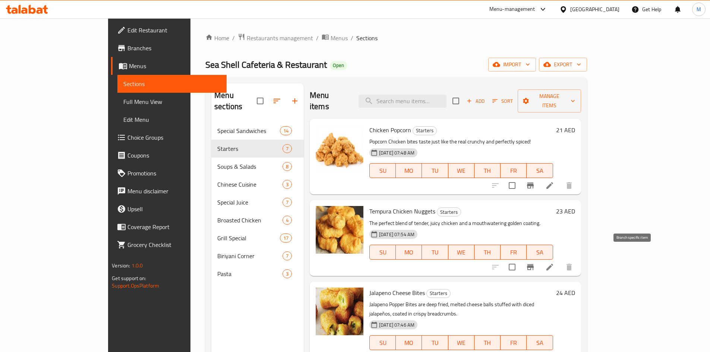
click at [534, 264] on icon "Branch-specific-item" at bounding box center [530, 267] width 7 height 6
click at [472, 125] on h6 "Chicken Popcorn Starters" at bounding box center [461, 130] width 184 height 10
